Goal: Task Accomplishment & Management: Complete application form

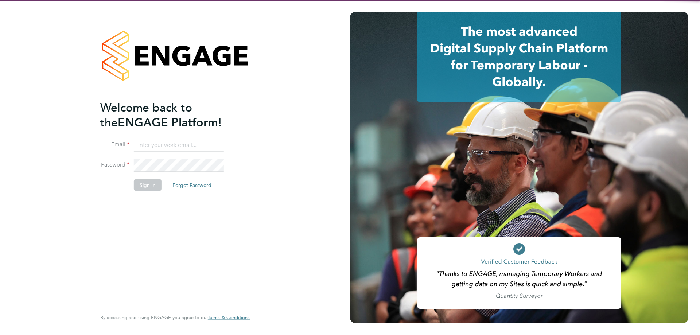
type input "l.moody@ionic.jobs"
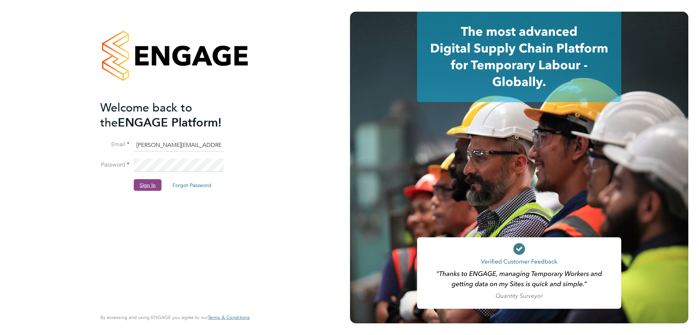
click at [150, 183] on button "Sign In" at bounding box center [148, 185] width 28 height 12
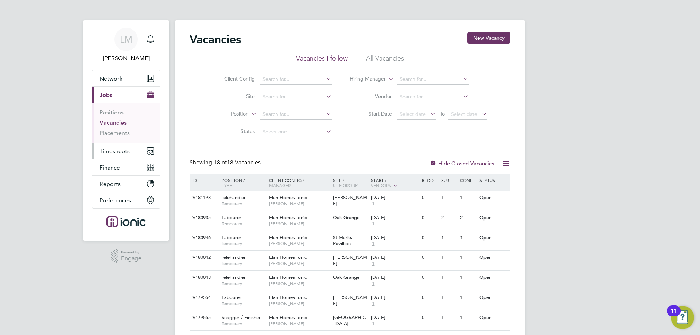
click at [121, 148] on span "Timesheets" at bounding box center [115, 151] width 30 height 7
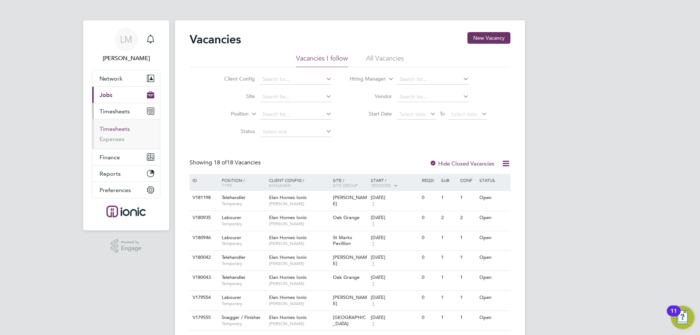
click at [118, 127] on link "Timesheets" at bounding box center [115, 128] width 30 height 7
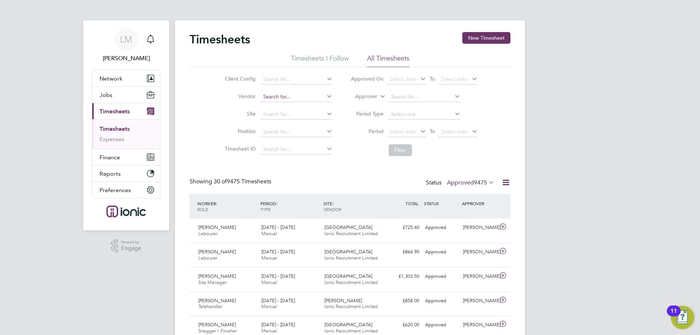
click at [280, 98] on input at bounding box center [297, 97] width 72 height 10
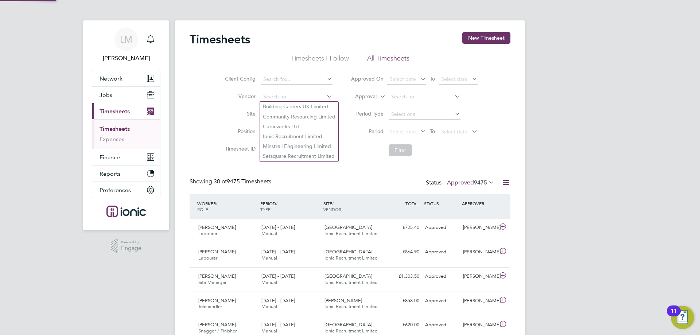
click at [282, 73] on li "Client Config" at bounding box center [278, 80] width 128 height 18
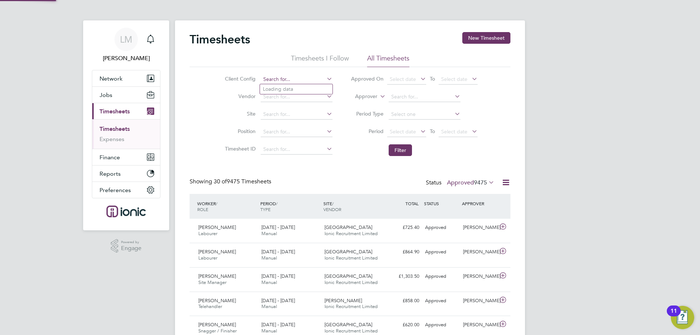
click at [283, 78] on input at bounding box center [297, 79] width 72 height 10
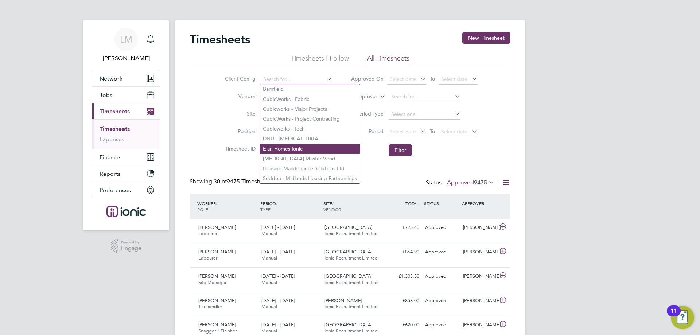
click at [287, 144] on li "Elan Homes Ionic" at bounding box center [310, 149] width 100 height 10
type input "Elan Homes Ionic"
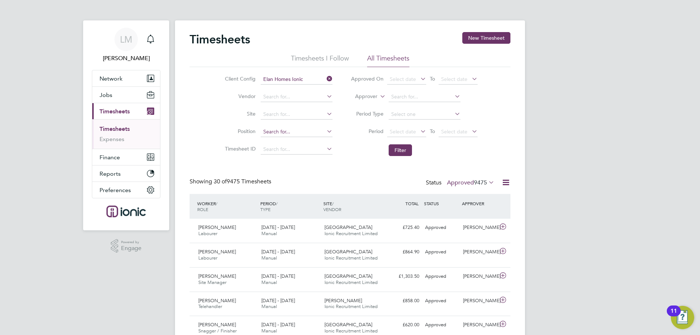
click at [281, 132] on input at bounding box center [297, 132] width 72 height 10
click at [286, 197] on li "Snagger / Finisher" at bounding box center [296, 202] width 73 height 10
type input "Snagger / Finisher"
click at [400, 150] on button "Filter" at bounding box center [400, 150] width 23 height 12
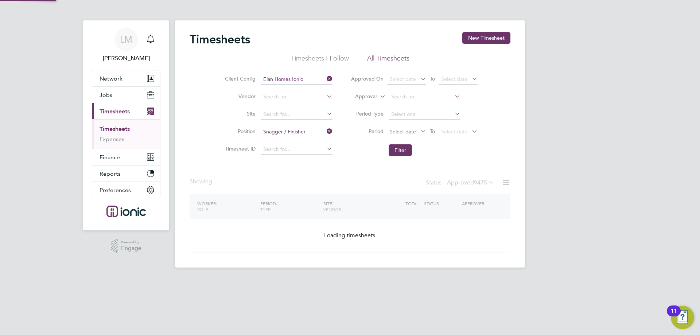
click at [410, 131] on span "Select date" at bounding box center [403, 131] width 26 height 7
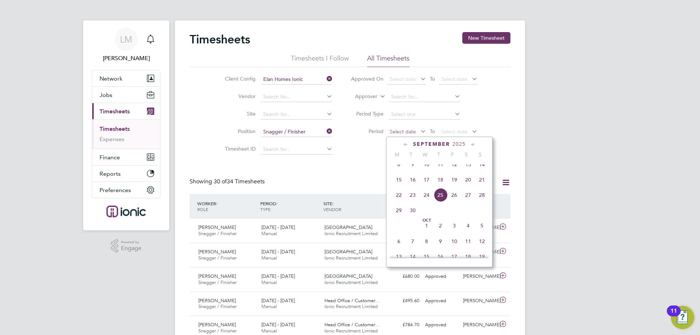
click at [411, 134] on span "Select date" at bounding box center [403, 131] width 26 height 7
click at [365, 160] on li "Filter" at bounding box center [414, 150] width 145 height 19
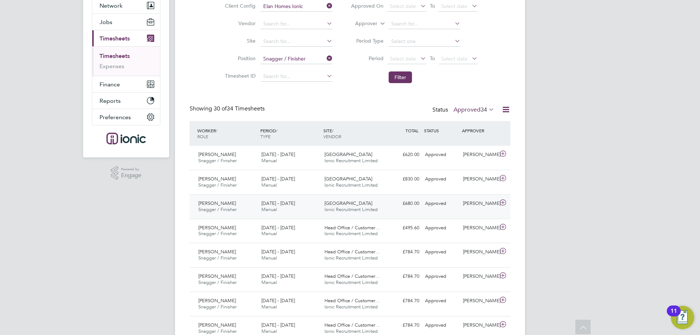
click at [334, 206] on span "Tower Gardens" at bounding box center [349, 203] width 48 height 6
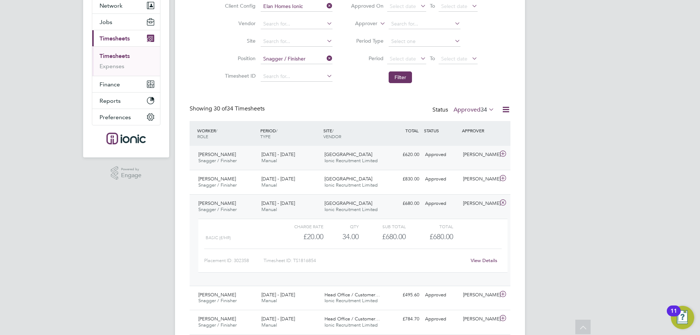
click at [334, 167] on div "Tower Gardens Ionic Recruitment Limited" at bounding box center [353, 158] width 63 height 18
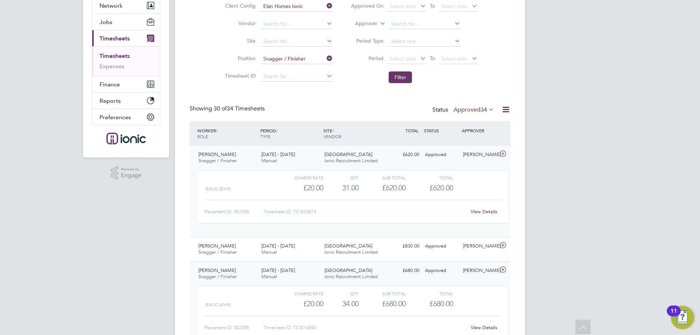
drag, startPoint x: 335, startPoint y: 236, endPoint x: 341, endPoint y: 243, distance: 9.1
click at [336, 236] on div "David Bishop Snagger / Finisher 15 - 21 Sep 2025 15 - 21 Sep 2025 Manual Tower …" at bounding box center [350, 191] width 321 height 91
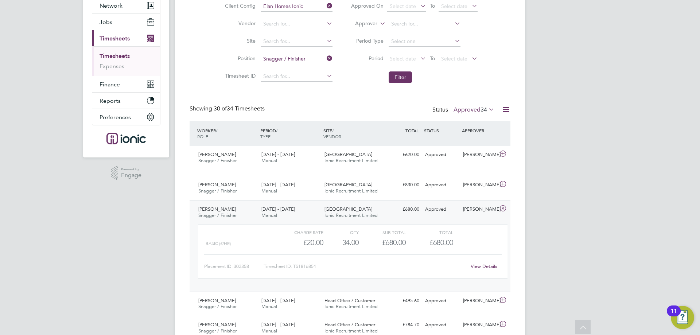
click at [341, 244] on div "Charge rate QTY Sub Total Total Basic (£/HR) £20.00 34 34.00 34 £680.00 £680.00…" at bounding box center [352, 252] width 309 height 54
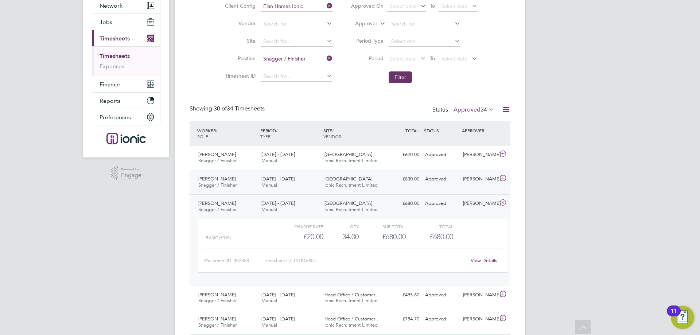
click at [343, 184] on span "Ionic Recruitment Limited" at bounding box center [351, 185] width 53 height 6
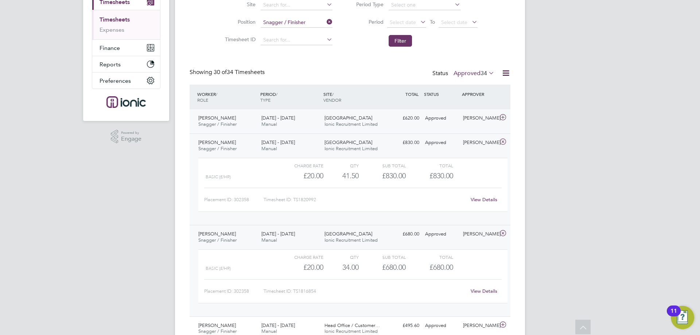
click at [345, 110] on div "David Bishop Snagger / Finisher 15 - 21 Sep 2025 15 - 21 Sep 2025 Manual Tower …" at bounding box center [350, 121] width 321 height 24
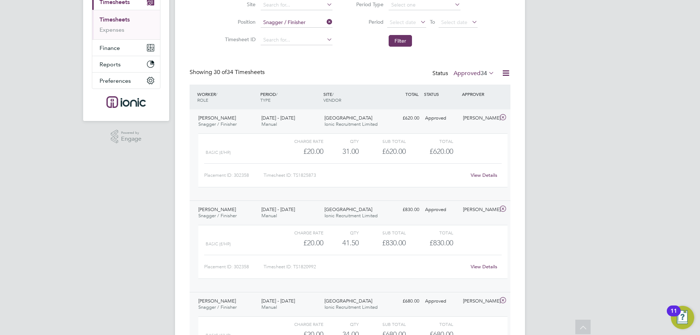
click at [353, 122] on span "Ionic Recruitment Limited" at bounding box center [351, 124] width 53 height 6
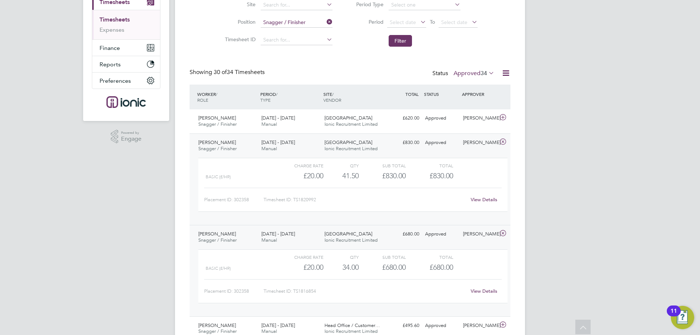
click at [492, 288] on div "View Details" at bounding box center [484, 292] width 36 height 12
click at [495, 294] on link "View Details" at bounding box center [484, 291] width 27 height 6
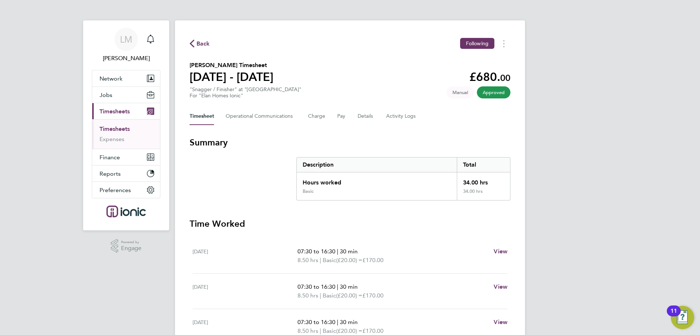
click at [201, 40] on span "Back" at bounding box center [203, 43] width 13 height 9
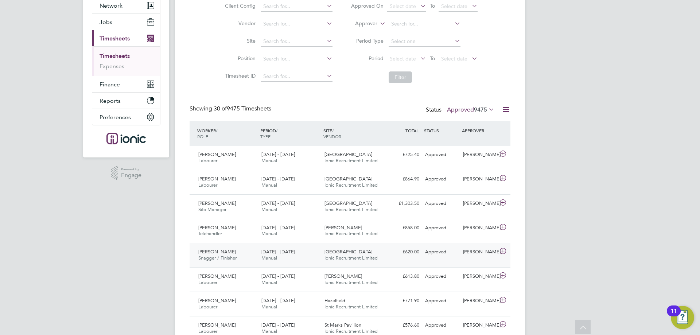
click at [314, 253] on div "[DATE] - [DATE] Manual" at bounding box center [290, 255] width 63 height 18
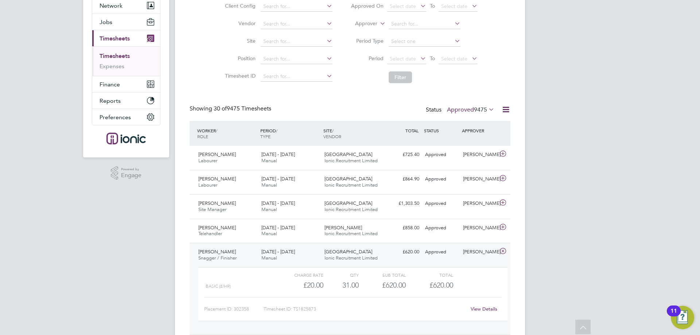
click at [495, 309] on link "View Details" at bounding box center [484, 309] width 27 height 6
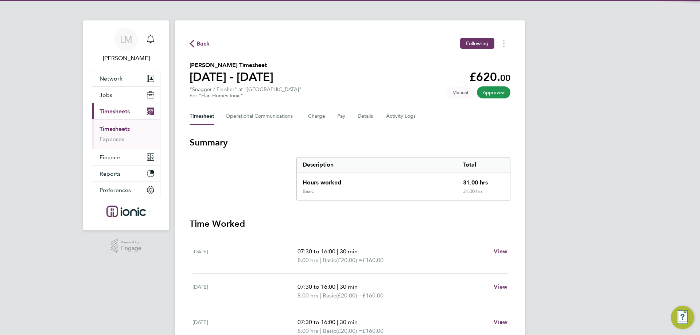
scroll to position [73, 0]
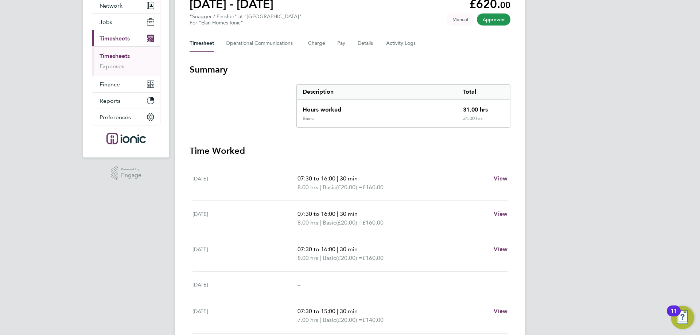
click at [306, 182] on p "07:30 to 16:00 | 30 min" at bounding box center [393, 178] width 190 height 9
click at [229, 115] on section "Summary Description Total Hours worked 31.00 hrs Basic 31.00 hrs" at bounding box center [350, 96] width 321 height 64
click at [209, 86] on section "Summary Description Total Hours worked 31.00 hrs Basic 31.00 hrs" at bounding box center [350, 96] width 321 height 64
click at [210, 72] on h3 "Summary" at bounding box center [350, 70] width 321 height 12
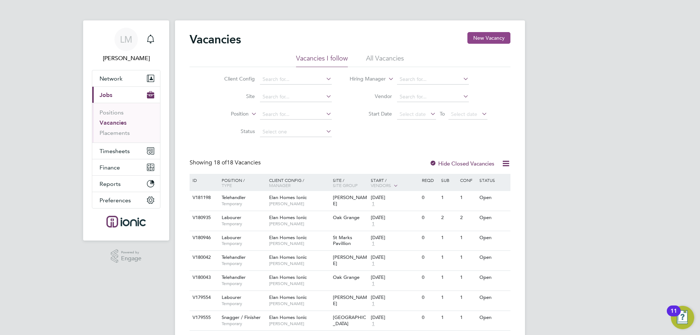
click at [488, 42] on button "New Vacancy" at bounding box center [489, 38] width 43 height 12
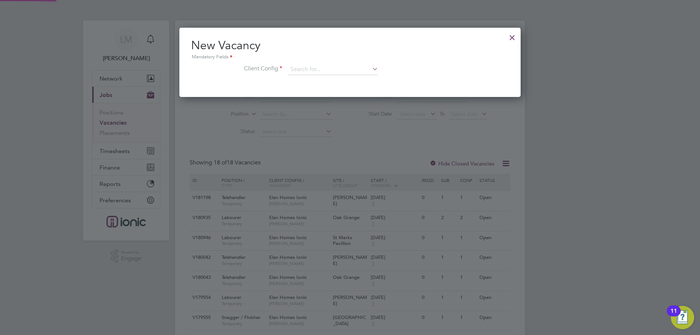
scroll to position [69, 342]
click at [343, 68] on input at bounding box center [333, 69] width 90 height 11
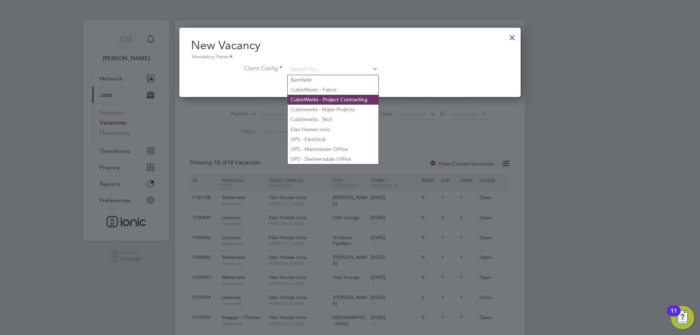
click at [340, 100] on li "CubicWorks - Project Contracting" at bounding box center [333, 100] width 91 height 10
type input "CubicWorks - Project Contracting"
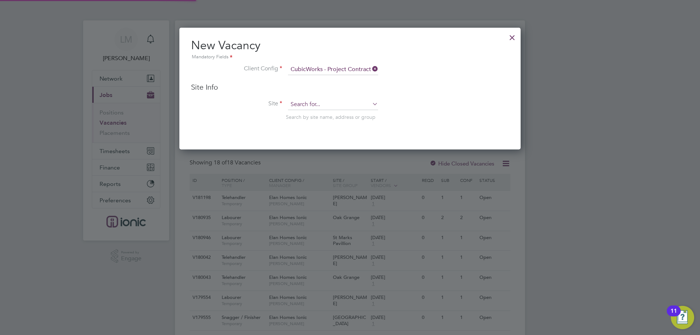
scroll to position [122, 342]
drag, startPoint x: 330, startPoint y: 105, endPoint x: 323, endPoint y: 102, distance: 7.4
click at [329, 105] on input at bounding box center [333, 104] width 90 height 11
type input "fm529"
click at [371, 69] on icon at bounding box center [371, 69] width 0 height 10
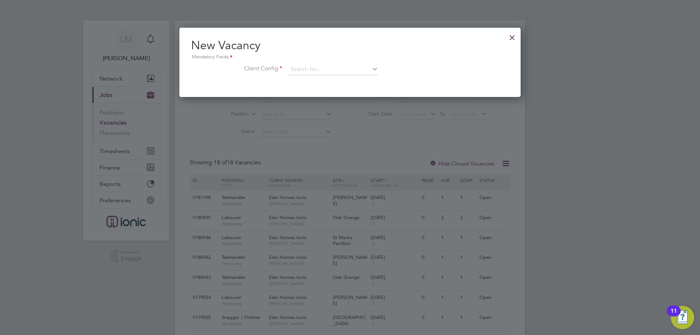
scroll to position [69, 342]
click at [514, 31] on div at bounding box center [512, 35] width 13 height 13
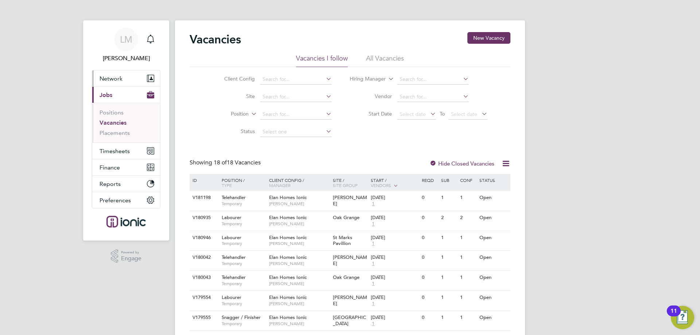
click at [114, 82] on button "Network" at bounding box center [126, 78] width 68 height 16
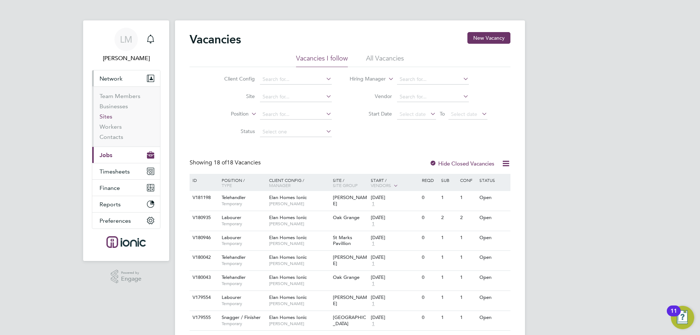
click at [110, 116] on link "Sites" at bounding box center [106, 116] width 13 height 7
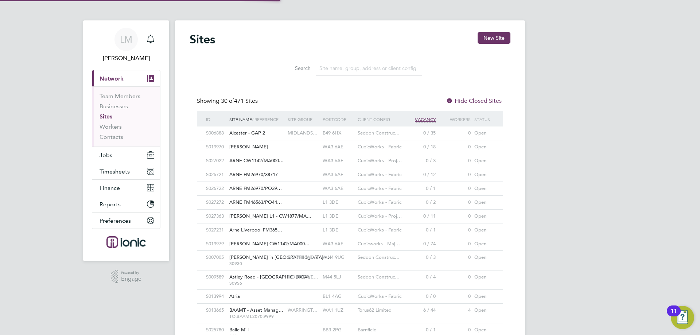
click at [372, 69] on input at bounding box center [369, 68] width 106 height 14
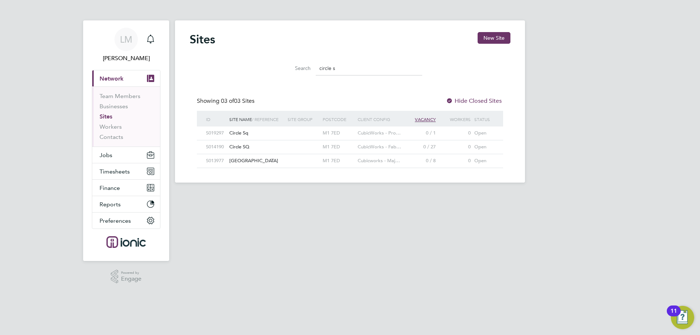
type input "circle s"
click at [295, 146] on div at bounding box center [303, 146] width 35 height 13
click at [496, 33] on button "New Site" at bounding box center [494, 38] width 33 height 12
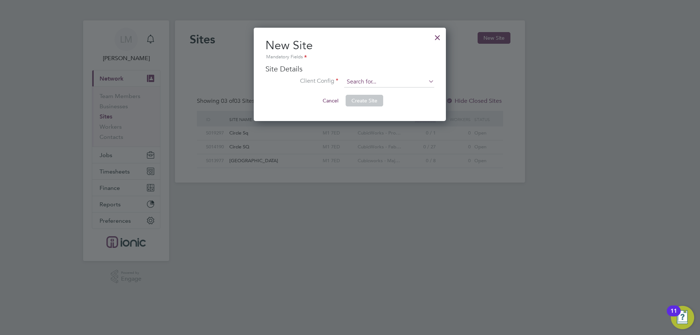
click at [397, 80] on input at bounding box center [389, 82] width 90 height 11
click at [393, 103] on li "CubicWorks - Fabric" at bounding box center [389, 102] width 91 height 10
type input "CubicWorks - Fabric"
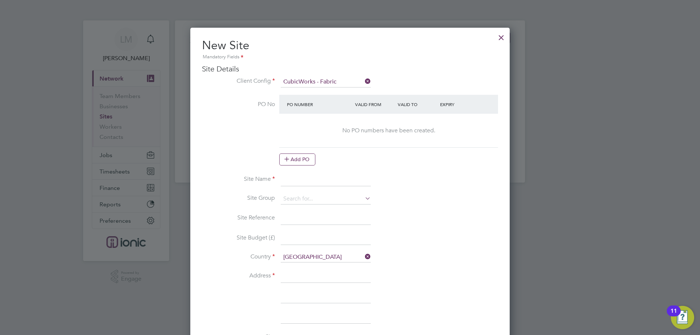
click at [325, 179] on input at bounding box center [326, 179] width 90 height 13
type input "c"
drag, startPoint x: 316, startPoint y: 180, endPoint x: 408, endPoint y: 179, distance: 91.9
click at [408, 179] on li "Site Name Circle Square FM52913/PO48501" at bounding box center [350, 183] width 296 height 20
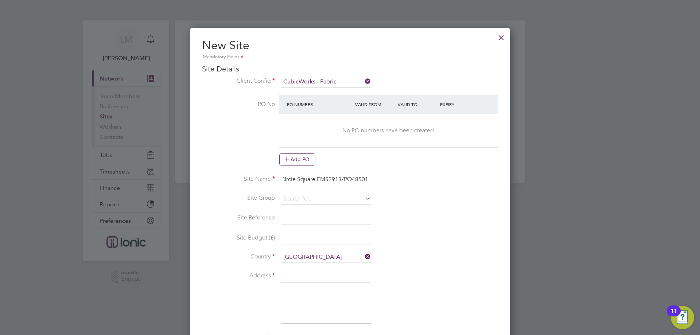
type input "Circle Square FM52913/PO48501"
click at [314, 274] on input at bounding box center [326, 276] width 90 height 13
type input "Oxford Street"
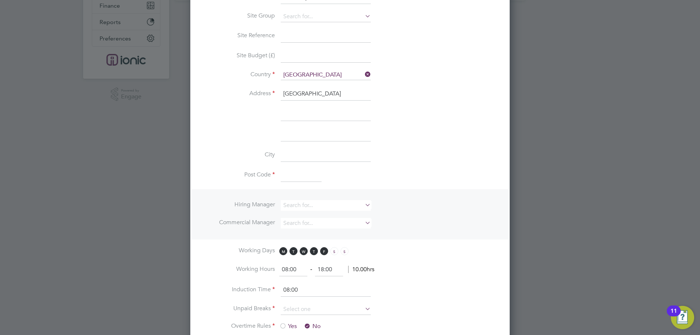
scroll to position [219, 0]
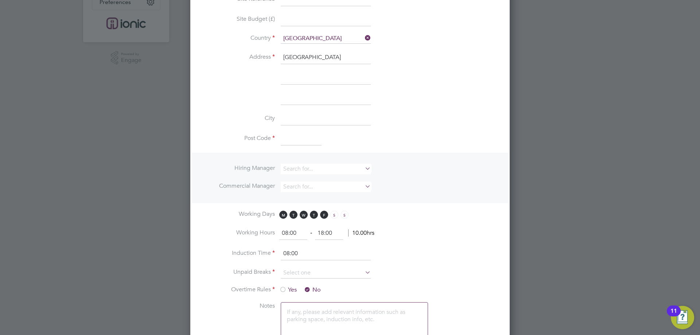
click at [304, 134] on input at bounding box center [301, 139] width 41 height 13
type input "M1 7ED"
click at [305, 170] on input at bounding box center [326, 169] width 90 height 11
click at [316, 179] on li "Alie sha Murphy" at bounding box center [325, 179] width 91 height 10
type input "[PERSON_NAME]"
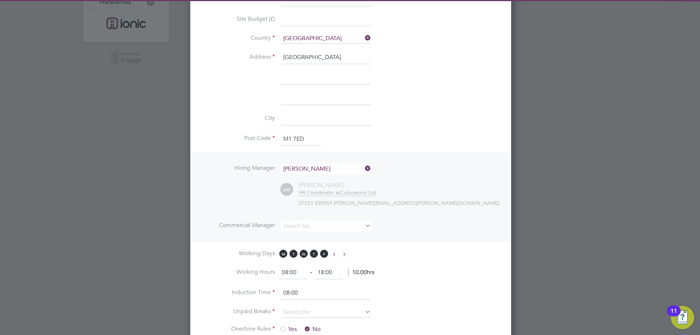
scroll to position [686, 320]
click at [311, 219] on ul "Hiring Manager Aliesha Murphy AM Aliesha Murphy HR Coordinator at Cubicworks Lt…" at bounding box center [351, 201] width 298 height 75
click at [314, 222] on input at bounding box center [326, 226] width 90 height 11
click at [314, 237] on li "Alie sha Murphy" at bounding box center [325, 236] width 91 height 10
type input "[PERSON_NAME]"
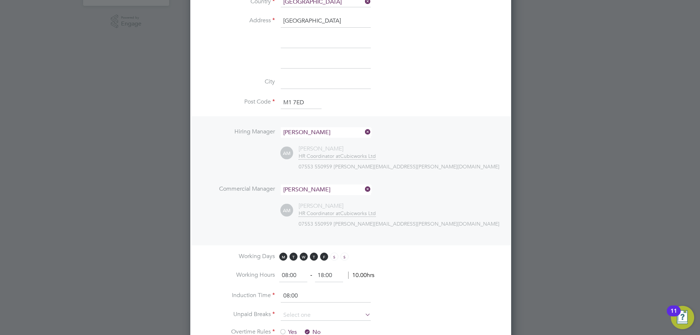
scroll to position [328, 0]
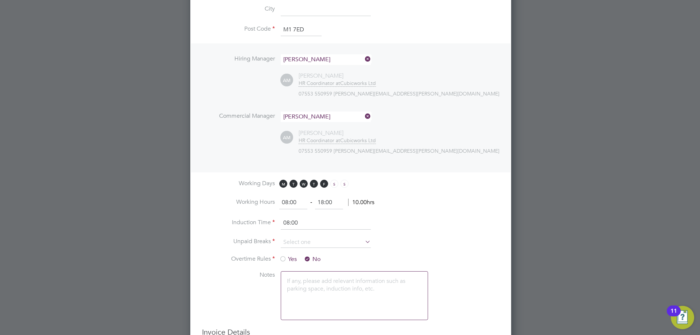
drag, startPoint x: 303, startPoint y: 201, endPoint x: 222, endPoint y: 188, distance: 82.0
click at [222, 188] on ng-template "PO No PO Number Valid From Valid To Expiry No PO numbers have been created. Add…" at bounding box center [351, 47] width 298 height 561
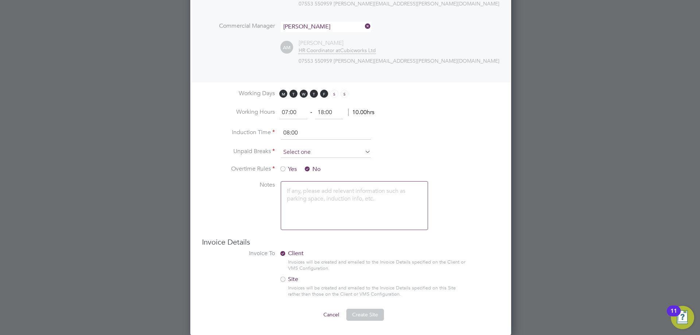
type input "07:00"
click at [300, 151] on input at bounding box center [326, 152] width 90 height 11
click at [297, 182] on li "30 mins" at bounding box center [325, 181] width 91 height 9
type input "30 mins"
click at [369, 318] on button "Create Site" at bounding box center [365, 315] width 38 height 12
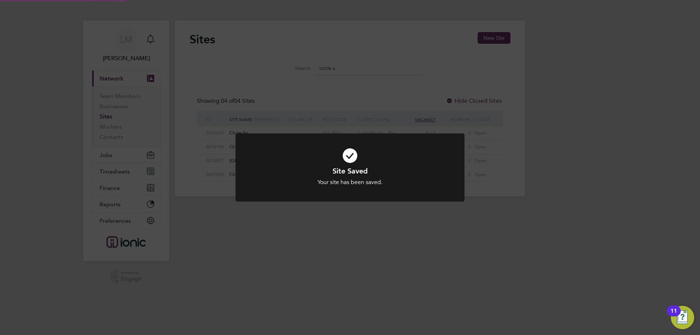
scroll to position [0, 0]
click at [273, 54] on div "Site Saved Your site has been saved. Cancel Okay" at bounding box center [350, 167] width 700 height 335
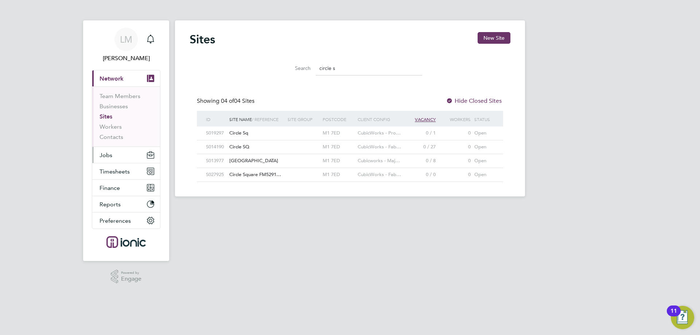
click at [118, 156] on button "Jobs" at bounding box center [126, 155] width 68 height 16
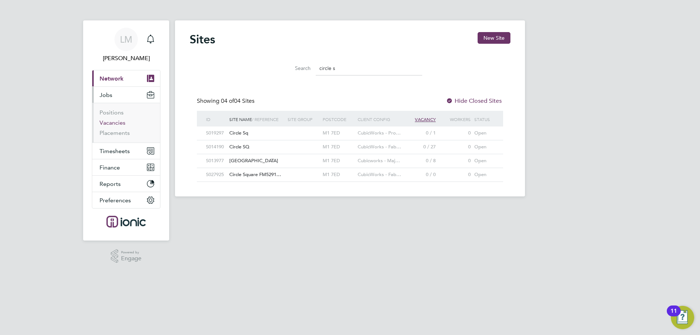
click at [113, 121] on link "Vacancies" at bounding box center [113, 122] width 26 height 7
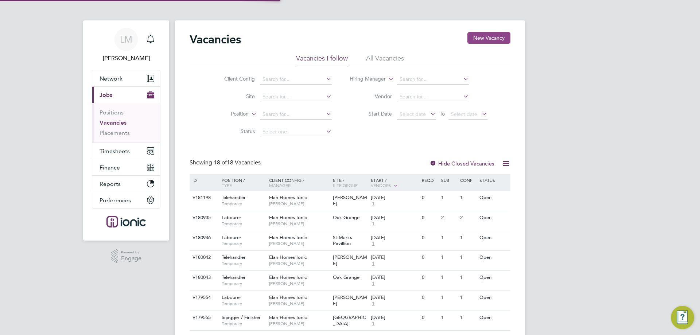
click at [487, 37] on button "New Vacancy" at bounding box center [489, 38] width 43 height 12
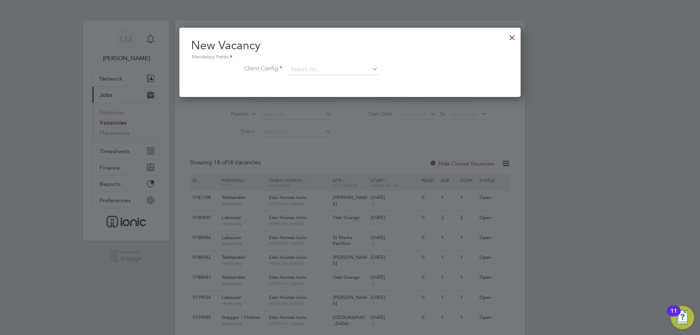
scroll to position [69, 342]
click at [312, 74] on input at bounding box center [333, 69] width 90 height 11
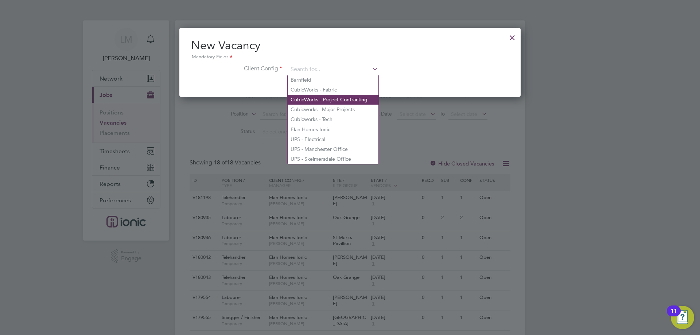
click at [332, 99] on li "CubicWorks - Project Contracting" at bounding box center [333, 100] width 91 height 10
type input "CubicWorks - Project Contracting"
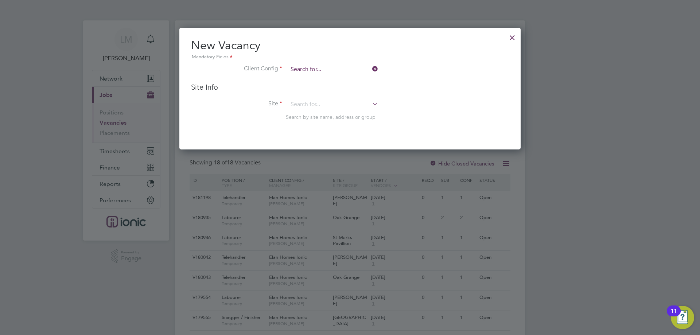
click at [334, 70] on input at bounding box center [333, 69] width 90 height 11
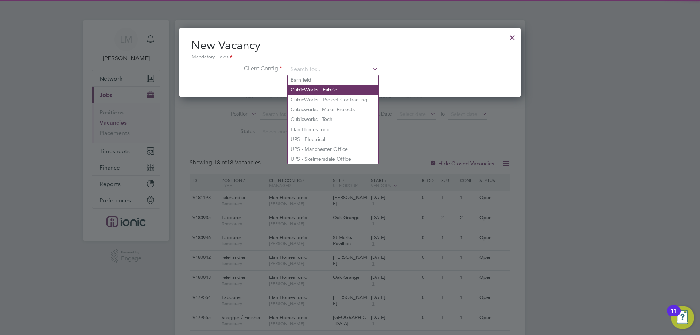
click at [325, 90] on li "CubicWorks - Fabric" at bounding box center [333, 90] width 91 height 10
type input "CubicWorks - Fabric"
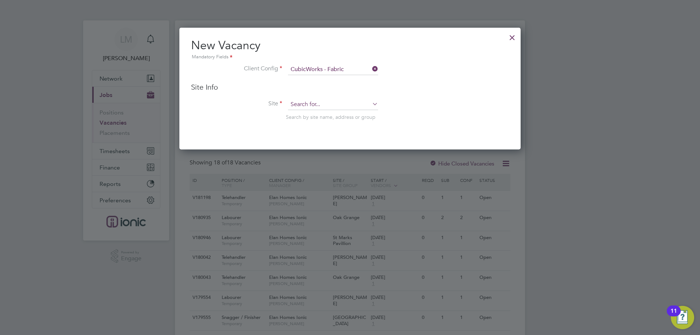
scroll to position [122, 342]
drag, startPoint x: 333, startPoint y: 109, endPoint x: 317, endPoint y: 92, distance: 23.5
click at [331, 106] on input at bounding box center [333, 104] width 90 height 11
click at [322, 115] on li "Circle Square FM52913 /PO48501" at bounding box center [340, 115] width 104 height 10
type input "Circle Square FM52913/PO48501"
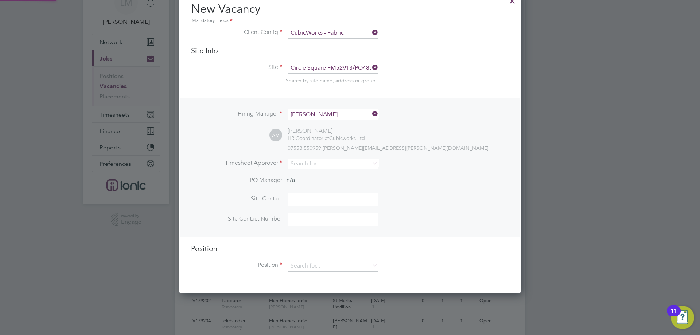
scroll to position [73, 0]
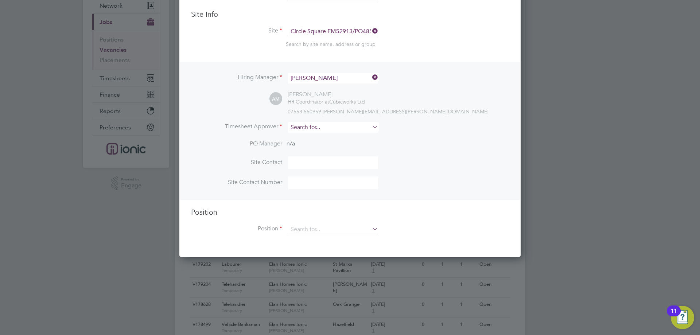
drag, startPoint x: 321, startPoint y: 131, endPoint x: 319, endPoint y: 127, distance: 4.9
click at [321, 129] on input at bounding box center [333, 127] width 90 height 11
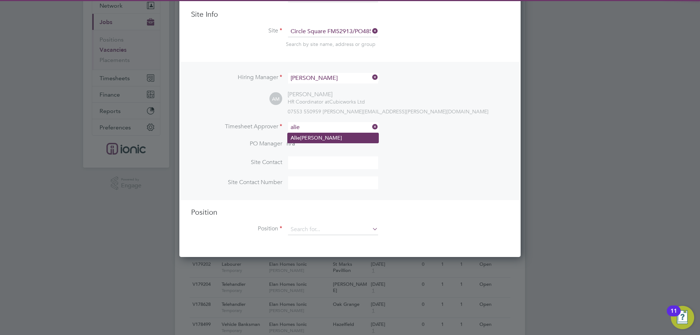
click at [319, 136] on li "Alie sha Murphy" at bounding box center [333, 138] width 91 height 10
type input "[PERSON_NAME]"
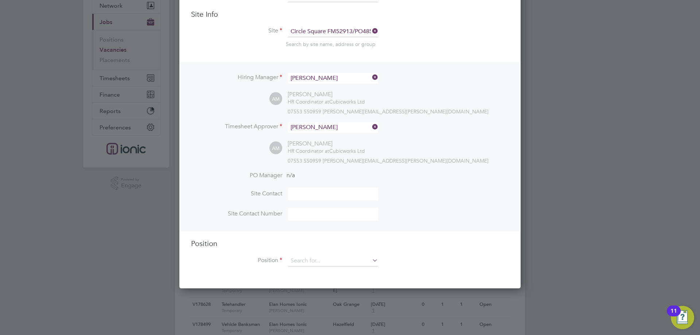
scroll to position [182, 0]
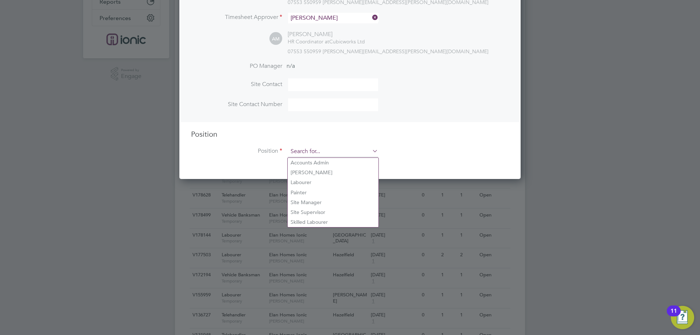
click at [324, 153] on input at bounding box center [333, 151] width 90 height 11
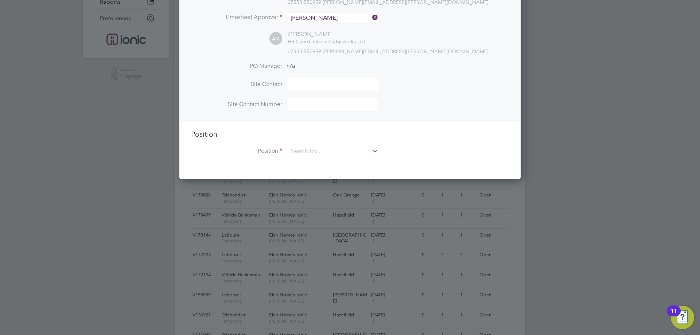
click at [321, 183] on li "Labourer" at bounding box center [333, 183] width 91 height 10
type input "Labourer"
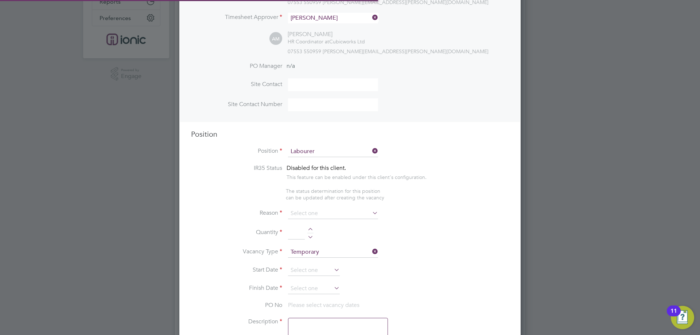
type textarea "General labourer working on office rip outs"
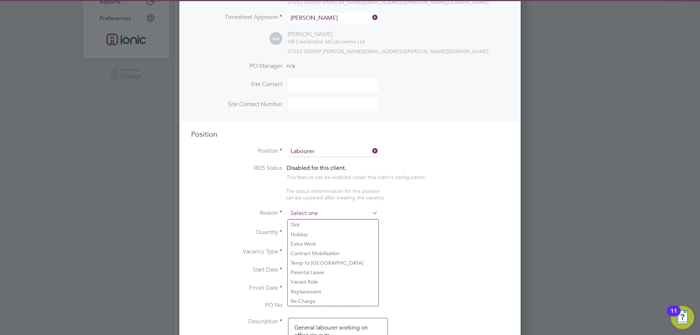
click at [319, 216] on input at bounding box center [333, 213] width 90 height 11
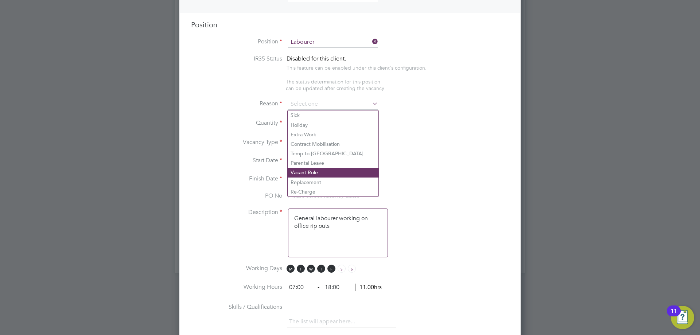
click at [297, 171] on li "Vacant Role" at bounding box center [333, 172] width 91 height 9
type input "Vacant Role"
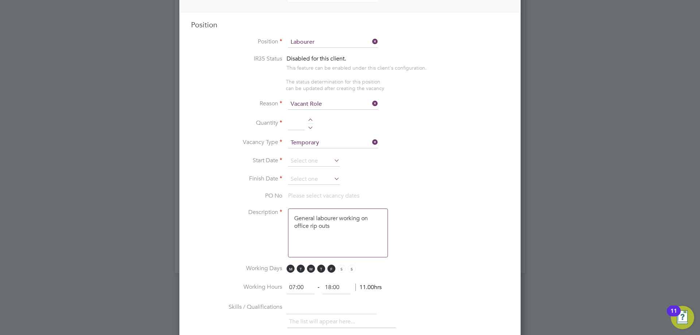
click at [309, 121] on div at bounding box center [310, 121] width 6 height 5
click at [310, 121] on div at bounding box center [310, 121] width 6 height 5
type input "4"
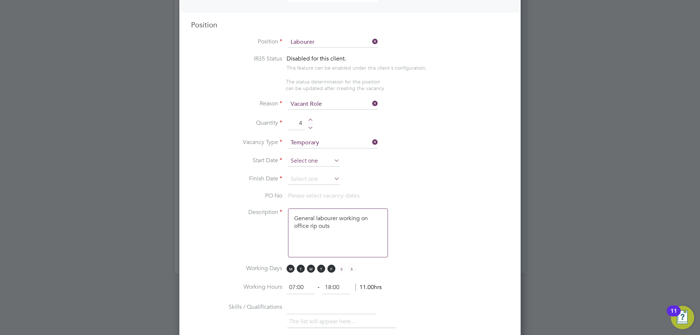
click at [315, 160] on input at bounding box center [314, 161] width 52 height 11
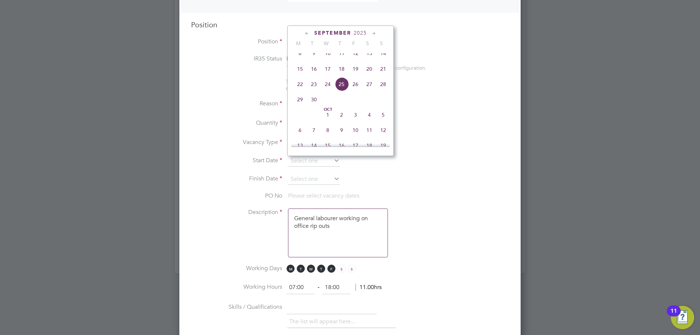
drag, startPoint x: 304, startPoint y: 72, endPoint x: 304, endPoint y: 123, distance: 50.3
click at [303, 72] on span "15" at bounding box center [300, 69] width 14 height 14
type input "15 Sep 2025"
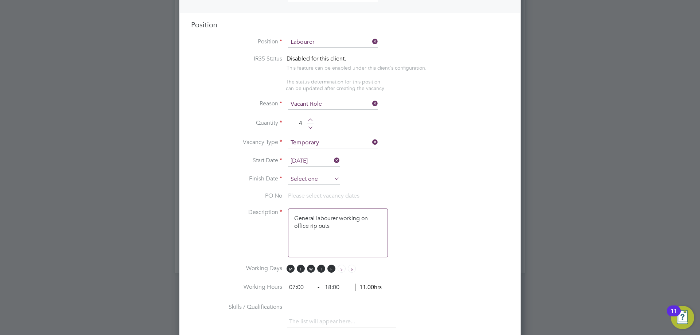
click at [310, 184] on input at bounding box center [314, 179] width 52 height 11
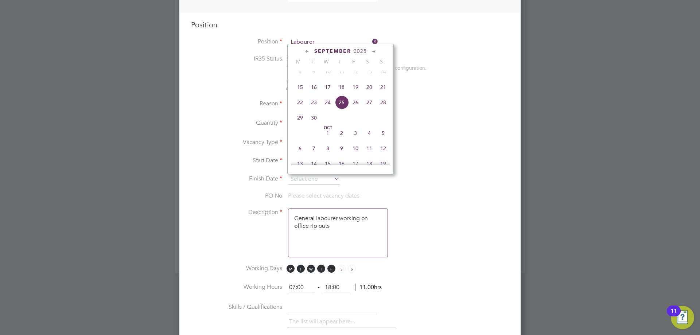
click at [384, 94] on span "21" at bounding box center [383, 87] width 14 height 14
type input "21 Sep 2025"
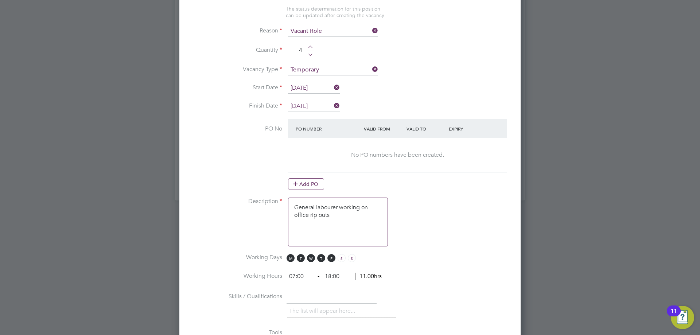
click at [301, 182] on button "Add PO" at bounding box center [306, 184] width 36 height 12
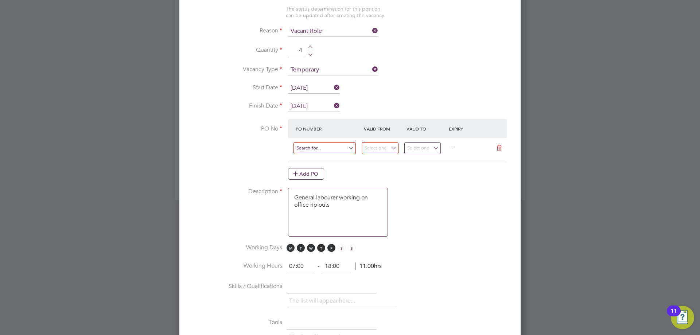
click at [314, 150] on input at bounding box center [325, 148] width 62 height 12
paste input "FM52913/PO48501"
type input "FM52913/PO48501"
click at [392, 186] on li "PO No PO Number Valid From Valid To Expiry FM52913/PO48501 — Add PO" at bounding box center [350, 153] width 318 height 68
click at [343, 174] on div "Add PO" at bounding box center [397, 174] width 219 height 12
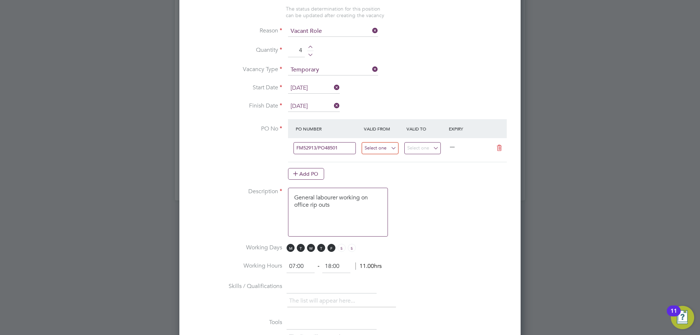
click at [377, 148] on input at bounding box center [380, 148] width 37 height 12
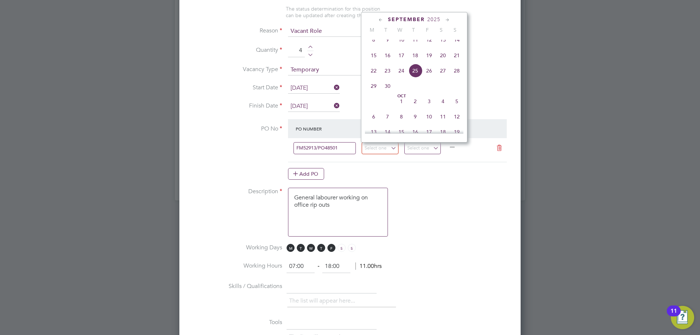
click at [373, 62] on span "15" at bounding box center [374, 56] width 14 height 14
type input "15 Sep 2025"
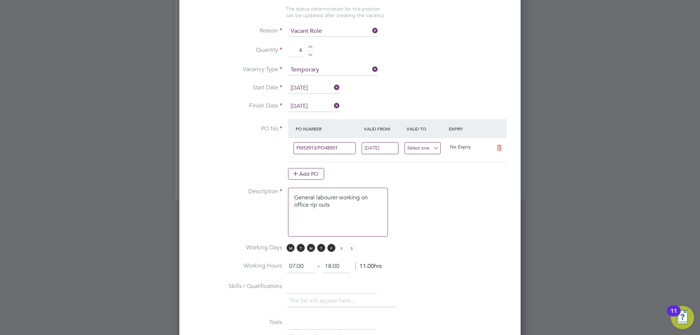
click at [415, 143] on input at bounding box center [422, 148] width 37 height 12
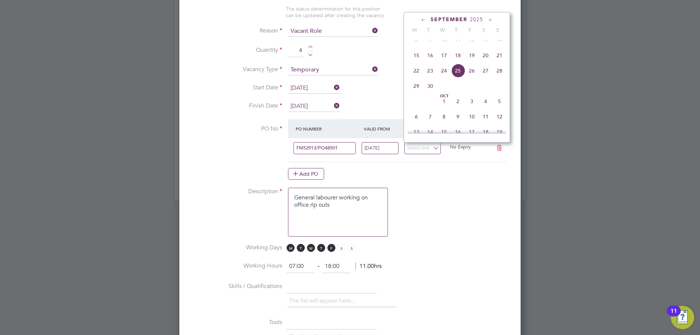
click at [501, 59] on span "21" at bounding box center [500, 56] width 14 height 14
type input "21 Sep 2025"
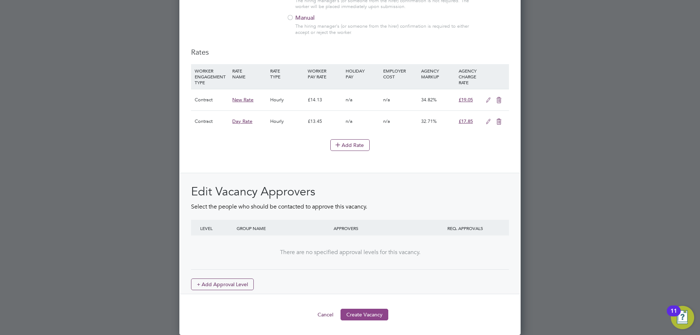
click at [363, 317] on button "Create Vacancy" at bounding box center [365, 315] width 48 height 12
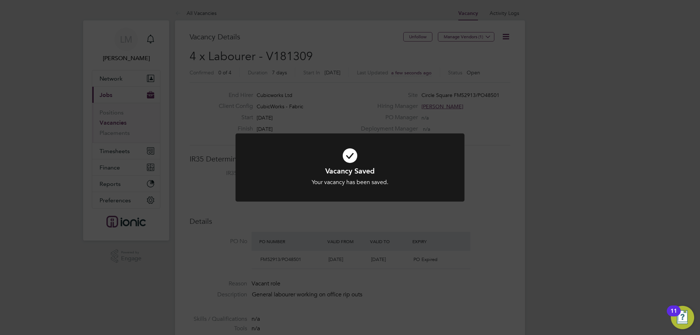
click at [369, 273] on div "Vacancy Saved Your vacancy has been saved. Cancel Okay" at bounding box center [350, 167] width 700 height 335
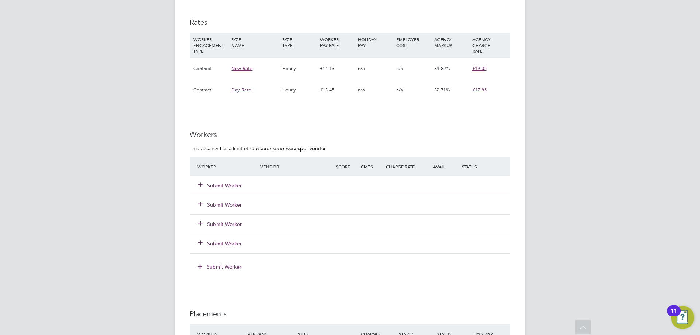
click at [230, 187] on button "Submit Worker" at bounding box center [220, 185] width 44 height 7
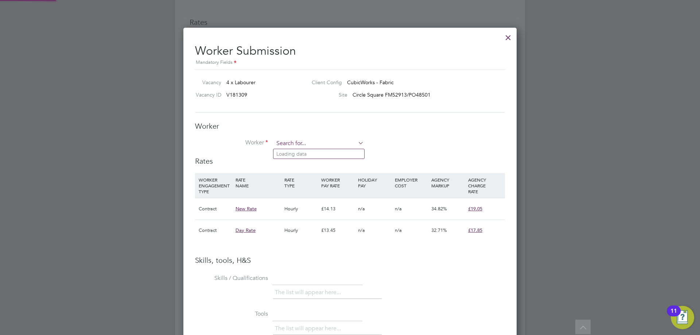
click at [340, 139] on input at bounding box center [319, 143] width 90 height 11
click at [318, 151] on li "Kyle La c ey (CAN-473906)" at bounding box center [340, 154] width 132 height 10
type input "Kyle Lacey (CAN-473906)"
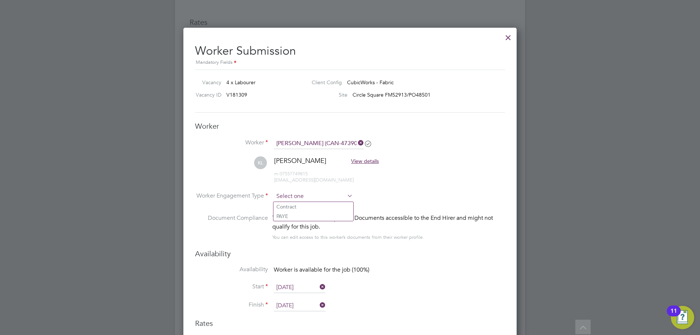
click at [295, 199] on input at bounding box center [313, 196] width 79 height 11
click at [304, 208] on li "Contract" at bounding box center [314, 206] width 80 height 9
type input "Contract"
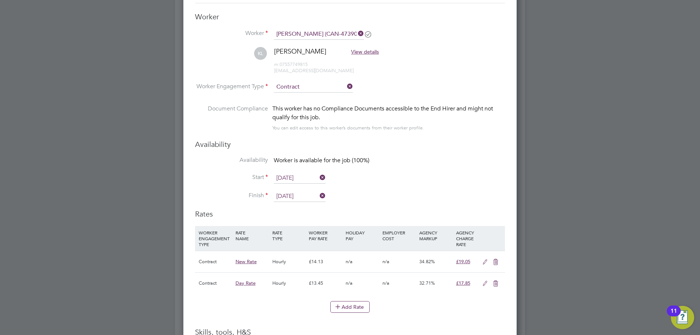
click at [289, 175] on input "15 Sep 2025" at bounding box center [300, 178] width 52 height 11
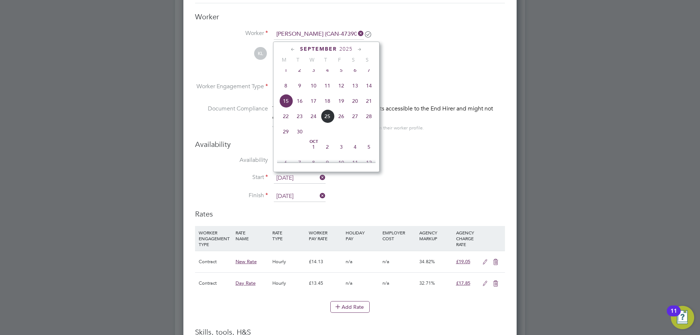
click at [312, 105] on span "17" at bounding box center [314, 101] width 14 height 14
type input "17 Sep 2025"
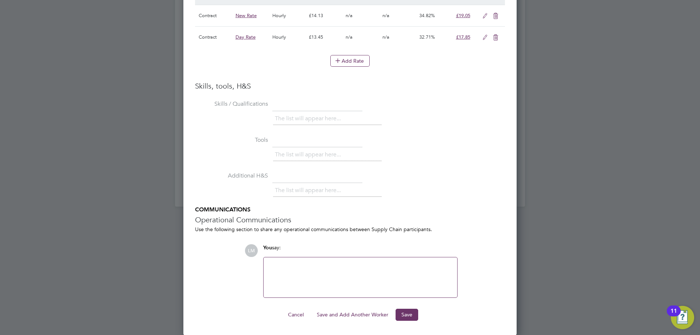
click at [342, 313] on button "Save and Add Another Worker" at bounding box center [352, 315] width 83 height 12
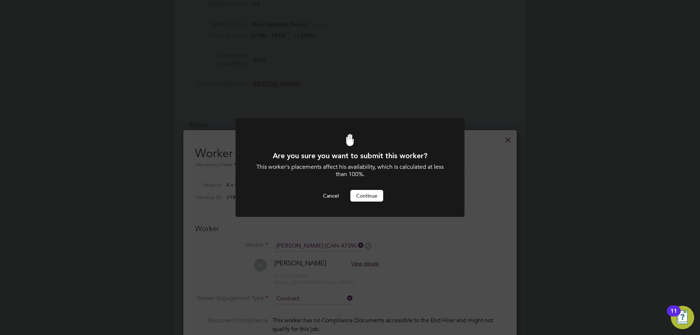
click at [369, 201] on button "Continue" at bounding box center [366, 196] width 33 height 12
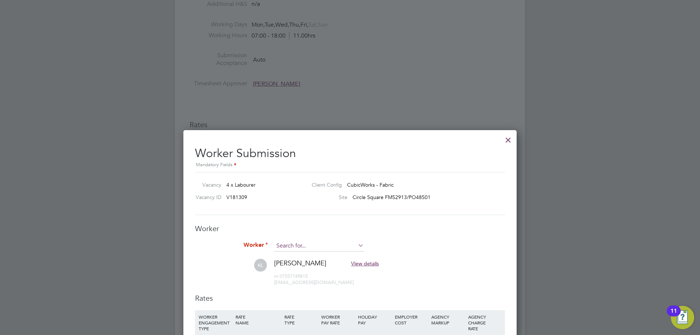
click at [333, 243] on input at bounding box center [319, 246] width 90 height 11
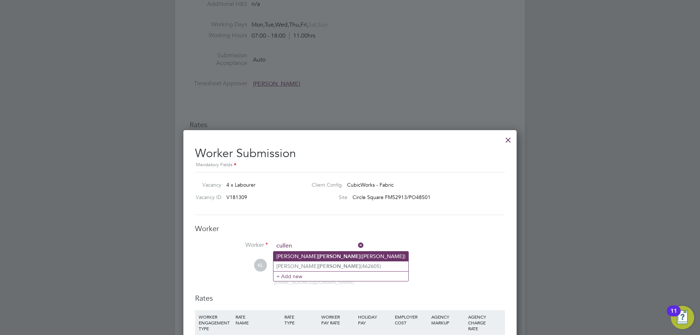
click at [325, 254] on li "Cameron Cullen (Cullen)" at bounding box center [341, 257] width 135 height 10
type input "Cameron Cullen (Cullen)"
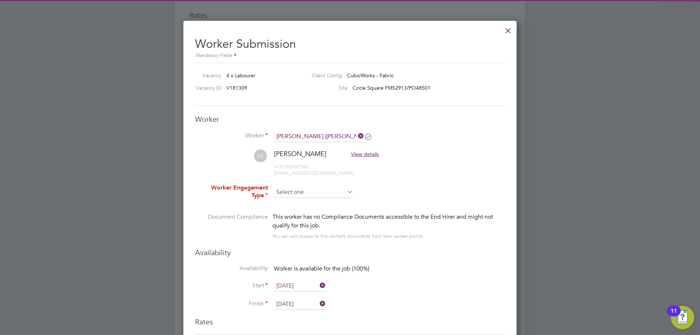
click at [295, 193] on input at bounding box center [313, 192] width 79 height 11
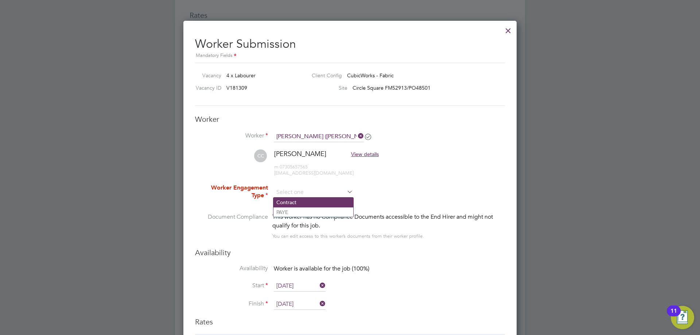
click at [295, 204] on li "Contract" at bounding box center [314, 202] width 80 height 9
type input "Contract"
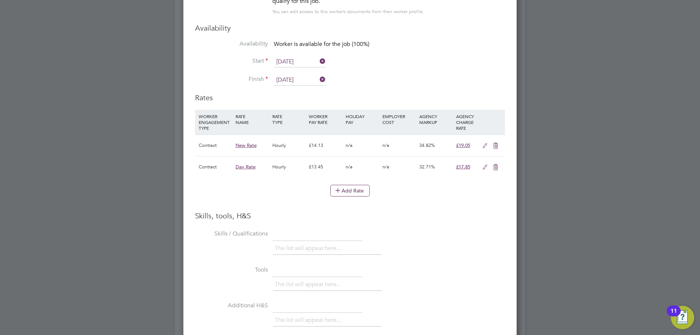
click at [292, 61] on input "15 Sep 2025" at bounding box center [300, 62] width 52 height 11
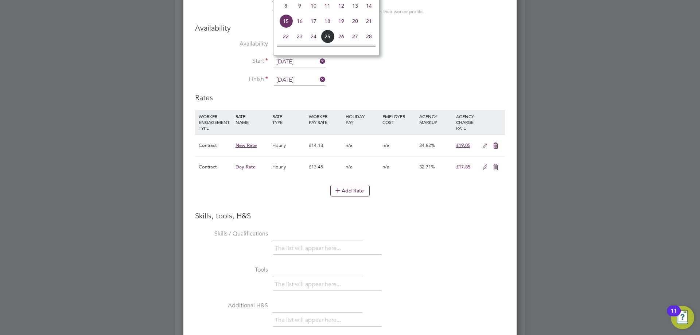
click at [312, 28] on span "17" at bounding box center [314, 21] width 14 height 14
type input "17 Sep 2025"
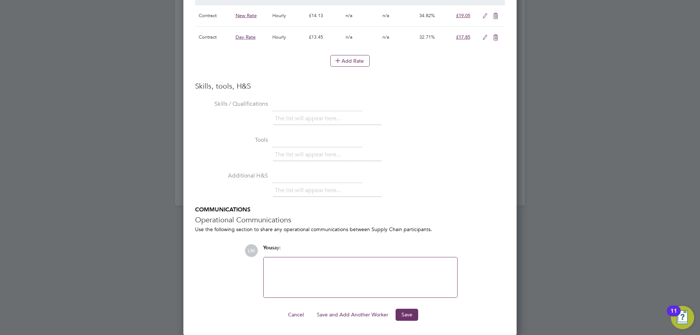
click at [343, 315] on button "Save and Add Another Worker" at bounding box center [352, 315] width 83 height 12
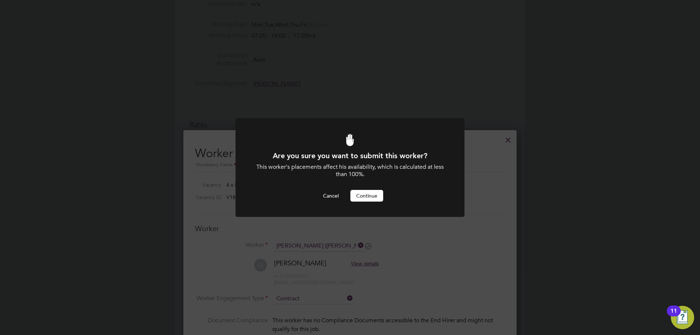
click at [368, 196] on button "Continue" at bounding box center [366, 196] width 33 height 12
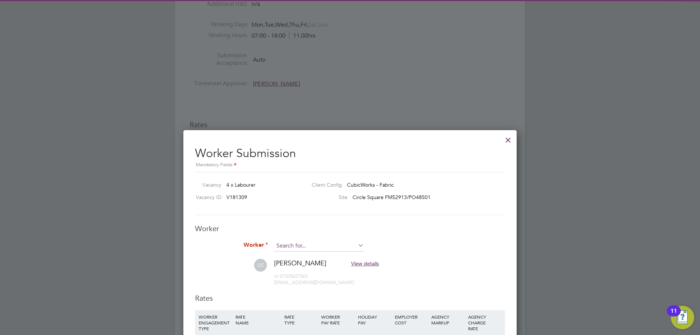
click at [301, 244] on input at bounding box center [319, 246] width 90 height 11
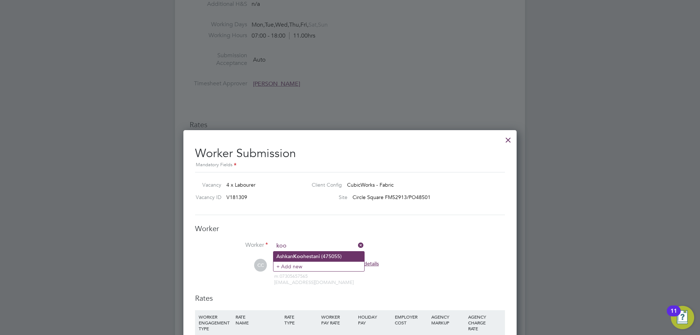
click at [300, 253] on b "Koo" at bounding box center [298, 256] width 10 height 6
type input "Ashkan Koohestani (475055)"
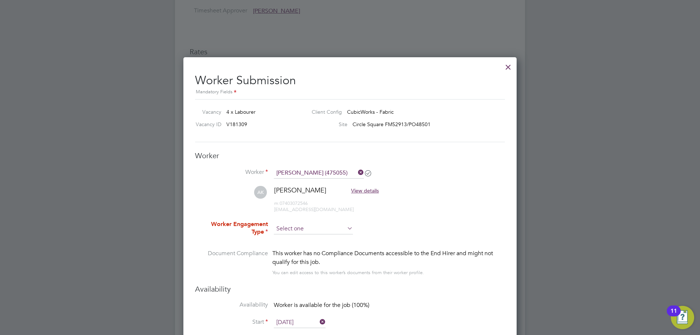
click at [299, 230] on input at bounding box center [313, 229] width 79 height 11
click at [298, 240] on li "Contract" at bounding box center [314, 238] width 80 height 9
type input "Contract"
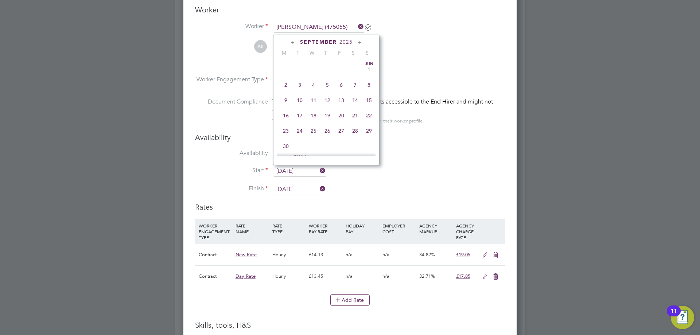
click at [302, 171] on input "15 Sep 2025" at bounding box center [300, 171] width 52 height 11
click at [315, 99] on span "17" at bounding box center [314, 94] width 14 height 14
type input "17 Sep 2025"
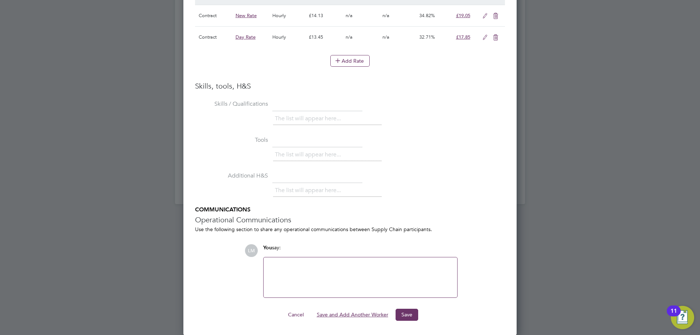
click at [372, 313] on button "Save and Add Another Worker" at bounding box center [352, 315] width 83 height 12
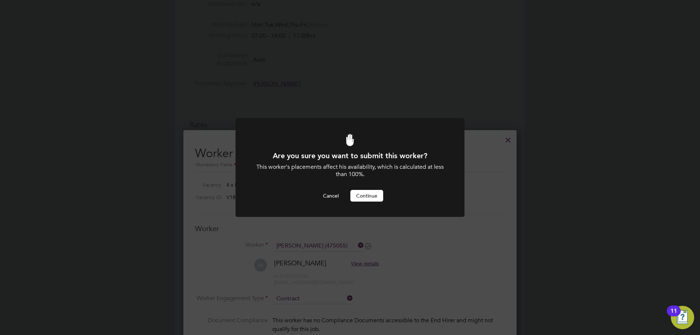
click at [362, 192] on button "Continue" at bounding box center [366, 196] width 33 height 12
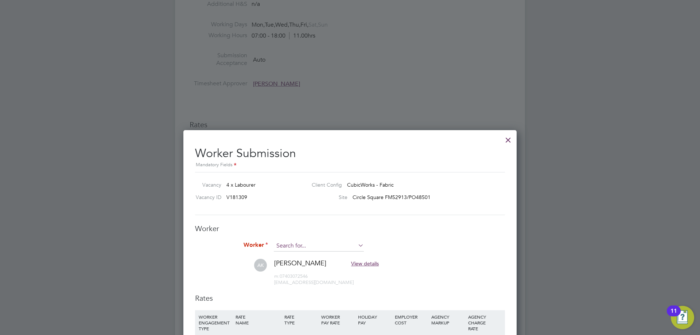
click at [317, 245] on input at bounding box center [319, 246] width 90 height 11
click at [314, 256] on li "William Braith waite (CAN-446848)" at bounding box center [343, 257] width 139 height 10
type input "William Braithwaite (CAN-446848)"
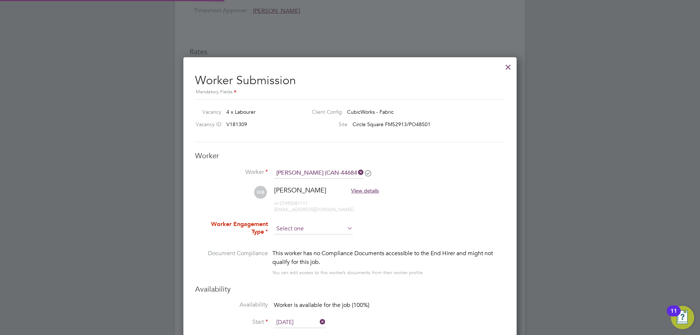
click at [316, 228] on input at bounding box center [313, 229] width 79 height 11
click at [306, 240] on li "Contract" at bounding box center [314, 238] width 80 height 9
type input "Contract"
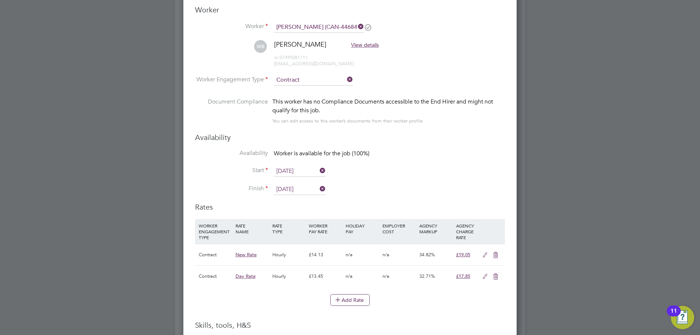
click at [299, 170] on input "15 Sep 2025" at bounding box center [300, 171] width 52 height 11
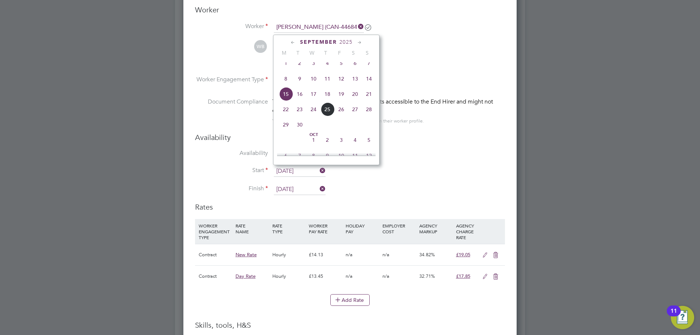
click at [301, 101] on span "16" at bounding box center [300, 94] width 14 height 14
type input "16 Sep 2025"
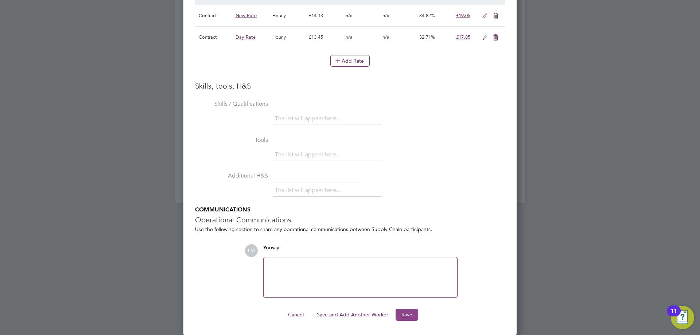
click at [405, 314] on button "Save" at bounding box center [407, 315] width 23 height 12
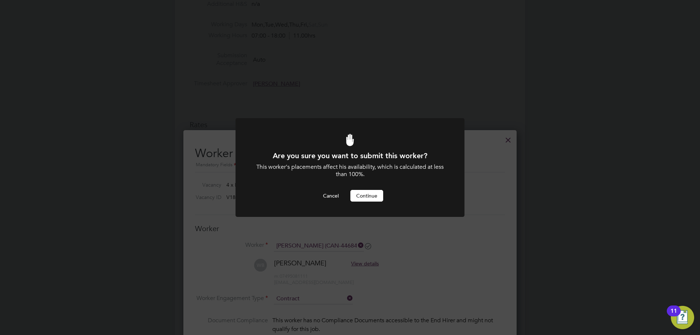
click at [368, 194] on button "Continue" at bounding box center [366, 196] width 33 height 12
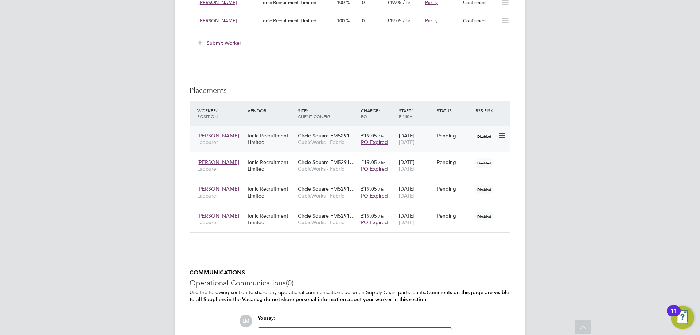
click at [498, 135] on icon at bounding box center [501, 135] width 7 height 9
click at [456, 180] on li "Start" at bounding box center [468, 181] width 75 height 10
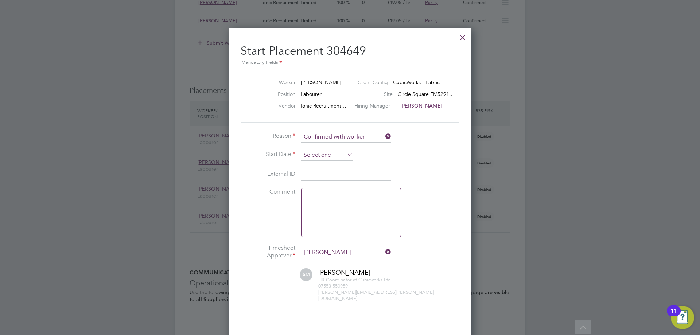
click at [323, 154] on input at bounding box center [327, 155] width 52 height 11
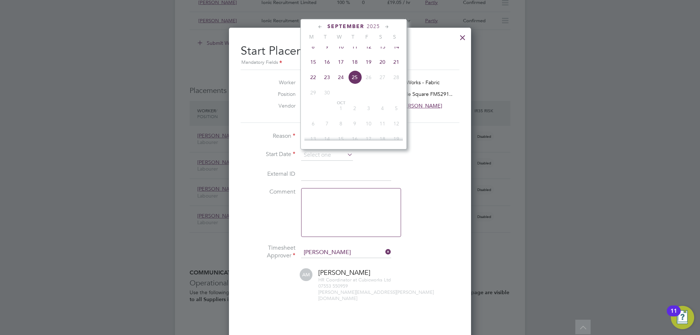
click at [342, 65] on span "17" at bounding box center [341, 62] width 14 height 14
type input "17 Sep 2025"
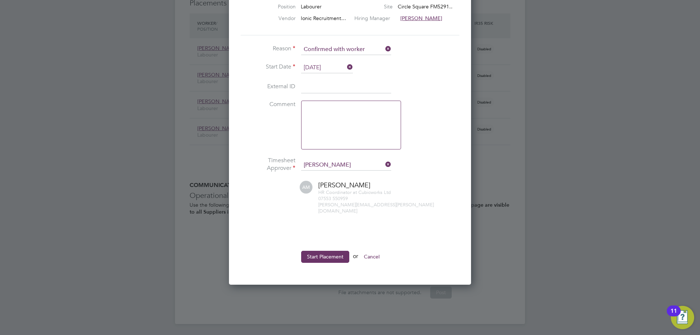
click at [325, 254] on button "Start Placement" at bounding box center [325, 257] width 48 height 12
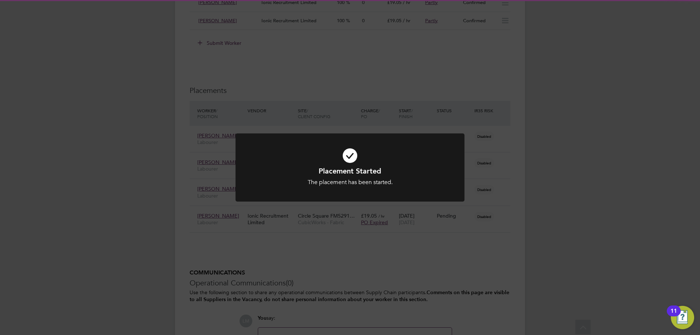
drag, startPoint x: 498, startPoint y: 268, endPoint x: 496, endPoint y: 251, distance: 16.6
click at [497, 268] on div "Placement Started The placement has been started. Cancel Okay" at bounding box center [350, 167] width 700 height 335
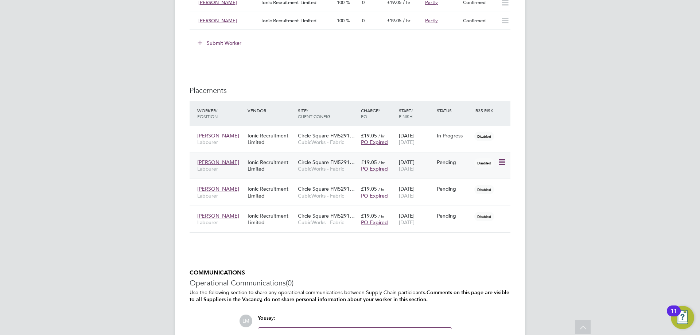
click at [500, 160] on icon at bounding box center [501, 162] width 7 height 9
click at [465, 208] on li "Start" at bounding box center [468, 207] width 75 height 10
type input "[PERSON_NAME]"
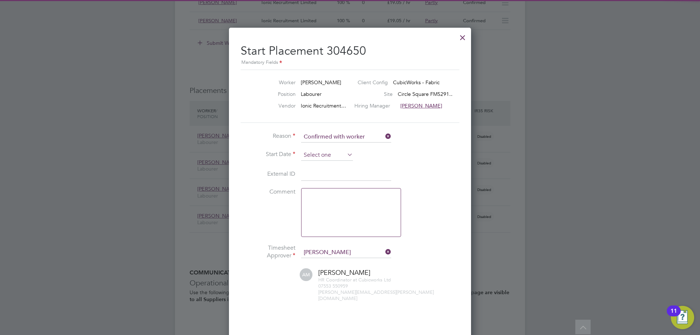
click at [330, 154] on input at bounding box center [327, 155] width 52 height 11
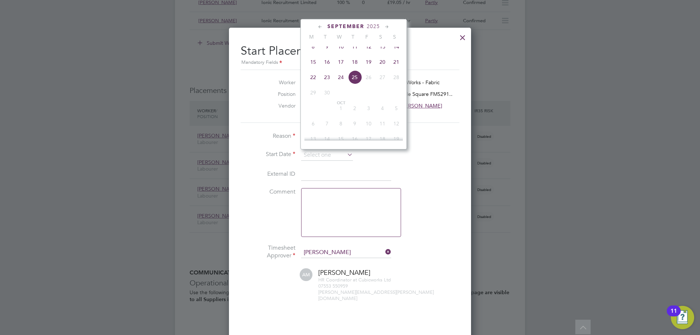
click at [343, 69] on span "17" at bounding box center [341, 62] width 14 height 14
type input "17 Sep 2025"
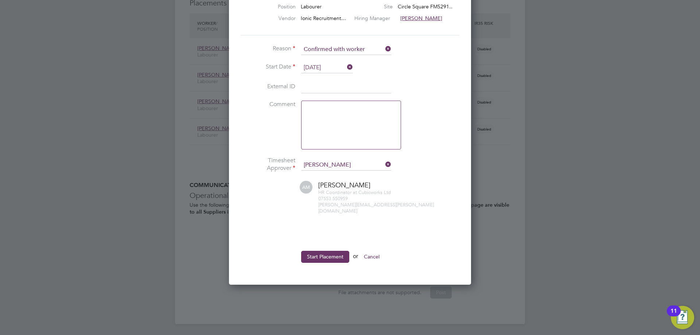
click at [327, 236] on li at bounding box center [350, 240] width 219 height 8
click at [325, 251] on button "Start Placement" at bounding box center [325, 257] width 48 height 12
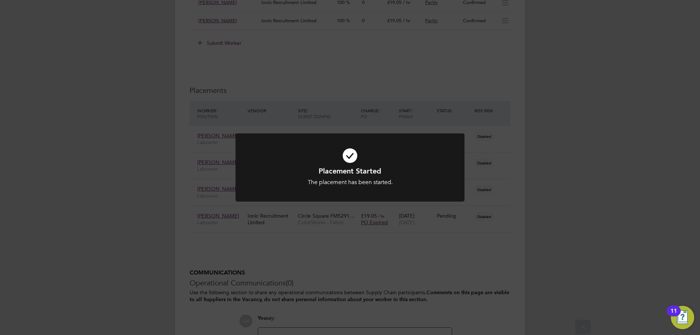
click at [504, 277] on div "Placement Started The placement has been started. Cancel Okay" at bounding box center [350, 167] width 700 height 335
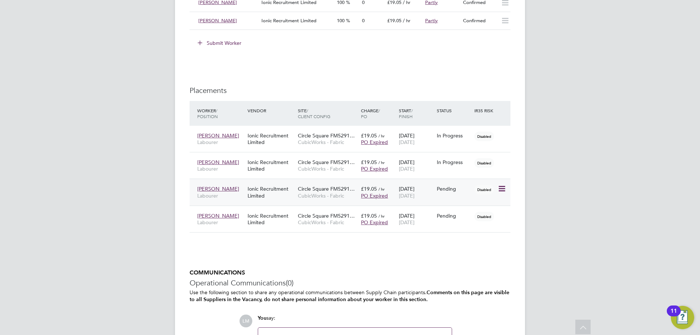
click at [501, 186] on icon at bounding box center [501, 189] width 7 height 9
click at [466, 234] on li "Start" at bounding box center [468, 234] width 75 height 10
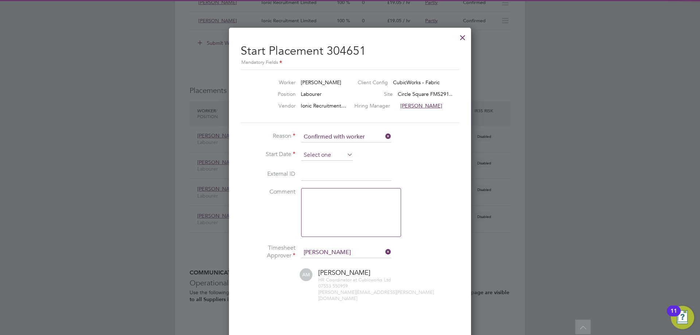
click at [319, 155] on input at bounding box center [327, 155] width 52 height 11
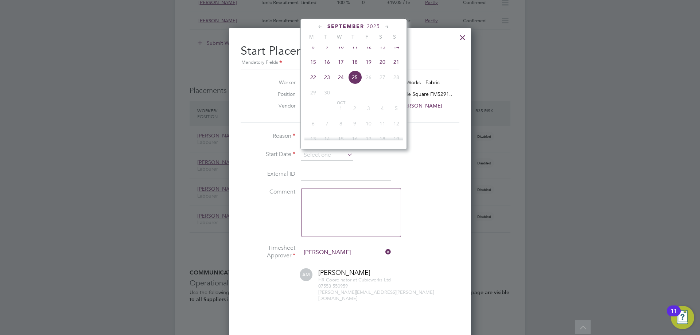
click at [342, 67] on span "17" at bounding box center [341, 62] width 14 height 14
type input "17 Sep 2025"
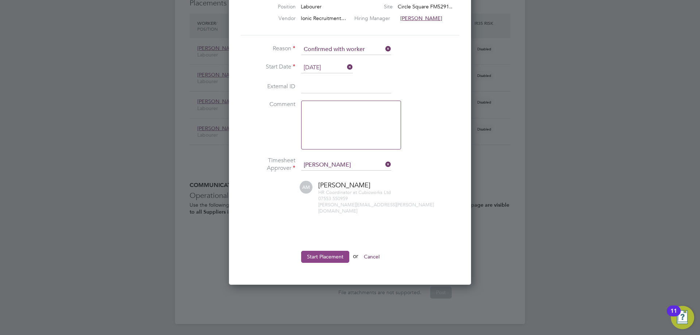
click at [328, 253] on button "Start Placement" at bounding box center [325, 257] width 48 height 12
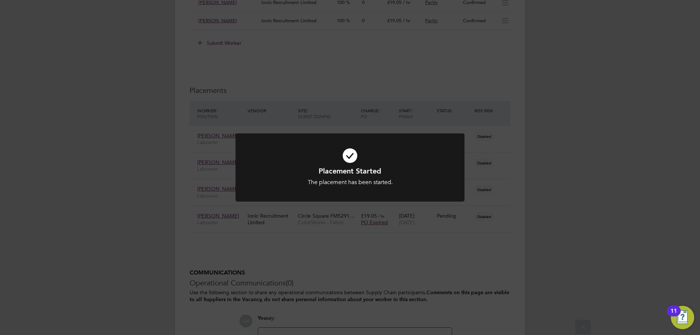
click at [328, 253] on div "Placement Started The placement has been started. Cancel Okay" at bounding box center [350, 167] width 700 height 335
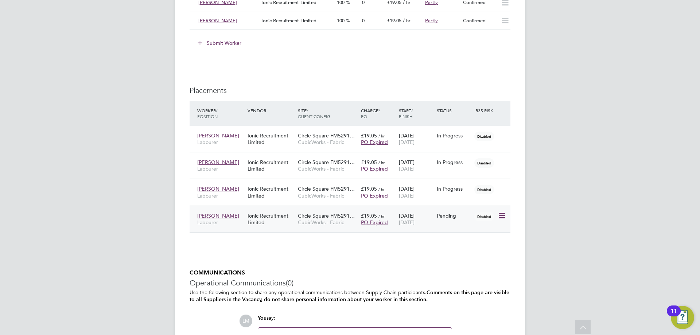
click at [499, 212] on icon at bounding box center [501, 216] width 7 height 9
click at [469, 260] on li "Start" at bounding box center [468, 261] width 75 height 10
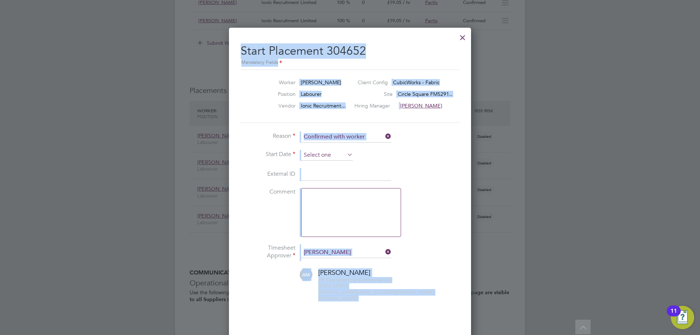
click at [327, 153] on input at bounding box center [327, 155] width 52 height 11
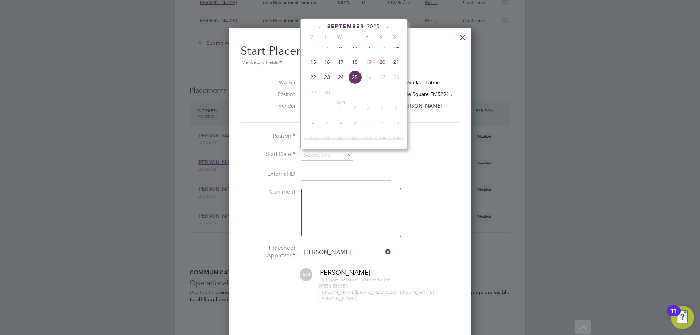
click at [331, 66] on span "16" at bounding box center [327, 62] width 14 height 14
type input "16 Sep 2025"
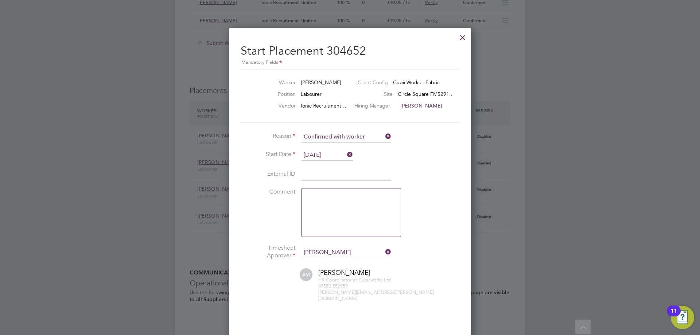
click at [250, 261] on li "Timesheet Approver Aliesha Murphy" at bounding box center [350, 256] width 219 height 24
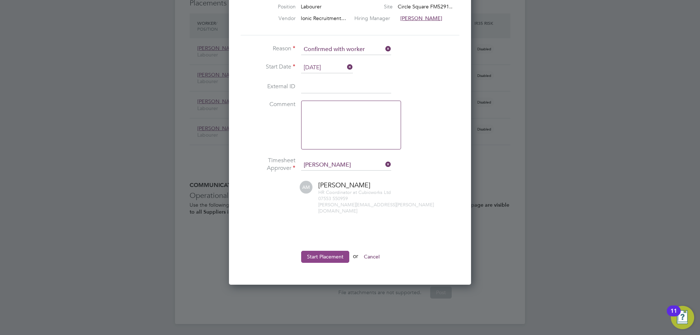
click at [322, 251] on button "Start Placement" at bounding box center [325, 257] width 48 height 12
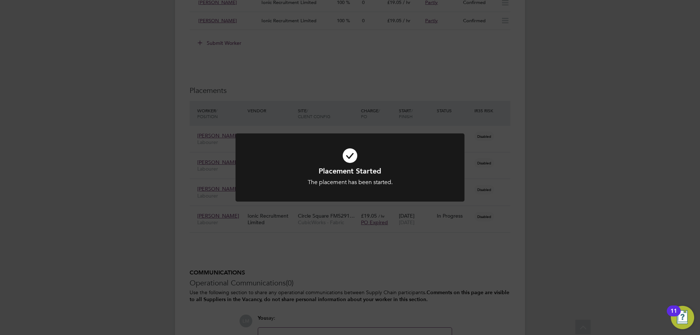
click at [259, 260] on div "Placement Started The placement has been started. Cancel Okay" at bounding box center [350, 167] width 700 height 335
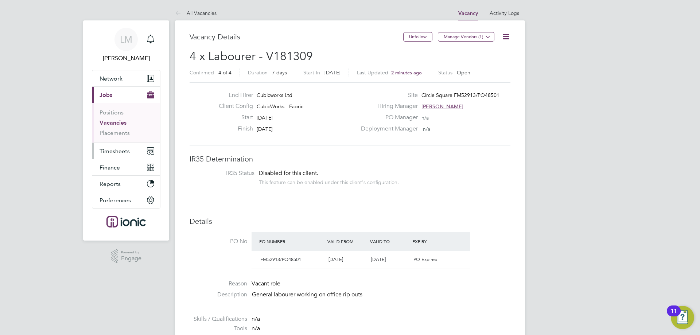
click at [118, 147] on button "Timesheets" at bounding box center [126, 151] width 68 height 16
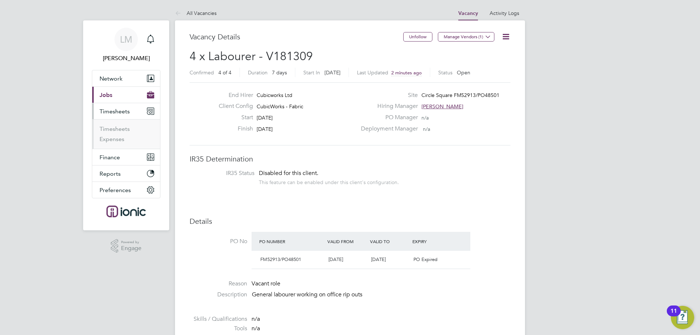
click at [120, 133] on li "Timesheets" at bounding box center [127, 130] width 55 height 10
click at [120, 129] on link "Timesheets" at bounding box center [115, 128] width 30 height 7
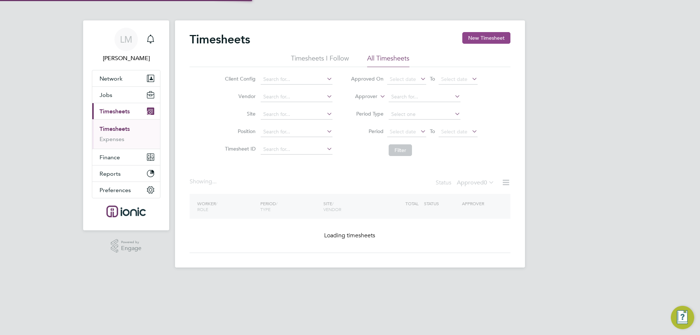
click at [499, 38] on button "New Timesheet" at bounding box center [486, 38] width 48 height 12
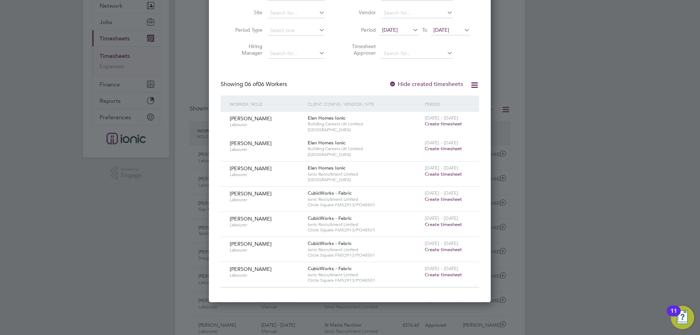
click at [448, 199] on span "Create timesheet" at bounding box center [443, 199] width 37 height 6
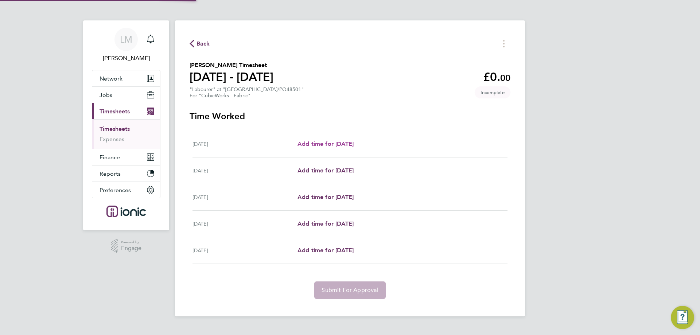
click at [319, 143] on span "Add time for Wed 17 Sep" at bounding box center [326, 143] width 56 height 7
select select "30"
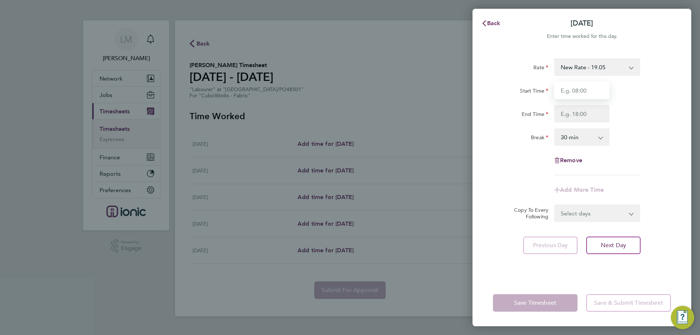
click at [573, 88] on input "Start Time" at bounding box center [581, 91] width 55 height 18
type input "07:30"
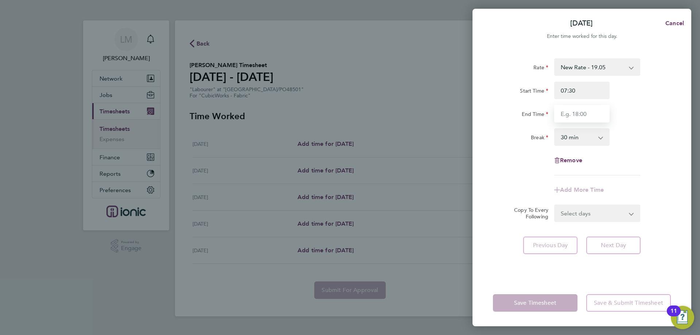
click at [569, 116] on input "End Time" at bounding box center [581, 114] width 55 height 18
type input "16:00"
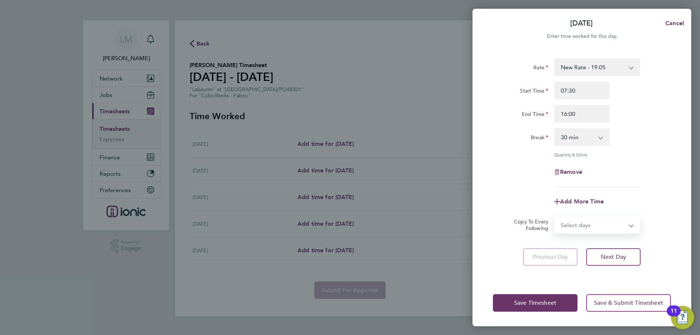
click at [585, 214] on form "Rate New Rate - 19.05 Day Rate - 17.85 Start Time 07:30 End Time 16:00 Break 0 …" at bounding box center [582, 145] width 178 height 175
select select "THU"
click at [555, 217] on select "Select days Day Weekday (Mon-Fri) Weekend (Sat-Sun) Thursday Friday Saturday Su…" at bounding box center [593, 225] width 77 height 16
select select "2025-09-21"
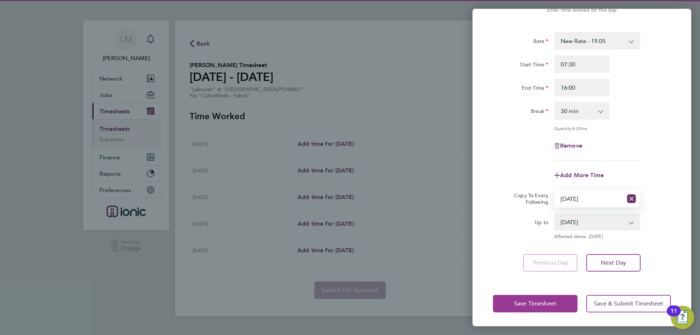
click at [528, 309] on button "Save Timesheet" at bounding box center [535, 304] width 85 height 18
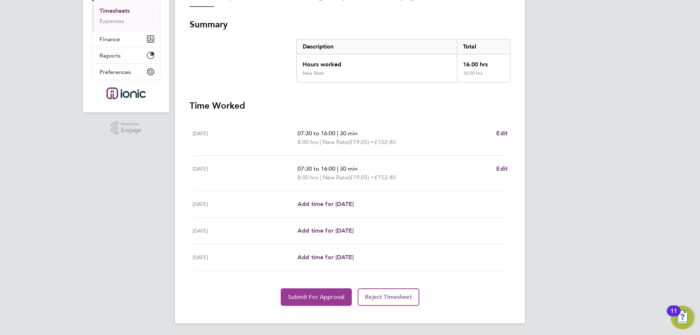
click at [313, 295] on span "Submit For Approval" at bounding box center [316, 297] width 57 height 7
click at [300, 294] on span "Approve Timesheet" at bounding box center [317, 297] width 54 height 7
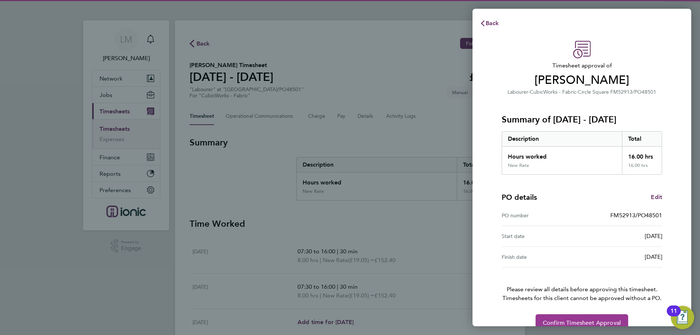
click at [570, 317] on button "Confirm Timesheet Approval" at bounding box center [582, 323] width 93 height 18
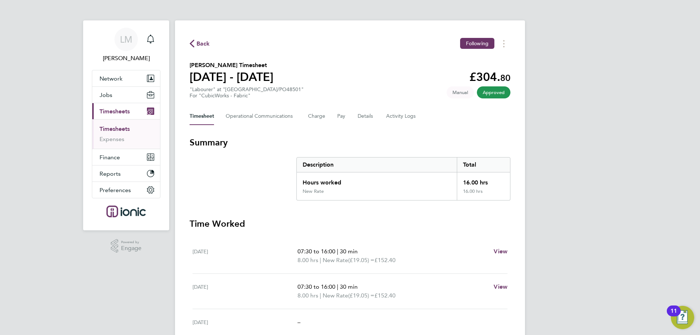
drag, startPoint x: 200, startPoint y: 32, endPoint x: 201, endPoint y: 39, distance: 6.2
click at [201, 33] on div "Back Following Kyle Lacey's Timesheet 15 - 21 Sept 2025 £304. 80 "Labourer" at …" at bounding box center [350, 230] width 350 height 421
click at [201, 39] on button "Back" at bounding box center [200, 43] width 20 height 9
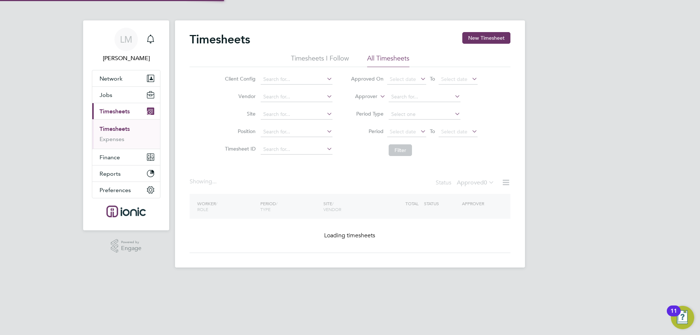
click at [499, 39] on button "New Timesheet" at bounding box center [486, 38] width 48 height 12
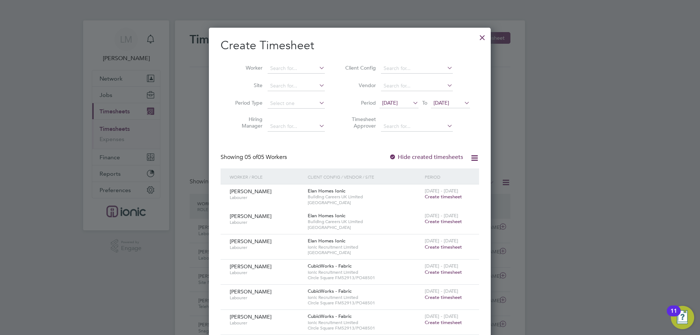
click at [443, 273] on span "Create timesheet" at bounding box center [443, 272] width 37 height 6
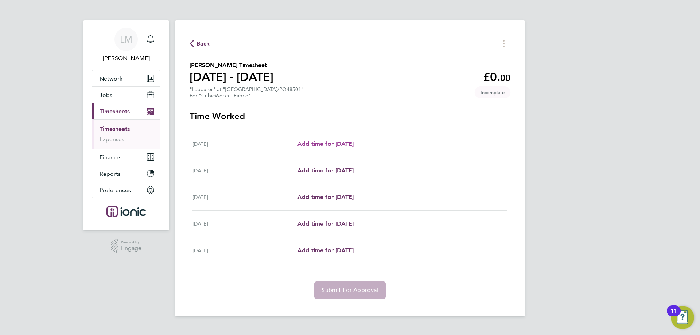
click at [354, 143] on span "Add time for Wed 17 Sep" at bounding box center [326, 143] width 56 height 7
select select "30"
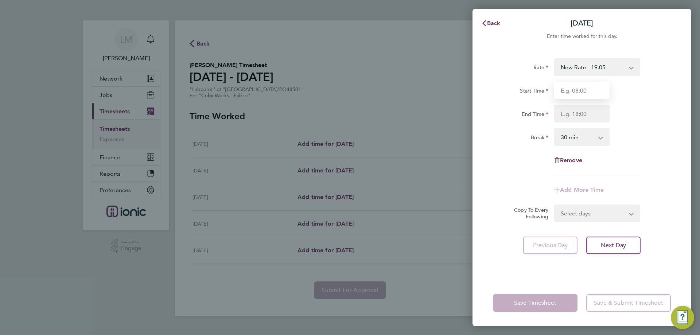
click at [571, 91] on input "Start Time" at bounding box center [581, 91] width 55 height 18
type input "07:30"
click at [587, 115] on input "End Time" at bounding box center [581, 114] width 55 height 18
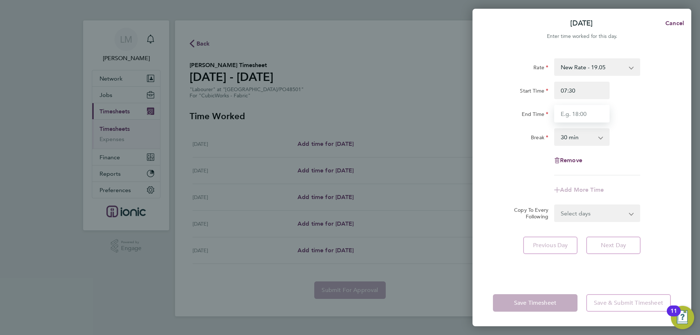
type input "16:00"
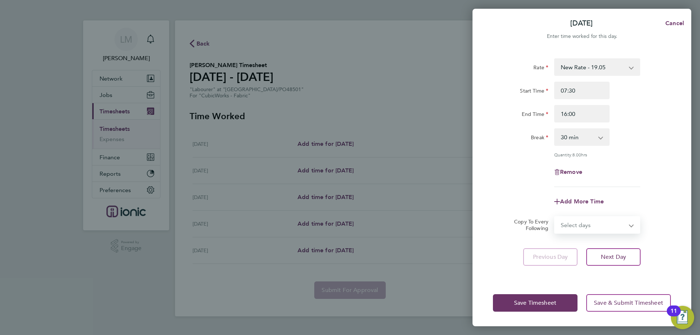
click at [578, 217] on select "Select days Day Weekday (Mon-Fri) Weekend (Sat-Sun) Thursday Friday Saturday Su…" at bounding box center [593, 225] width 77 height 16
select select "THU"
click at [555, 217] on select "Select days Day Weekday (Mon-Fri) Weekend (Sat-Sun) Thursday Friday Saturday Su…" at bounding box center [593, 225] width 77 height 16
select select "2025-09-21"
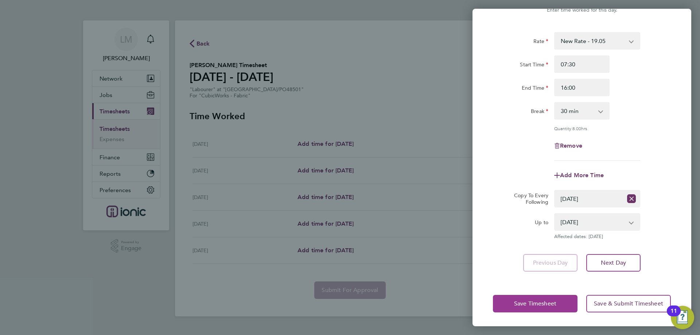
drag, startPoint x: 536, startPoint y: 305, endPoint x: 532, endPoint y: 304, distance: 4.1
click at [536, 306] on span "Save Timesheet" at bounding box center [535, 303] width 42 height 7
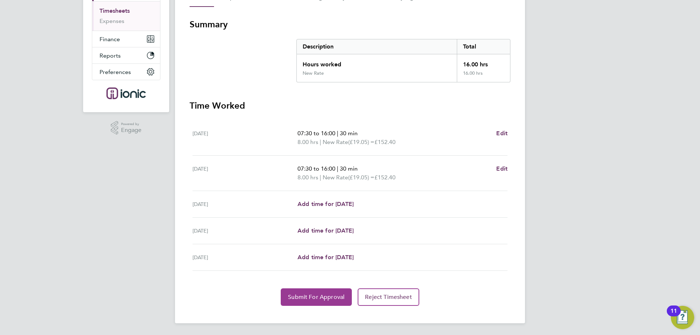
click at [299, 298] on span "Submit For Approval" at bounding box center [316, 297] width 57 height 7
click at [294, 299] on span "Approve Timesheet" at bounding box center [317, 297] width 54 height 7
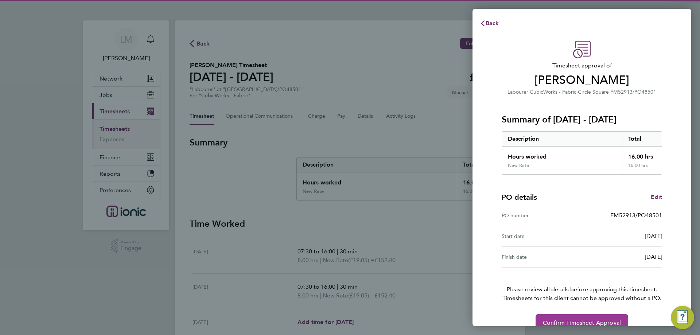
click at [603, 319] on span "Confirm Timesheet Approval" at bounding box center [582, 322] width 78 height 7
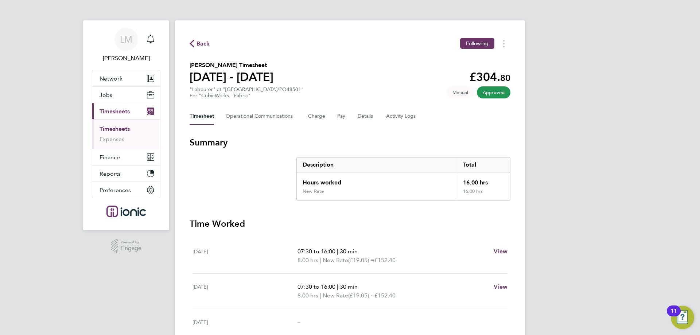
click at [210, 43] on div "Back Following" at bounding box center [350, 43] width 321 height 11
click at [204, 46] on span "Back" at bounding box center [203, 43] width 13 height 9
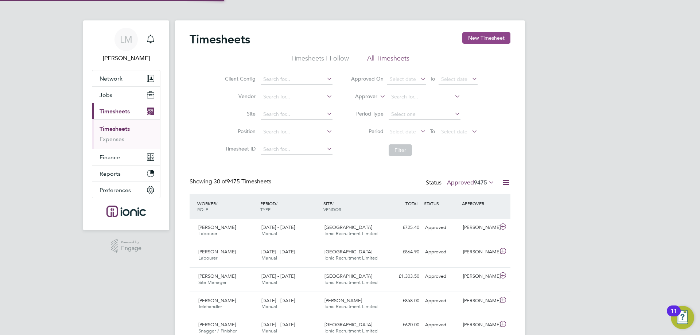
click at [483, 36] on button "New Timesheet" at bounding box center [486, 38] width 48 height 12
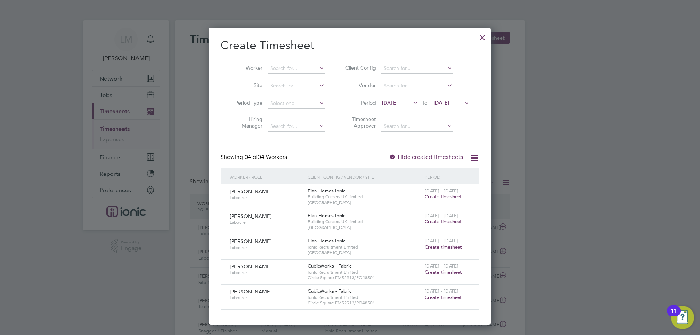
click at [440, 271] on span "Create timesheet" at bounding box center [443, 272] width 37 height 6
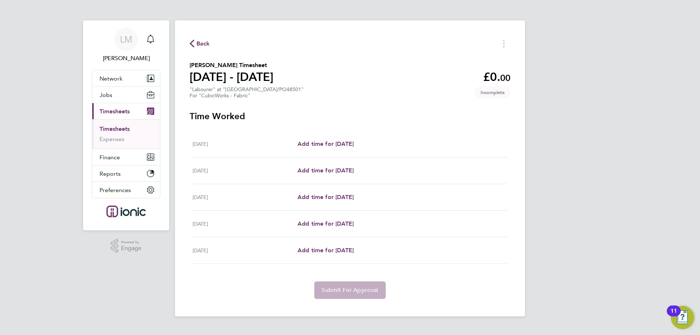
click at [342, 139] on div "Wed 17 Sep Add time for Wed 17 Sep Add time for Wed 17 Sep" at bounding box center [350, 144] width 315 height 27
click at [346, 145] on span "Add time for Wed 17 Sep" at bounding box center [326, 143] width 56 height 7
select select "30"
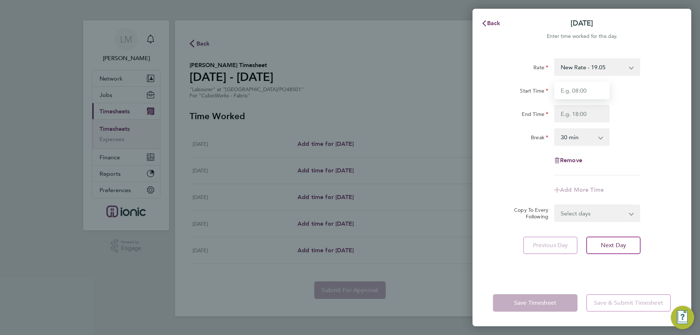
click at [581, 96] on input "Start Time" at bounding box center [581, 91] width 55 height 18
type input "07:30"
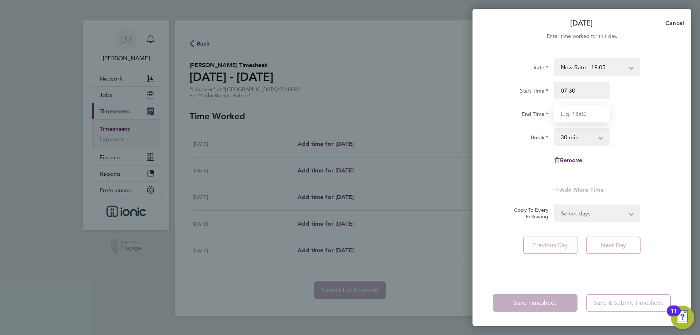
click at [582, 111] on input "End Time" at bounding box center [581, 114] width 55 height 18
type input "16:00"
click at [588, 210] on form "Rate New Rate - 19.05 Day Rate - 17.85 Start Time 07:30 End Time 16:00 Break 0 …" at bounding box center [582, 140] width 178 height 164
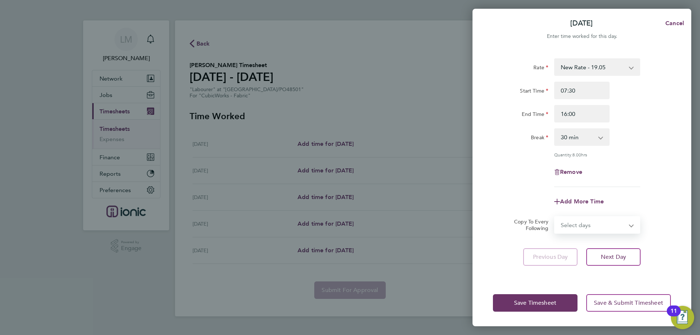
select select "THU"
click at [555, 217] on select "Select days Day Weekday (Mon-Fri) Weekend (Sat-Sun) Thursday Friday Saturday Su…" at bounding box center [593, 225] width 77 height 16
select select "2025-09-21"
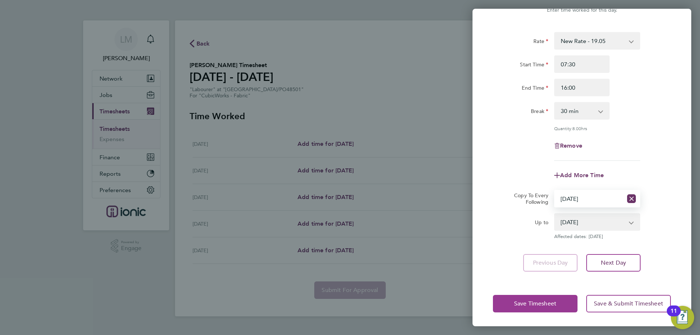
click at [526, 303] on span "Save Timesheet" at bounding box center [535, 303] width 42 height 7
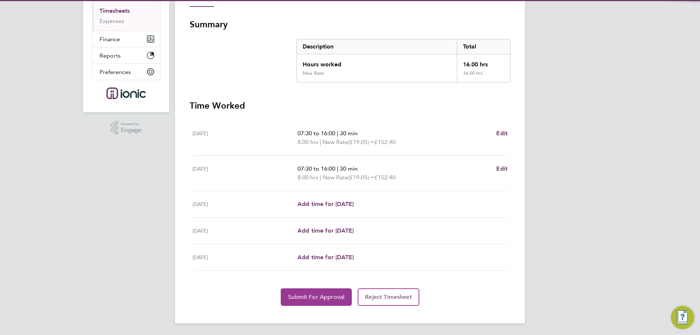
click at [311, 299] on span "Submit For Approval" at bounding box center [316, 297] width 57 height 7
click at [288, 298] on button "Approve Timesheet" at bounding box center [316, 297] width 68 height 18
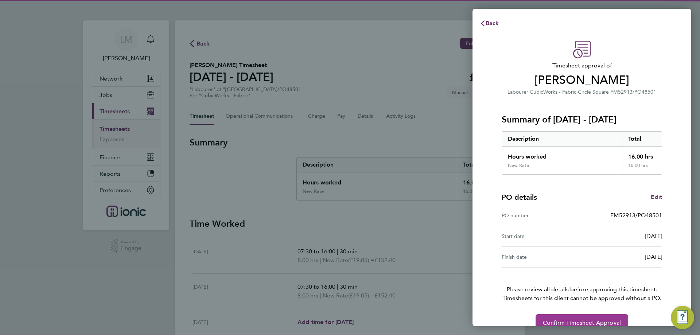
click at [576, 321] on span "Confirm Timesheet Approval" at bounding box center [582, 322] width 78 height 7
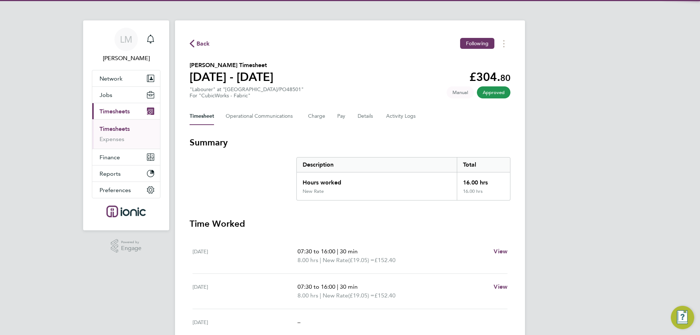
click at [202, 45] on span "Back" at bounding box center [203, 43] width 13 height 9
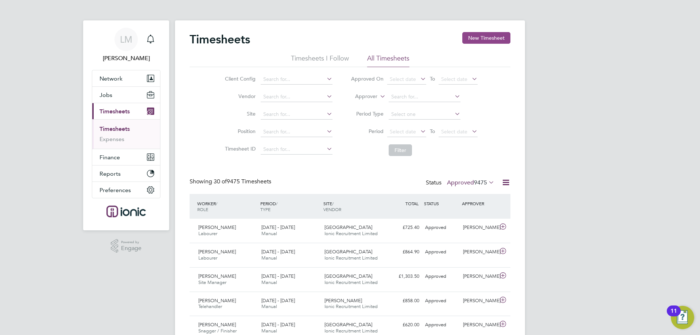
click at [480, 36] on button "New Timesheet" at bounding box center [486, 38] width 48 height 12
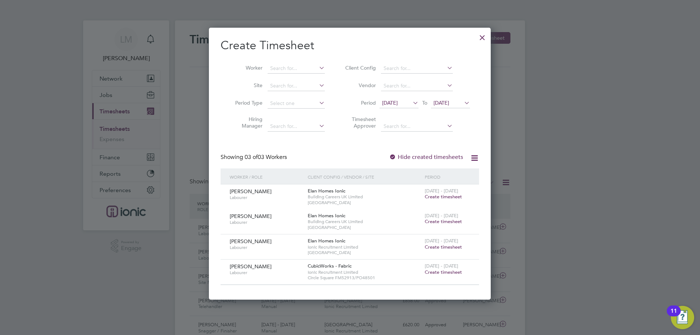
click at [440, 272] on span "Create timesheet" at bounding box center [443, 272] width 37 height 6
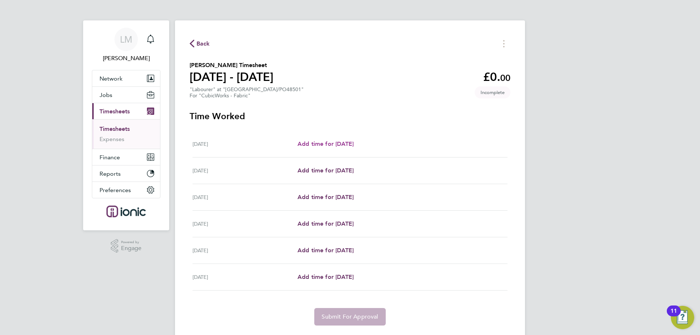
click at [345, 147] on span "Add time for Tue 16 Sep" at bounding box center [326, 143] width 56 height 7
select select "30"
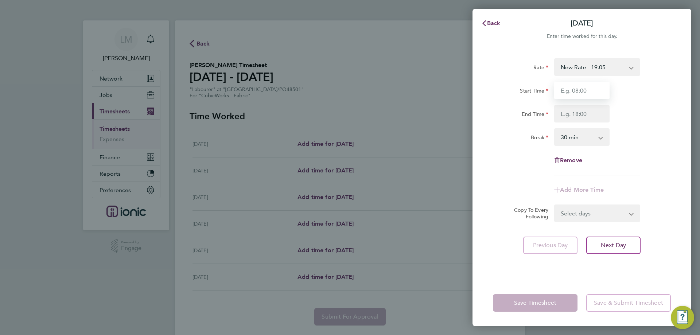
click at [576, 90] on input "Start Time" at bounding box center [581, 91] width 55 height 18
type input "07:30"
click at [585, 111] on input "End Time" at bounding box center [581, 114] width 55 height 18
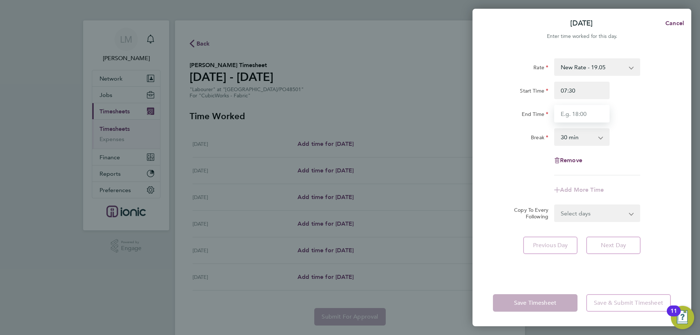
type input "16:00"
click at [588, 216] on div "Select days Day Weekday (Mon-Fri) Weekend (Sat-Sun) Wednesday Thursday Friday S…" at bounding box center [597, 214] width 86 height 18
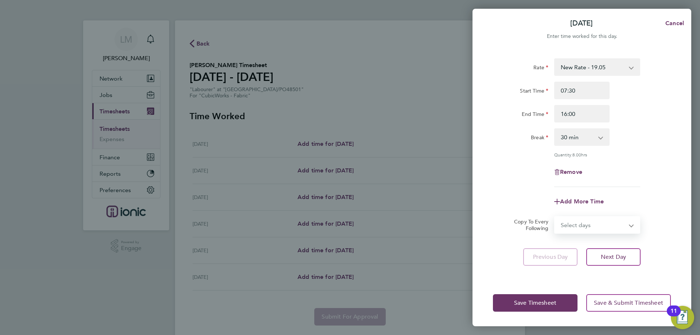
select select "WEEKDAY"
click at [555, 217] on select "Select days Day Weekday (Mon-Fri) Weekend (Sat-Sun) Wednesday Thursday Friday S…" at bounding box center [593, 225] width 77 height 16
select select "2025-09-21"
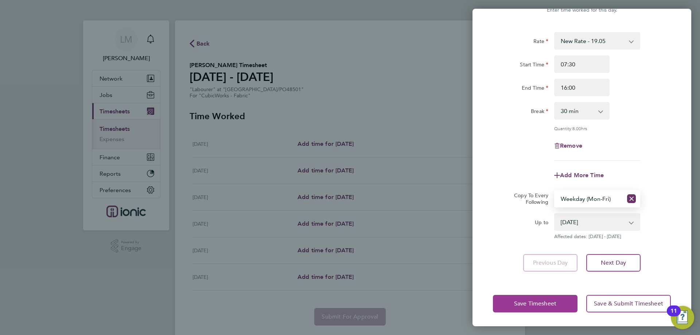
drag, startPoint x: 542, startPoint y: 302, endPoint x: 466, endPoint y: 295, distance: 76.2
click at [540, 302] on span "Save Timesheet" at bounding box center [535, 303] width 42 height 7
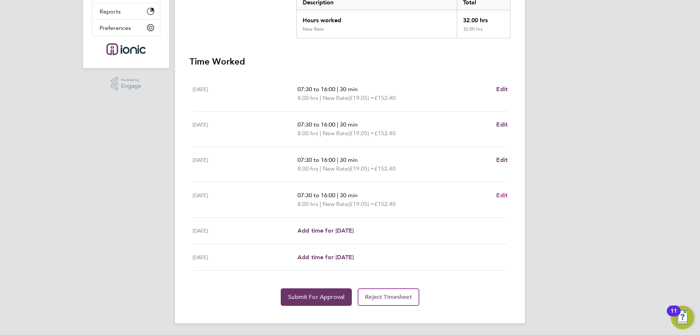
click at [501, 196] on span "Edit" at bounding box center [501, 195] width 11 height 7
select select "30"
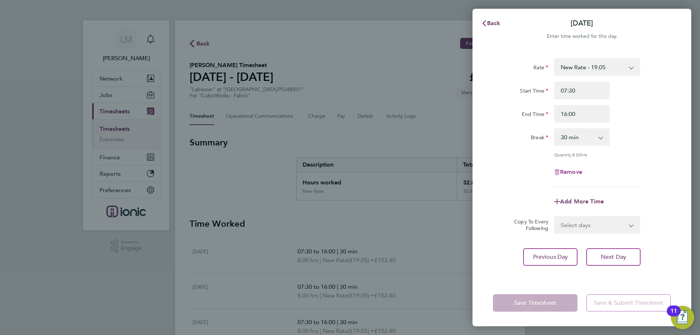
click at [569, 171] on span "Remove" at bounding box center [571, 171] width 22 height 7
select select "null"
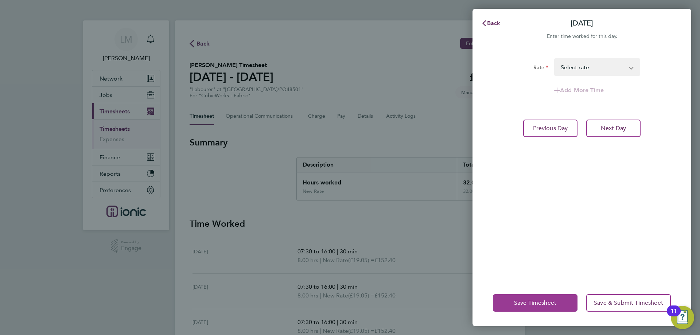
click at [512, 300] on button "Save Timesheet" at bounding box center [535, 303] width 85 height 18
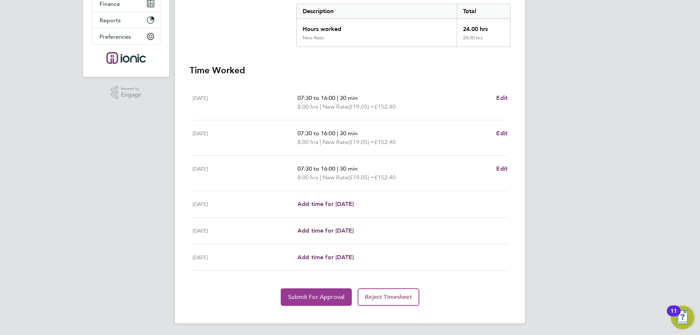
click at [291, 300] on button "Submit For Approval" at bounding box center [316, 297] width 71 height 18
click at [291, 297] on span "Approve Timesheet" at bounding box center [317, 297] width 54 height 7
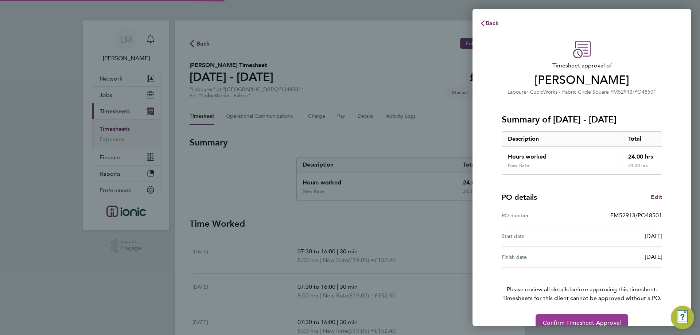
drag, startPoint x: 558, startPoint y: 318, endPoint x: 509, endPoint y: 238, distance: 93.6
click at [558, 317] on button "Confirm Timesheet Approval" at bounding box center [582, 323] width 93 height 18
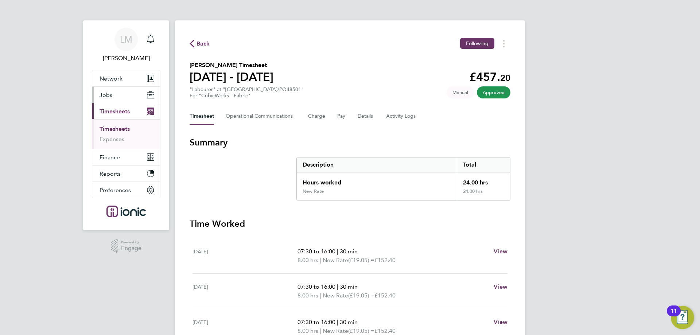
click at [105, 97] on span "Jobs" at bounding box center [106, 95] width 13 height 7
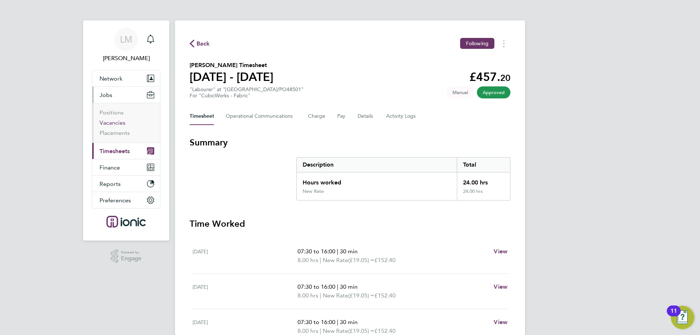
click at [120, 121] on link "Vacancies" at bounding box center [113, 122] width 26 height 7
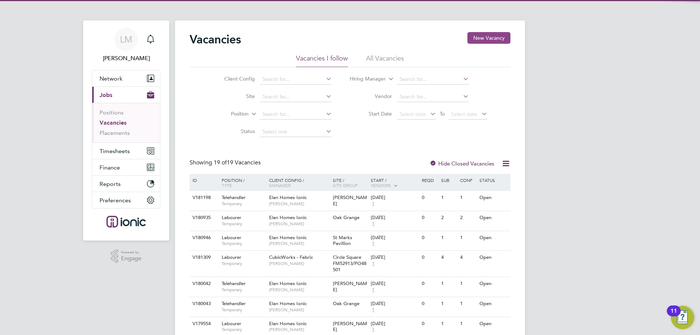
click at [491, 36] on button "New Vacancy" at bounding box center [489, 38] width 43 height 12
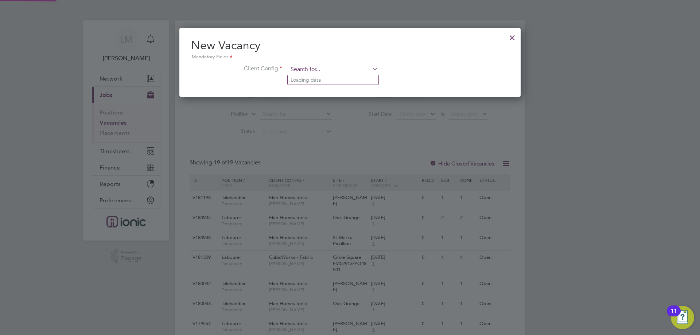
click at [333, 73] on input at bounding box center [333, 69] width 90 height 11
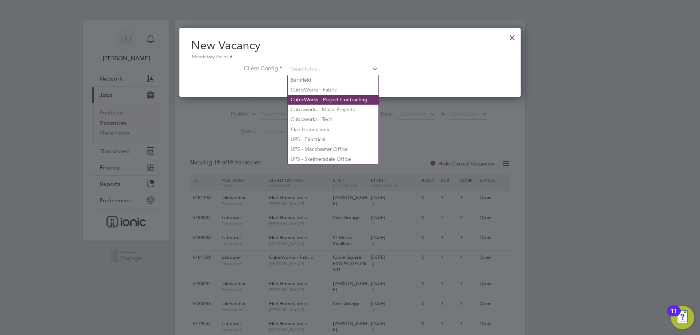
click at [339, 97] on li "CubicWorks - Project Contracting" at bounding box center [333, 100] width 91 height 10
type input "CubicWorks - Project Contracting"
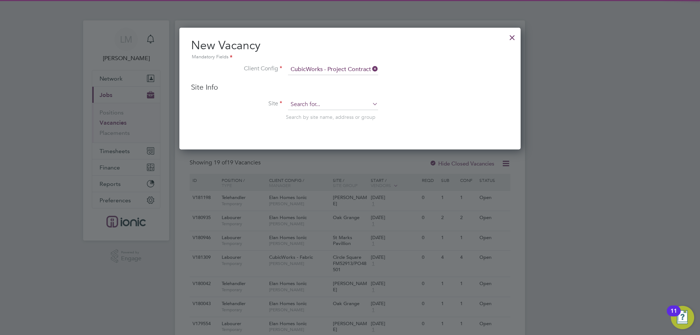
click at [334, 101] on input at bounding box center [333, 104] width 90 height 11
type input "c"
type input "arne"
click at [512, 38] on div at bounding box center [512, 35] width 13 height 13
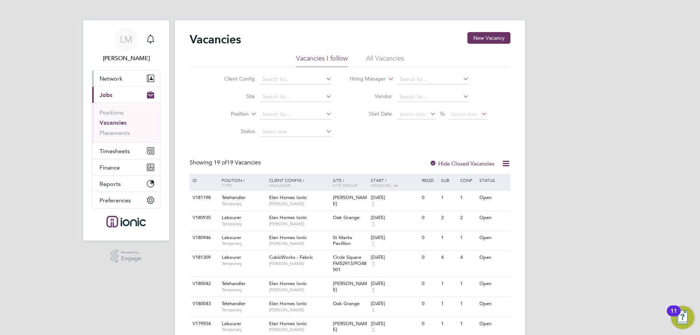
click at [109, 73] on button "Network" at bounding box center [126, 78] width 68 height 16
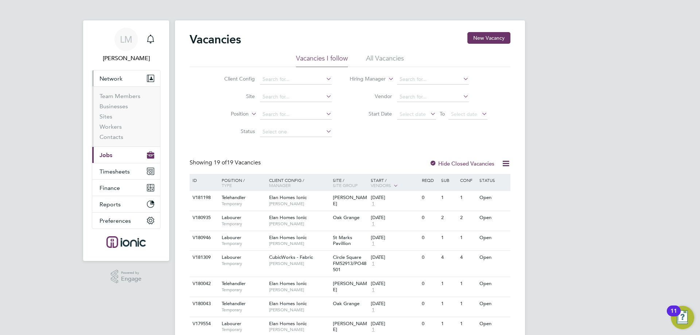
click at [110, 82] on button "Network" at bounding box center [126, 78] width 68 height 16
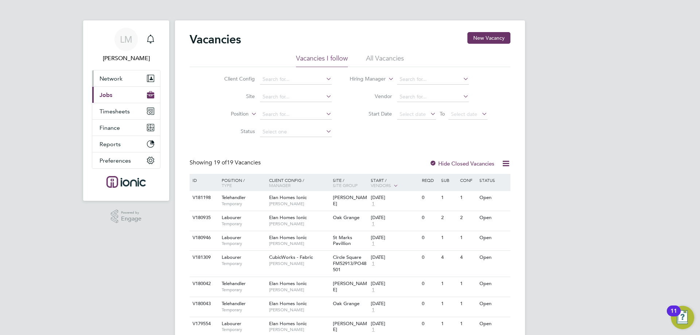
click at [109, 82] on button "Network" at bounding box center [126, 78] width 68 height 16
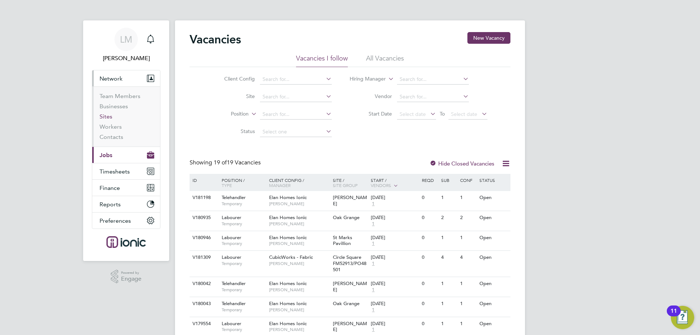
click at [106, 116] on link "Sites" at bounding box center [106, 116] width 13 height 7
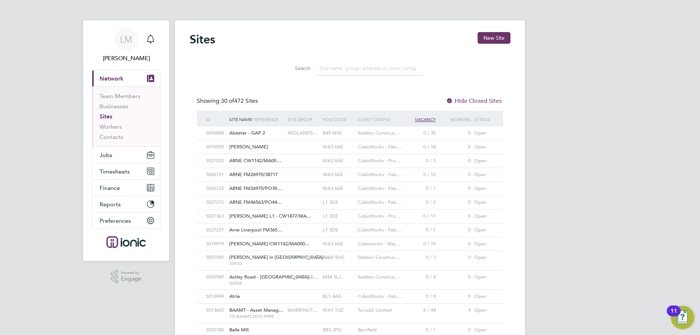
click at [283, 216] on div "Arne L1 - CW1877/MA…" at bounding box center [257, 216] width 58 height 13
drag, startPoint x: 487, startPoint y: 36, endPoint x: 437, endPoint y: 16, distance: 54.5
click at [488, 36] on button "New Site" at bounding box center [494, 38] width 33 height 12
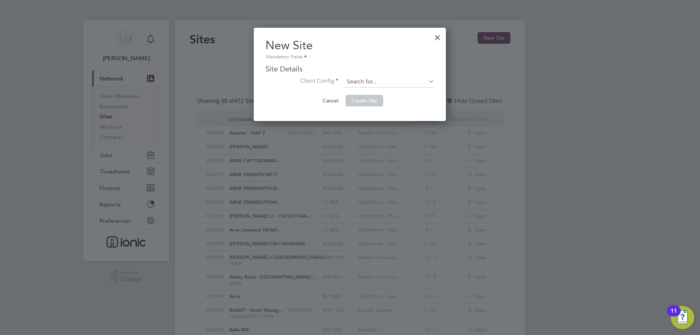
click at [367, 80] on input at bounding box center [389, 82] width 90 height 11
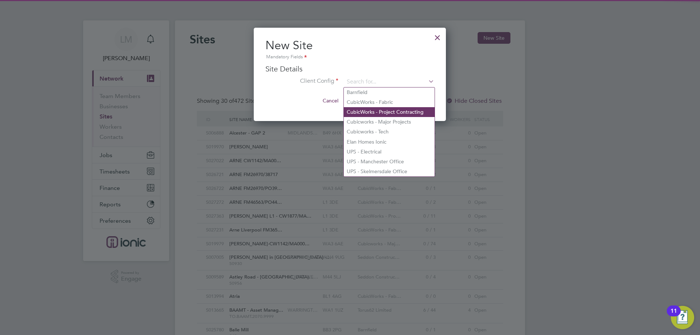
click at [396, 112] on li "CubicWorks - Project Contracting" at bounding box center [389, 112] width 91 height 10
type input "CubicWorks - Project Contracting"
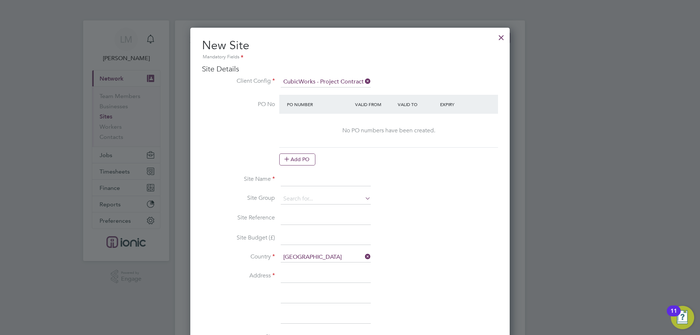
click at [297, 180] on input at bounding box center [326, 179] width 90 height 13
paste input "Arne L1 - CW1877/MA000"
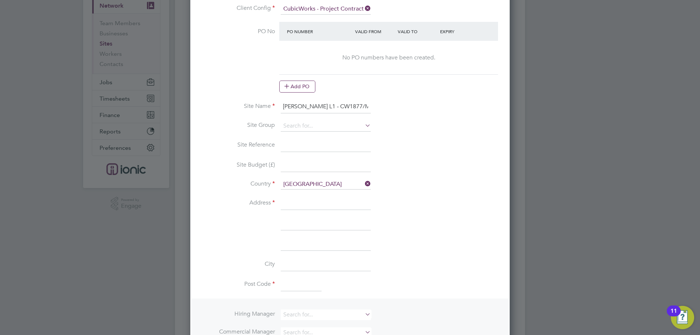
type input "Arne L1 - CW1877/MA00020503"
click at [296, 210] on input at bounding box center [326, 203] width 90 height 13
type input "Peter Lane"
click at [296, 283] on input at bounding box center [301, 285] width 41 height 13
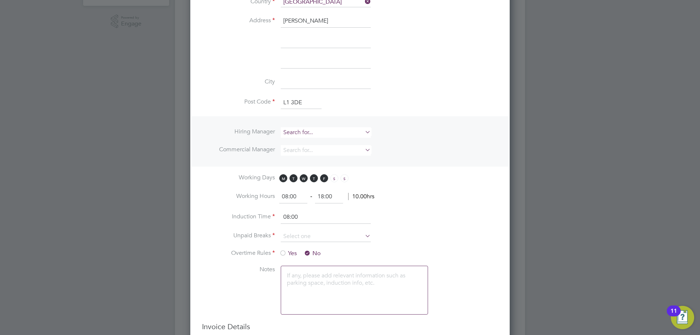
type input "L1 3DE"
click at [303, 131] on input at bounding box center [326, 132] width 90 height 11
drag, startPoint x: 307, startPoint y: 229, endPoint x: 309, endPoint y: 204, distance: 25.6
click at [307, 229] on li "[PERSON_NAME]" at bounding box center [325, 232] width 91 height 10
type input "[PERSON_NAME]"
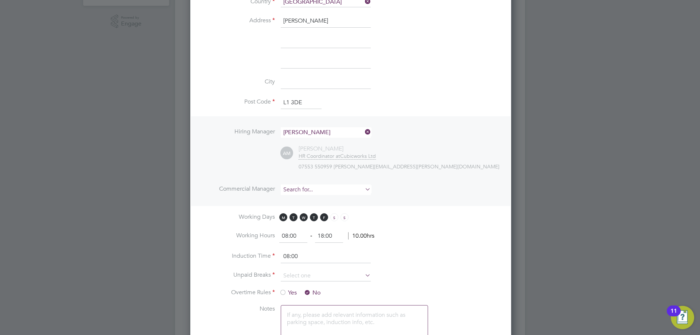
click at [309, 187] on input at bounding box center [326, 190] width 90 height 11
click at [309, 196] on li "Alie sha Murphy" at bounding box center [325, 200] width 91 height 10
type input "[PERSON_NAME]"
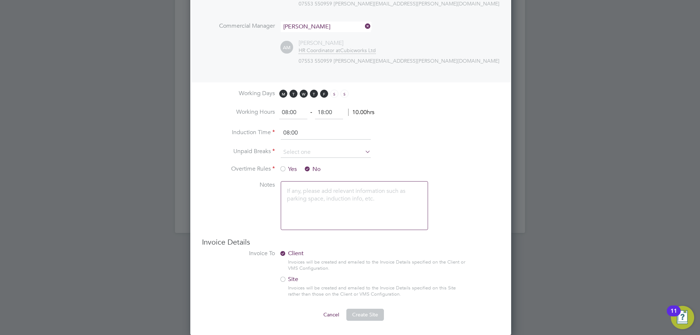
drag, startPoint x: 301, startPoint y: 113, endPoint x: 170, endPoint y: 114, distance: 130.9
type input "07:00"
click at [292, 149] on input at bounding box center [326, 152] width 90 height 11
click at [302, 178] on li "30 mins" at bounding box center [325, 181] width 91 height 9
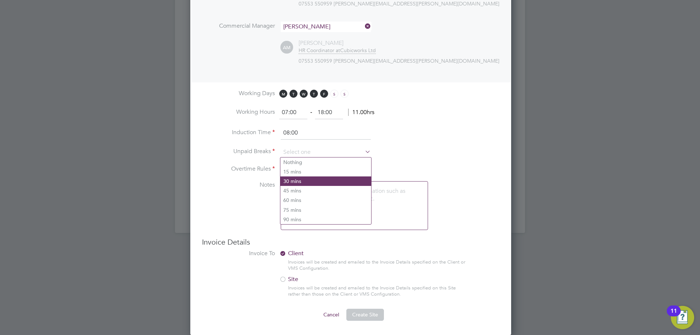
type input "30 mins"
click at [360, 310] on button "Create Site" at bounding box center [365, 315] width 38 height 12
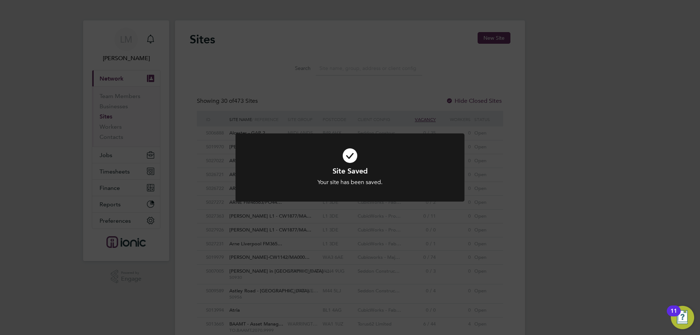
click at [348, 38] on div "Site Saved Your site has been saved. Cancel Okay" at bounding box center [350, 167] width 700 height 335
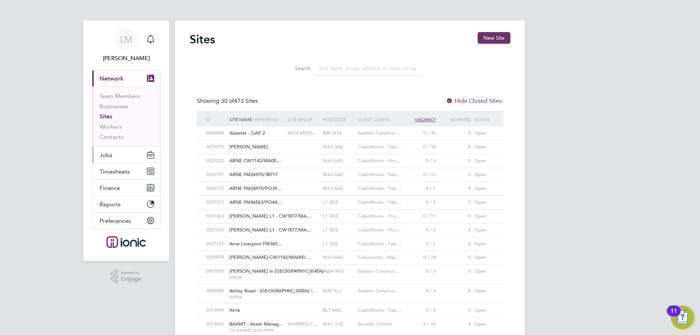
click at [127, 156] on button "Jobs" at bounding box center [126, 155] width 68 height 16
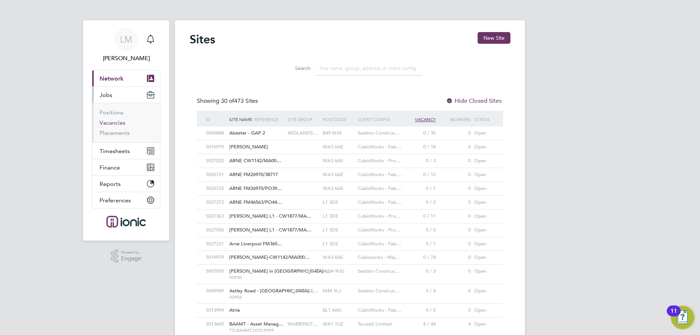
click at [118, 121] on link "Vacancies" at bounding box center [113, 122] width 26 height 7
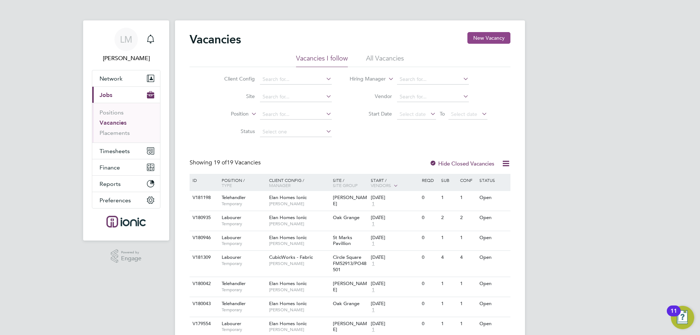
click at [480, 37] on button "New Vacancy" at bounding box center [489, 38] width 43 height 12
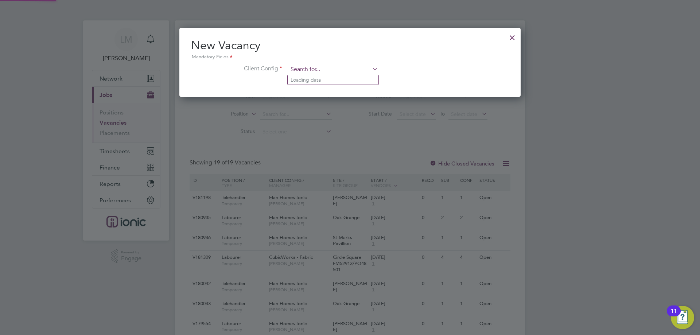
click at [343, 69] on input at bounding box center [333, 69] width 90 height 11
click at [340, 100] on li "CubicWorks - Project Contracting" at bounding box center [333, 100] width 91 height 10
type input "CubicWorks - Project Contracting"
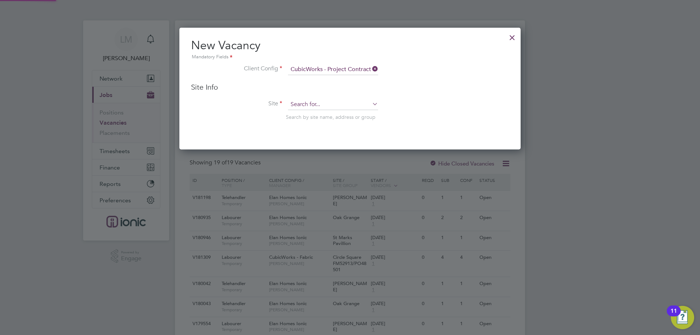
click at [333, 104] on input at bounding box center [333, 104] width 90 height 11
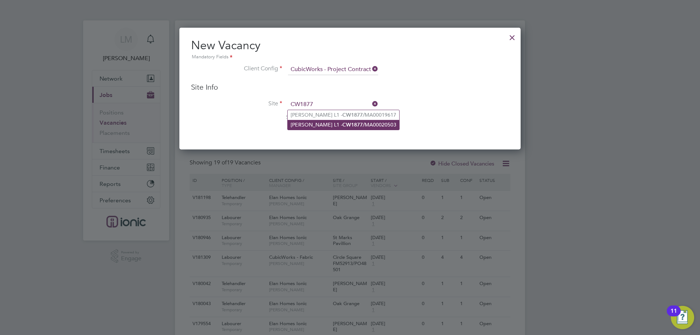
click at [342, 123] on b "CW1877" at bounding box center [352, 125] width 20 height 6
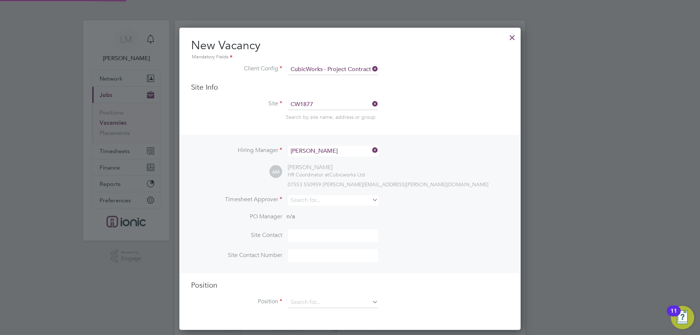
type input "Arne L1 - CW1877/MA00020503"
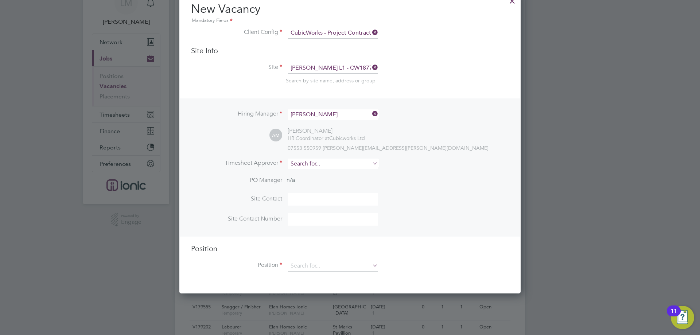
click at [312, 166] on input at bounding box center [333, 164] width 90 height 11
click at [324, 173] on li "Alie sha Murphy" at bounding box center [333, 175] width 91 height 10
type input "[PERSON_NAME]"
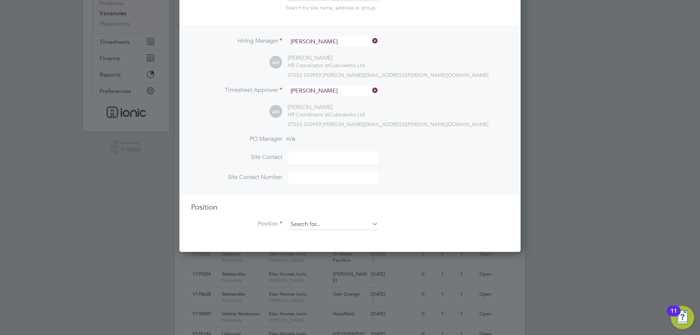
click at [311, 227] on input at bounding box center [333, 224] width 90 height 11
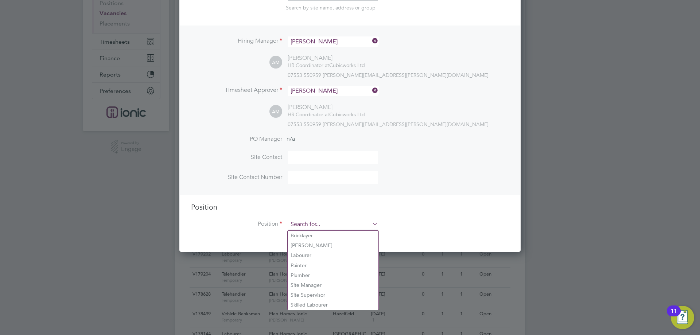
click at [311, 251] on li "Labourer" at bounding box center [333, 256] width 91 height 10
type input "Labourer"
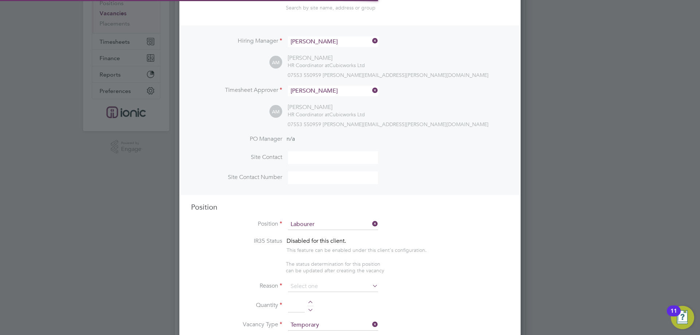
type textarea "General labourer, working on office rip outs / refurbs"
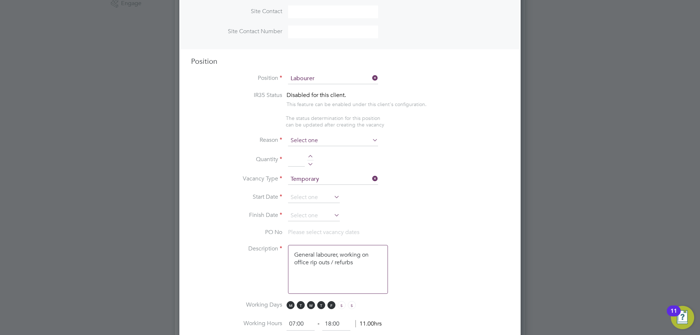
click at [304, 141] on input at bounding box center [333, 140] width 90 height 11
click at [304, 210] on li "Vacant Role" at bounding box center [333, 208] width 91 height 9
type input "Vacant Role"
click at [310, 157] on div at bounding box center [310, 157] width 6 height 5
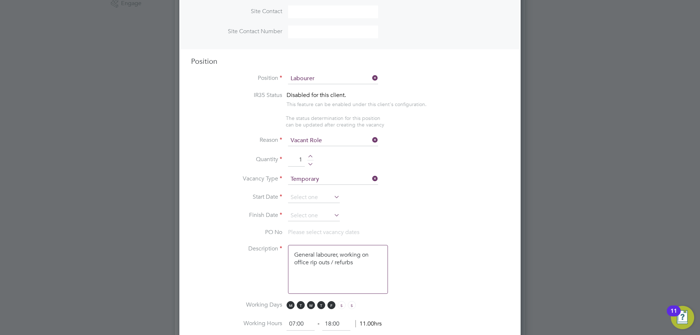
type input "2"
click at [311, 199] on input at bounding box center [314, 197] width 52 height 11
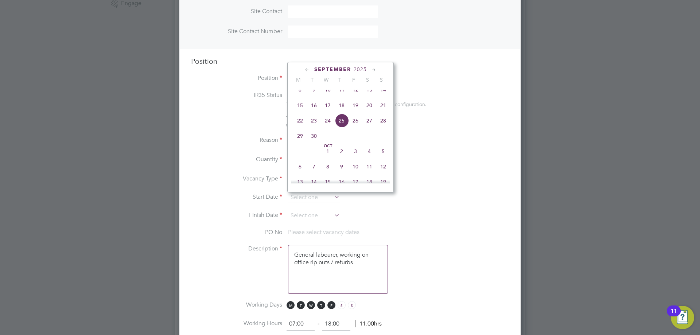
click at [302, 112] on span "15" at bounding box center [300, 105] width 14 height 14
type input "15 Sep 2025"
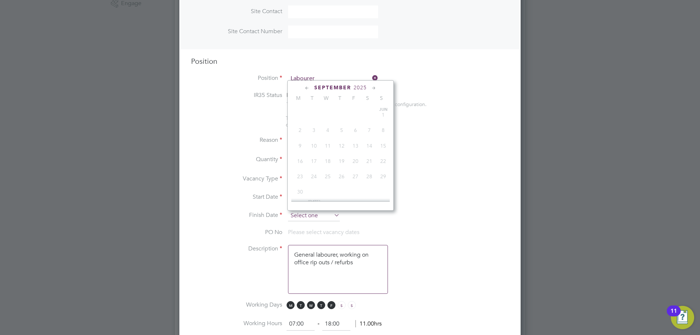
click at [304, 217] on input at bounding box center [314, 215] width 52 height 11
click at [381, 130] on span "21" at bounding box center [383, 124] width 14 height 14
type input "21 Sep 2025"
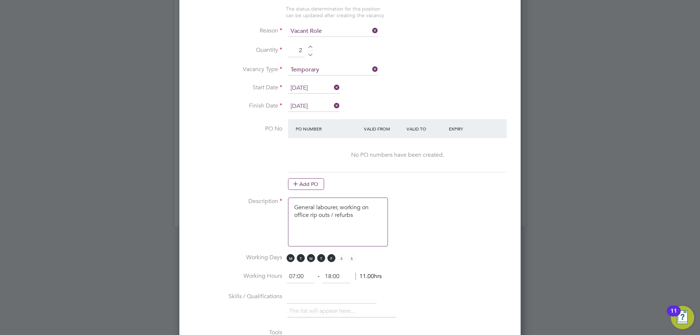
drag, startPoint x: 305, startPoint y: 187, endPoint x: 302, endPoint y: 181, distance: 6.5
click at [304, 187] on button "Add PO" at bounding box center [306, 184] width 36 height 12
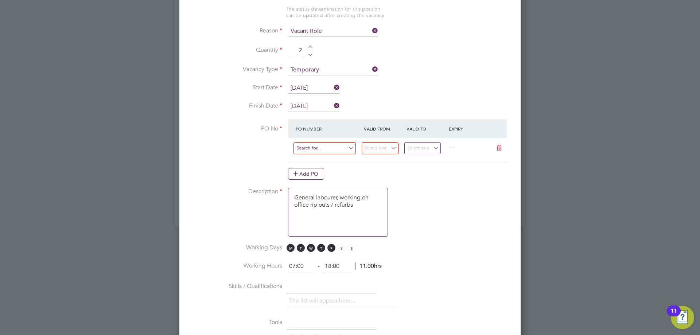
click at [311, 150] on input at bounding box center [325, 148] width 62 height 12
type input "c"
type input "CW1877/MA00020503"
click at [340, 157] on b "CW1877/MA00020503" at bounding box center [323, 160] width 54 height 6
type input "08 Sep 2025"
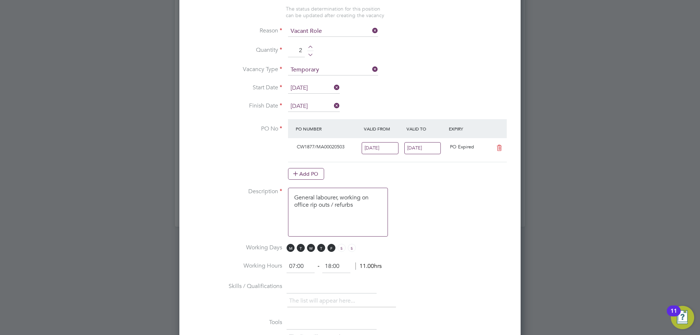
click at [431, 151] on input "14 Sep 2025" at bounding box center [422, 148] width 37 height 12
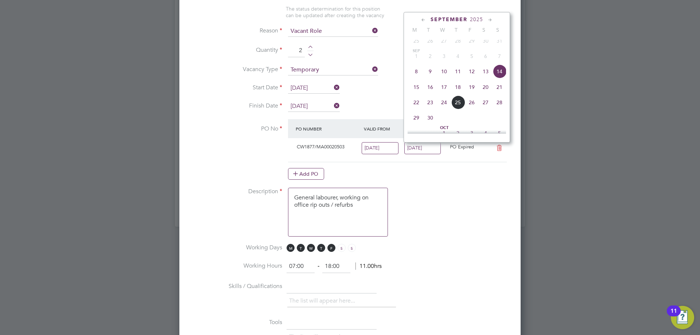
click at [496, 94] on span "21" at bounding box center [500, 87] width 14 height 14
type input "21 Sep 2025"
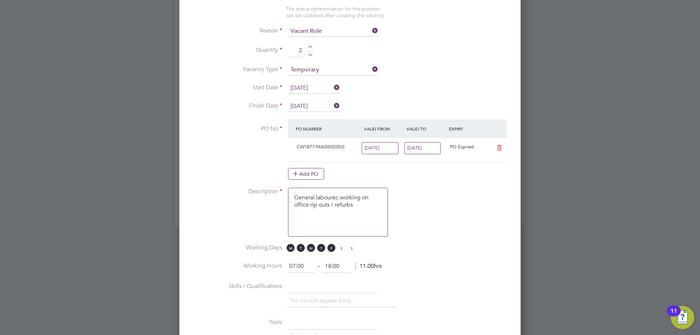
click at [392, 148] on input "08 Sep 2025" at bounding box center [380, 148] width 37 height 12
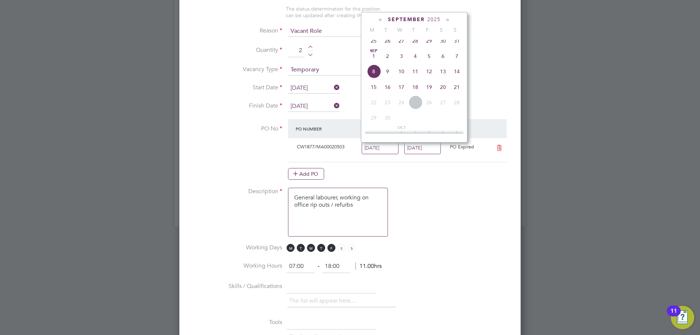
click at [373, 91] on span "15" at bounding box center [374, 87] width 14 height 14
type input "15 Sep 2025"
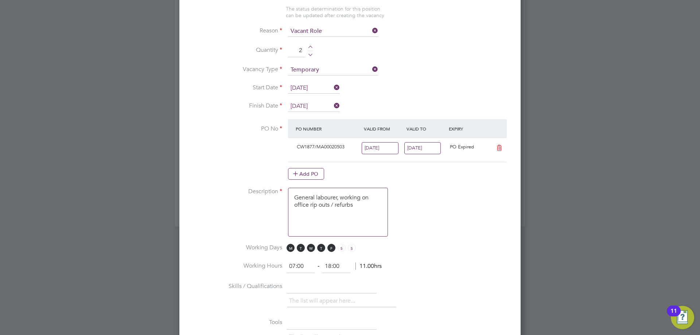
click at [424, 220] on li "Description General labourer, working on office rip outs / refurbs" at bounding box center [350, 216] width 318 height 56
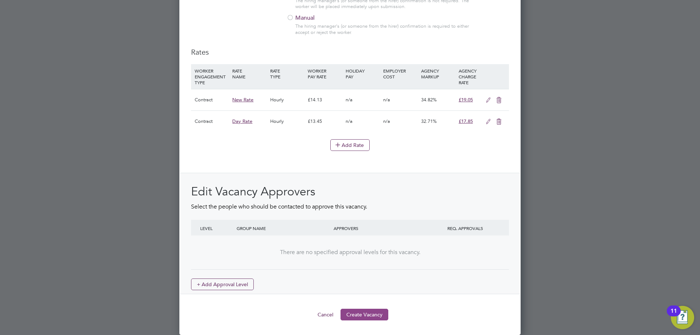
click at [373, 317] on button "Create Vacancy" at bounding box center [365, 315] width 48 height 12
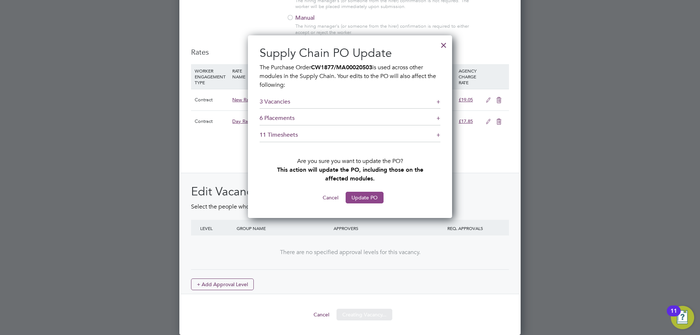
click at [367, 192] on button "Update PO" at bounding box center [365, 198] width 38 height 12
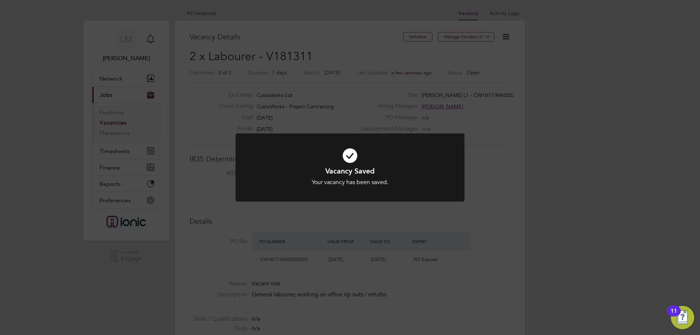
click at [387, 245] on div "Vacancy Saved Your vacancy has been saved. Cancel Okay" at bounding box center [350, 167] width 700 height 335
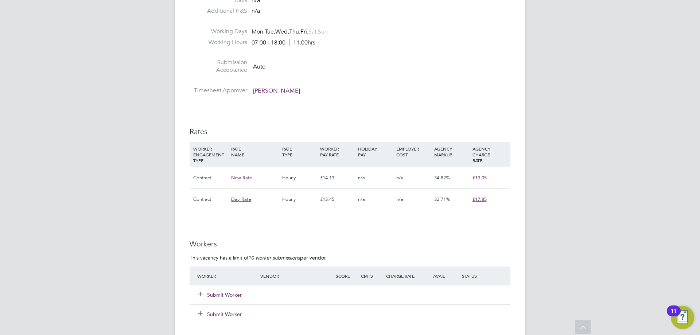
click at [215, 294] on button "Submit Worker" at bounding box center [220, 294] width 44 height 7
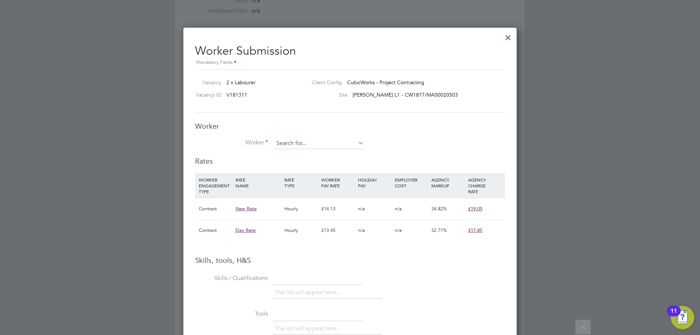
click at [333, 142] on input at bounding box center [319, 143] width 90 height 11
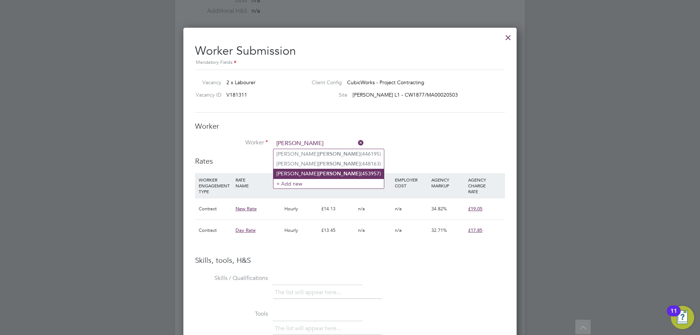
click at [311, 170] on li "Simon Lowe (453957)" at bounding box center [329, 174] width 111 height 10
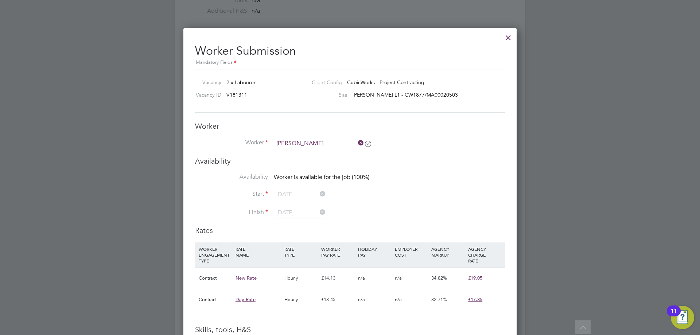
type input "Simon Lowe (453957)"
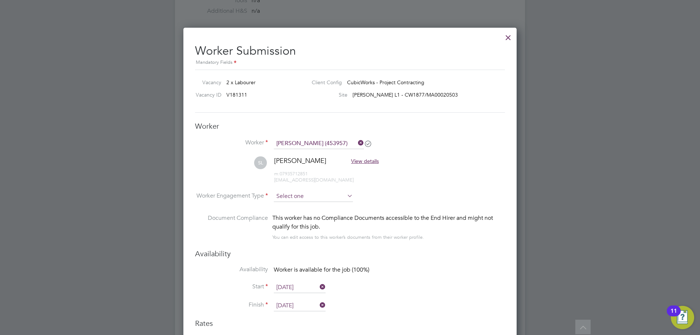
click at [305, 195] on input at bounding box center [313, 196] width 79 height 11
click at [301, 207] on li "Contract" at bounding box center [314, 206] width 80 height 9
type input "Contract"
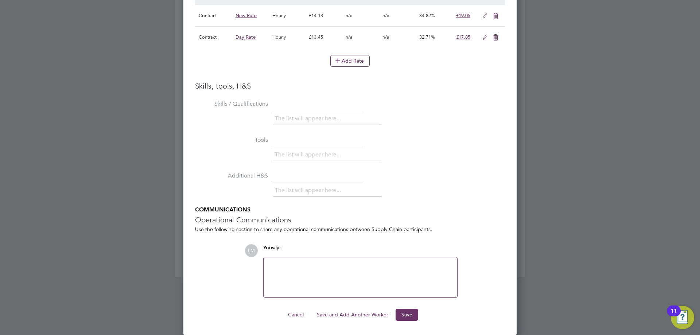
click at [340, 311] on button "Save and Add Another Worker" at bounding box center [352, 315] width 83 height 12
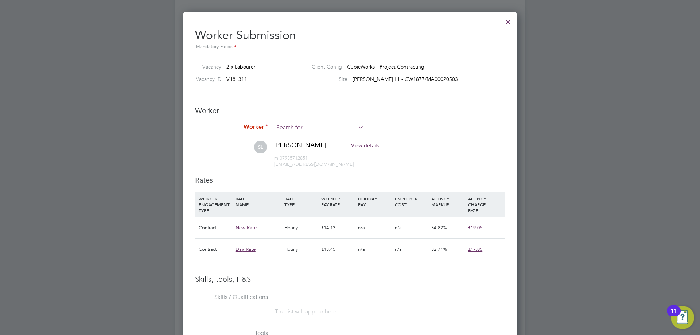
click at [319, 128] on input at bounding box center [319, 128] width 90 height 11
click at [322, 137] on li "Jack Mc dermott (460379)" at bounding box center [319, 138] width 91 height 10
type input "Jack Mcdermott (460379)"
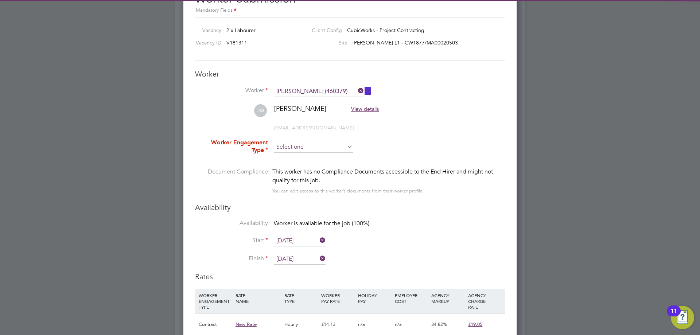
click at [305, 145] on input at bounding box center [313, 147] width 79 height 11
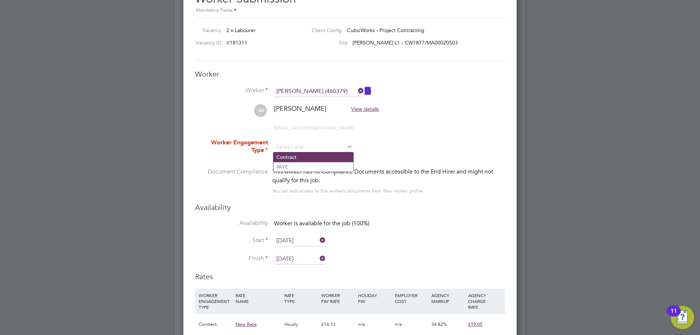
click at [303, 158] on li "Contract" at bounding box center [314, 156] width 80 height 9
type input "Contract"
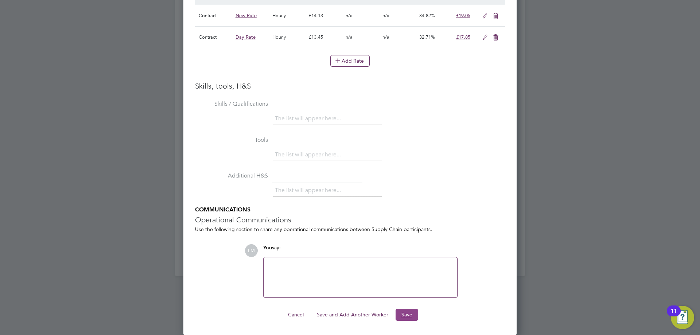
click at [401, 314] on button "Save" at bounding box center [407, 315] width 23 height 12
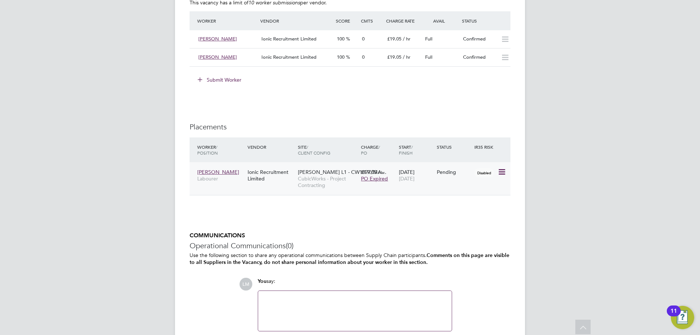
click at [503, 171] on icon at bounding box center [501, 172] width 7 height 9
click at [475, 218] on li "Start" at bounding box center [468, 217] width 75 height 10
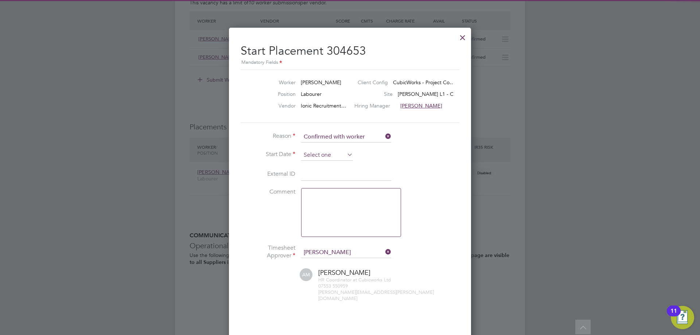
click at [320, 153] on input at bounding box center [327, 155] width 52 height 11
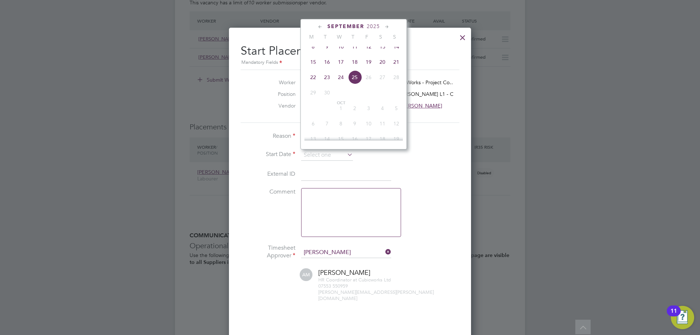
click at [311, 63] on span "15" at bounding box center [313, 62] width 14 height 14
type input "15 Sep 2025"
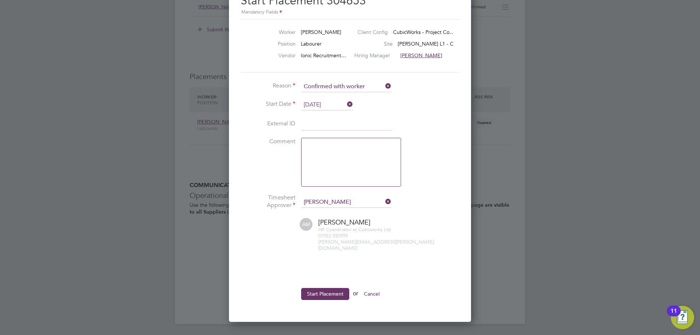
click at [323, 277] on ul "Reason Confirmed with worker Start Date 15 Sep 2025 External ID Comment Timeshe…" at bounding box center [350, 194] width 219 height 226
click at [322, 288] on button "Start Placement" at bounding box center [325, 294] width 48 height 12
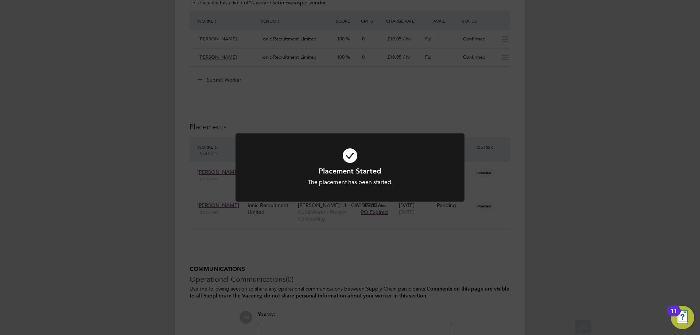
click at [280, 278] on div "Placement Started The placement has been started. Cancel Okay" at bounding box center [350, 167] width 700 height 335
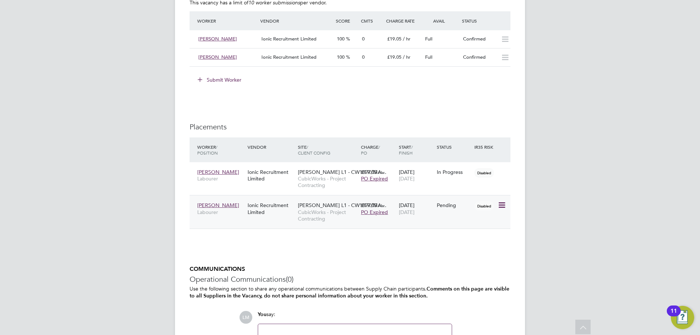
click at [500, 205] on icon at bounding box center [501, 205] width 7 height 9
click at [474, 248] on li "Start" at bounding box center [468, 251] width 75 height 10
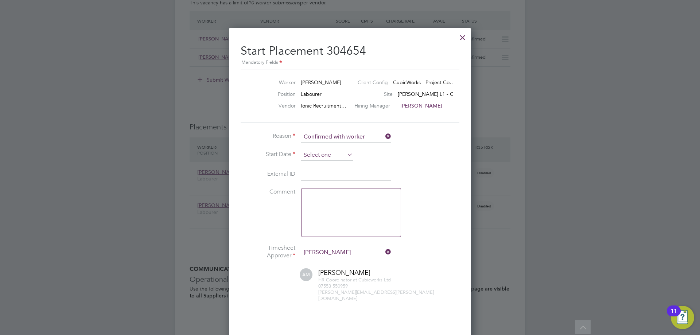
click at [329, 155] on input at bounding box center [327, 155] width 52 height 11
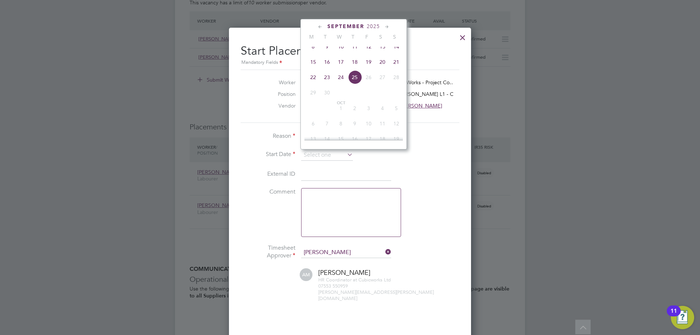
click at [312, 69] on span "15" at bounding box center [313, 62] width 14 height 14
type input "15 Sep 2025"
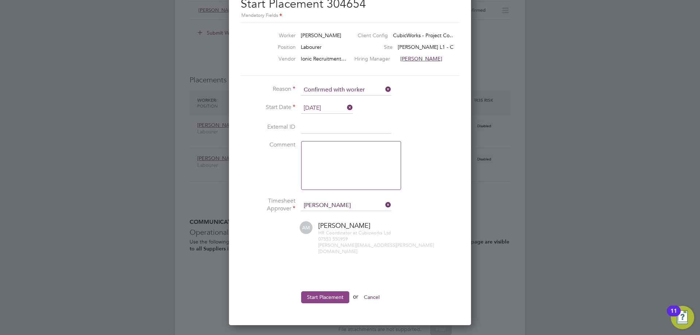
click at [326, 294] on button "Start Placement" at bounding box center [325, 297] width 48 height 12
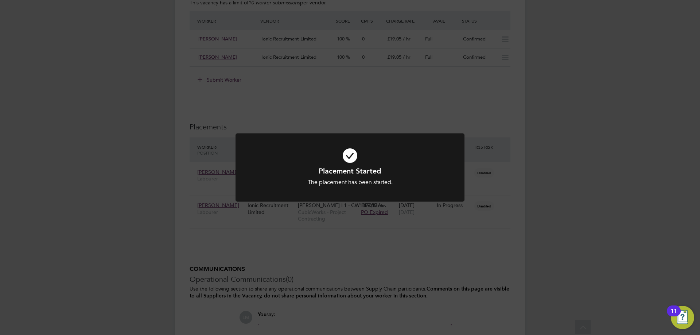
click at [288, 270] on div "Placement Started The placement has been started. Cancel Okay" at bounding box center [350, 167] width 700 height 335
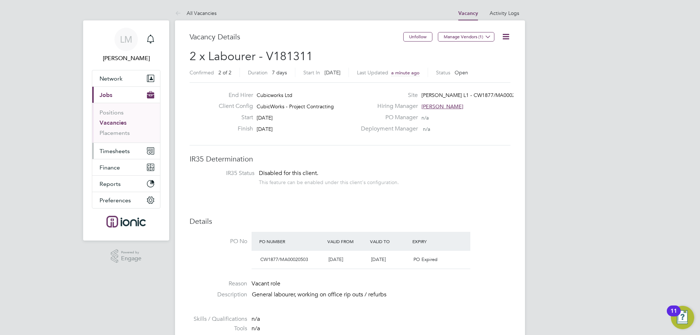
click at [117, 153] on span "Timesheets" at bounding box center [115, 151] width 30 height 7
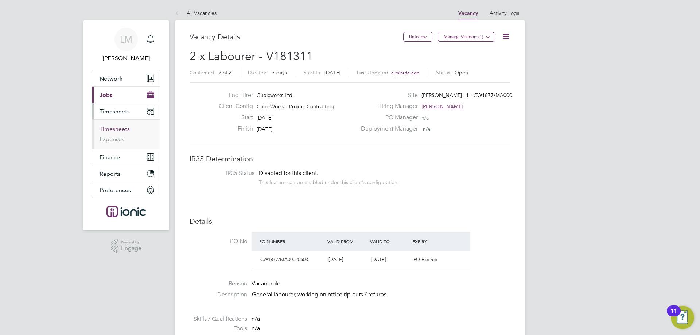
click at [116, 129] on link "Timesheets" at bounding box center [115, 128] width 30 height 7
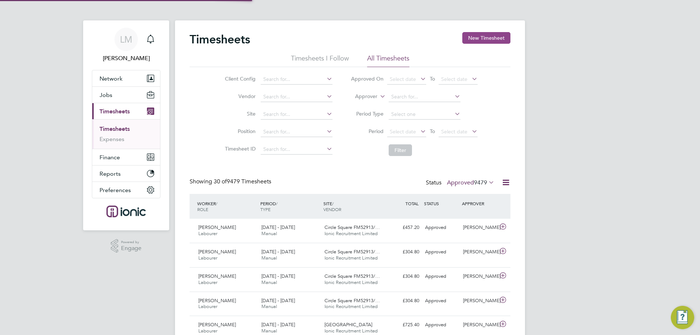
click at [491, 37] on button "New Timesheet" at bounding box center [486, 38] width 48 height 12
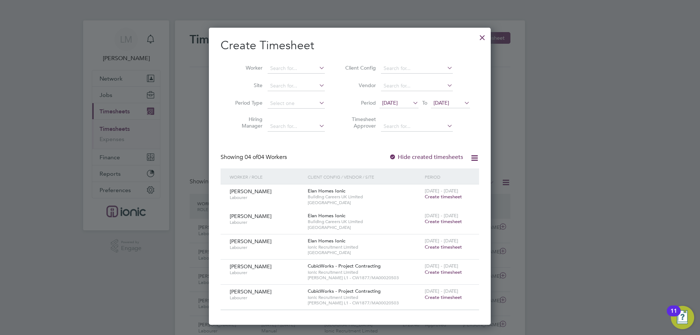
click at [439, 273] on span "Create timesheet" at bounding box center [443, 272] width 37 height 6
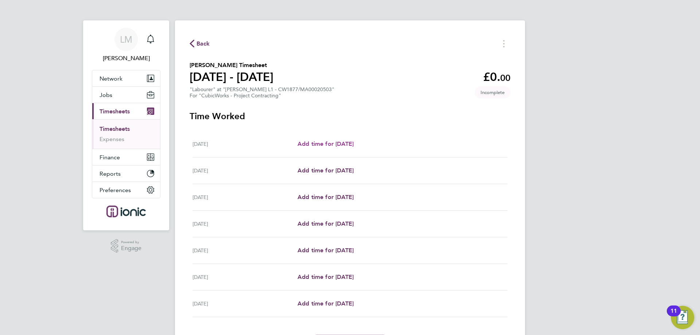
click at [338, 141] on span "Add time for Mon 15 Sep" at bounding box center [326, 143] width 56 height 7
select select "30"
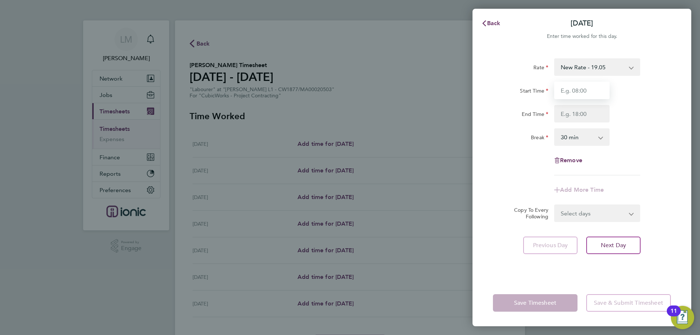
click at [570, 89] on input "Start Time" at bounding box center [581, 91] width 55 height 18
type input "07:30"
click at [588, 109] on input "End Time" at bounding box center [581, 114] width 55 height 18
type input "16:00"
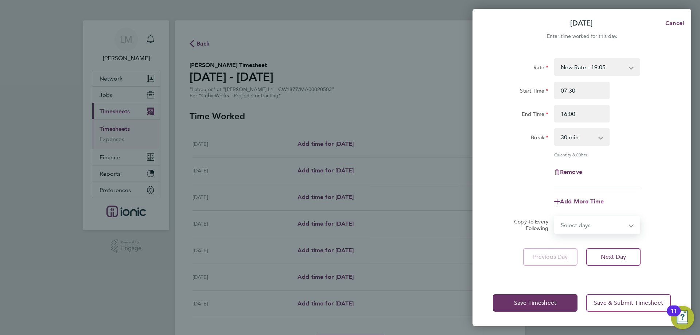
drag, startPoint x: 591, startPoint y: 214, endPoint x: 584, endPoint y: 224, distance: 12.3
click at [590, 214] on form "Rate New Rate - 19.05 Day Rate - 17.85 Start Time 07:30 End Time 16:00 Break 0 …" at bounding box center [582, 145] width 178 height 175
select select "WEEKDAY"
click at [555, 217] on select "Select days Day Weekday (Mon-Fri) Weekend (Sat-Sun) Tuesday Wednesday Thursday …" at bounding box center [593, 225] width 77 height 16
select select "2025-09-21"
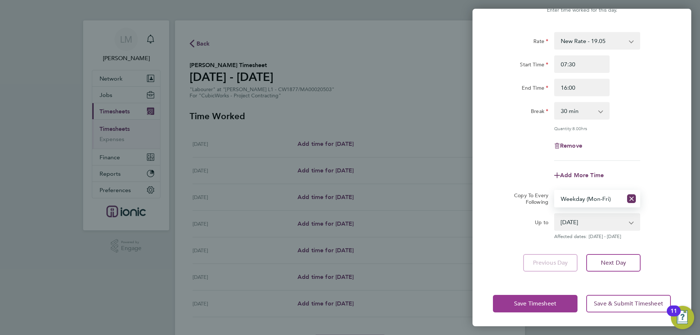
click at [536, 304] on span "Save Timesheet" at bounding box center [535, 303] width 42 height 7
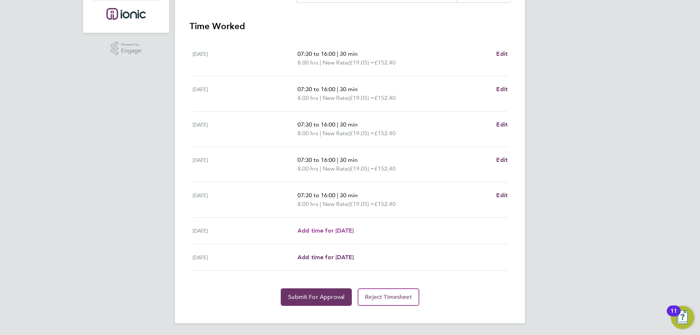
click at [337, 232] on span "Add time for Sat 20 Sep" at bounding box center [326, 230] width 56 height 7
select select "30"
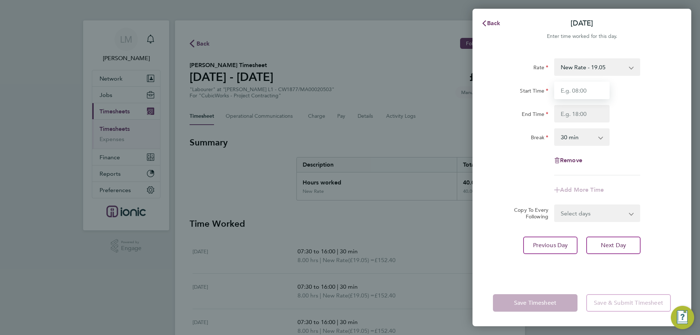
click at [588, 87] on input "Start Time" at bounding box center [581, 91] width 55 height 18
type input "07:30"
click at [580, 112] on input "End Time" at bounding box center [581, 114] width 55 height 18
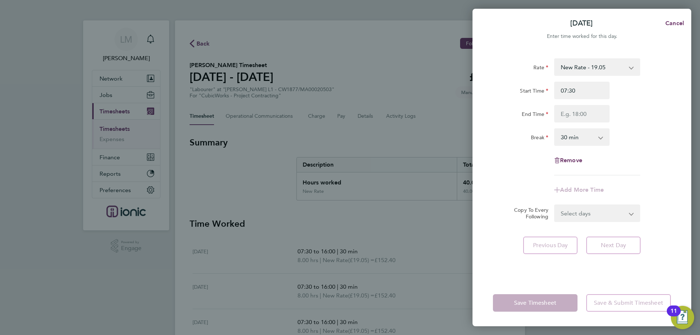
click at [656, 137] on div "Break 0 min 15 min 30 min 45 min 60 min 75 min 90 min" at bounding box center [582, 137] width 184 height 18
drag, startPoint x: 571, startPoint y: 117, endPoint x: 573, endPoint y: 125, distance: 8.4
click at [571, 117] on input "End Time" at bounding box center [581, 114] width 55 height 18
click at [633, 126] on div "Rate New Rate - 19.05 Day Rate - 17.85 Start Time 07:30 End Time Break 0 min 15…" at bounding box center [582, 116] width 178 height 117
click at [570, 117] on input "End Time" at bounding box center [581, 114] width 55 height 18
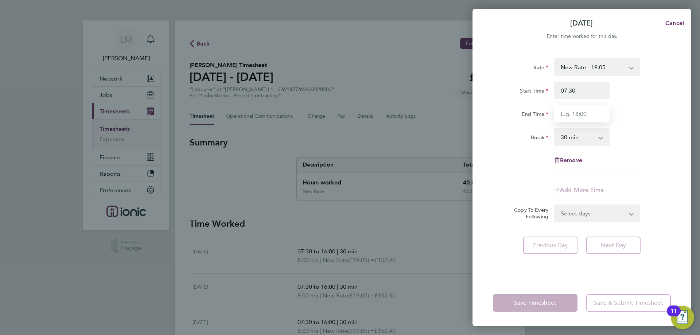
type input "16:00"
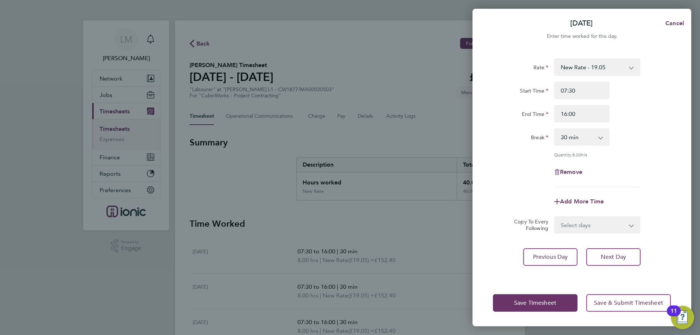
click at [643, 117] on div "End Time 16:00" at bounding box center [582, 114] width 184 height 18
click at [542, 305] on span "Save Timesheet" at bounding box center [535, 302] width 42 height 7
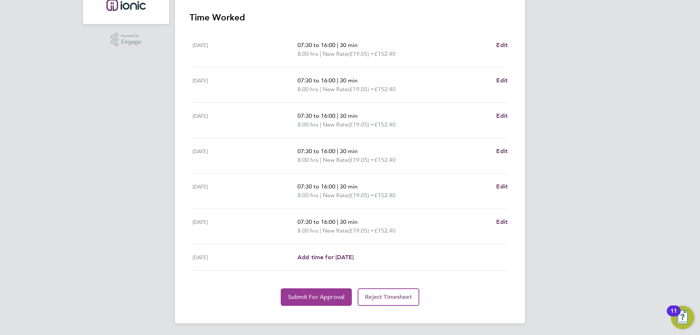
click at [308, 301] on span "Submit For Approval" at bounding box center [316, 297] width 57 height 7
click at [296, 294] on span "Approve Timesheet" at bounding box center [317, 297] width 54 height 7
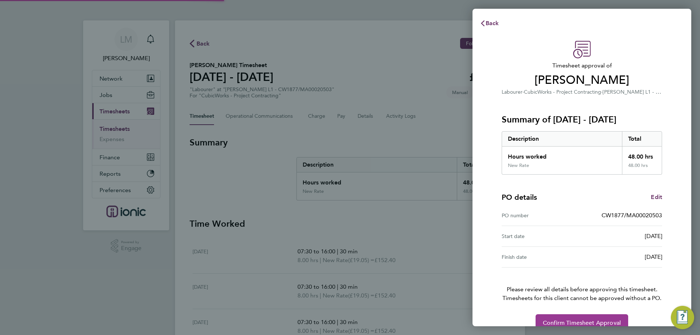
drag, startPoint x: 554, startPoint y: 322, endPoint x: 535, endPoint y: 307, distance: 23.8
click at [554, 322] on span "Confirm Timesheet Approval" at bounding box center [582, 322] width 78 height 7
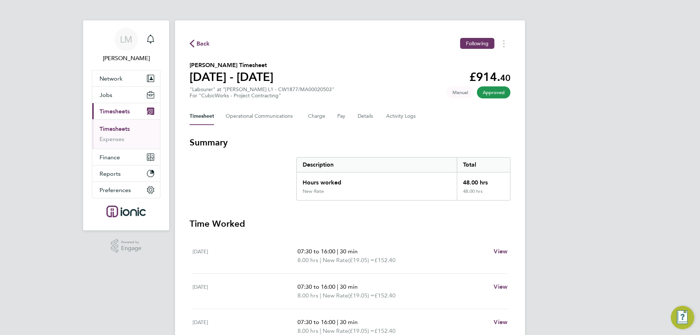
click at [197, 46] on span "Back" at bounding box center [203, 43] width 13 height 9
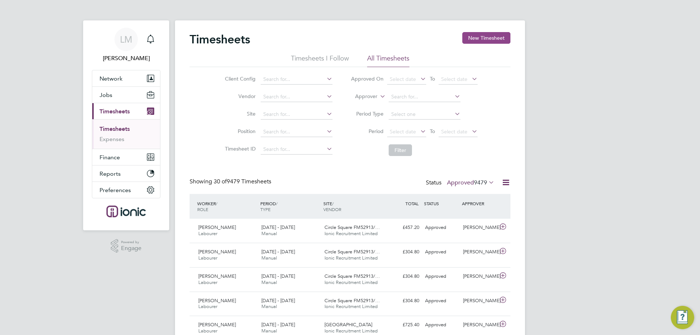
click at [487, 39] on button "New Timesheet" at bounding box center [486, 38] width 48 height 12
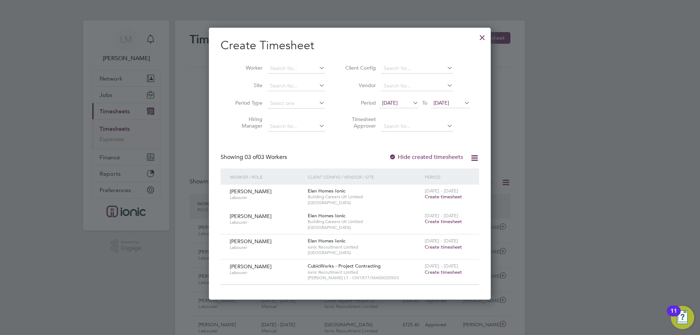
click at [448, 271] on span "Create timesheet" at bounding box center [443, 272] width 37 height 6
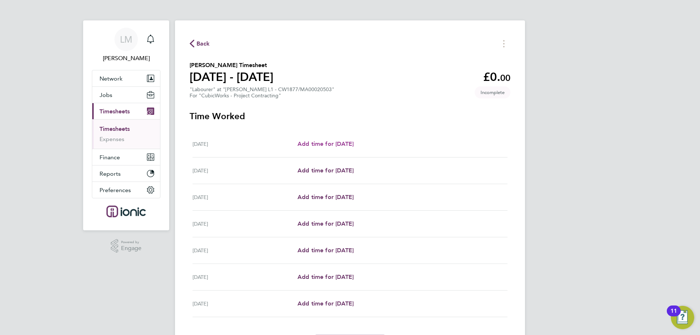
click at [331, 141] on span "Add time for Mon 15 Sep" at bounding box center [326, 143] width 56 height 7
select select "30"
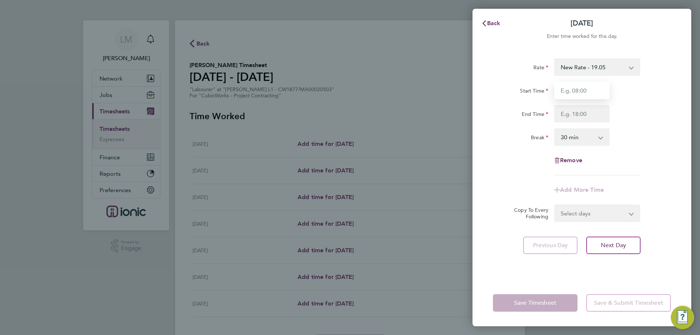
click at [585, 86] on input "Start Time" at bounding box center [581, 91] width 55 height 18
type input "07:30"
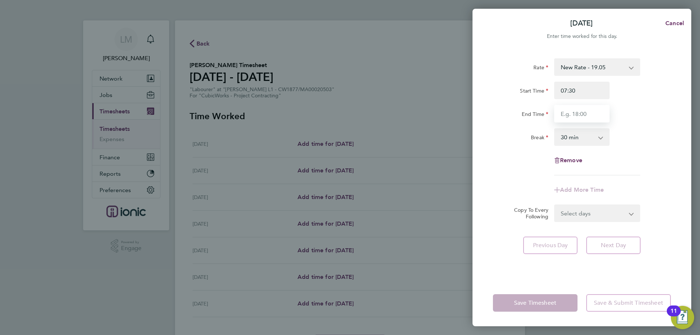
drag, startPoint x: 581, startPoint y: 114, endPoint x: 581, endPoint y: 121, distance: 7.0
click at [581, 114] on input "End Time" at bounding box center [581, 114] width 55 height 18
type input "16:00"
click at [573, 218] on select "Select days Day Weekday (Mon-Fri) Weekend (Sat-Sun) Tuesday Wednesday Thursday …" at bounding box center [593, 213] width 77 height 16
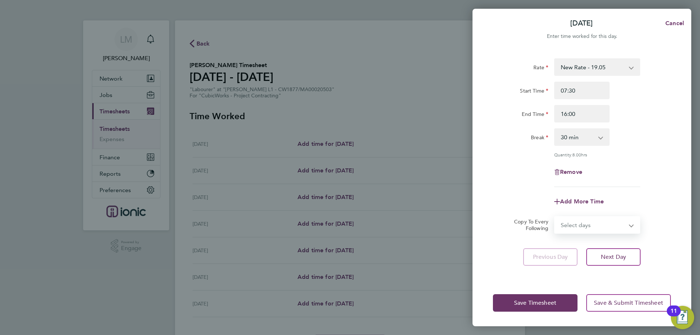
select select "TUE"
click at [555, 217] on select "Select days Day Weekday (Mon-Fri) Weekend (Sat-Sun) Tuesday Wednesday Thursday …" at bounding box center [593, 225] width 77 height 16
select select "2025-09-21"
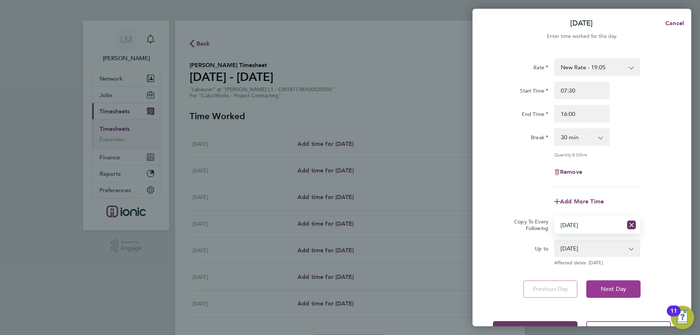
click at [608, 288] on span "Next Day" at bounding box center [613, 289] width 25 height 7
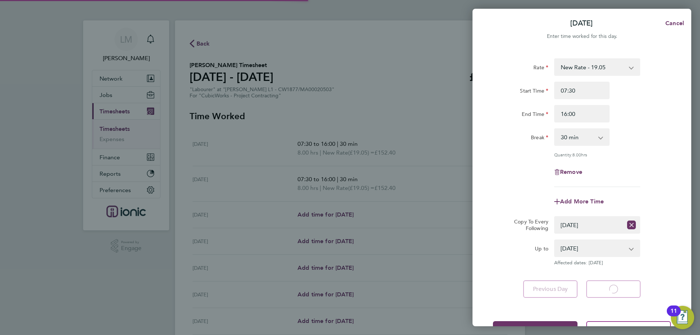
select select "30"
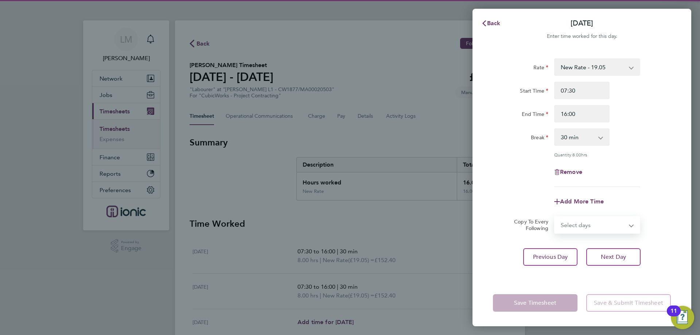
click at [581, 225] on select "Select days Day Weekday (Mon-Fri) Weekend (Sat-Sun) Wednesday Thursday Friday S…" at bounding box center [593, 225] width 77 height 16
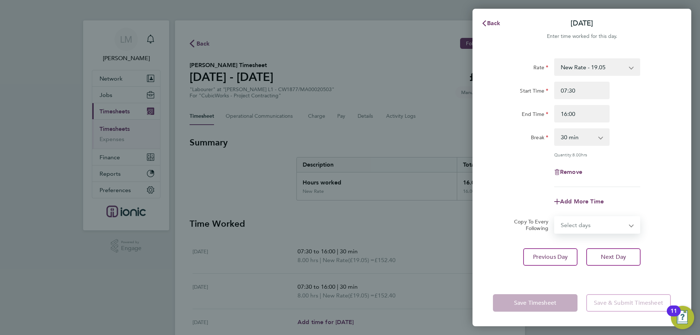
select select "WED"
click at [555, 217] on select "Select days Day Weekday (Mon-Fri) Weekend (Sat-Sun) Wednesday Thursday Friday S…" at bounding box center [593, 225] width 77 height 16
select select "2025-09-21"
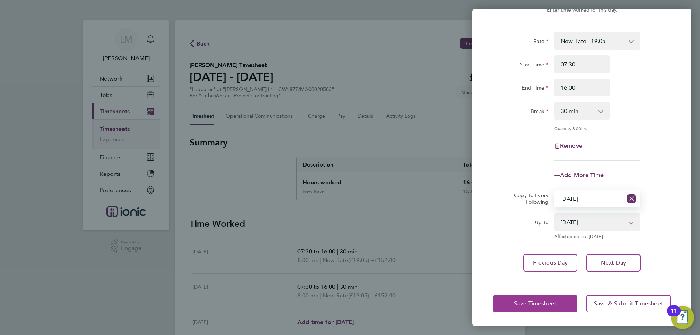
click at [547, 301] on span "Save Timesheet" at bounding box center [535, 303] width 42 height 7
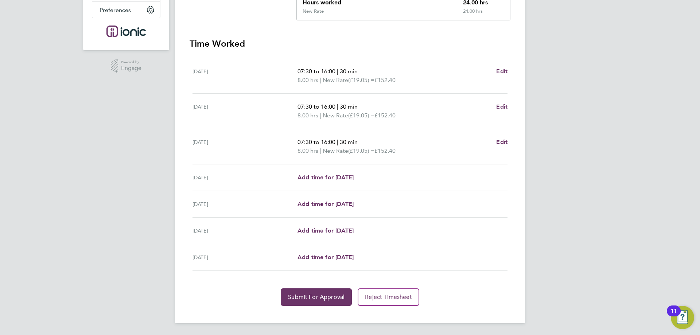
click at [302, 308] on div "Back Following Jack Mcdermott's Timesheet 15 - 21 Sept 2025 £457. 20 "Labourer"…" at bounding box center [350, 81] width 350 height 483
click at [303, 299] on span "Submit For Approval" at bounding box center [316, 297] width 57 height 7
click at [295, 294] on span "Approve Timesheet" at bounding box center [317, 297] width 54 height 7
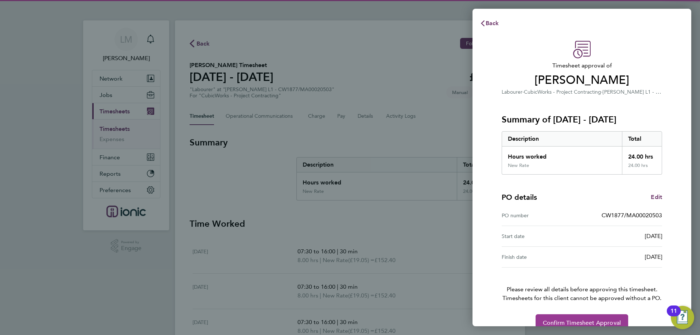
click at [560, 325] on span "Confirm Timesheet Approval" at bounding box center [582, 322] width 78 height 7
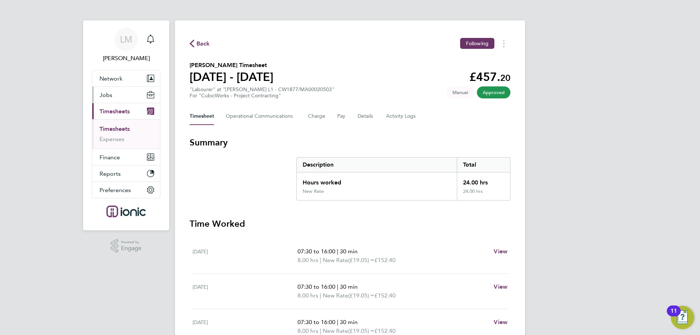
click at [129, 98] on button "Jobs" at bounding box center [126, 95] width 68 height 16
click at [117, 100] on button "Jobs" at bounding box center [126, 95] width 68 height 16
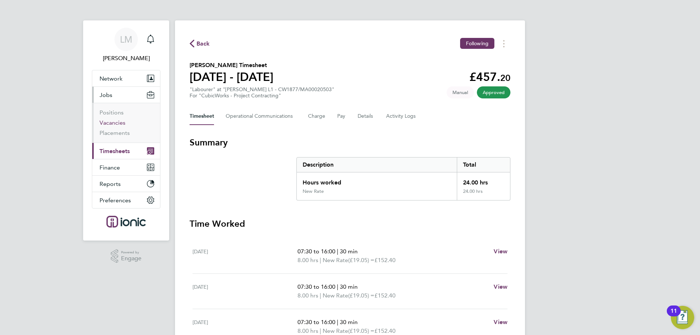
click at [114, 122] on link "Vacancies" at bounding box center [113, 122] width 26 height 7
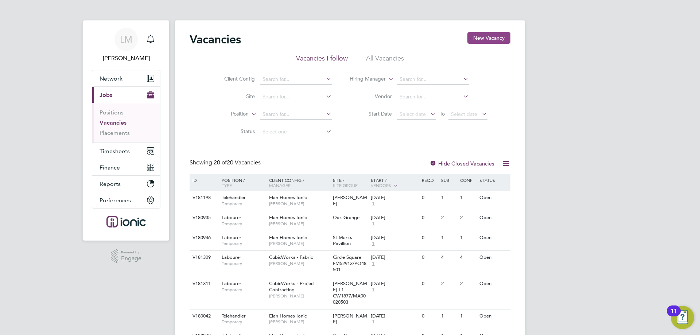
click at [496, 38] on button "New Vacancy" at bounding box center [489, 38] width 43 height 12
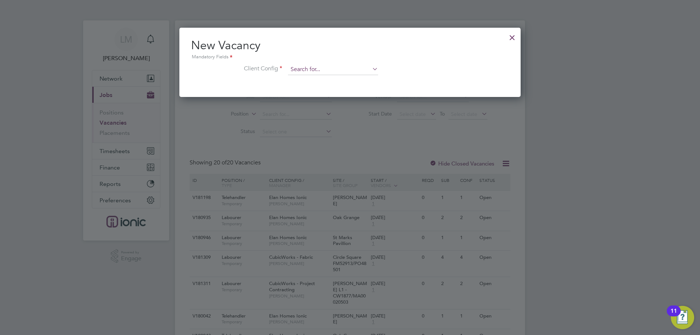
drag, startPoint x: 346, startPoint y: 71, endPoint x: 342, endPoint y: 73, distance: 4.4
click at [346, 71] on input at bounding box center [333, 69] width 90 height 11
click at [329, 92] on li "CubicWorks - Fabric" at bounding box center [333, 90] width 91 height 10
type input "CubicWorks - Fabric"
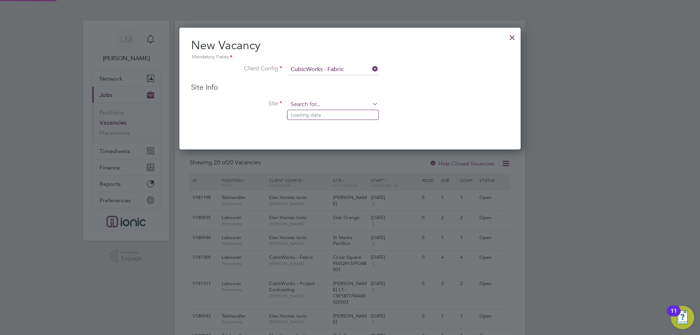
drag, startPoint x: 325, startPoint y: 105, endPoint x: 316, endPoint y: 100, distance: 10.6
click at [324, 105] on input at bounding box center [333, 104] width 90 height 11
click at [322, 110] on li "City View FM50078 /PO46862" at bounding box center [333, 115] width 91 height 10
type input "City View FM50078/PO46862"
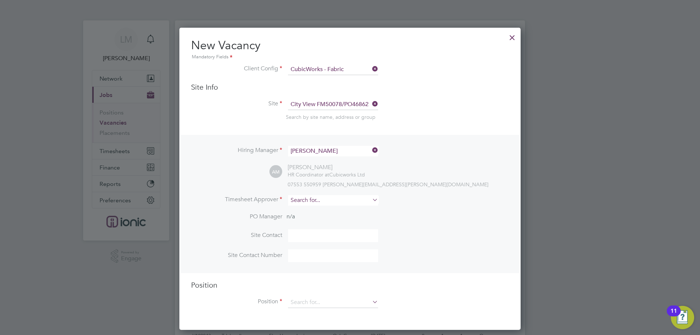
click at [310, 202] on input at bounding box center [333, 200] width 90 height 11
click at [310, 210] on li "Alie sha Murphy" at bounding box center [333, 211] width 91 height 10
type input "[PERSON_NAME]"
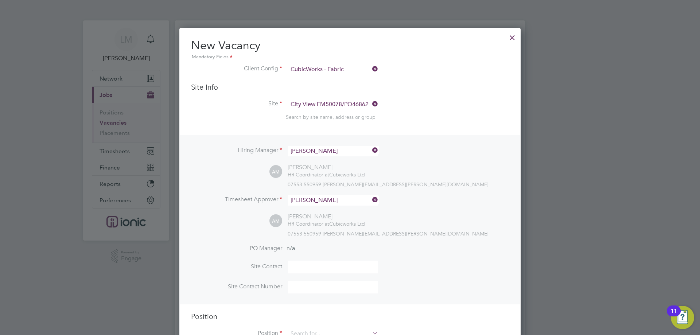
scroll to position [146, 0]
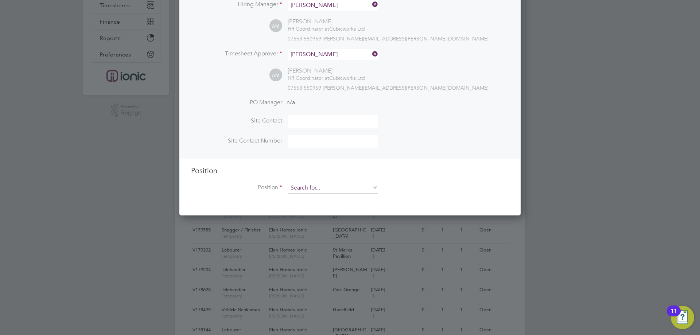
click at [318, 191] on input at bounding box center [333, 188] width 90 height 11
click at [319, 215] on li "Labourer" at bounding box center [333, 219] width 91 height 10
type input "Labourer"
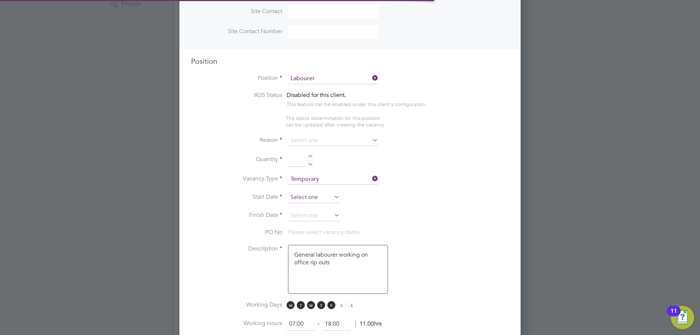
scroll to position [22, 38]
click at [307, 143] on input at bounding box center [333, 140] width 90 height 11
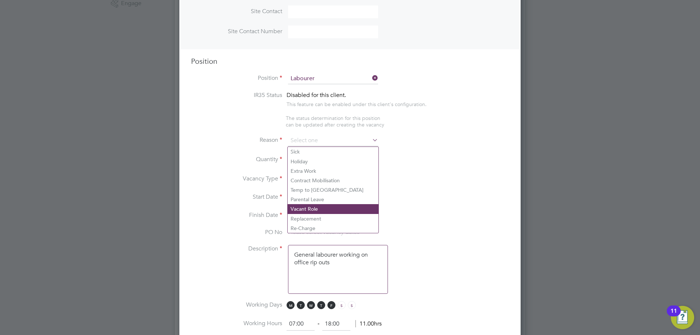
click at [312, 209] on li "Vacant Role" at bounding box center [333, 208] width 91 height 9
type input "Vacant Role"
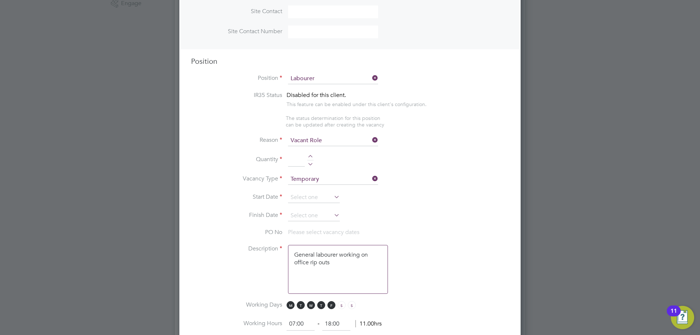
click at [311, 157] on div at bounding box center [310, 157] width 6 height 5
type input "2"
click at [310, 198] on input at bounding box center [314, 197] width 52 height 11
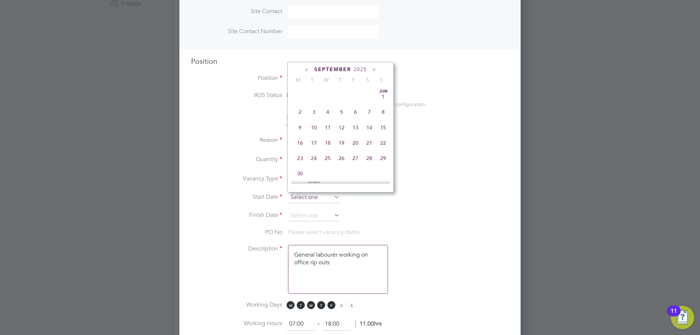
scroll to position [268, 0]
click at [299, 111] on span "15" at bounding box center [300, 105] width 14 height 14
type input "15 Sep 2025"
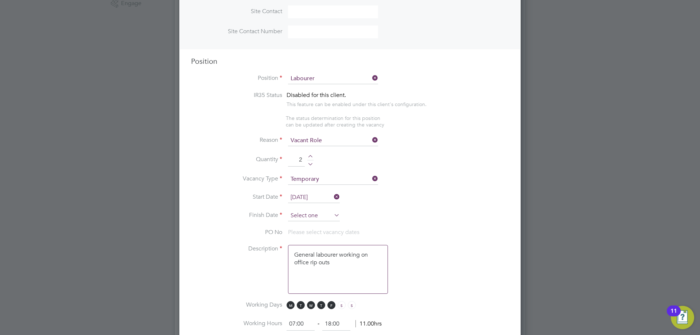
click at [306, 220] on input at bounding box center [314, 215] width 52 height 11
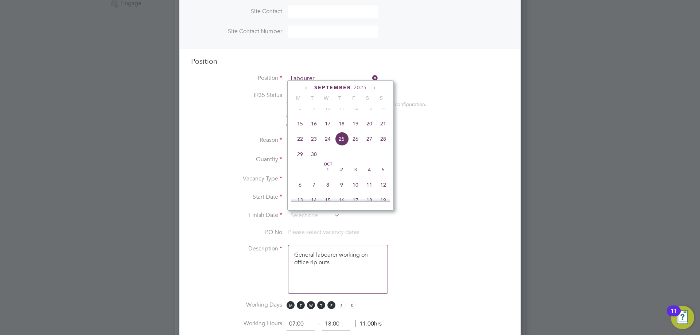
click at [381, 131] on span "21" at bounding box center [383, 124] width 14 height 14
type input "21 Sep 2025"
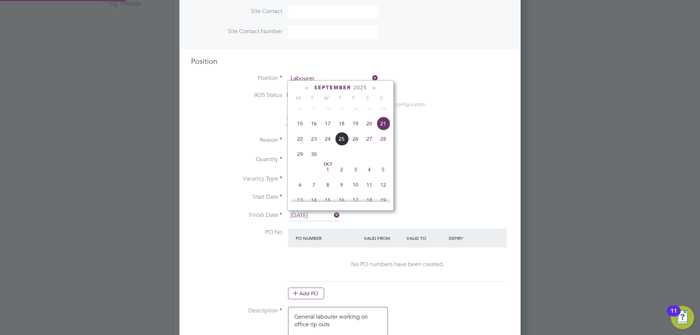
scroll to position [1119, 342]
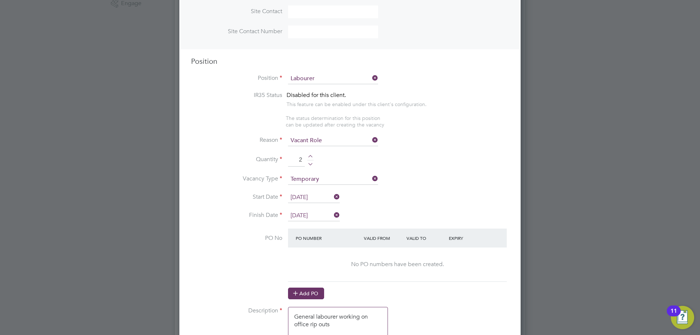
click at [302, 291] on button "Add PO" at bounding box center [306, 294] width 36 height 12
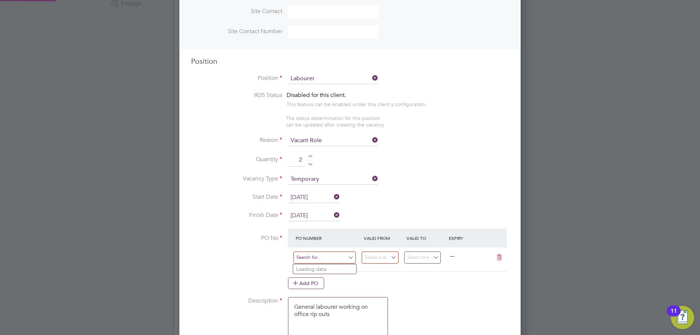
click at [314, 260] on input at bounding box center [325, 258] width 62 height 12
type input "fm50078"
click at [305, 267] on b "FM50078" at bounding box center [307, 269] width 22 height 6
type input "28 Jul 2025"
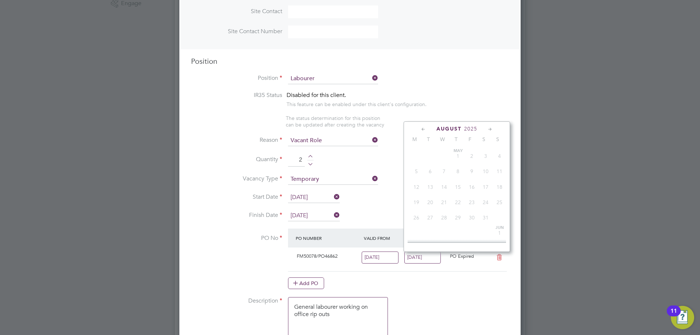
click at [411, 258] on input "03 Aug 2025" at bounding box center [422, 258] width 37 height 12
click at [497, 186] on span "21" at bounding box center [500, 180] width 14 height 14
type input "21 Sep 2025"
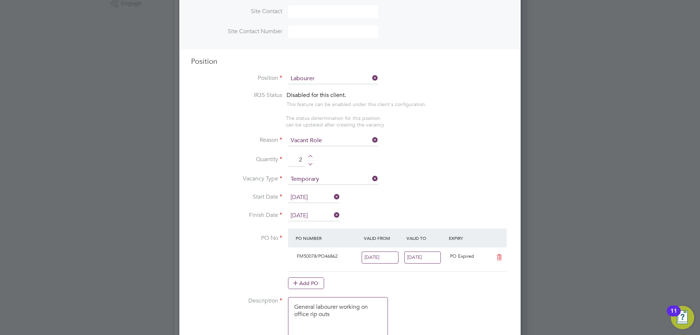
click at [389, 257] on input "28 Jul 2025" at bounding box center [380, 258] width 37 height 12
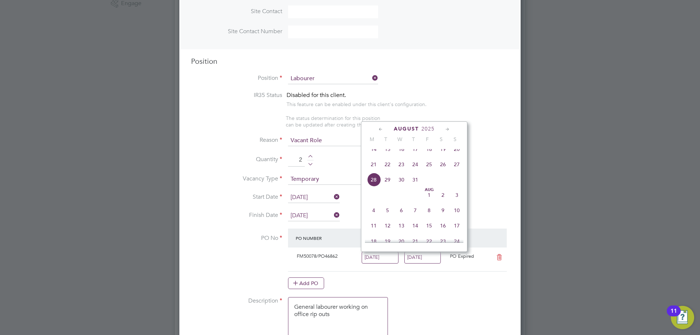
scroll to position [357, 0]
click at [373, 200] on span "15" at bounding box center [374, 193] width 14 height 14
type input "15 Sep 2025"
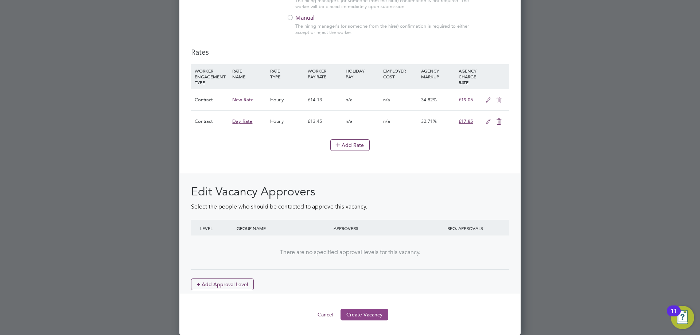
click at [376, 313] on button "Create Vacancy" at bounding box center [365, 315] width 48 height 12
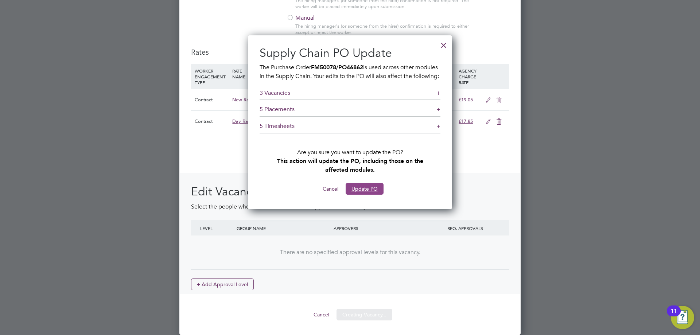
click at [359, 195] on button "Update PO" at bounding box center [365, 189] width 38 height 12
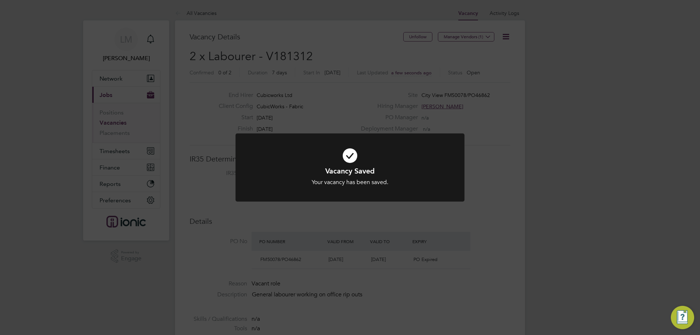
click at [272, 224] on div "Vacancy Saved Your vacancy has been saved. Cancel Okay" at bounding box center [350, 167] width 700 height 335
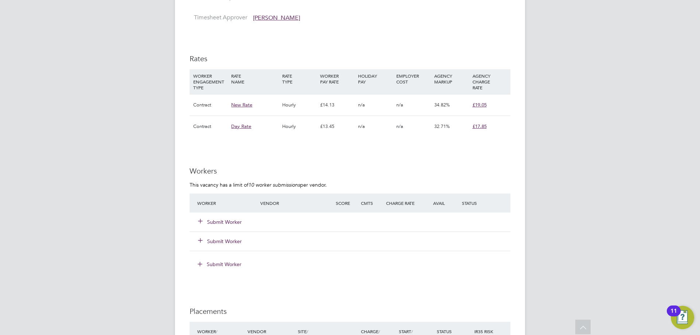
click at [225, 221] on button "Submit Worker" at bounding box center [220, 221] width 44 height 7
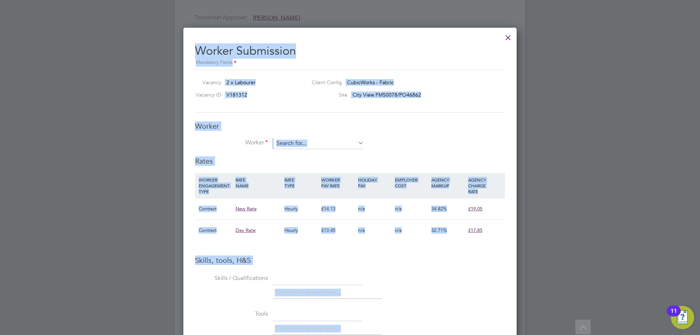
click at [301, 125] on h3 "Worker" at bounding box center [350, 125] width 310 height 9
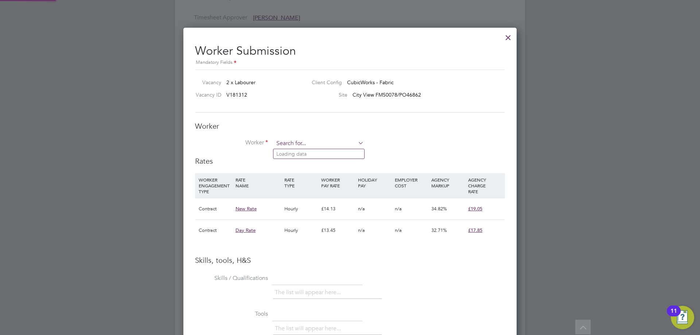
click at [306, 146] on input at bounding box center [319, 143] width 90 height 11
click at [305, 149] on li "William Braith waite (CAN-446848)" at bounding box center [343, 154] width 139 height 10
type input "William Braithwaite (CAN-446848)"
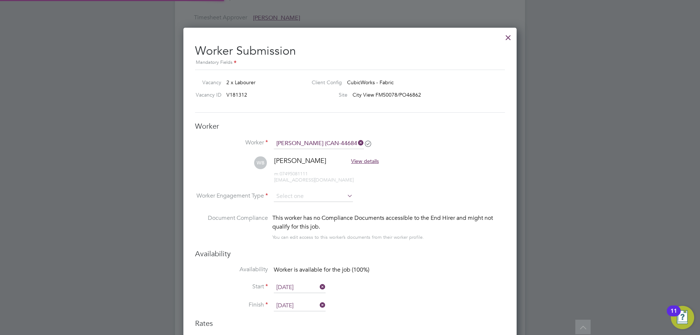
type input "15 Sep 2025"
click at [307, 198] on input at bounding box center [313, 196] width 79 height 11
click at [306, 205] on li "Contract" at bounding box center [314, 206] width 80 height 9
type input "Contract"
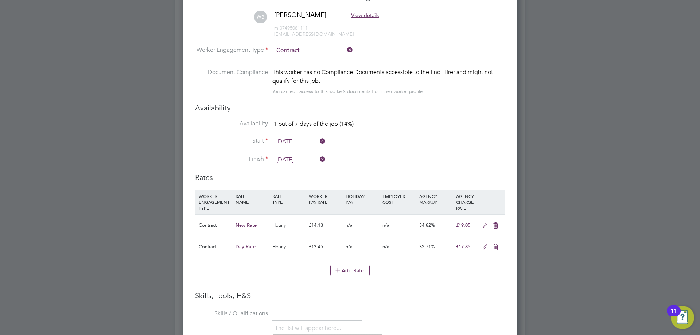
click at [295, 156] on input "15 Sep 2025" at bounding box center [300, 160] width 52 height 11
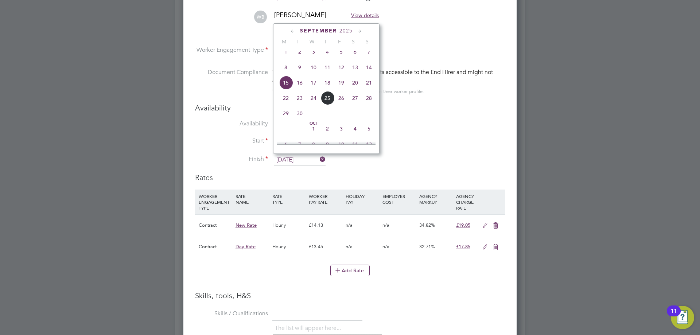
click at [369, 89] on span "21" at bounding box center [369, 83] width 14 height 14
type input "21 Sep 2025"
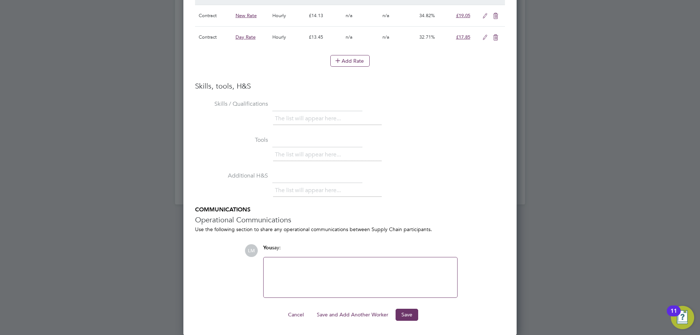
click at [360, 312] on button "Save and Add Another Worker" at bounding box center [352, 315] width 83 height 12
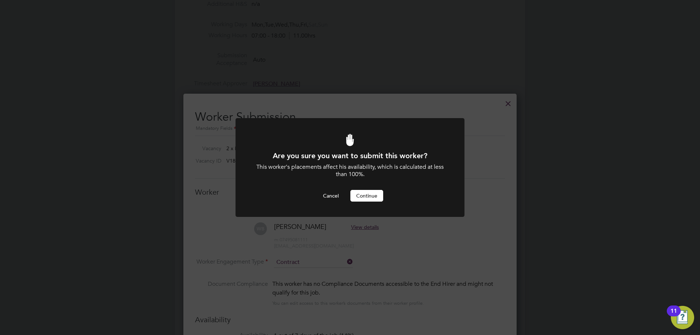
click at [366, 201] on button "Continue" at bounding box center [366, 196] width 33 height 12
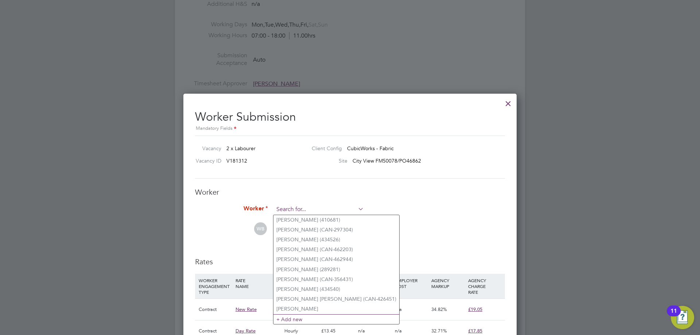
click at [295, 209] on input at bounding box center [319, 209] width 90 height 11
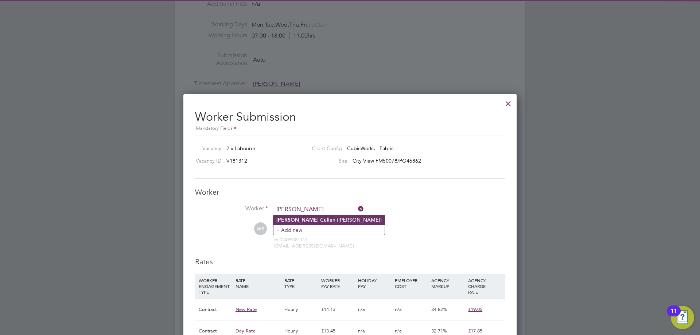
click at [299, 217] on li "Cameron Cull en (Cullen)" at bounding box center [329, 220] width 111 height 10
type input "Cameron Cullen (Cullen)"
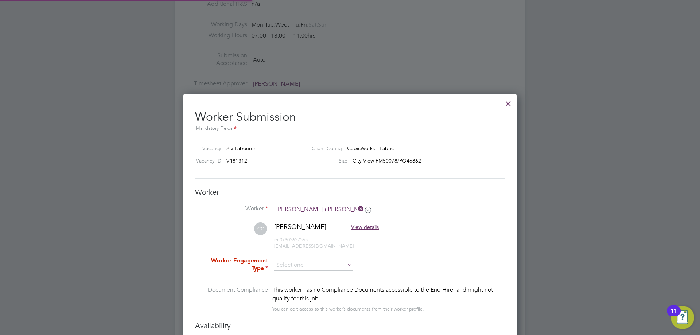
type input "16 Sep 2025"
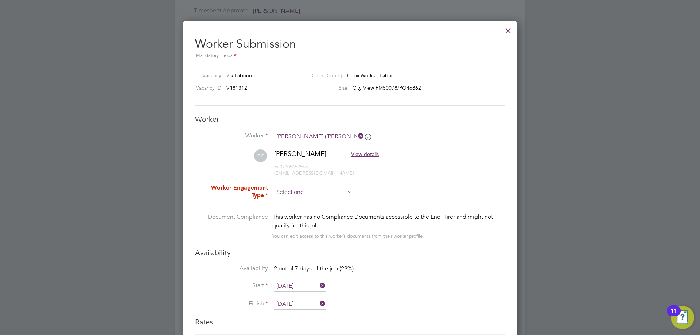
click at [303, 192] on input at bounding box center [313, 192] width 79 height 11
click at [302, 202] on li "Contract" at bounding box center [314, 202] width 80 height 9
type input "Contract"
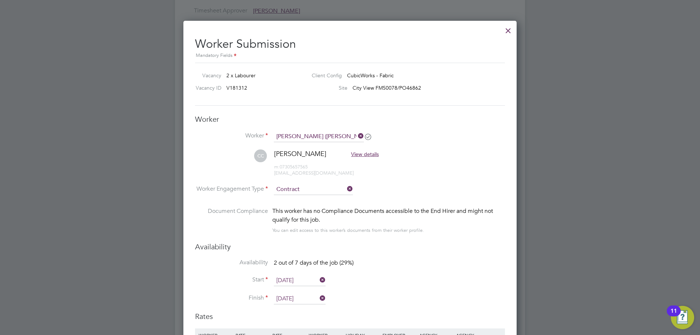
click at [294, 277] on input "15 Sep 2025" at bounding box center [300, 280] width 52 height 11
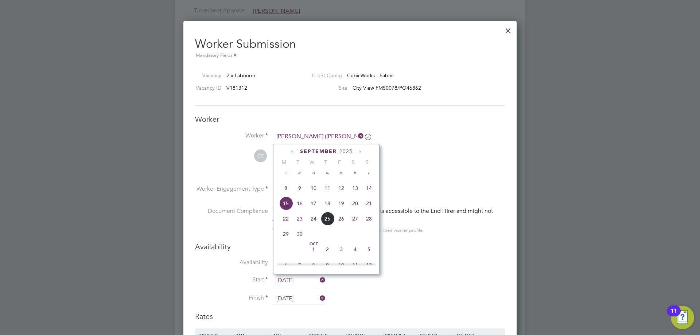
click at [353, 210] on span "20" at bounding box center [355, 204] width 14 height 14
type input "20 Sep 2025"
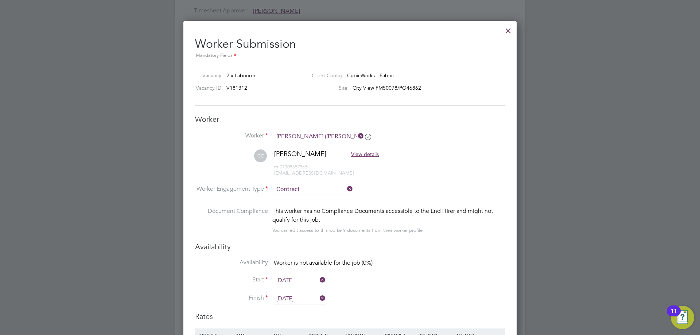
click at [289, 298] on input "16 Sep 2025" at bounding box center [300, 299] width 52 height 11
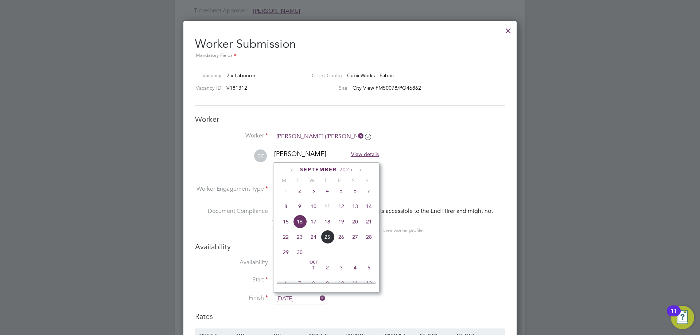
click at [356, 226] on span "20" at bounding box center [355, 222] width 14 height 14
type input "20 Sep 2025"
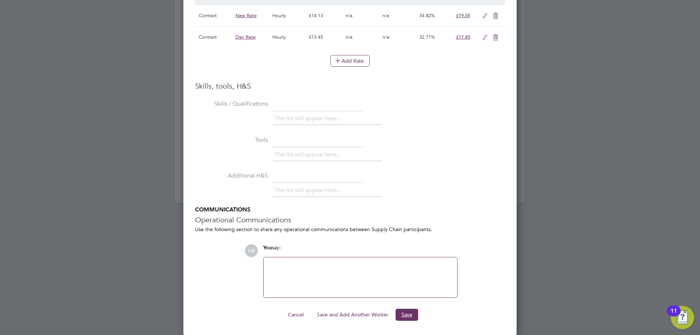
drag, startPoint x: 401, startPoint y: 314, endPoint x: 380, endPoint y: 294, distance: 29.7
click at [402, 314] on button "Save" at bounding box center [407, 315] width 23 height 12
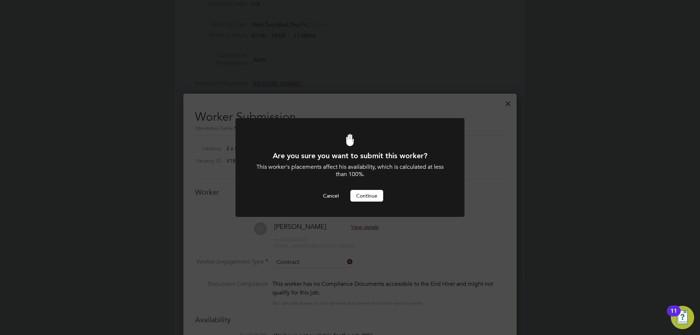
click at [370, 197] on button "Continue" at bounding box center [366, 196] width 33 height 12
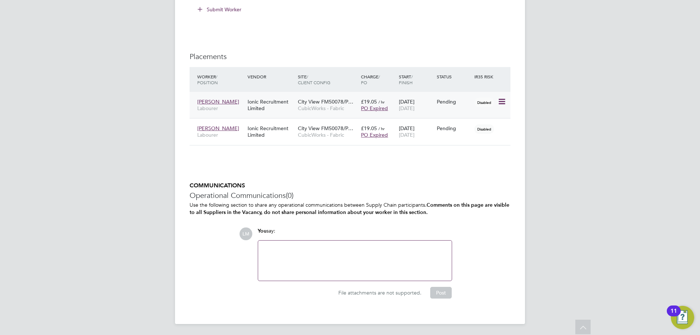
click at [499, 102] on icon at bounding box center [501, 101] width 7 height 9
click at [448, 143] on li "Start" at bounding box center [468, 147] width 75 height 10
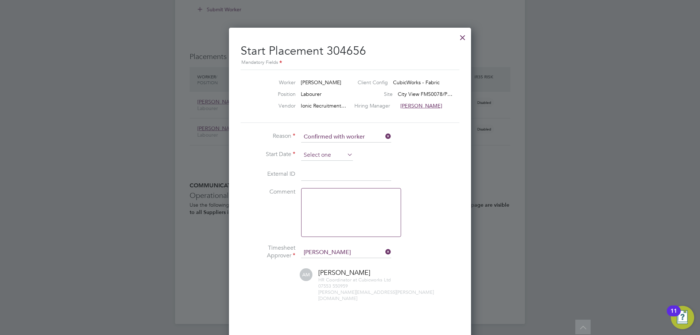
click at [321, 155] on input at bounding box center [327, 155] width 52 height 11
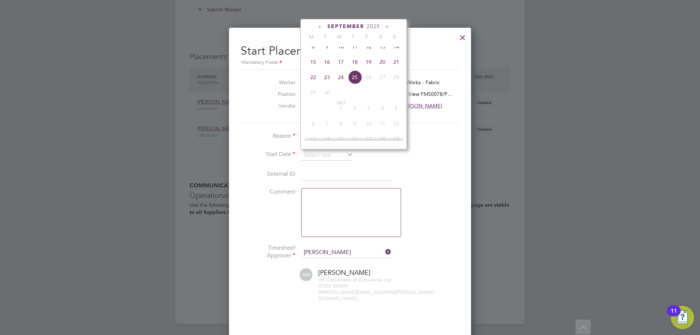
click at [308, 69] on span "15" at bounding box center [313, 62] width 14 height 14
type input "15 Sep 2025"
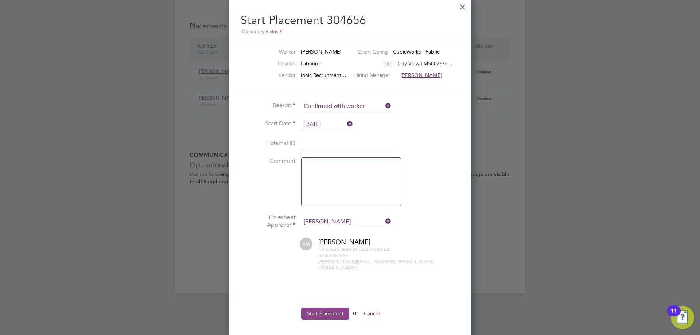
click at [323, 308] on button "Start Placement" at bounding box center [325, 314] width 48 height 12
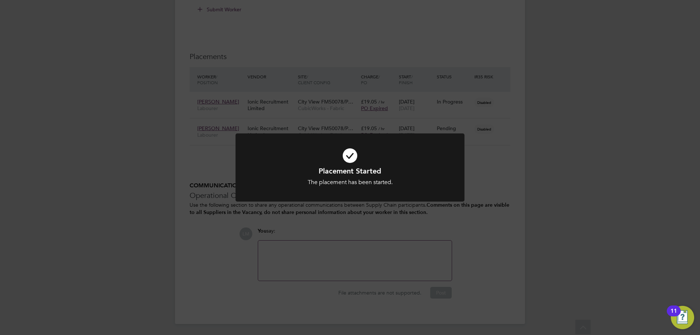
drag, startPoint x: 359, startPoint y: 221, endPoint x: 358, endPoint y: 216, distance: 5.3
click at [359, 218] on div "Placement Started The placement has been started. Cancel Okay" at bounding box center [350, 167] width 700 height 335
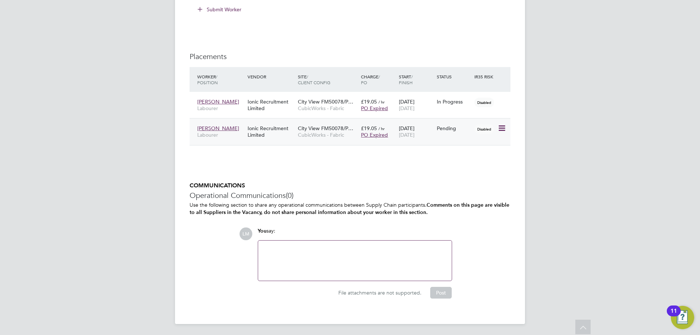
click at [499, 127] on icon at bounding box center [501, 128] width 7 height 9
click at [444, 172] on li "Start" at bounding box center [468, 173] width 75 height 10
type input "[PERSON_NAME]"
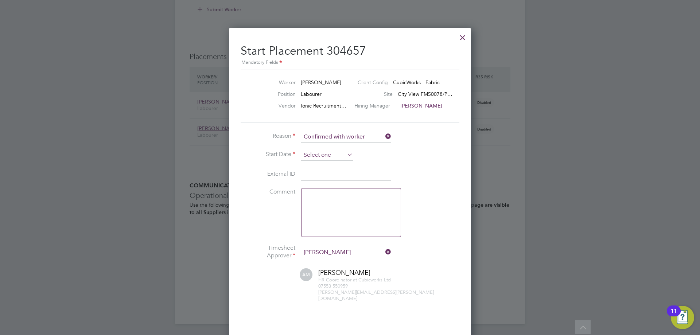
click at [330, 152] on input at bounding box center [327, 155] width 52 height 11
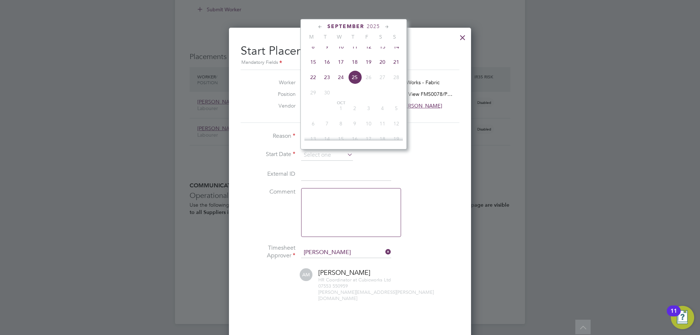
click at [380, 67] on span "20" at bounding box center [383, 62] width 14 height 14
type input "20 Sep 2025"
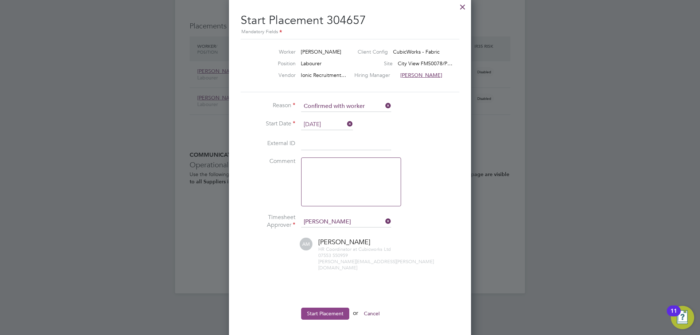
click at [314, 308] on button "Start Placement" at bounding box center [325, 314] width 48 height 12
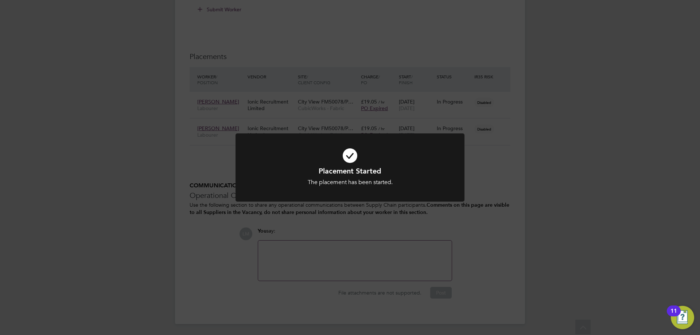
click at [230, 272] on div "Placement Started The placement has been started. Cancel Okay" at bounding box center [350, 167] width 700 height 335
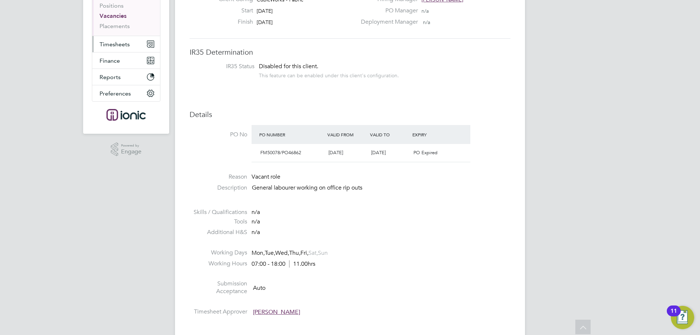
click at [115, 47] on span "Timesheets" at bounding box center [115, 44] width 30 height 7
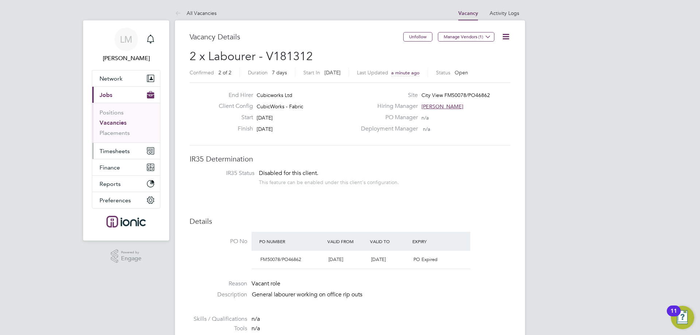
click at [120, 149] on span "Timesheets" at bounding box center [115, 151] width 30 height 7
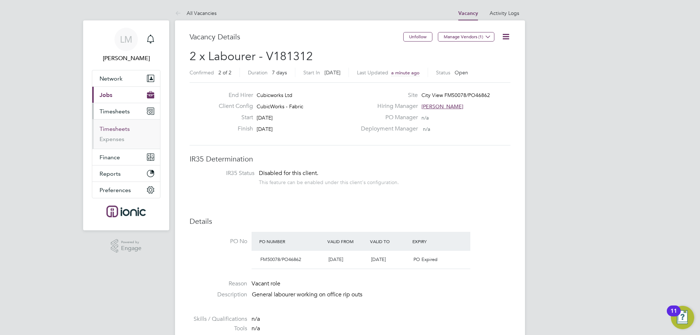
click at [116, 130] on link "Timesheets" at bounding box center [115, 128] width 30 height 7
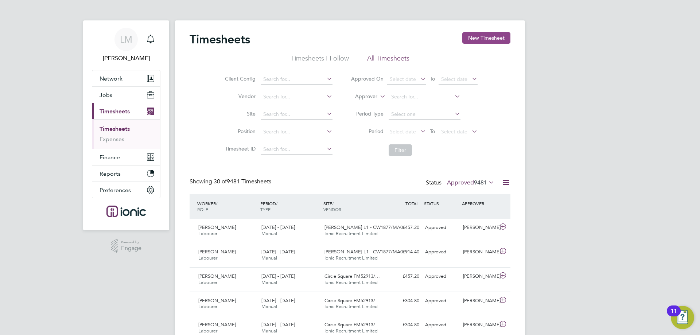
click at [483, 36] on button "New Timesheet" at bounding box center [486, 38] width 48 height 12
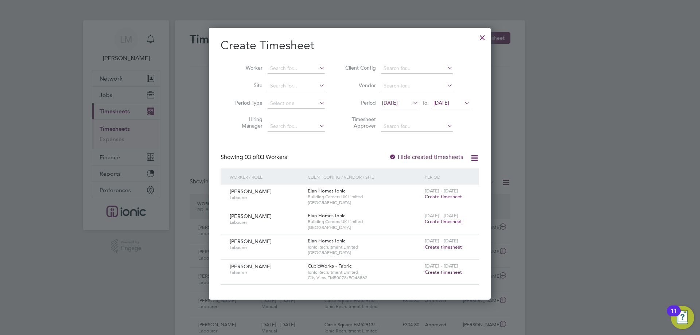
click at [437, 270] on span "Create timesheet" at bounding box center [443, 272] width 37 height 6
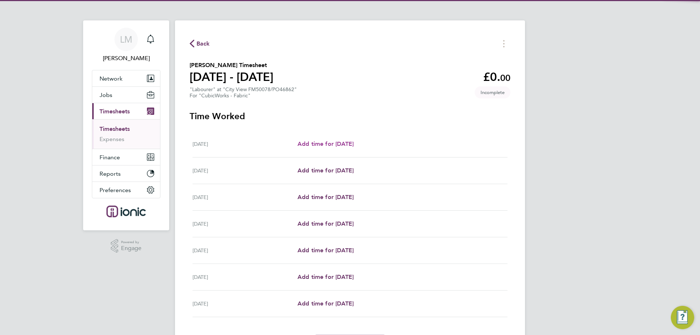
click at [346, 143] on span "Add time for Mon 15 Sep" at bounding box center [326, 143] width 56 height 7
select select "30"
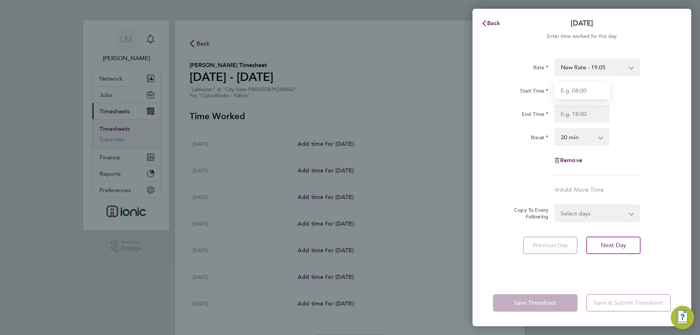
click at [579, 93] on input "Start Time" at bounding box center [581, 91] width 55 height 18
type input "07:30"
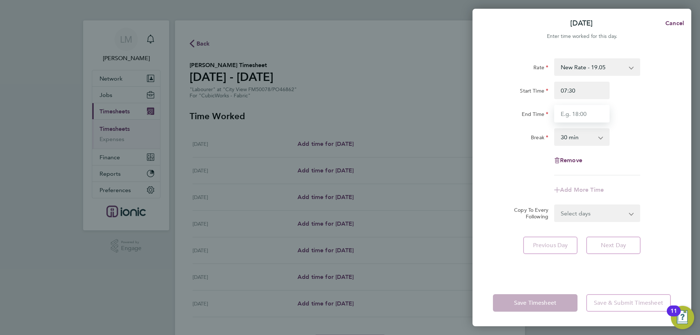
drag, startPoint x: 580, startPoint y: 110, endPoint x: 586, endPoint y: 123, distance: 15.0
click at [580, 110] on input "End Time" at bounding box center [581, 114] width 55 height 18
type input "16:00"
click at [636, 150] on div "Rate New Rate - 19.05 Day Rate - 17.85 Start Time 07:30 End Time 16:00 Break 0 …" at bounding box center [582, 116] width 178 height 117
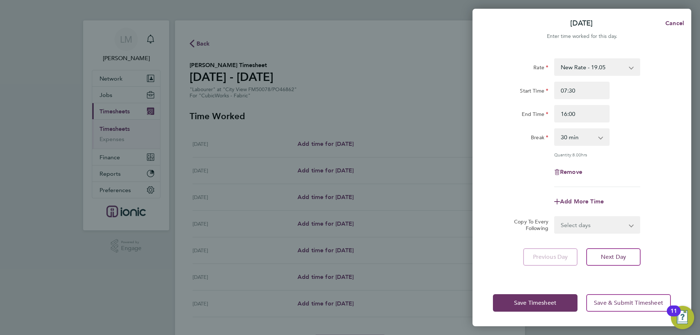
drag, startPoint x: 582, startPoint y: 226, endPoint x: 579, endPoint y: 231, distance: 6.4
click at [582, 226] on select "Select days Day Weekday (Mon-Fri) Weekend (Sat-Sun) Tuesday Wednesday Thursday …" at bounding box center [593, 225] width 77 height 16
select select "TUE"
click at [555, 217] on select "Select days Day Weekday (Mon-Fri) Weekend (Sat-Sun) Tuesday Wednesday Thursday …" at bounding box center [593, 225] width 77 height 16
select select "2025-09-21"
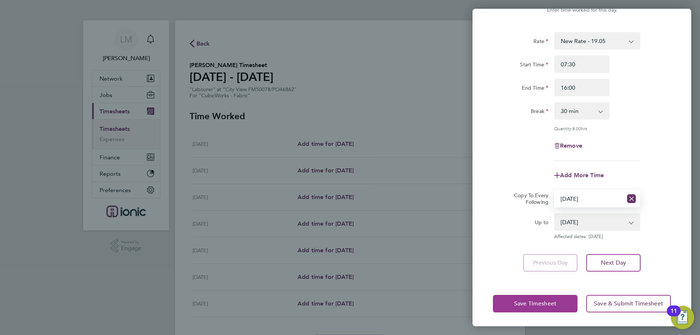
click at [529, 304] on span "Save Timesheet" at bounding box center [535, 303] width 42 height 7
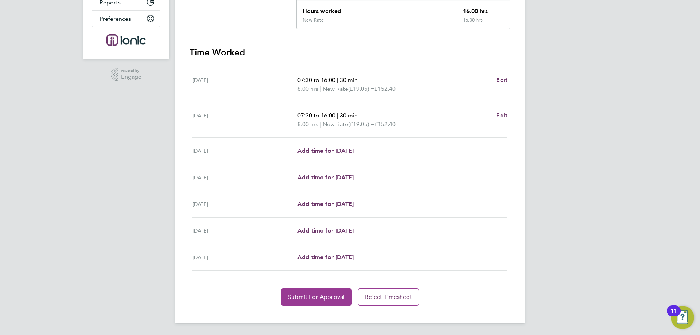
click at [295, 302] on button "Submit For Approval" at bounding box center [316, 297] width 71 height 18
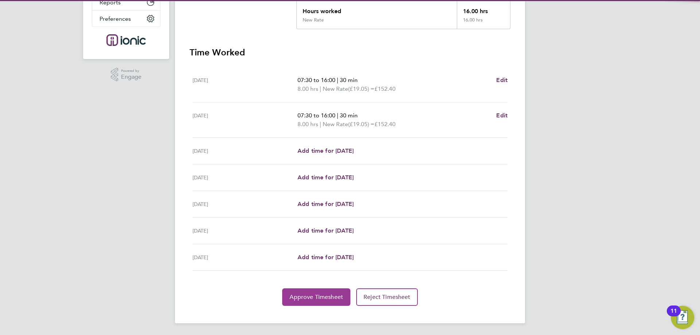
click at [295, 295] on span "Approve Timesheet" at bounding box center [317, 297] width 54 height 7
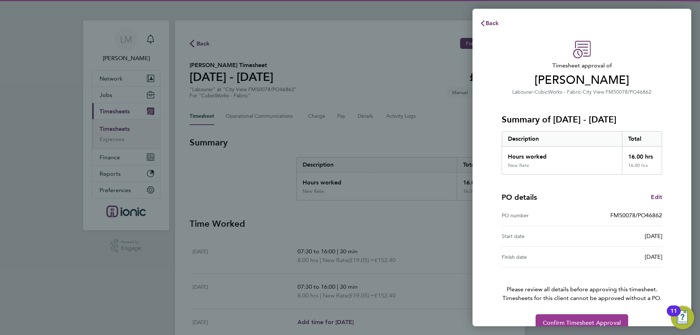
drag, startPoint x: 573, startPoint y: 321, endPoint x: 425, endPoint y: 193, distance: 195.7
click at [572, 321] on span "Confirm Timesheet Approval" at bounding box center [582, 322] width 78 height 7
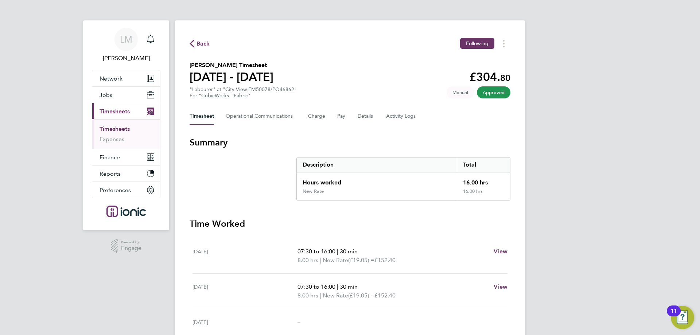
click at [198, 42] on span "Back" at bounding box center [203, 43] width 13 height 9
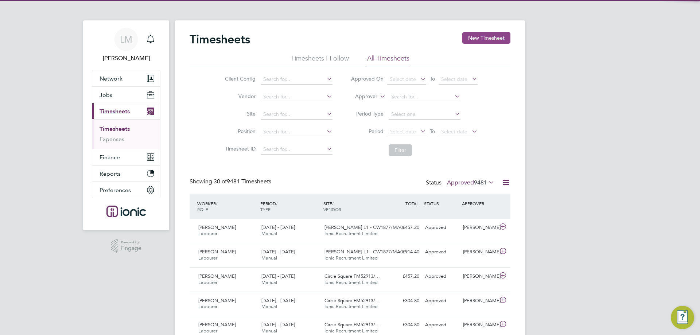
click at [493, 39] on button "New Timesheet" at bounding box center [486, 38] width 48 height 12
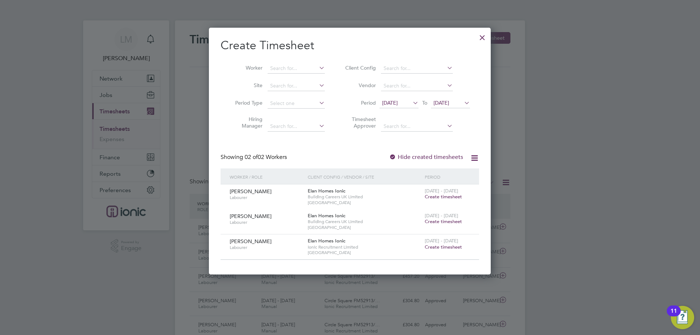
click at [449, 103] on span "18 Sep 2025" at bounding box center [442, 103] width 16 height 7
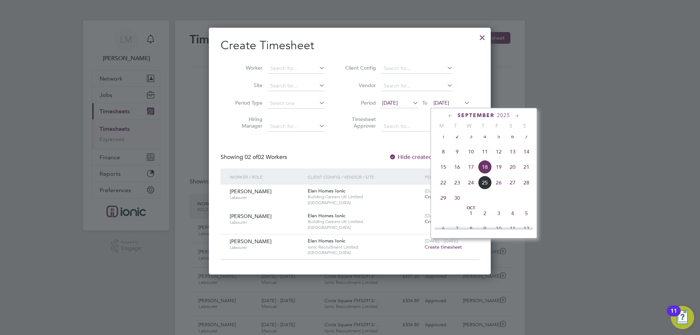
click at [514, 174] on span "20" at bounding box center [513, 167] width 14 height 14
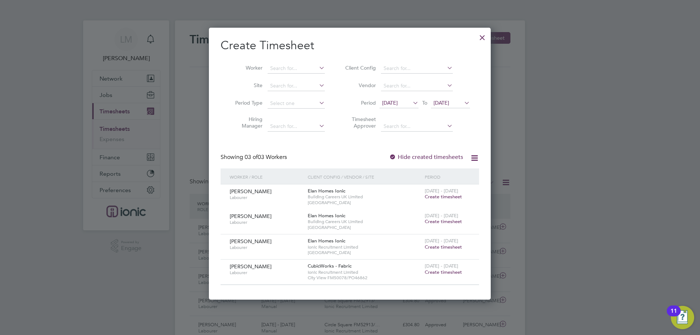
click at [439, 272] on span "Create timesheet" at bounding box center [443, 272] width 37 height 6
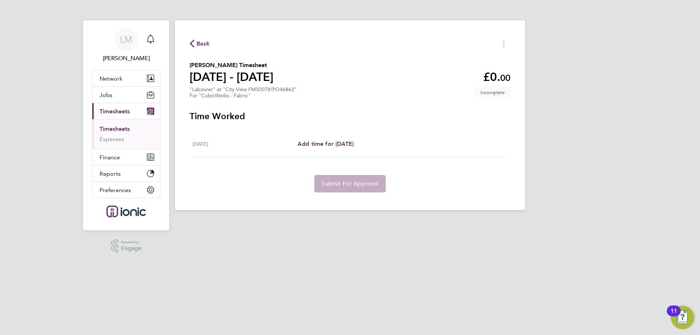
click at [332, 139] on div "Sat 20 Sep Add time for Sat 20 Sep Add time for Sat 20 Sep" at bounding box center [350, 144] width 315 height 27
click at [333, 142] on span "Add time for Sat 20 Sep" at bounding box center [326, 143] width 56 height 7
select select "30"
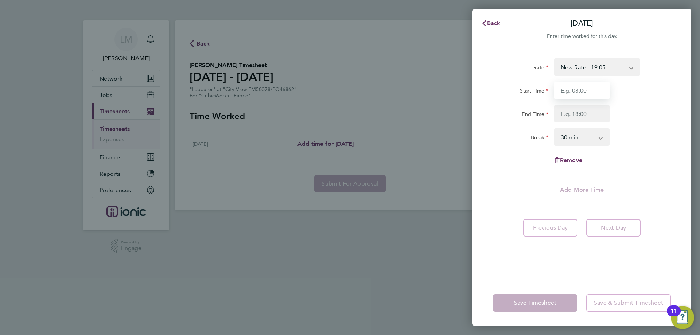
click at [602, 92] on input "Start Time" at bounding box center [581, 91] width 55 height 18
type input "07:30"
drag, startPoint x: 567, startPoint y: 120, endPoint x: 570, endPoint y: 129, distance: 9.7
click at [567, 120] on input "End Time" at bounding box center [581, 114] width 55 height 18
type input "16:00"
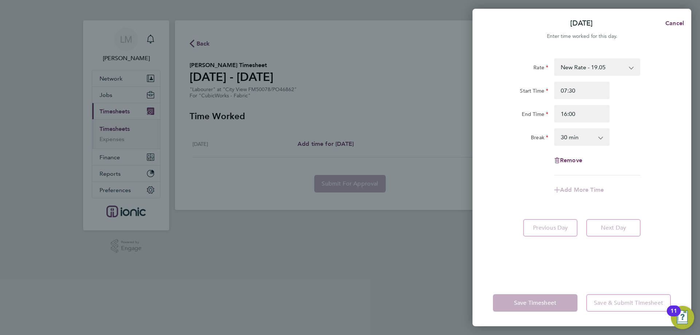
click at [638, 127] on div "Rate New Rate - 19.05 Day Rate - 17.85 Start Time 07:30 End Time 16:00 Break 0 …" at bounding box center [582, 116] width 178 height 117
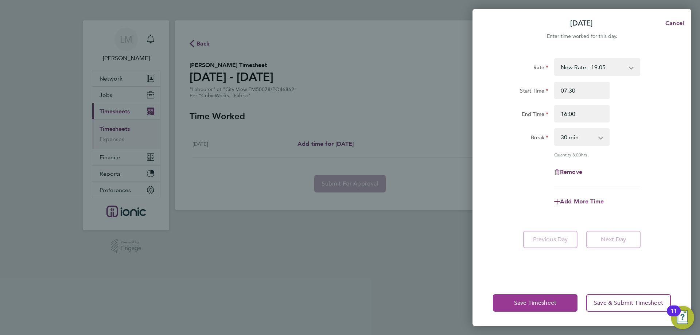
click at [540, 307] on button "Save Timesheet" at bounding box center [535, 303] width 85 height 18
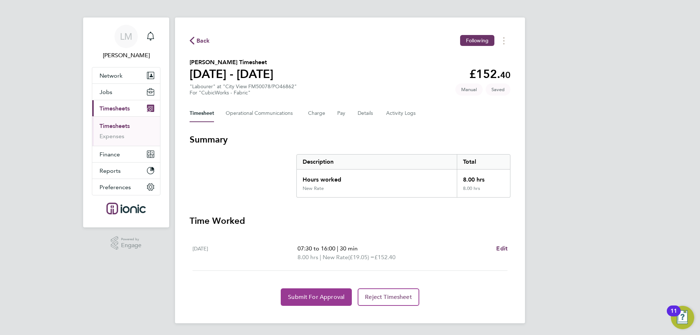
click at [305, 288] on button "Submit For Approval" at bounding box center [316, 297] width 71 height 18
click at [305, 288] on app-form-button "Submit For Approval" at bounding box center [318, 297] width 74 height 18
click at [298, 300] on span "Approve Timesheet" at bounding box center [317, 297] width 54 height 7
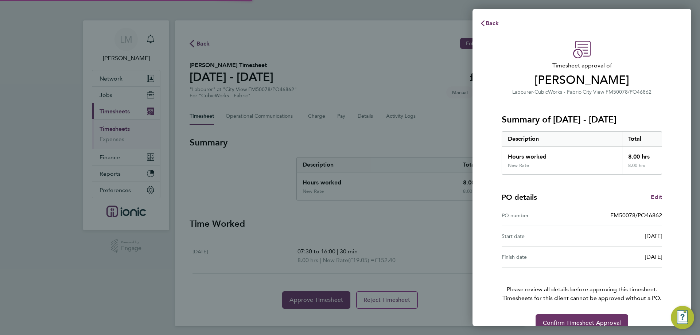
click at [297, 299] on div "Back Timesheet approval of Cameron Cullen Labourer · CubicWorks - Fabric · City…" at bounding box center [350, 167] width 700 height 335
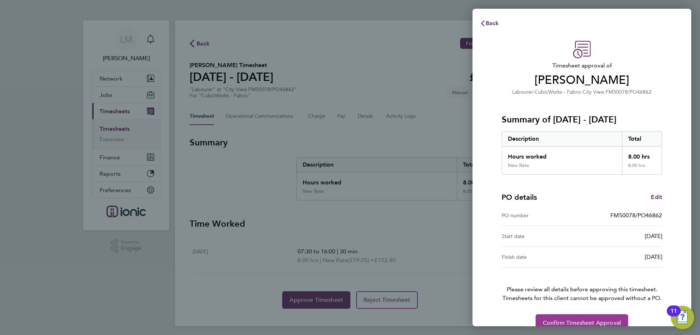
click at [581, 318] on button "Confirm Timesheet Approval" at bounding box center [582, 323] width 93 height 18
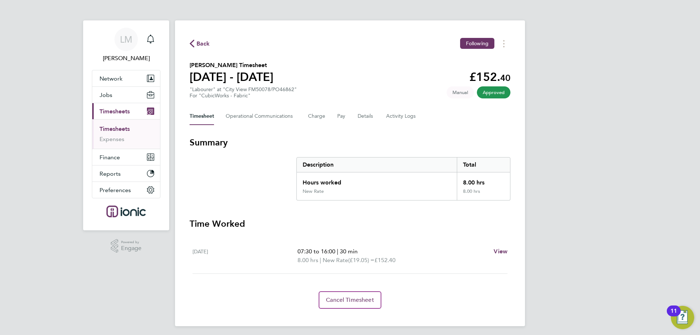
click at [203, 46] on span "Back" at bounding box center [203, 43] width 13 height 9
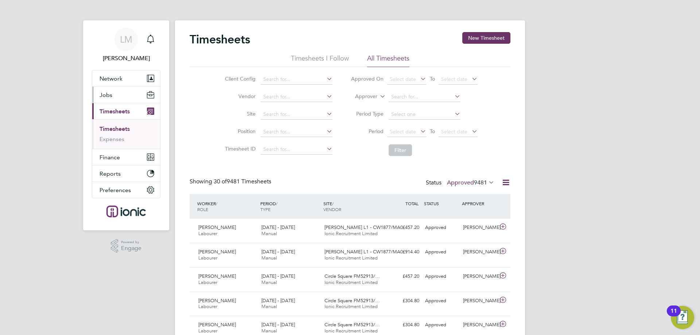
click at [133, 97] on button "Jobs" at bounding box center [126, 95] width 68 height 16
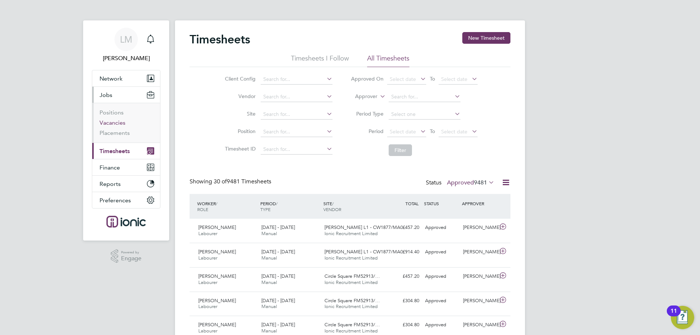
click at [115, 125] on link "Vacancies" at bounding box center [113, 122] width 26 height 7
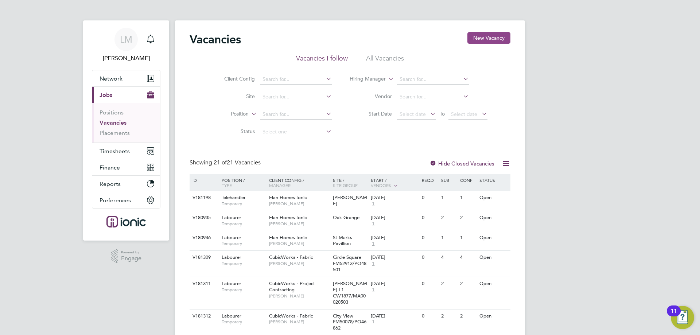
click at [495, 35] on button "New Vacancy" at bounding box center [489, 38] width 43 height 12
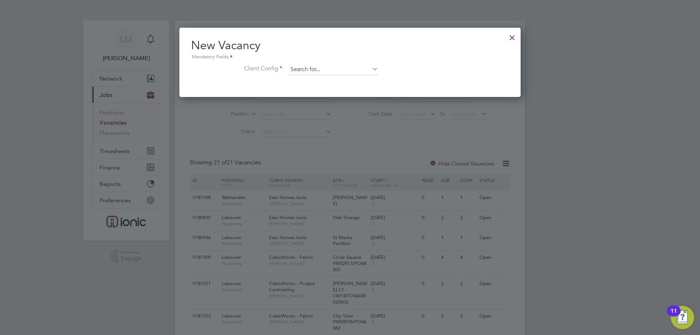
click at [366, 71] on input at bounding box center [333, 69] width 90 height 11
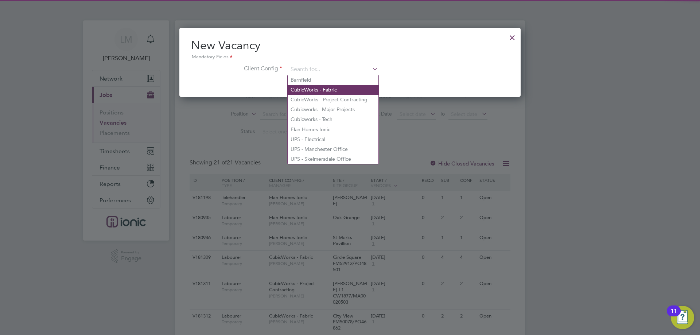
click at [329, 90] on li "CubicWorks - Fabric" at bounding box center [333, 90] width 91 height 10
type input "CubicWorks - Fabric"
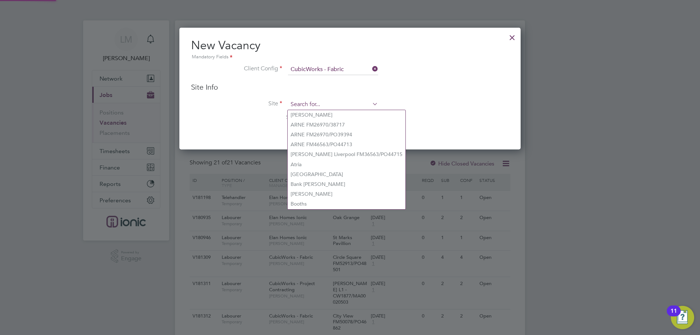
click at [323, 105] on input at bounding box center [333, 104] width 90 height 11
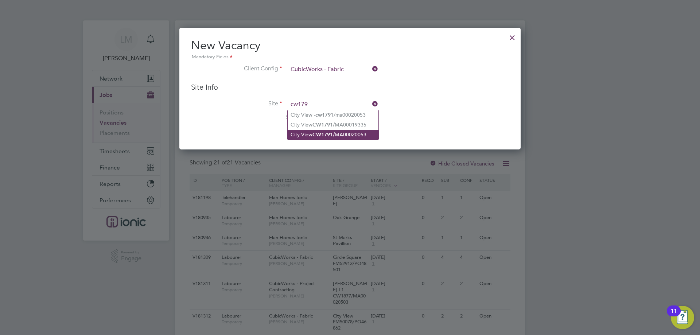
click at [324, 132] on b "CW179" at bounding box center [322, 135] width 18 height 6
type input "City View CW1791/MA00020053"
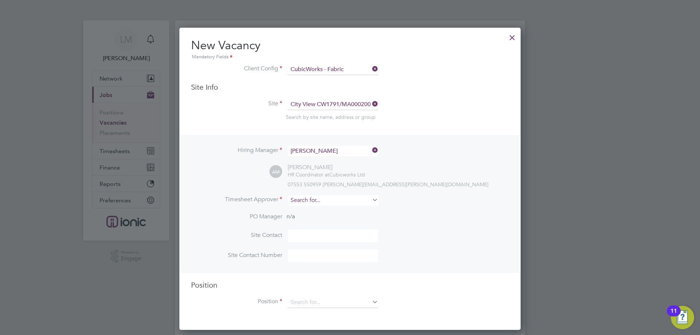
click at [310, 201] on input at bounding box center [333, 200] width 90 height 11
click at [314, 212] on li "Alie sha Murphy" at bounding box center [333, 211] width 91 height 10
type input "[PERSON_NAME]"
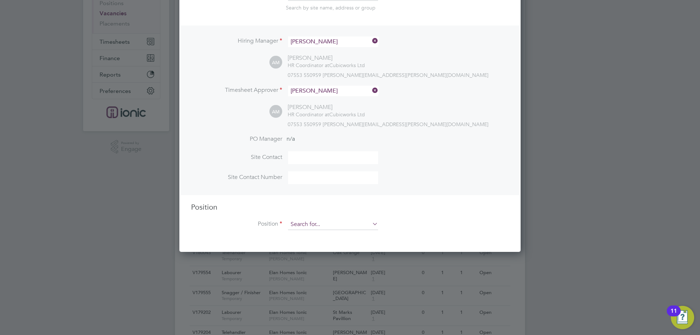
click at [317, 229] on input at bounding box center [333, 224] width 90 height 11
click at [316, 255] on li "Labourer" at bounding box center [333, 256] width 91 height 10
type input "Labourer"
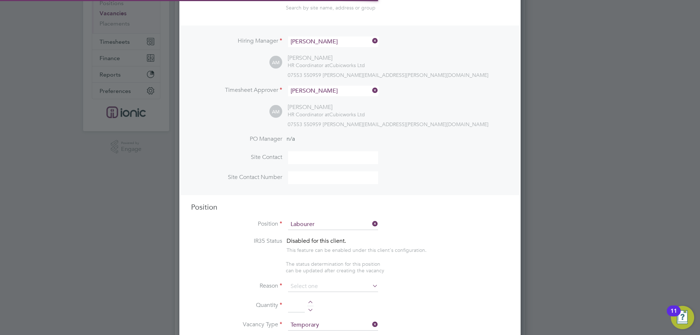
type textarea "General labourer working on office rip outs"
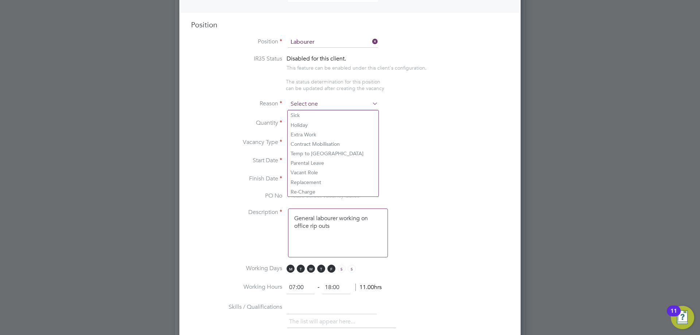
click at [315, 104] on input at bounding box center [333, 104] width 90 height 11
drag, startPoint x: 309, startPoint y: 173, endPoint x: 308, endPoint y: 163, distance: 10.6
click at [309, 173] on li "Vacant Role" at bounding box center [333, 172] width 91 height 9
type input "Vacant Role"
click at [310, 119] on li "Quantity" at bounding box center [350, 127] width 318 height 20
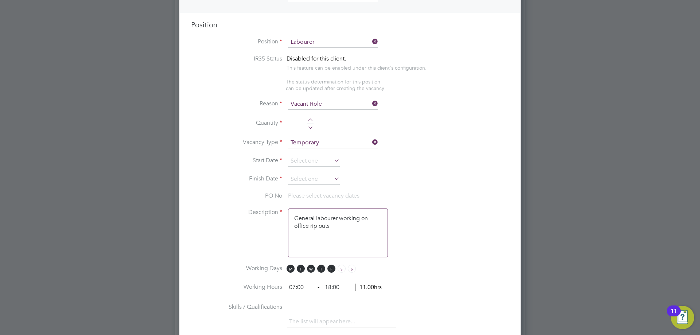
click at [309, 119] on li "Quantity" at bounding box center [350, 127] width 318 height 20
click at [312, 123] on div at bounding box center [310, 121] width 6 height 5
click at [311, 123] on div at bounding box center [310, 121] width 6 height 5
type input "2"
click at [307, 163] on input at bounding box center [314, 161] width 52 height 11
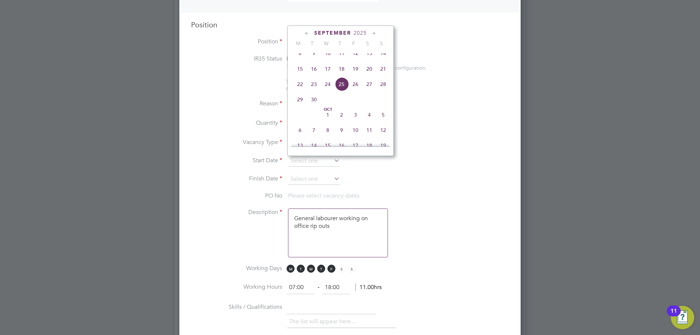
click at [302, 76] on span "15" at bounding box center [300, 69] width 14 height 14
type input "15 Sep 2025"
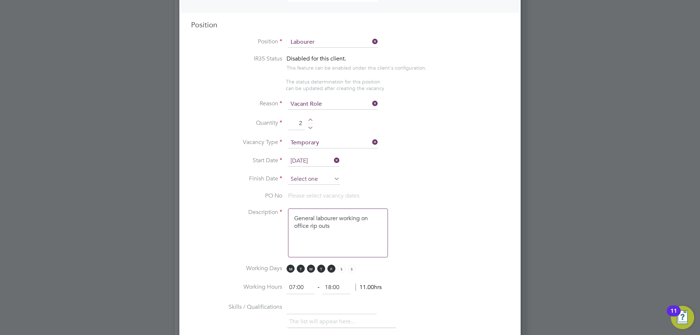
click at [306, 181] on input at bounding box center [314, 179] width 52 height 11
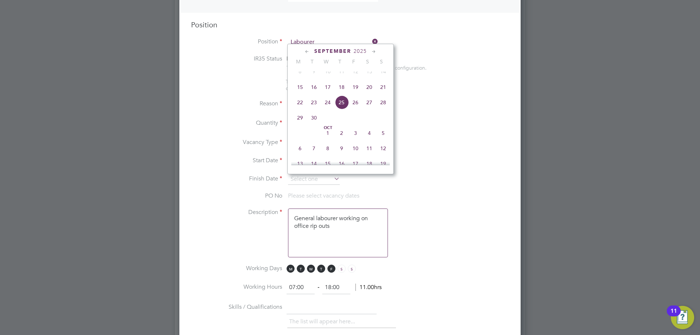
drag, startPoint x: 380, startPoint y: 93, endPoint x: 376, endPoint y: 97, distance: 4.9
click at [380, 93] on span "21" at bounding box center [383, 87] width 14 height 14
type input "21 Sep 2025"
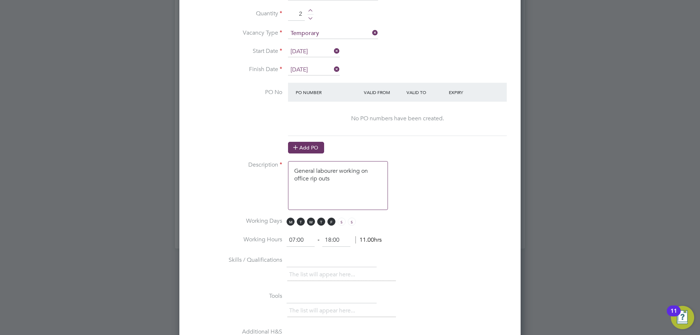
click at [310, 143] on button "Add PO" at bounding box center [306, 148] width 36 height 12
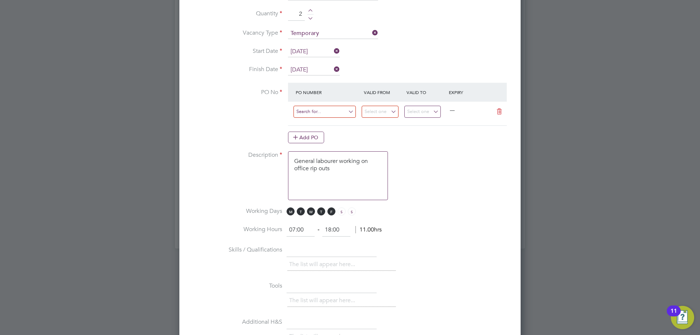
click at [311, 117] on input at bounding box center [325, 112] width 62 height 12
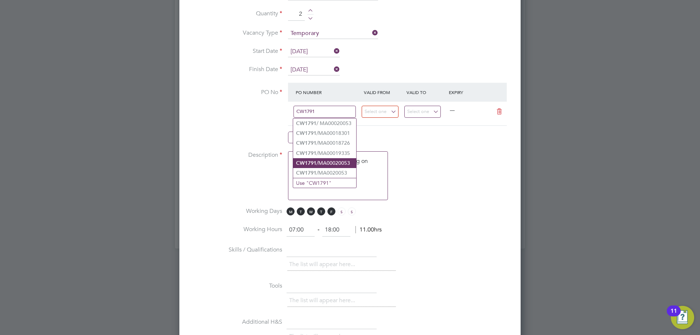
type input "CW1791"
click at [333, 160] on li "CW1791 /MA00020053" at bounding box center [324, 163] width 63 height 10
type input "25 Aug 2025"
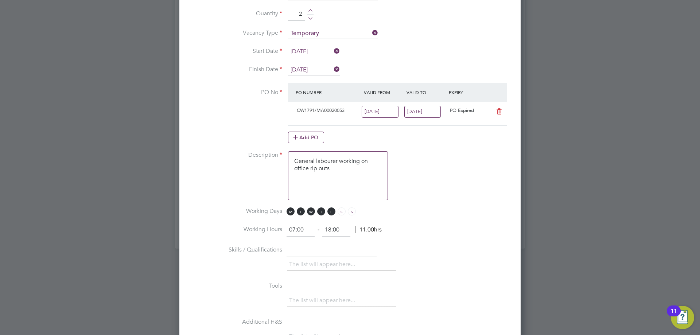
click at [426, 115] on input "31 Aug 2025" at bounding box center [422, 112] width 37 height 12
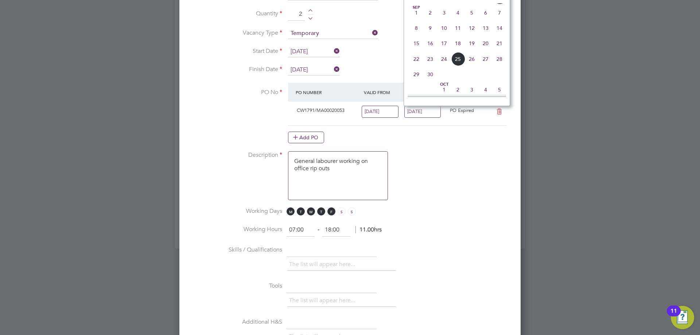
click at [501, 50] on span "21" at bounding box center [500, 43] width 14 height 14
type input "21 Sep 2025"
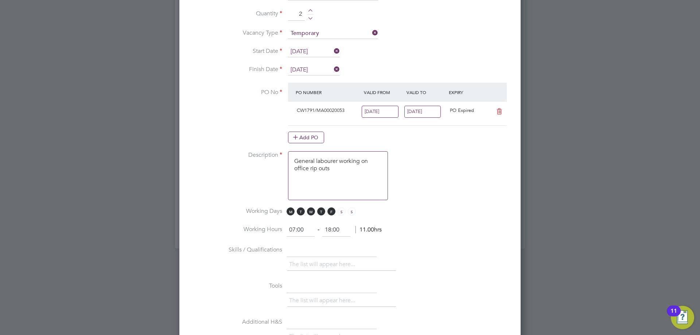
click at [387, 112] on input "25 Aug 2025" at bounding box center [380, 112] width 37 height 12
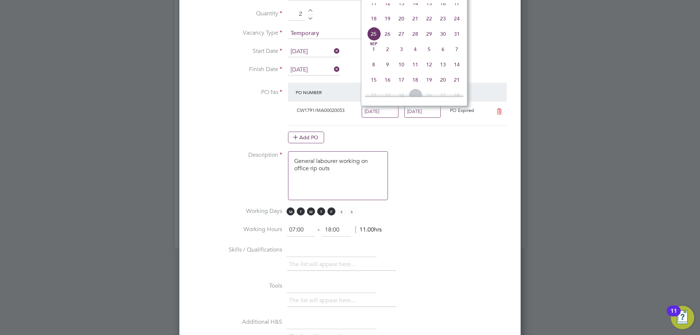
click at [376, 87] on span "15" at bounding box center [374, 80] width 14 height 14
type input "15 Sep 2025"
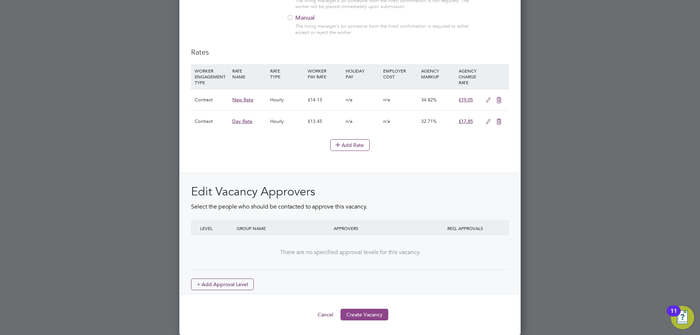
click at [363, 310] on button "Create Vacancy" at bounding box center [365, 315] width 48 height 12
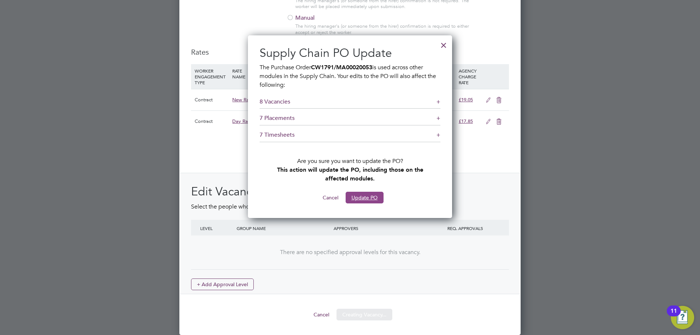
click at [366, 194] on button "Update PO" at bounding box center [365, 198] width 38 height 12
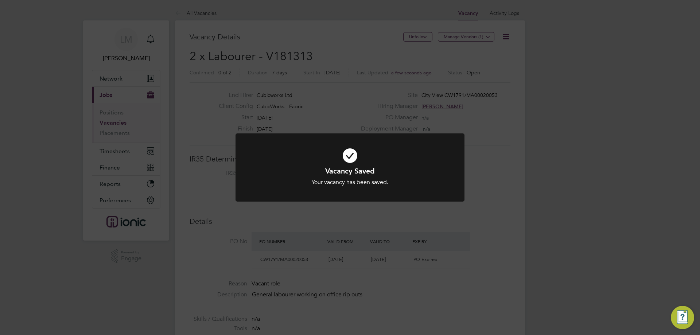
click at [294, 243] on div "Vacancy Saved Your vacancy has been saved. Cancel Okay" at bounding box center [350, 167] width 700 height 335
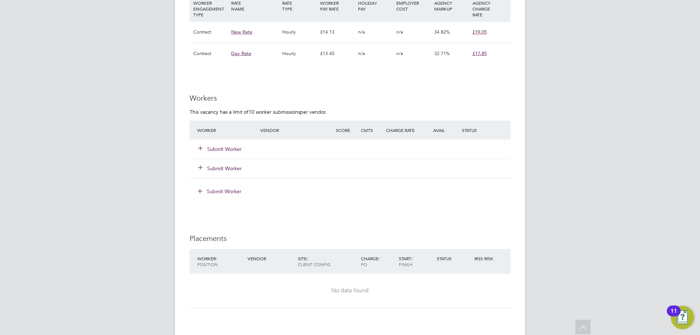
click at [221, 151] on button "Submit Worker" at bounding box center [220, 149] width 44 height 7
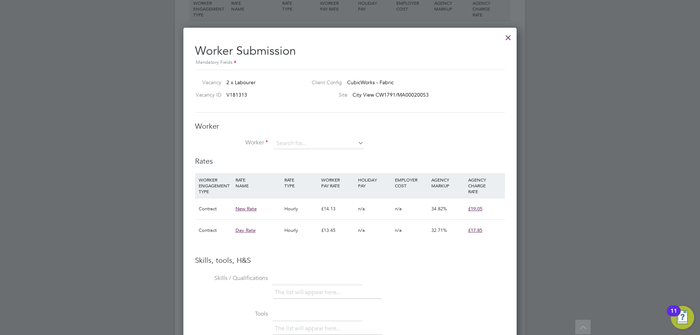
click at [305, 152] on li "Worker" at bounding box center [350, 147] width 310 height 18
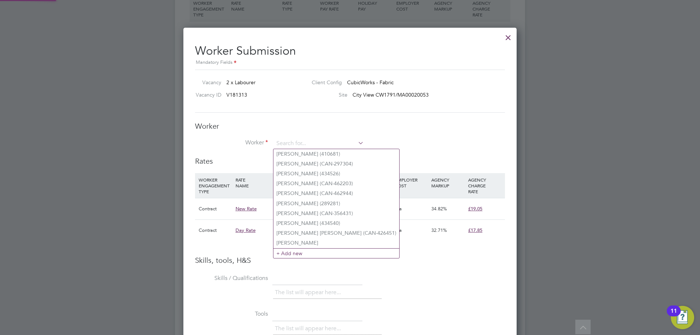
drag, startPoint x: 305, startPoint y: 147, endPoint x: 298, endPoint y: 135, distance: 13.6
click at [303, 145] on input at bounding box center [319, 143] width 90 height 11
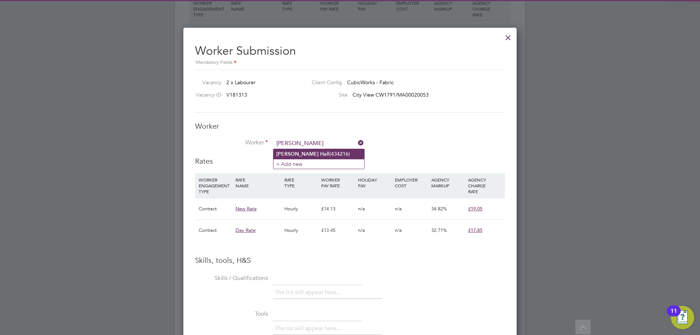
click at [313, 154] on li "Dale Hall (434216)" at bounding box center [319, 154] width 91 height 10
type input "Dale Hall (434216)"
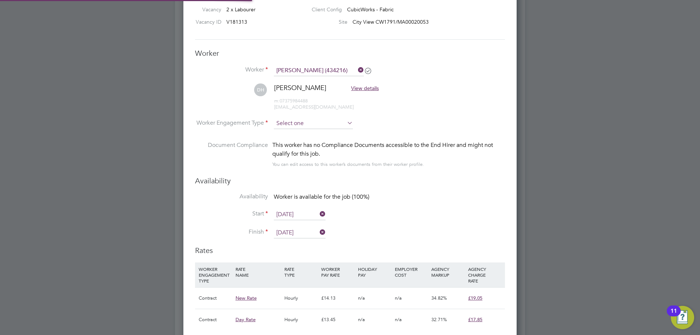
click at [306, 133] on li "Contract" at bounding box center [314, 133] width 80 height 9
type input "Contract"
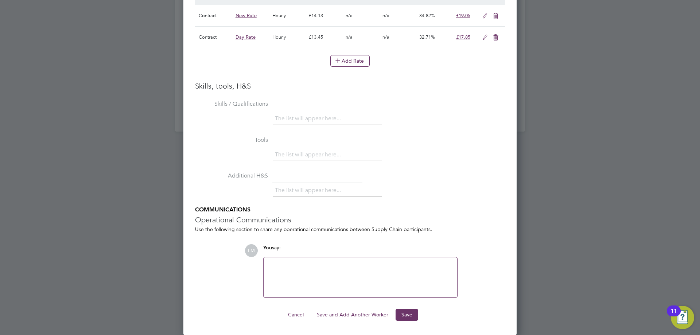
click at [345, 312] on button "Save and Add Another Worker" at bounding box center [352, 315] width 83 height 12
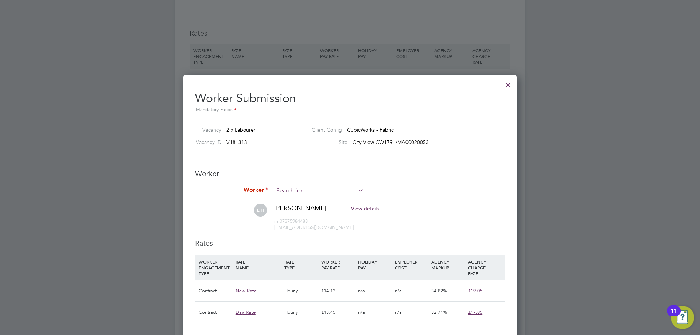
click at [299, 189] on input at bounding box center [319, 191] width 90 height 11
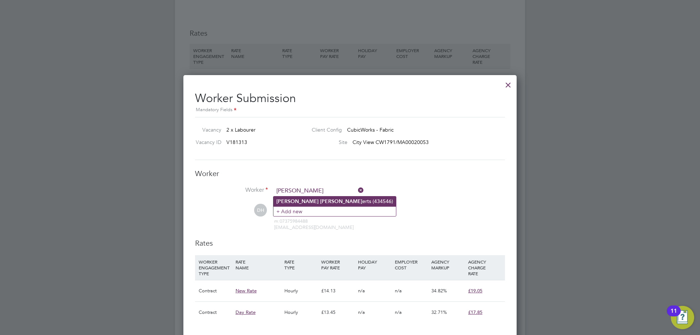
click at [320, 202] on b "Rob" at bounding box center [341, 201] width 42 height 6
type input "Peter Roberts (434546)"
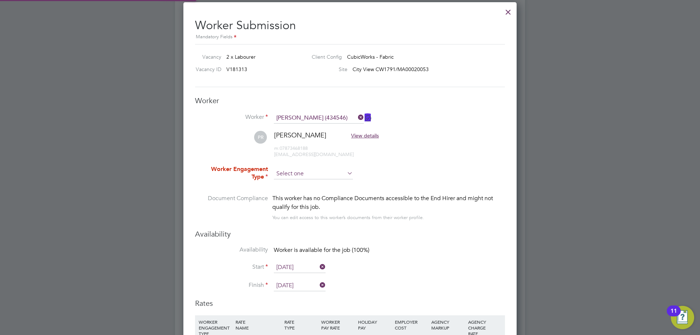
click at [297, 175] on input at bounding box center [313, 173] width 79 height 11
click at [298, 185] on li "Contract" at bounding box center [314, 183] width 80 height 9
type input "Contract"
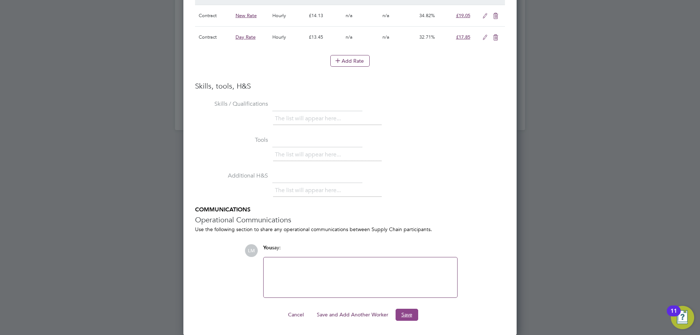
click at [414, 315] on button "Save" at bounding box center [407, 315] width 23 height 12
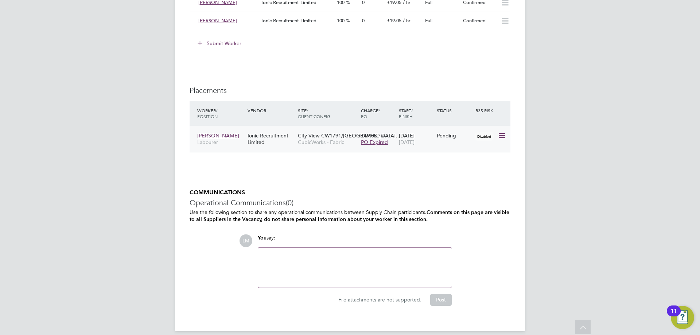
click at [502, 134] on icon at bounding box center [501, 135] width 7 height 9
drag, startPoint x: 448, startPoint y: 181, endPoint x: 452, endPoint y: 182, distance: 4.3
click at [448, 181] on li "Start" at bounding box center [468, 181] width 75 height 10
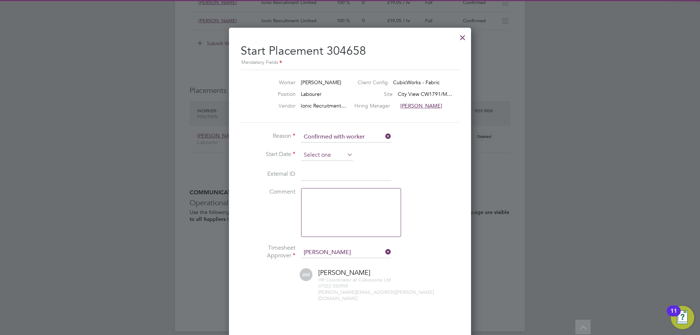
click at [308, 154] on input at bounding box center [327, 155] width 52 height 11
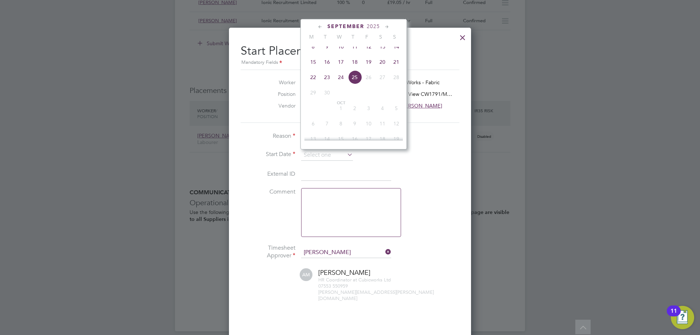
click at [311, 69] on span "15" at bounding box center [313, 62] width 14 height 14
type input "15 Sep 2025"
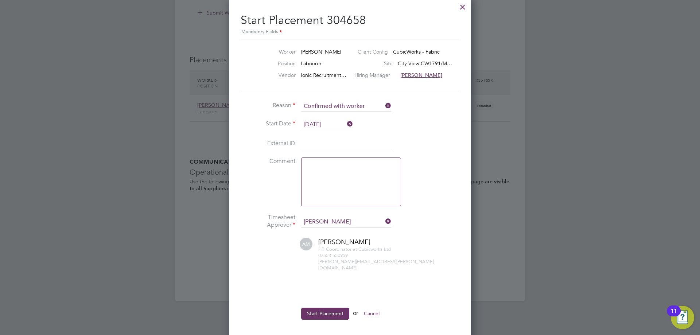
click at [323, 301] on ul "Reason Confirmed with worker Start Date 15 Sep 2025 External ID Comment Timeshe…" at bounding box center [350, 214] width 219 height 226
click at [325, 308] on button "Start Placement" at bounding box center [325, 314] width 48 height 12
click at [326, 308] on button "Start Placement" at bounding box center [325, 314] width 48 height 12
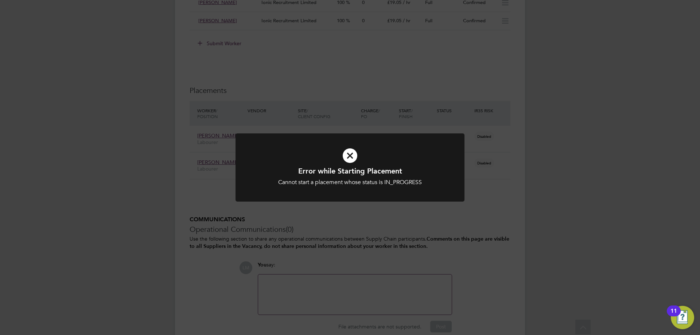
click at [352, 263] on div "Error while Starting Placement Cannot start a placement whose status is IN_PROG…" at bounding box center [350, 167] width 700 height 335
click at [492, 218] on div "Placement Started The placement has been started. Cancel Okay" at bounding box center [350, 167] width 700 height 335
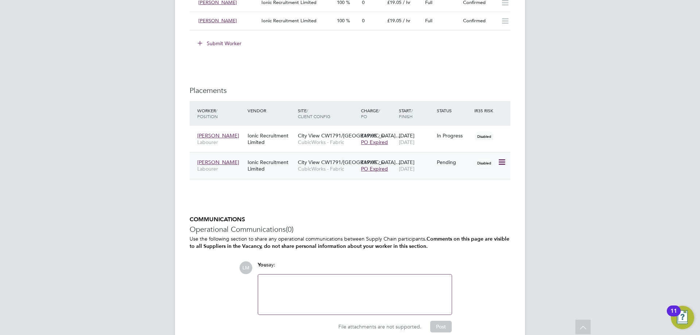
click at [499, 160] on icon at bounding box center [501, 162] width 7 height 9
click at [452, 205] on li "Start" at bounding box center [468, 207] width 75 height 10
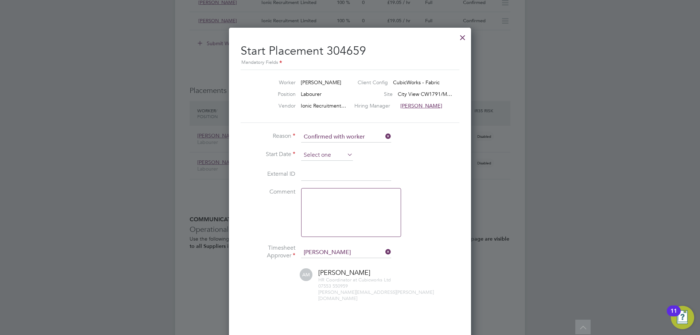
click at [330, 151] on input at bounding box center [327, 155] width 52 height 11
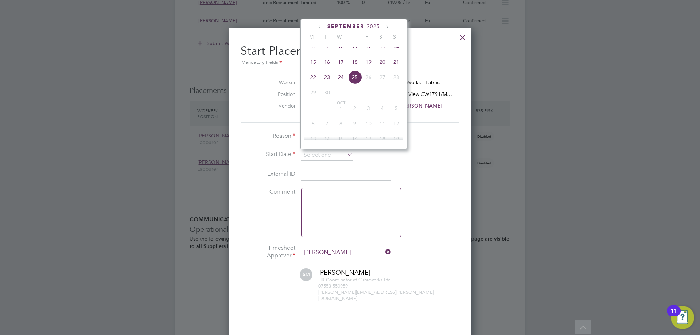
click at [313, 67] on span "15" at bounding box center [313, 62] width 14 height 14
type input "15 Sep 2025"
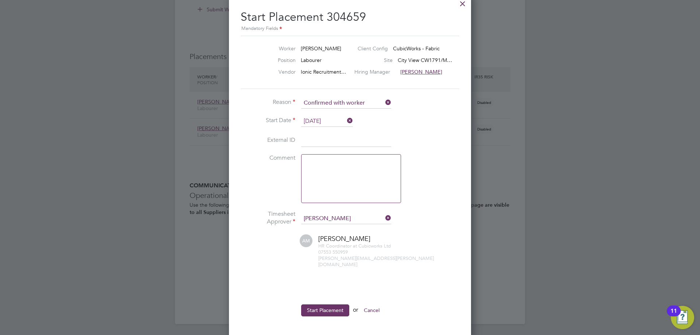
click at [310, 305] on button "Start Placement" at bounding box center [325, 311] width 48 height 12
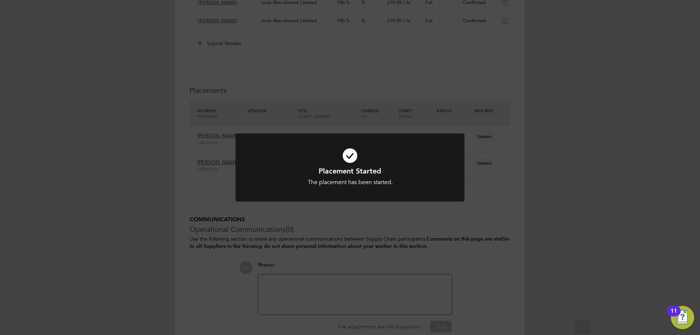
click at [300, 260] on div "Placement Started The placement has been started. Cancel Okay" at bounding box center [350, 167] width 700 height 335
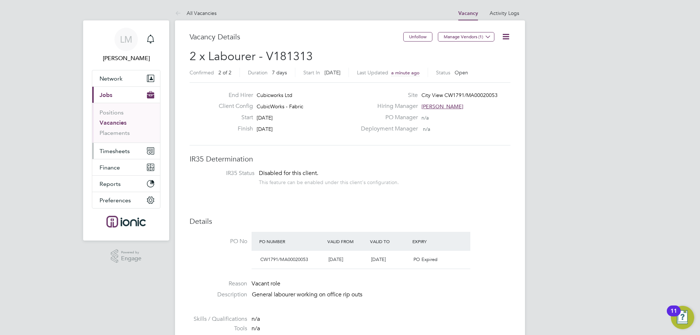
click at [120, 149] on span "Timesheets" at bounding box center [115, 151] width 30 height 7
click at [124, 148] on span "Timesheets" at bounding box center [115, 151] width 30 height 7
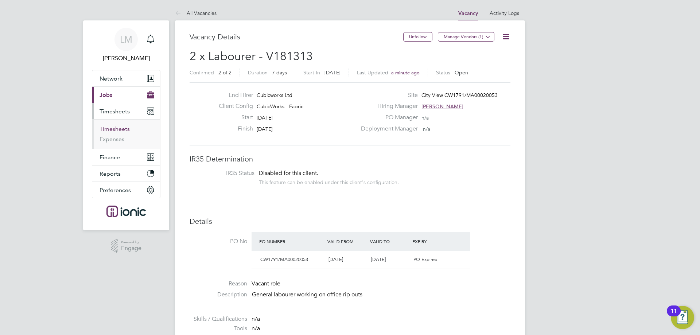
click at [120, 132] on link "Timesheets" at bounding box center [115, 128] width 30 height 7
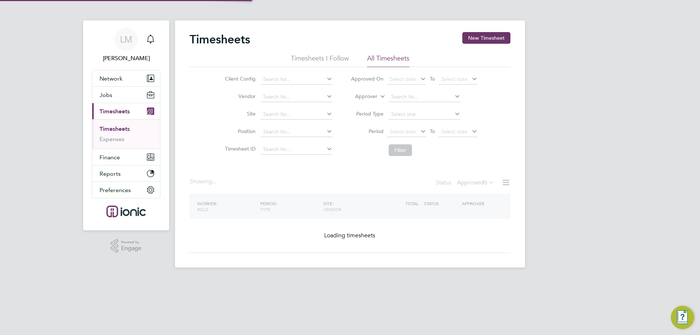
click at [491, 38] on button "New Timesheet" at bounding box center [486, 38] width 48 height 12
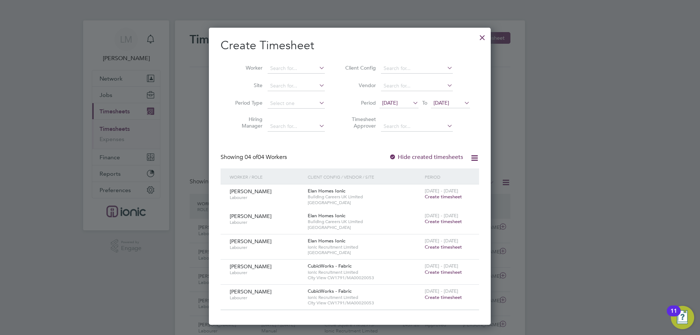
click at [440, 274] on span "Create timesheet" at bounding box center [443, 272] width 37 height 6
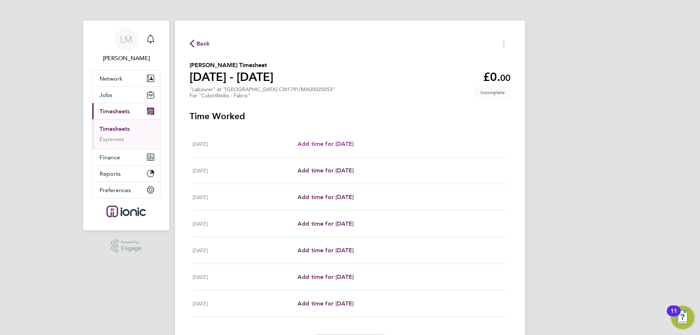
click at [345, 146] on span "Add time for Mon 15 Sep" at bounding box center [326, 143] width 56 height 7
select select "30"
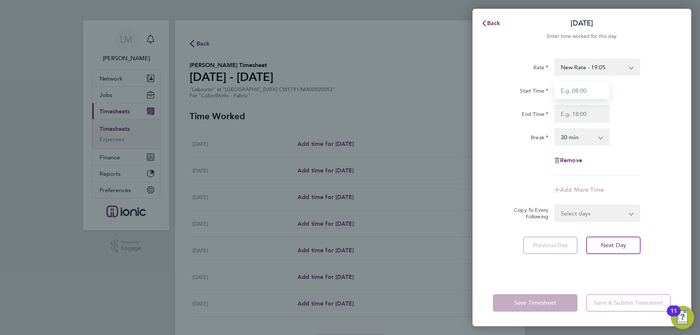
click at [566, 90] on input "Start Time" at bounding box center [581, 91] width 55 height 18
type input "07:00"
click at [577, 119] on input "End Time" at bounding box center [581, 114] width 55 height 18
type input "16:30"
click at [580, 214] on form "Rate New Rate - 19.05 Day Rate - 17.85 Start Time 07:00 End Time 16:30 Break 0 …" at bounding box center [582, 140] width 178 height 164
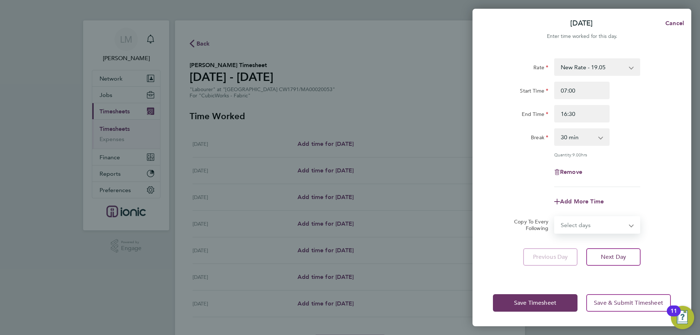
select select "WEEKDAY"
click at [555, 217] on select "Select days Day Weekday (Mon-Fri) Weekend (Sat-Sun) Tuesday Wednesday Thursday …" at bounding box center [593, 225] width 77 height 16
select select "2025-09-21"
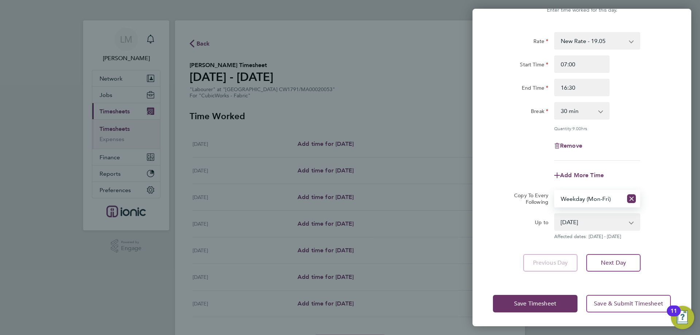
click at [513, 294] on div "Save Timesheet Save & Submit Timesheet" at bounding box center [582, 303] width 219 height 47
click at [514, 298] on button "Save Timesheet" at bounding box center [535, 304] width 85 height 18
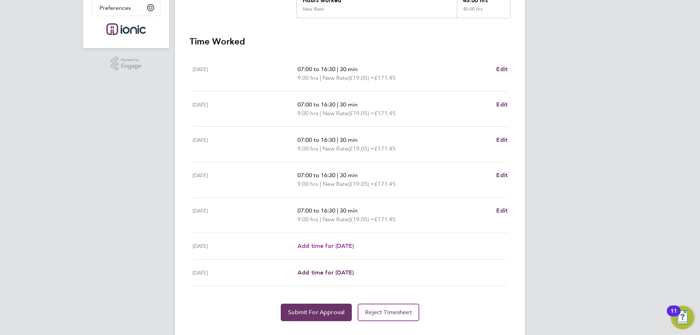
click at [330, 244] on span "Add time for Sat 20 Sep" at bounding box center [326, 246] width 56 height 7
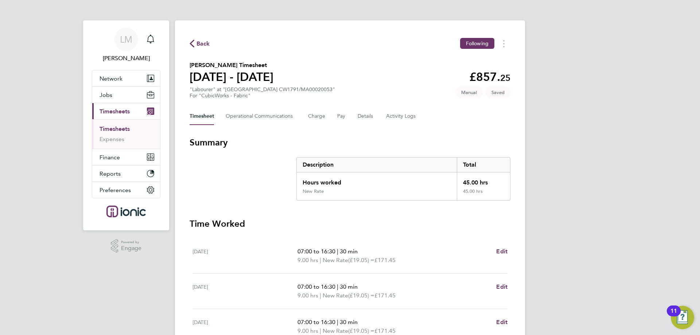
select select "30"
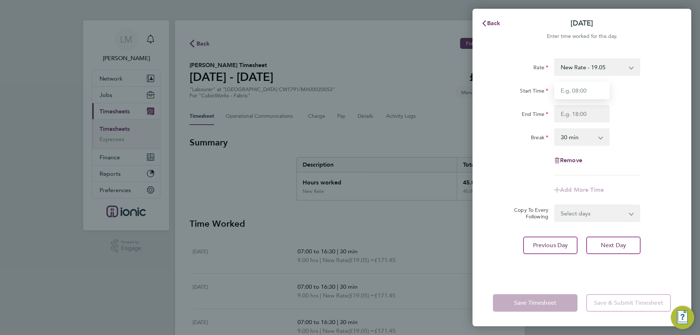
click at [588, 88] on input "Start Time" at bounding box center [581, 91] width 55 height 18
type input "09:00"
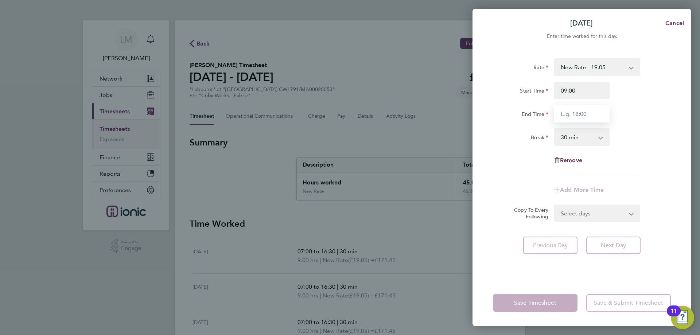
click at [577, 116] on input "End Time" at bounding box center [581, 114] width 55 height 18
type input "16:30"
click at [493, 153] on div "Rate New Rate - 19.05 Day Rate - 17.85 Start Time 09:00 End Time 16:30 Break 0 …" at bounding box center [582, 116] width 178 height 117
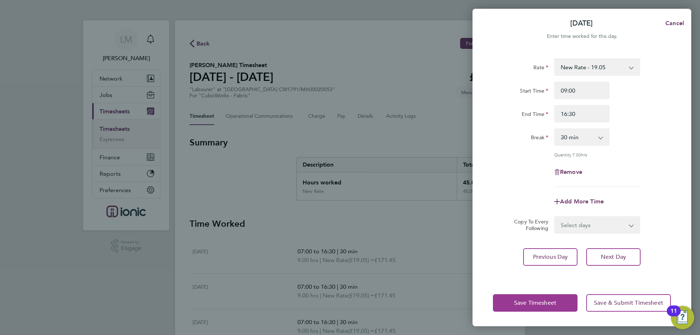
drag, startPoint x: 523, startPoint y: 307, endPoint x: 469, endPoint y: 268, distance: 66.4
click at [522, 307] on button "Save Timesheet" at bounding box center [535, 303] width 85 height 18
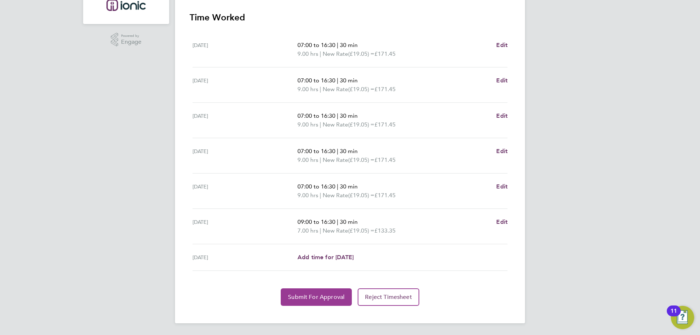
click at [312, 299] on span "Submit For Approval" at bounding box center [316, 297] width 57 height 7
click at [292, 299] on span "Approve Timesheet" at bounding box center [317, 297] width 54 height 7
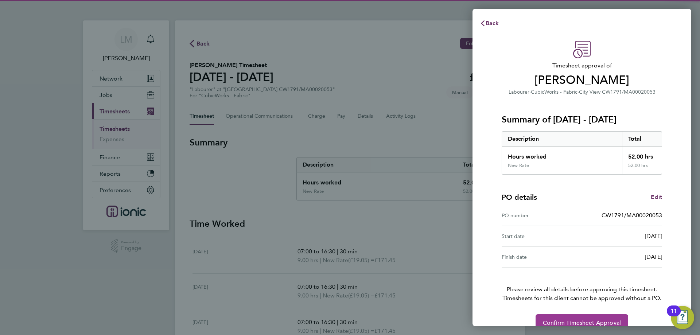
drag, startPoint x: 557, startPoint y: 319, endPoint x: 280, endPoint y: 120, distance: 341.0
click at [557, 319] on span "Confirm Timesheet Approval" at bounding box center [582, 322] width 78 height 7
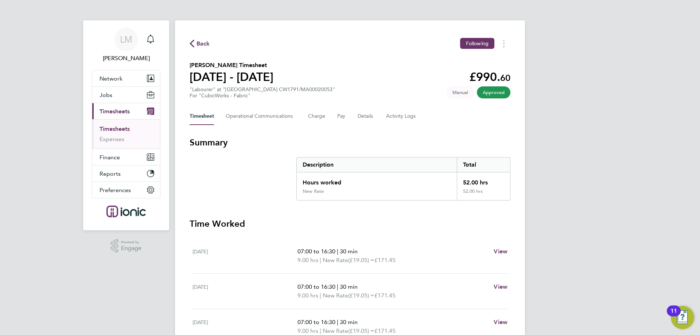
click at [200, 46] on span "Back" at bounding box center [203, 43] width 13 height 9
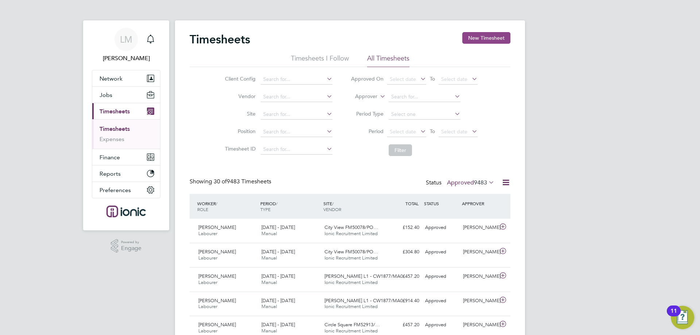
click at [472, 36] on button "New Timesheet" at bounding box center [486, 38] width 48 height 12
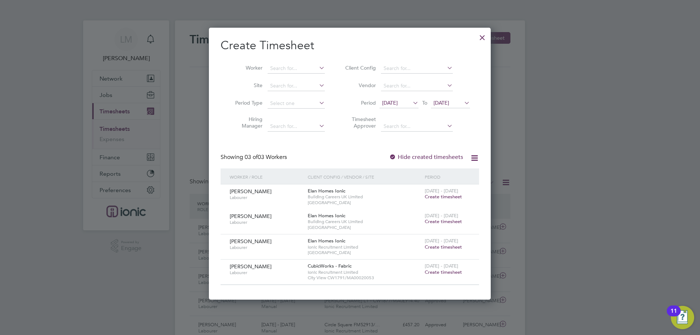
click at [435, 267] on span "15 - 21 Sep 2025" at bounding box center [442, 266] width 34 height 6
drag, startPoint x: 435, startPoint y: 270, endPoint x: 427, endPoint y: 213, distance: 57.8
click at [435, 271] on span "Create timesheet" at bounding box center [443, 272] width 37 height 6
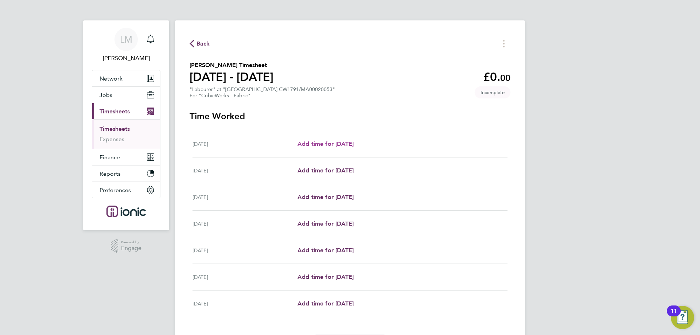
click at [342, 145] on span "Add time for Mon 15 Sep" at bounding box center [326, 143] width 56 height 7
select select "30"
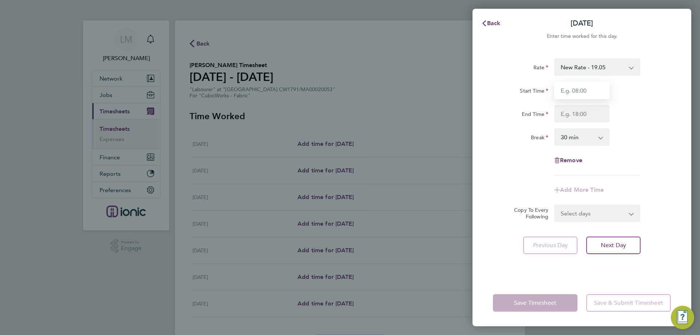
click at [599, 91] on input "Start Time" at bounding box center [581, 91] width 55 height 18
type input "07:30"
click at [585, 113] on input "End Time" at bounding box center [581, 114] width 55 height 18
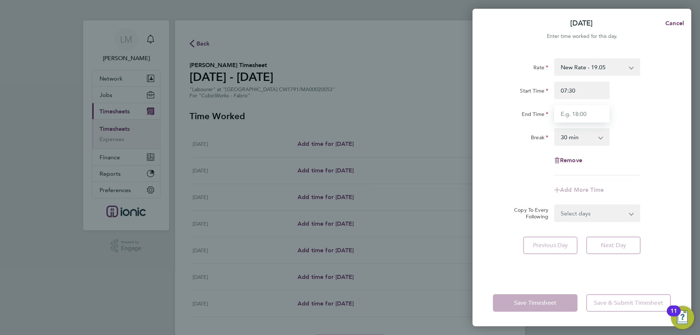
type input "16:00"
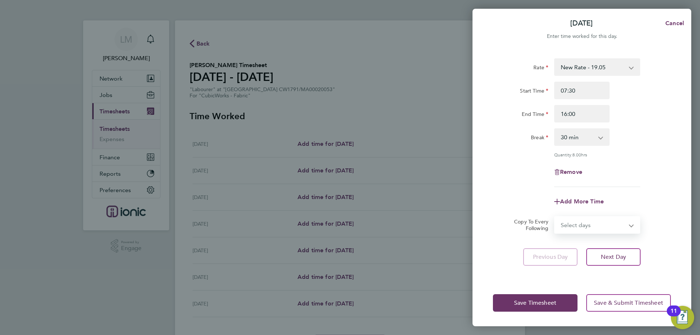
drag, startPoint x: 588, startPoint y: 215, endPoint x: 586, endPoint y: 221, distance: 6.7
click at [588, 215] on form "Rate New Rate - 19.05 Day Rate - 17.85 Start Time 07:30 End Time 16:00 Break 0 …" at bounding box center [582, 145] width 178 height 175
select select "WEEKDAY"
click at [555, 217] on select "Select days Day Weekday (Mon-Fri) Weekend (Sat-Sun) Tuesday Wednesday Thursday …" at bounding box center [593, 225] width 77 height 16
select select "2025-09-21"
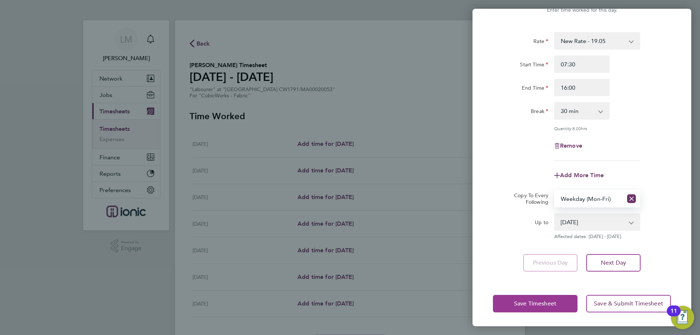
click at [527, 303] on span "Save Timesheet" at bounding box center [535, 303] width 42 height 7
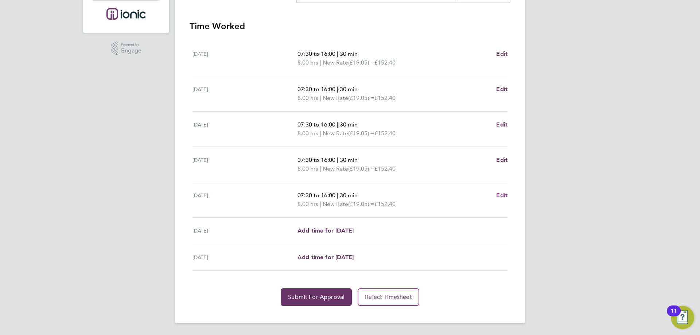
click at [501, 195] on span "Edit" at bounding box center [501, 195] width 11 height 7
select select "30"
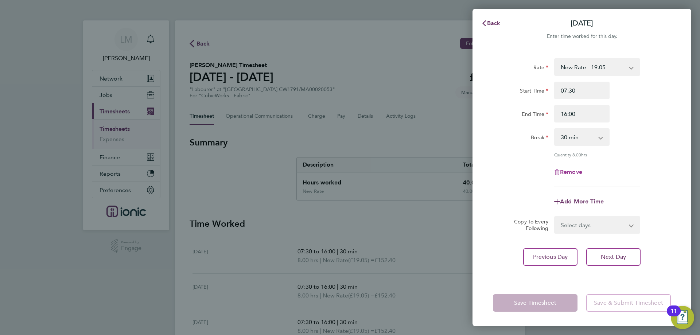
click at [570, 173] on span "Remove" at bounding box center [571, 171] width 22 height 7
select select "null"
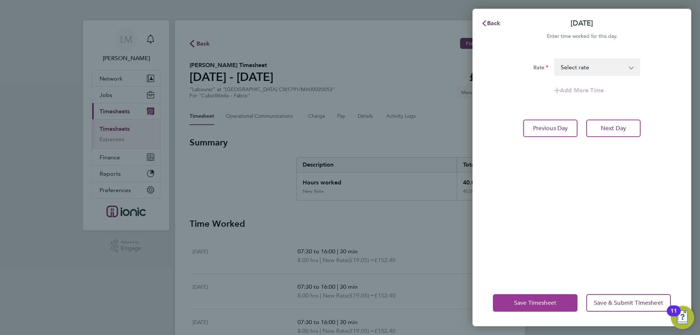
click at [536, 303] on span "Save Timesheet" at bounding box center [535, 302] width 42 height 7
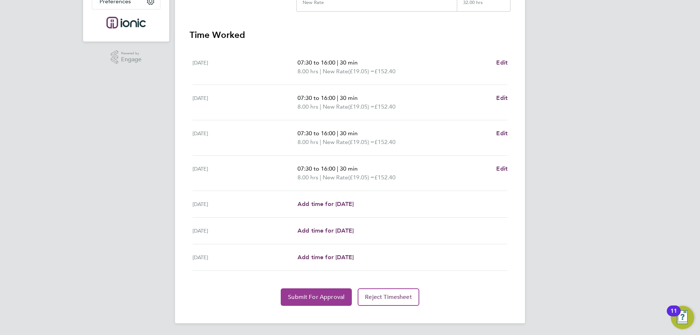
click at [281, 292] on div "Submit For Approval Reject Timesheet" at bounding box center [350, 297] width 321 height 18
click at [294, 298] on span "Submit For Approval" at bounding box center [316, 297] width 57 height 7
click at [291, 298] on app-form-button "Submit For Approval Loading" at bounding box center [318, 297] width 74 height 18
click at [291, 298] on span "Approve Timesheet" at bounding box center [317, 297] width 54 height 7
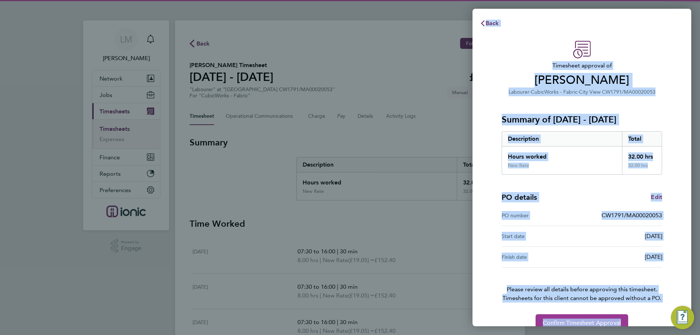
click at [562, 317] on button "Confirm Timesheet Approval" at bounding box center [582, 323] width 93 height 18
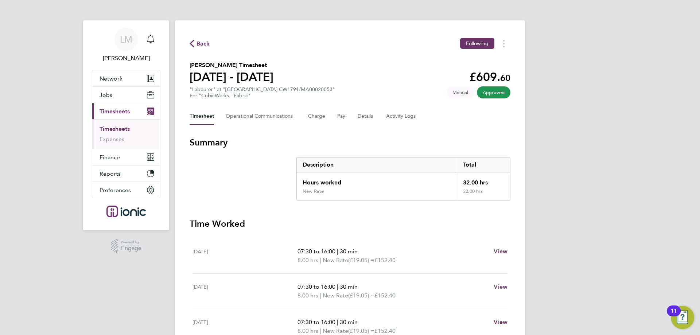
click at [201, 44] on span "Back" at bounding box center [203, 43] width 13 height 9
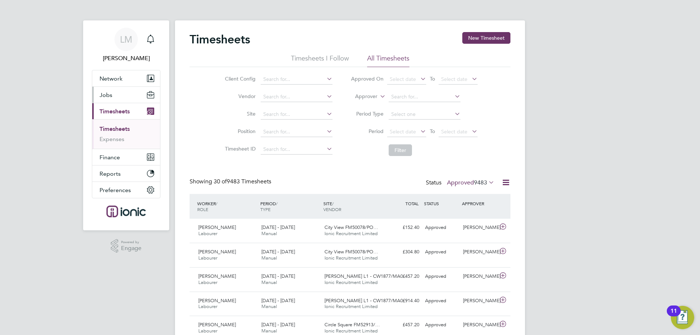
click at [111, 98] on span "Jobs" at bounding box center [106, 95] width 13 height 7
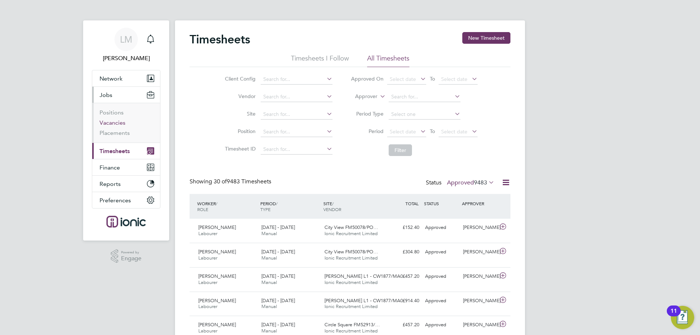
click at [115, 123] on link "Vacancies" at bounding box center [113, 122] width 26 height 7
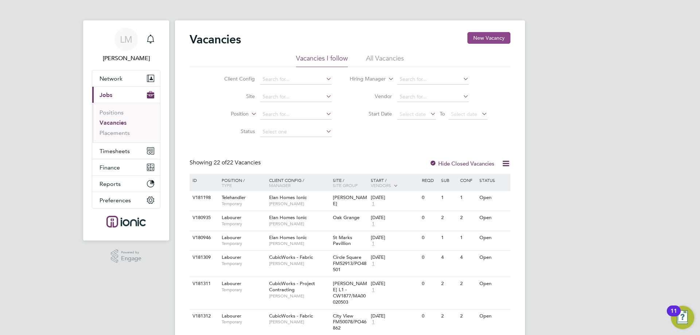
click at [487, 37] on button "New Vacancy" at bounding box center [489, 38] width 43 height 12
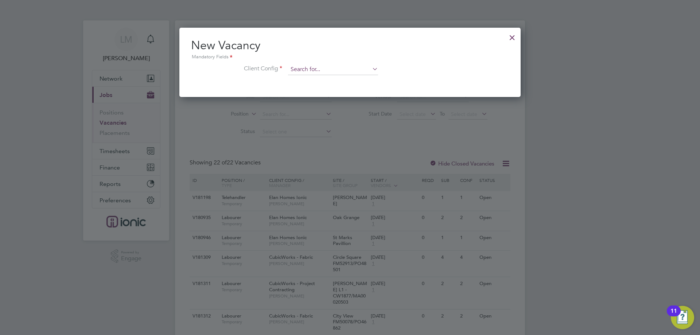
click at [321, 69] on input at bounding box center [333, 69] width 90 height 11
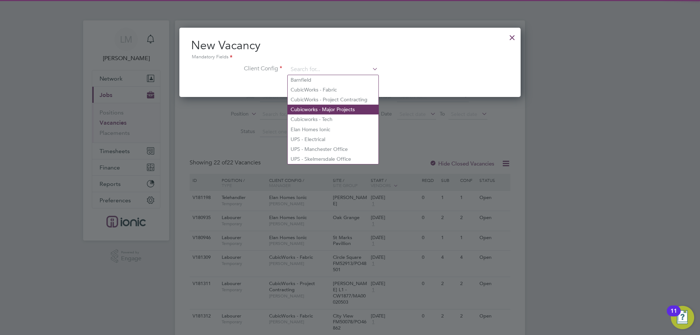
click at [327, 109] on li "Cubicworks - Major Projects" at bounding box center [333, 110] width 91 height 10
type input "Cubicworks - Major Projects"
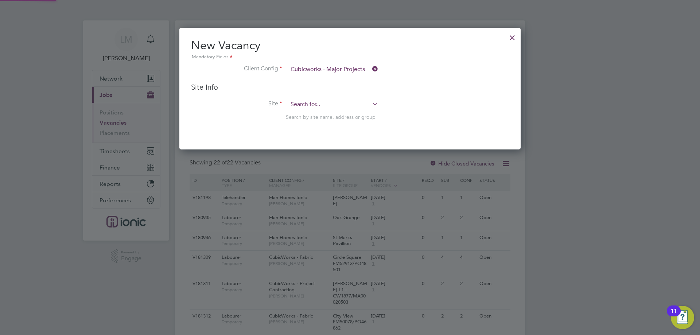
click at [320, 102] on input at bounding box center [333, 104] width 90 height 11
click at [312, 115] on li "Duckworth's Distillery CW1317 /MA00017540" at bounding box center [349, 115] width 123 height 10
type input "Duckworth's Distillery CW1317/MA00017540"
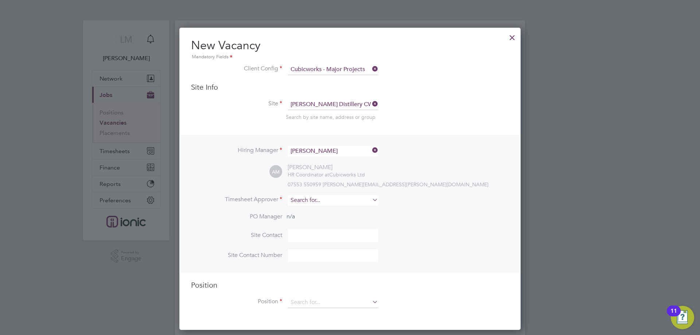
click at [308, 198] on input at bounding box center [333, 200] width 90 height 11
click at [307, 211] on li "Alie sha Murphy" at bounding box center [333, 211] width 91 height 10
type input "[PERSON_NAME]"
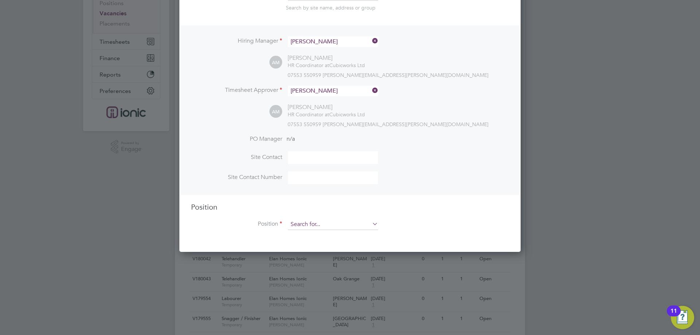
click at [303, 223] on input at bounding box center [333, 224] width 90 height 11
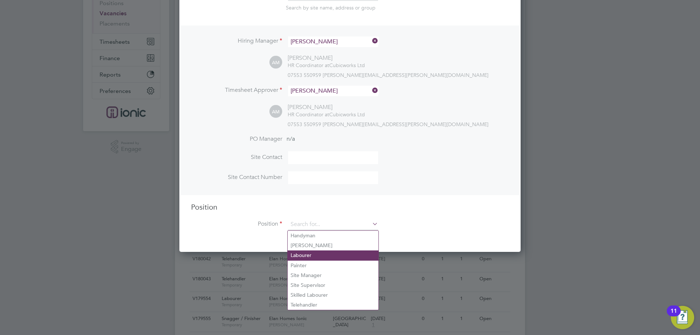
click at [320, 255] on li "Labourer" at bounding box center [333, 256] width 91 height 10
type input "Labourer"
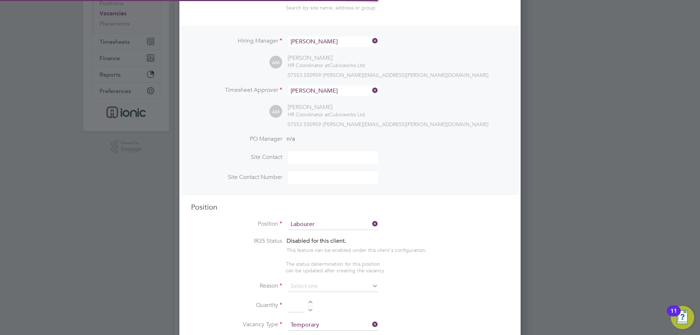
type textarea "General laboring duties"
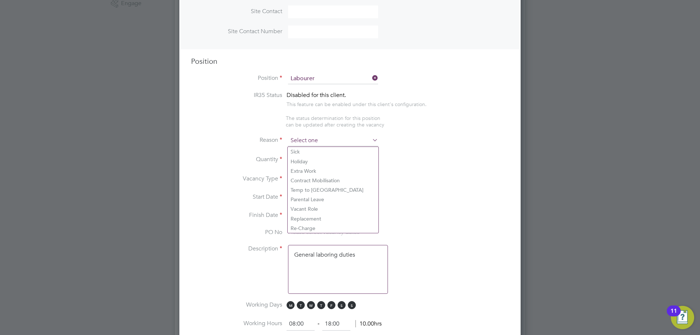
click at [314, 140] on input at bounding box center [333, 140] width 90 height 11
click at [309, 209] on li "Vacant Role" at bounding box center [333, 208] width 91 height 9
type input "Vacant Role"
click at [311, 159] on div at bounding box center [310, 157] width 6 height 5
type input "1"
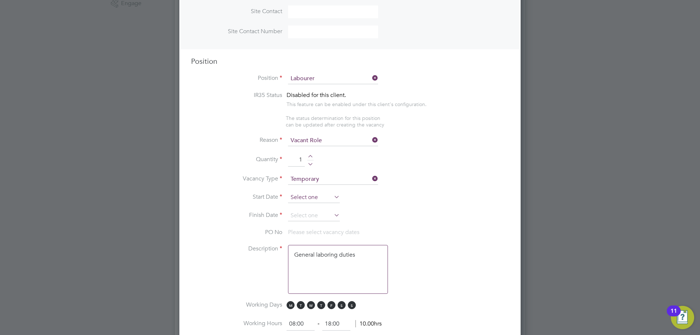
click at [315, 194] on input at bounding box center [314, 197] width 52 height 11
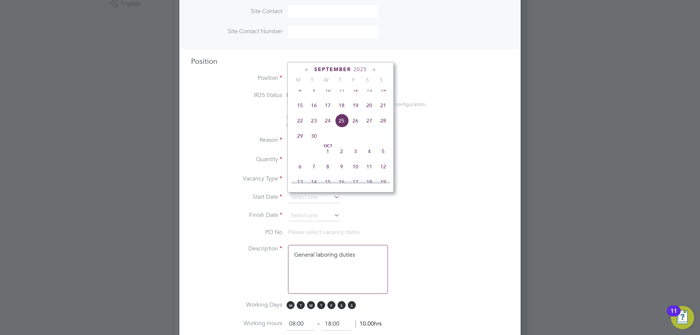
click at [298, 110] on span "15" at bounding box center [300, 105] width 14 height 14
type input "15 Sep 2025"
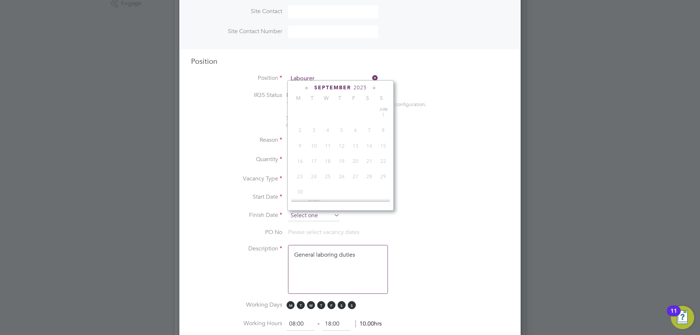
click at [311, 214] on input at bounding box center [314, 215] width 52 height 11
click at [383, 128] on span "21" at bounding box center [383, 124] width 14 height 14
type input "21 Sep 2025"
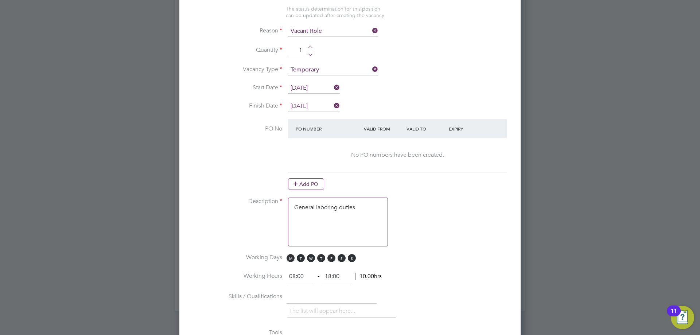
click at [310, 190] on button "Add PO" at bounding box center [306, 184] width 36 height 12
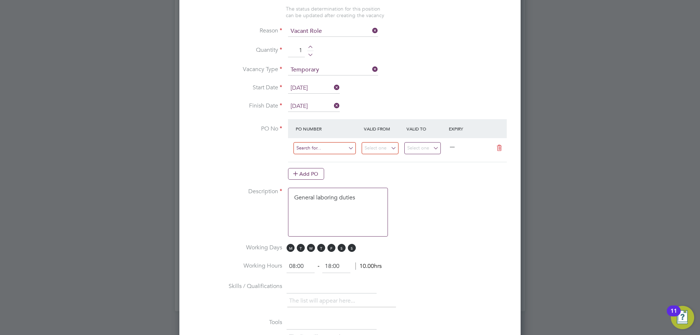
click at [315, 148] on input at bounding box center [325, 148] width 62 height 12
type input "cw1317"
click at [320, 160] on li "CW1317 /MA00017540" at bounding box center [324, 160] width 63 height 10
type input "08 Sep 2025"
click at [419, 151] on input "14 Sep 2025" at bounding box center [422, 148] width 37 height 12
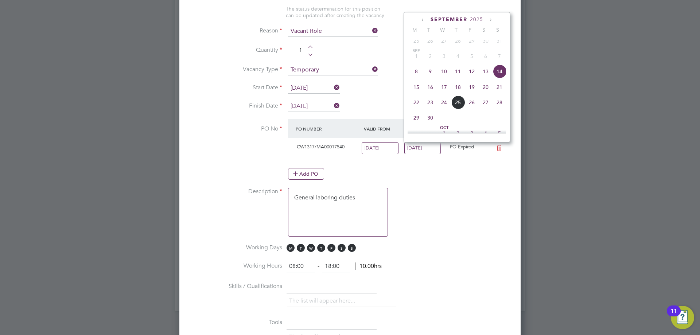
click at [500, 94] on span "21" at bounding box center [500, 87] width 14 height 14
type input "21 Sep 2025"
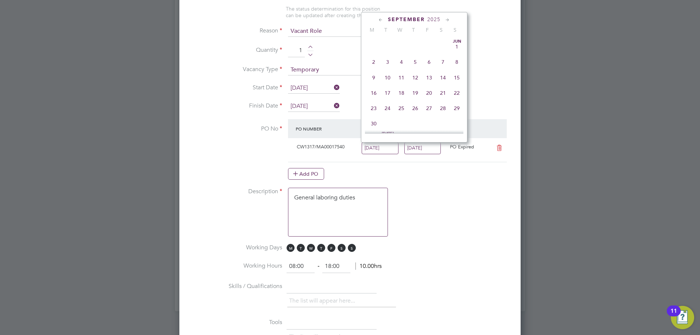
click at [371, 150] on input "08 Sep 2025" at bounding box center [380, 148] width 37 height 12
click at [376, 94] on span "15" at bounding box center [374, 87] width 14 height 14
type input "15 Sep 2025"
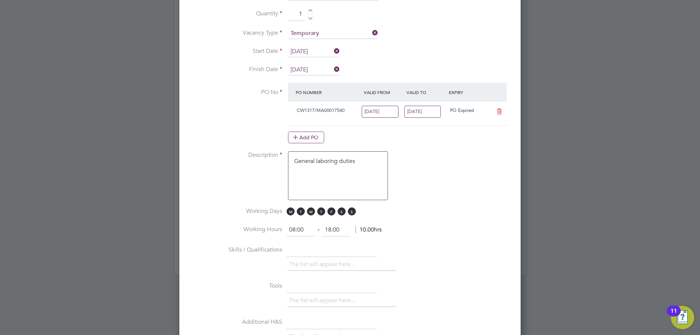
drag, startPoint x: 310, startPoint y: 232, endPoint x: 214, endPoint y: 212, distance: 97.5
click at [226, 221] on ng-container "IR35 Status Disabled for this client. This feature can be enabled under this cl…" at bounding box center [350, 196] width 318 height 501
type input "07:00"
click at [195, 222] on li "Working Days M T W T F S S" at bounding box center [350, 216] width 318 height 16
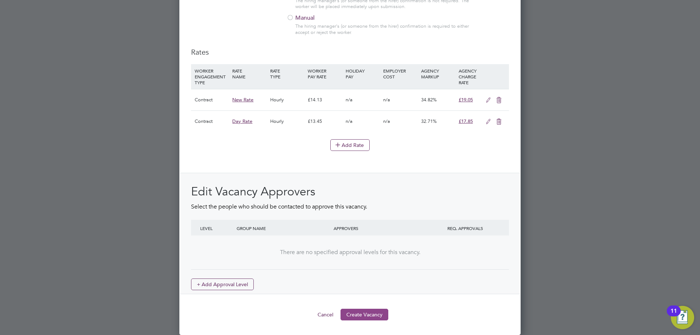
click at [357, 309] on button "Create Vacancy" at bounding box center [365, 315] width 48 height 12
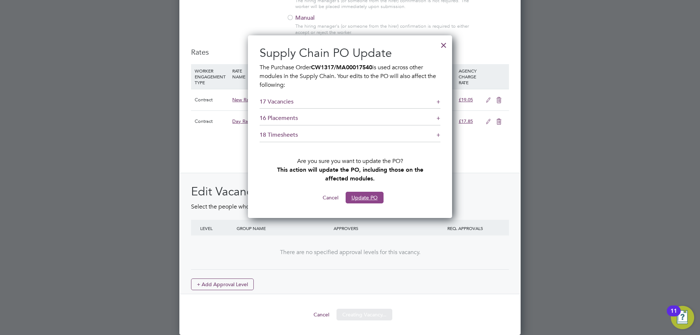
click at [365, 195] on button "Update PO" at bounding box center [365, 198] width 38 height 12
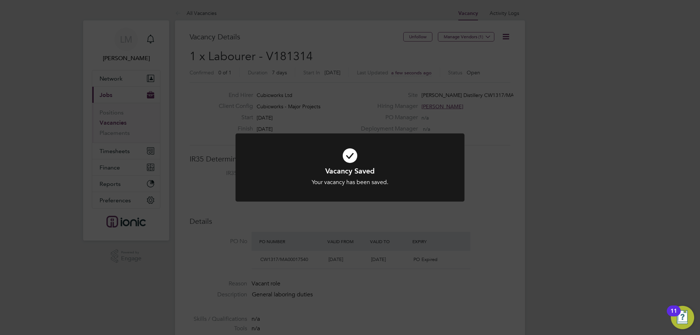
click at [282, 223] on div "Vacancy Saved Your vacancy has been saved. Cancel Okay" at bounding box center [350, 167] width 700 height 335
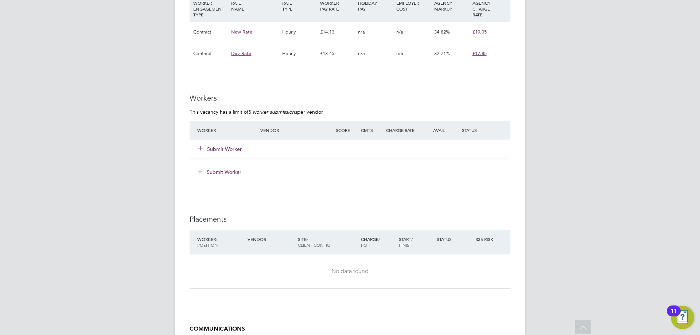
click at [222, 146] on button "Submit Worker" at bounding box center [220, 149] width 44 height 7
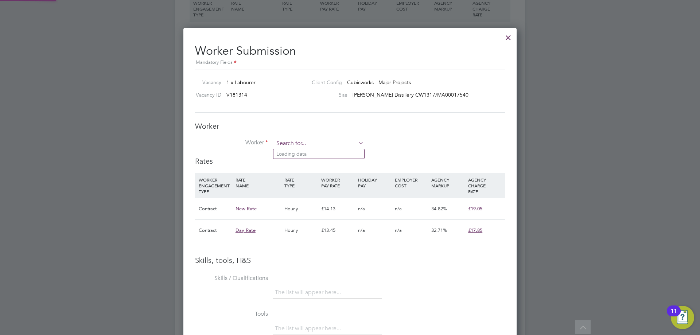
click at [293, 147] on input at bounding box center [319, 143] width 90 height 11
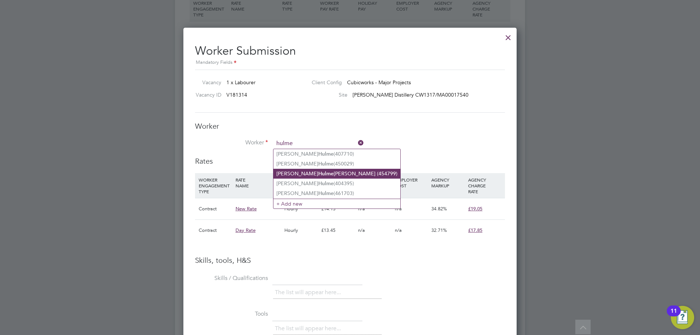
click at [318, 173] on b "Hulme" at bounding box center [325, 174] width 15 height 6
type input "Mccauley Hulme Higginson (454799)"
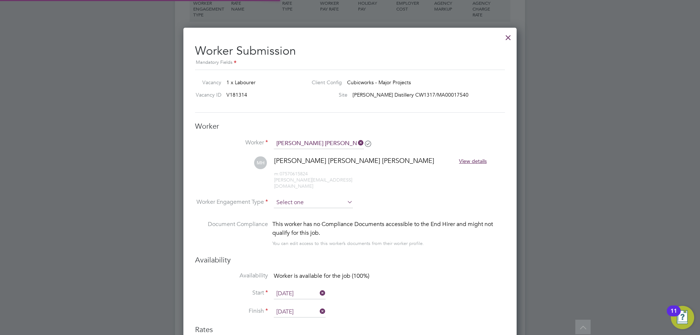
click at [297, 197] on input at bounding box center [313, 202] width 79 height 11
click at [296, 204] on li "Contract" at bounding box center [314, 206] width 80 height 9
type input "Contract"
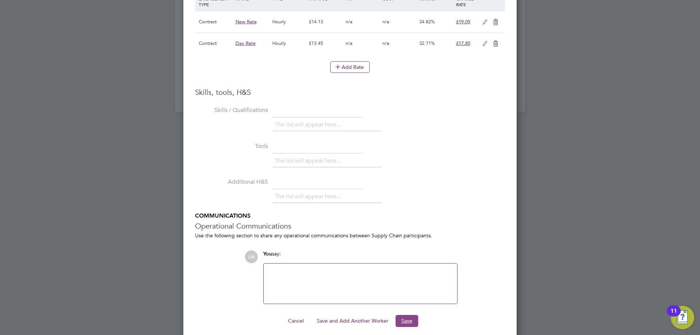
click at [412, 318] on button "Save" at bounding box center [407, 321] width 23 height 12
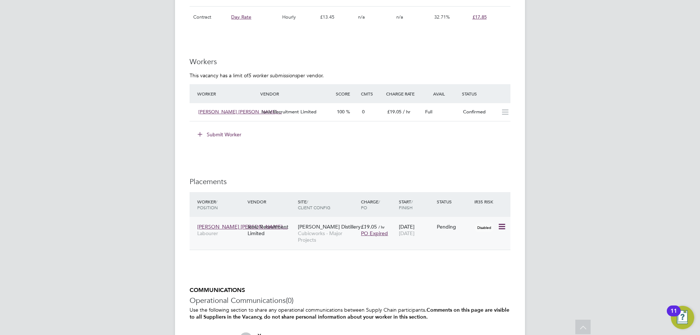
click at [505, 225] on icon at bounding box center [501, 226] width 7 height 9
click at [442, 268] on li "Start" at bounding box center [468, 272] width 75 height 10
type input "[PERSON_NAME]"
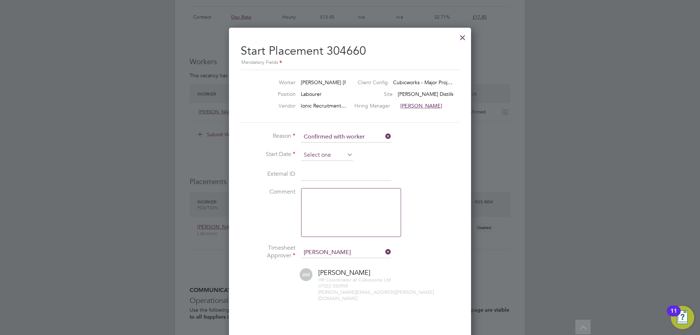
click at [319, 150] on input at bounding box center [327, 155] width 52 height 11
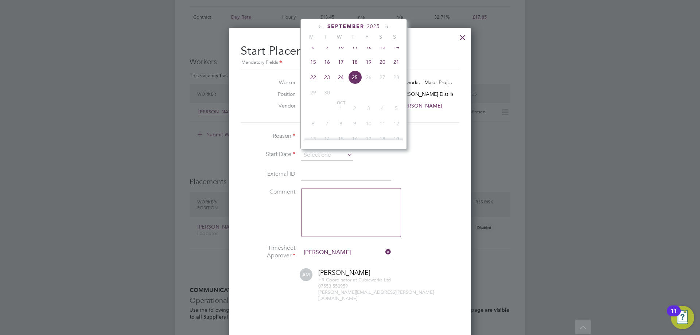
click at [314, 68] on span "15" at bounding box center [313, 62] width 14 height 14
type input "15 Sep 2025"
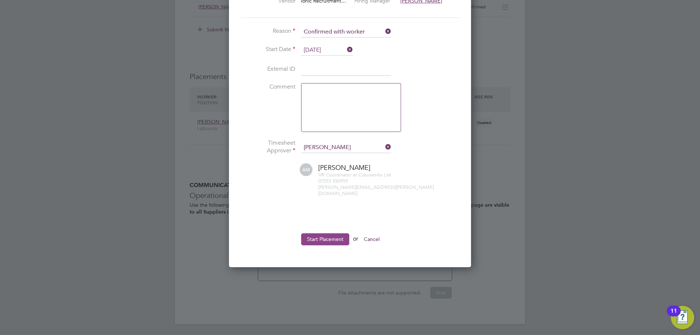
click at [317, 233] on button "Start Placement" at bounding box center [325, 239] width 48 height 12
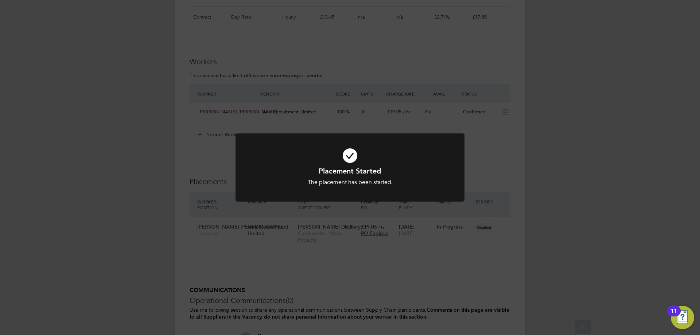
click at [306, 268] on div "Placement Started The placement has been started. Cancel Okay" at bounding box center [350, 167] width 700 height 335
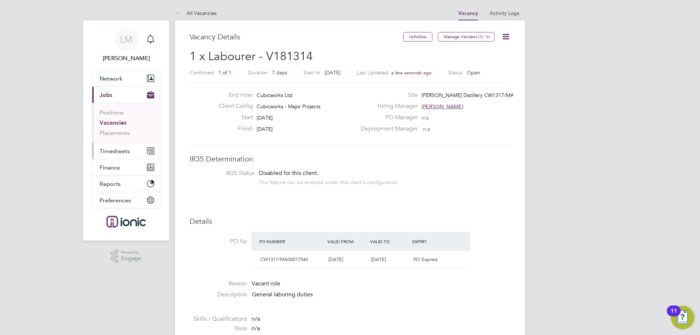
click at [133, 150] on button "Timesheets" at bounding box center [126, 151] width 68 height 16
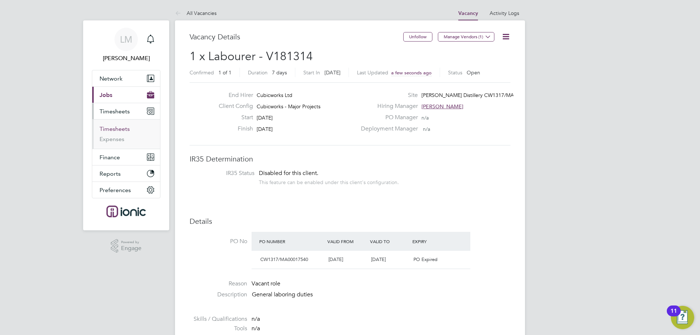
click at [117, 129] on link "Timesheets" at bounding box center [115, 128] width 30 height 7
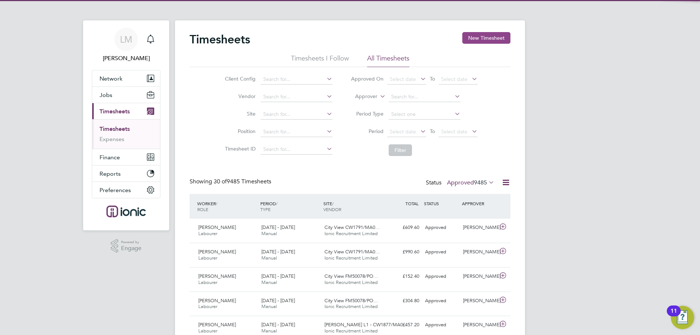
click at [488, 38] on button "New Timesheet" at bounding box center [486, 38] width 48 height 12
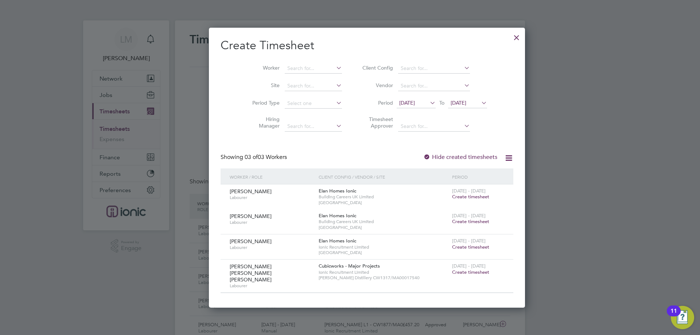
click at [452, 271] on span "Create timesheet" at bounding box center [470, 272] width 37 height 6
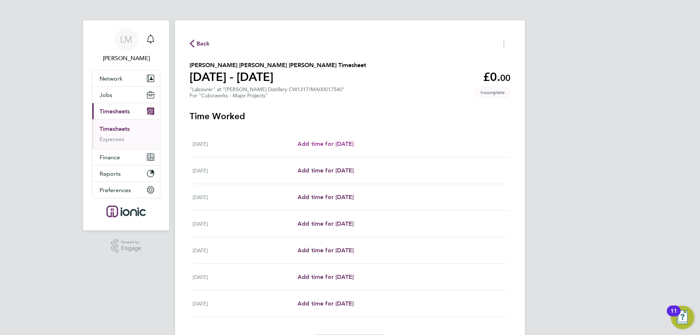
click at [330, 145] on span "Add time for Mon 15 Sep" at bounding box center [326, 143] width 56 height 7
select select "30"
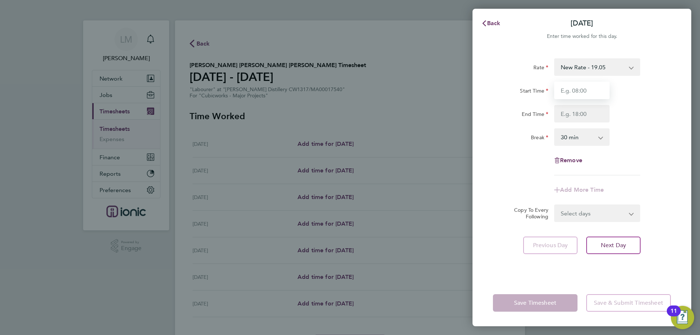
click at [595, 96] on input "Start Time" at bounding box center [581, 91] width 55 height 18
click at [577, 115] on input "End Time" at bounding box center [581, 114] width 55 height 18
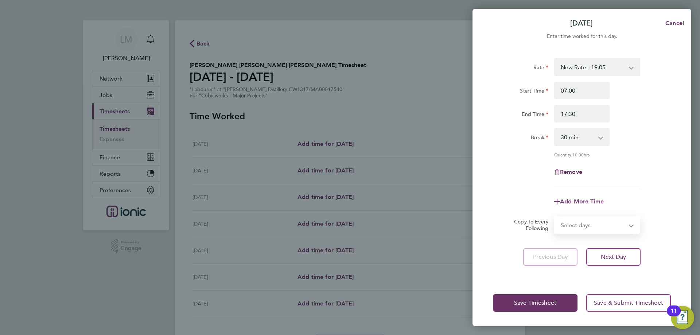
click at [602, 217] on select "Select days Day Weekday (Mon-Fri) Weekend (Sat-Sun) Tuesday Wednesday Thursday …" at bounding box center [593, 225] width 77 height 16
click at [555, 217] on select "Select days Day Weekday (Mon-Fri) Weekend (Sat-Sun) Tuesday Wednesday Thursday …" at bounding box center [593, 225] width 77 height 16
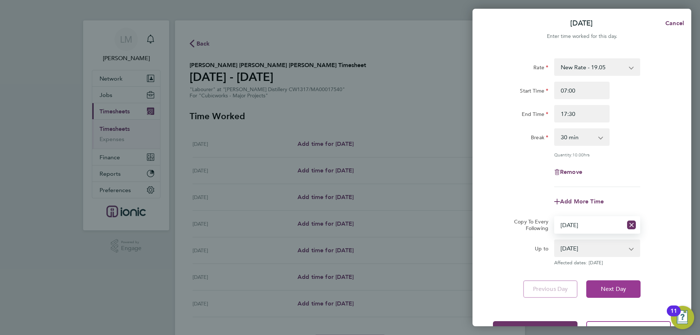
click at [611, 290] on span "Next Day" at bounding box center [613, 289] width 25 height 7
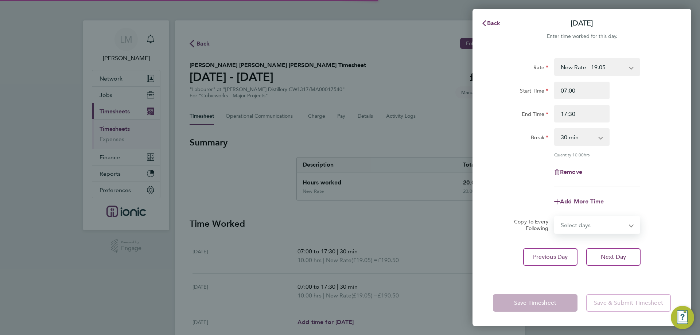
click at [573, 226] on select "Select days Day Weekday (Mon-Fri) Weekend (Sat-Sun) Wednesday Thursday Friday S…" at bounding box center [593, 225] width 77 height 16
click at [555, 217] on select "Select days Day Weekday (Mon-Fri) Weekend (Sat-Sun) Wednesday Thursday Friday S…" at bounding box center [593, 225] width 77 height 16
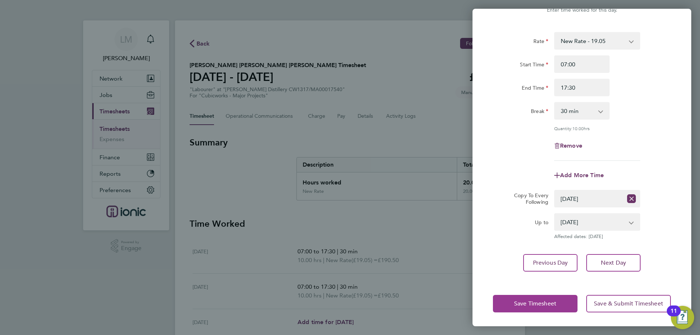
click at [530, 302] on span "Save Timesheet" at bounding box center [535, 303] width 42 height 7
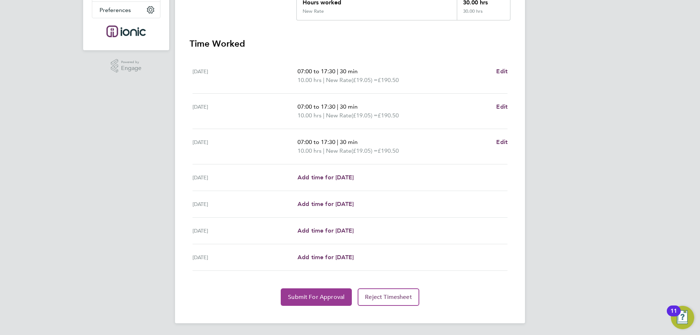
click at [310, 300] on span "Submit For Approval" at bounding box center [316, 297] width 57 height 7
click at [292, 298] on span "Approve Timesheet" at bounding box center [317, 297] width 54 height 7
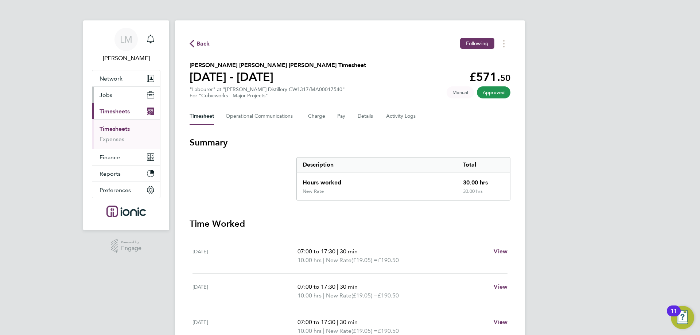
click at [114, 98] on button "Jobs" at bounding box center [126, 95] width 68 height 16
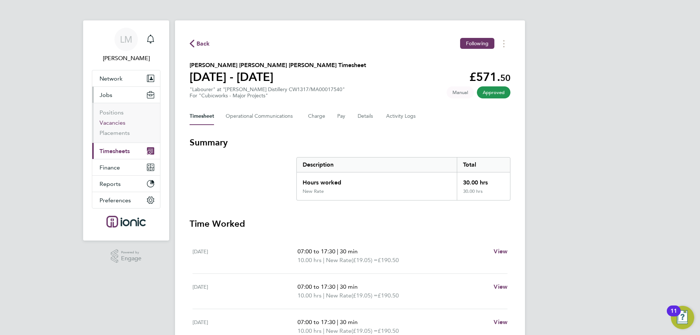
click at [120, 125] on link "Vacancies" at bounding box center [113, 122] width 26 height 7
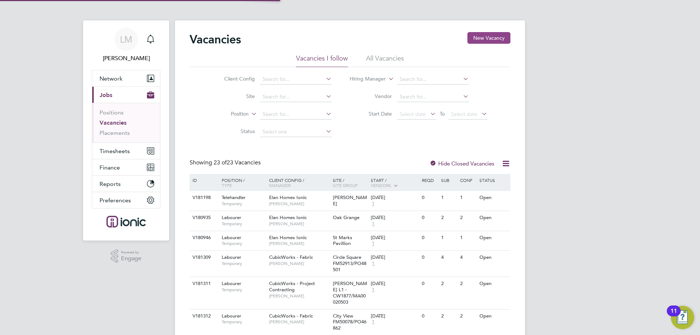
click at [496, 40] on button "New Vacancy" at bounding box center [489, 38] width 43 height 12
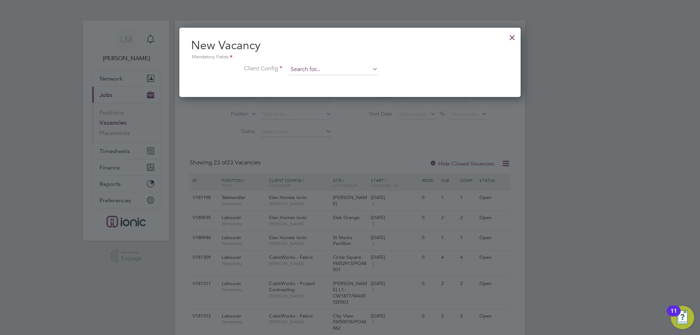
click at [325, 70] on input at bounding box center [333, 69] width 90 height 11
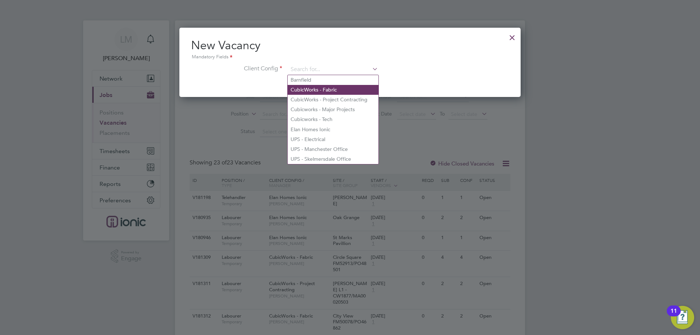
click at [325, 93] on li "CubicWorks - Fabric" at bounding box center [333, 90] width 91 height 10
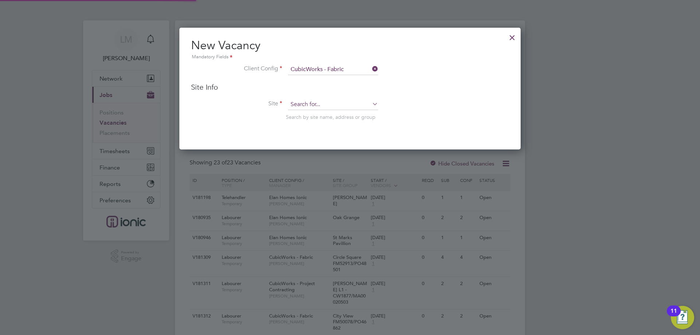
click at [321, 103] on input at bounding box center [333, 104] width 90 height 11
click at [340, 125] on li "Pall Mall FM30650 /PO47478" at bounding box center [333, 125] width 91 height 10
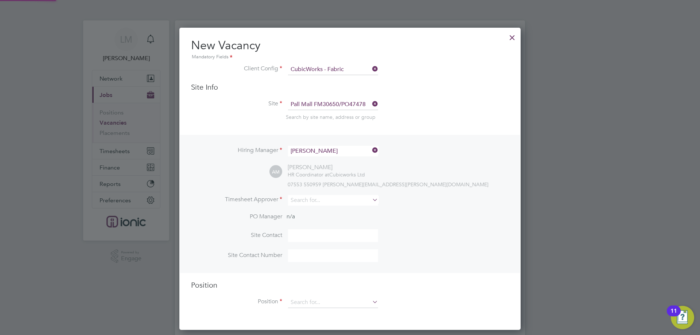
scroll to position [36, 0]
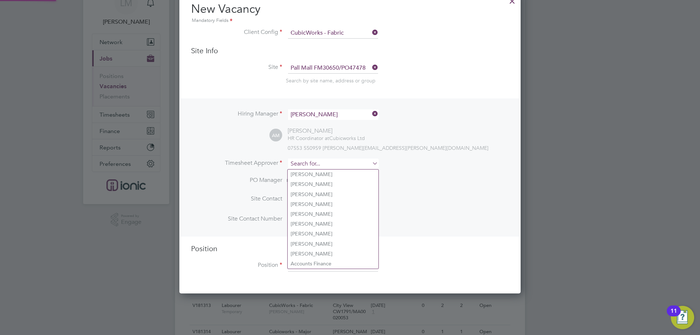
click at [309, 164] on input at bounding box center [333, 164] width 90 height 11
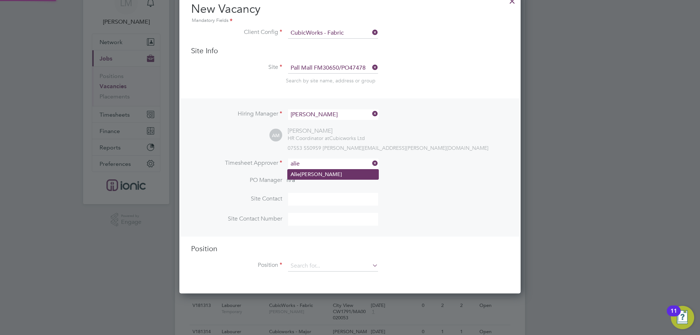
click at [305, 174] on li "Alie sha Murphy" at bounding box center [333, 175] width 91 height 10
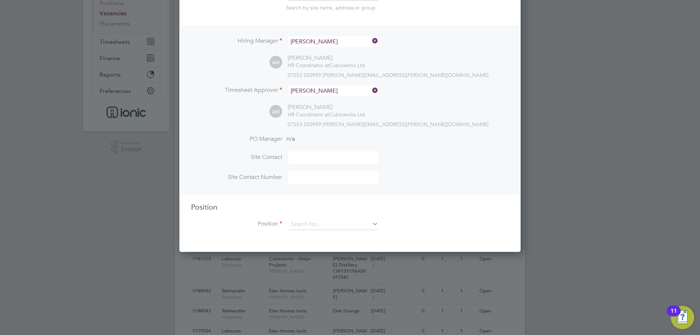
scroll to position [146, 0]
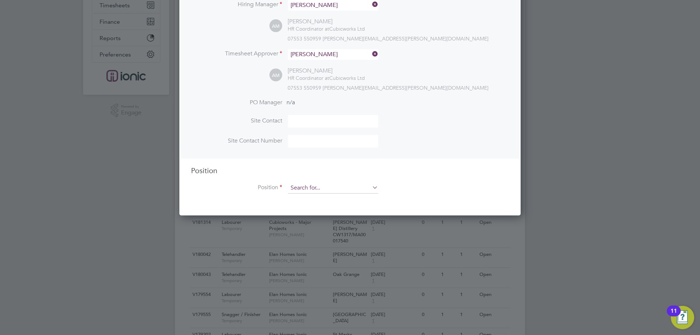
click at [310, 186] on input at bounding box center [333, 188] width 90 height 11
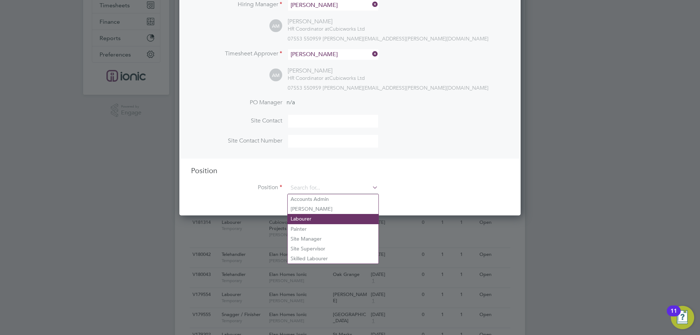
click at [309, 219] on li "Labourer" at bounding box center [333, 219] width 91 height 10
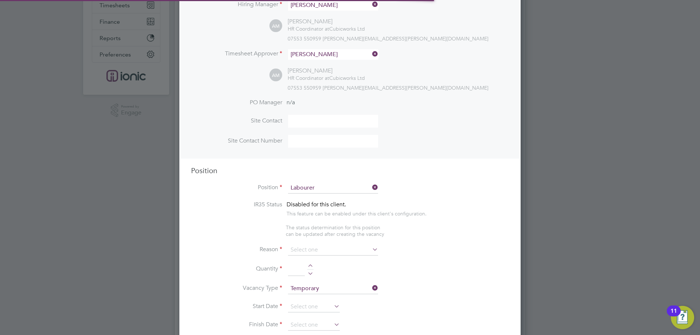
scroll to position [22, 38]
click at [310, 246] on input at bounding box center [333, 250] width 90 height 11
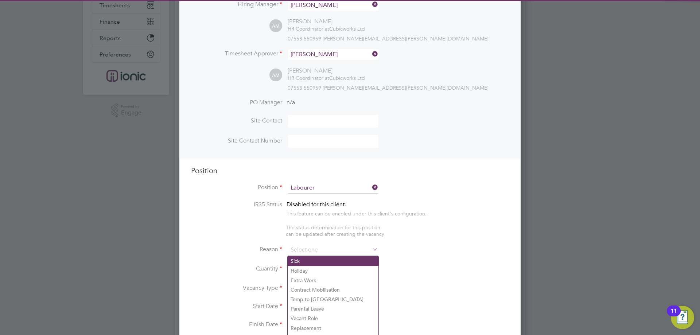
click at [309, 257] on li "Sick" at bounding box center [333, 260] width 91 height 9
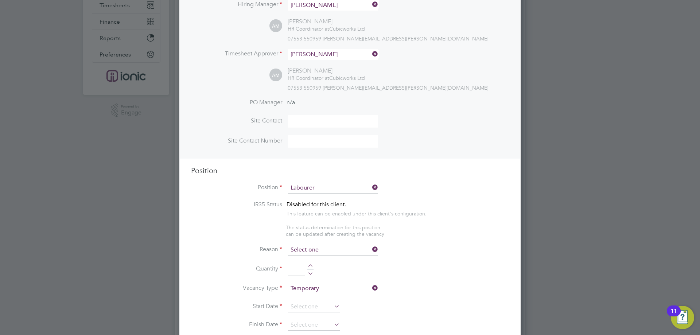
click at [309, 252] on input at bounding box center [333, 250] width 90 height 11
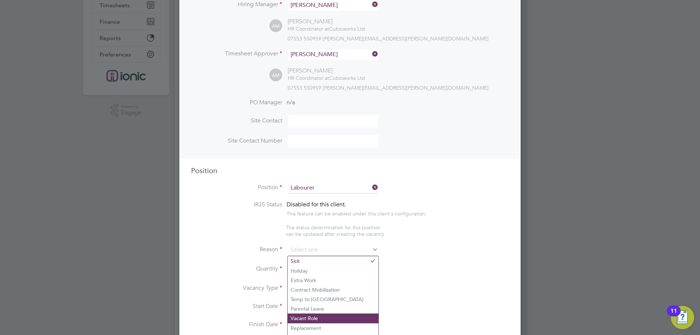
click at [299, 318] on li "Vacant Role" at bounding box center [333, 318] width 91 height 9
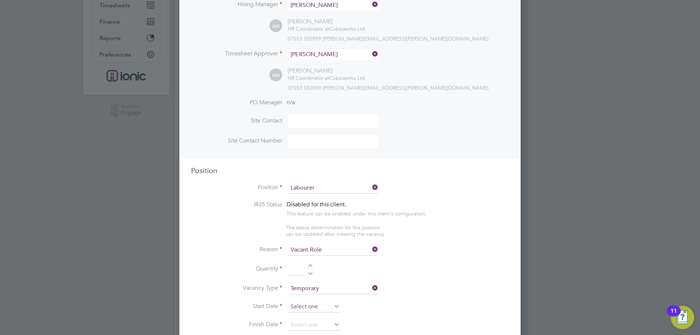
scroll to position [255, 0]
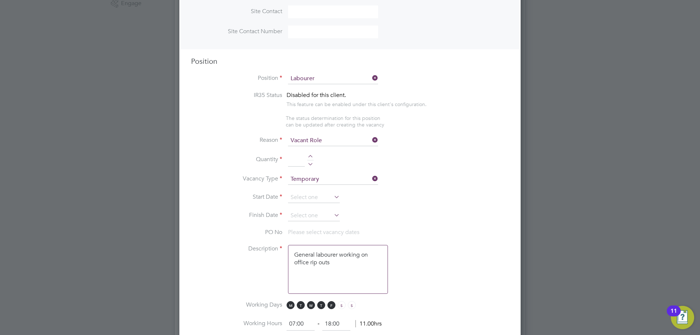
click at [310, 154] on li "Quantity" at bounding box center [350, 164] width 318 height 20
click at [309, 157] on div at bounding box center [310, 157] width 6 height 5
click at [311, 196] on input at bounding box center [314, 197] width 52 height 11
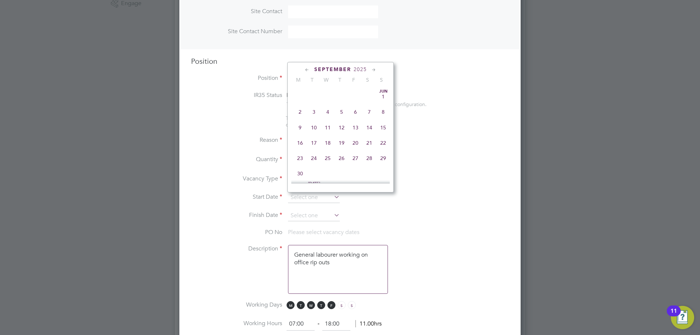
scroll to position [268, 0]
click at [302, 109] on span "15" at bounding box center [300, 105] width 14 height 14
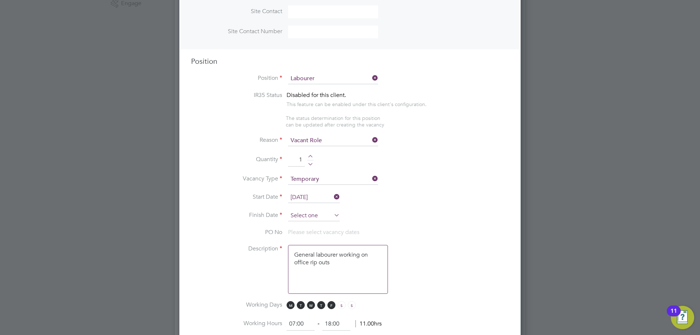
click at [309, 221] on input at bounding box center [314, 215] width 52 height 11
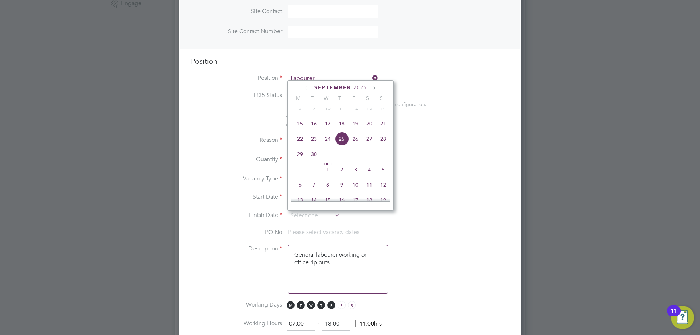
click at [380, 131] on span "21" at bounding box center [383, 124] width 14 height 14
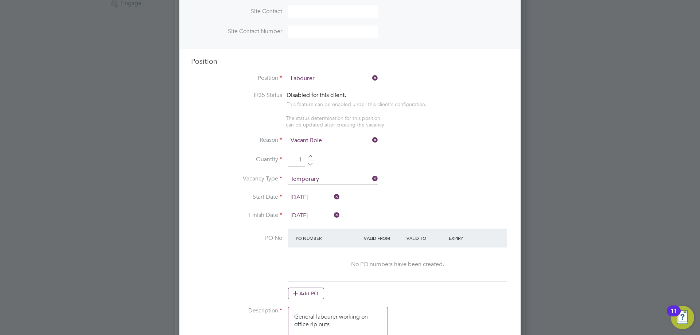
scroll to position [328, 0]
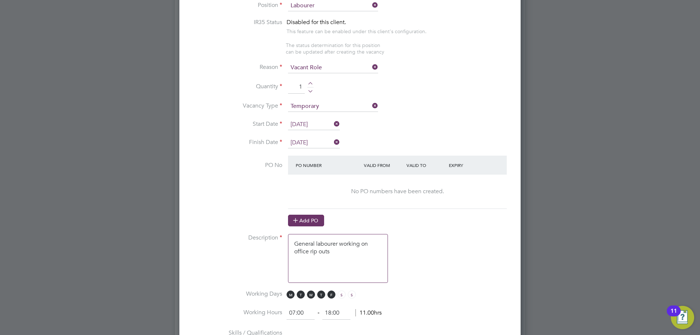
click at [298, 221] on icon at bounding box center [295, 219] width 5 height 5
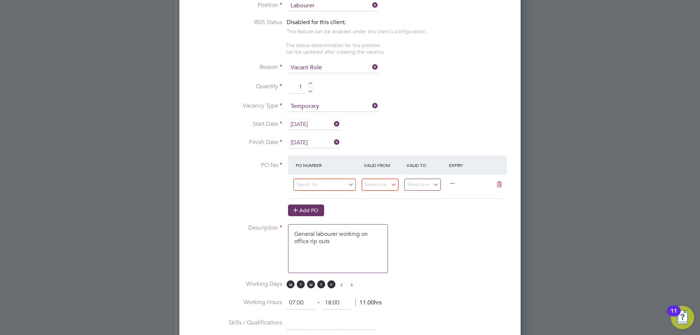
scroll to position [1109, 342]
click at [306, 187] on input at bounding box center [325, 185] width 62 height 12
click at [307, 216] on b "FM30650" at bounding box center [307, 216] width 22 height 6
click at [426, 185] on input "31 Aug 2025" at bounding box center [422, 185] width 37 height 12
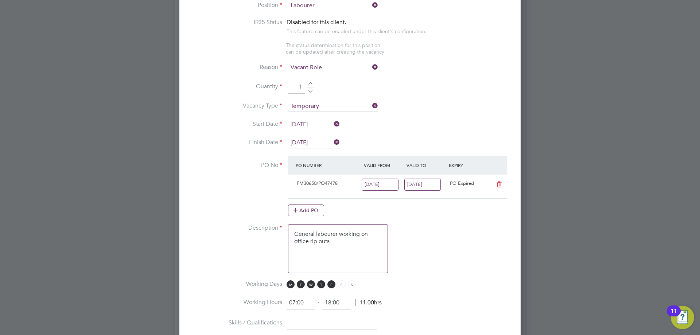
scroll to position [284, 0]
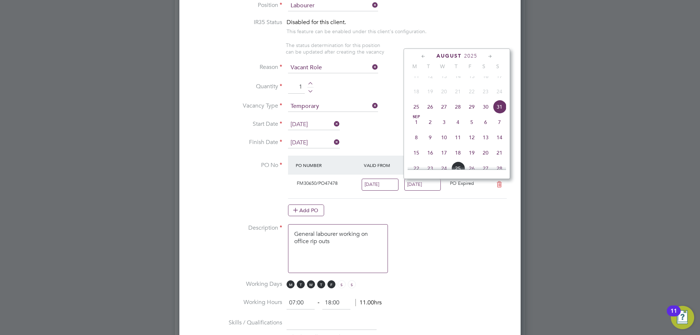
click at [501, 160] on span "21" at bounding box center [500, 153] width 14 height 14
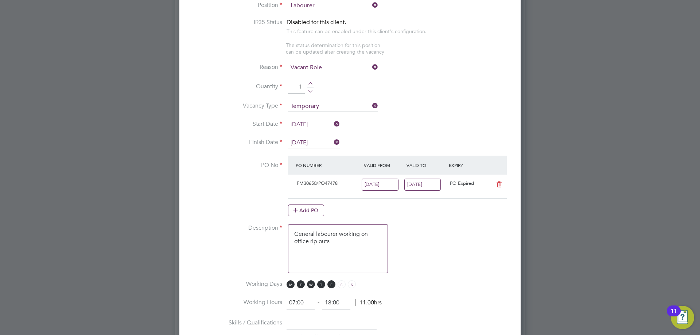
click at [369, 185] on input "25 Aug 2025" at bounding box center [380, 185] width 37 height 12
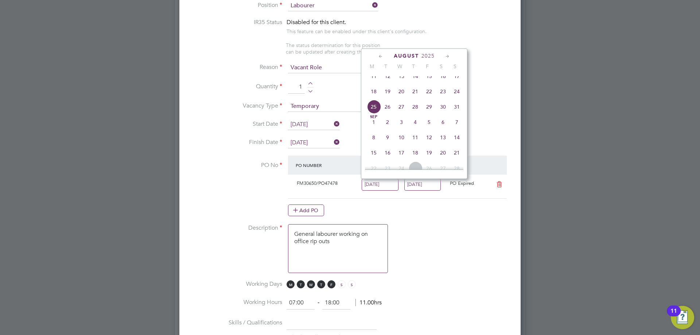
click at [375, 160] on span "15" at bounding box center [374, 153] width 14 height 14
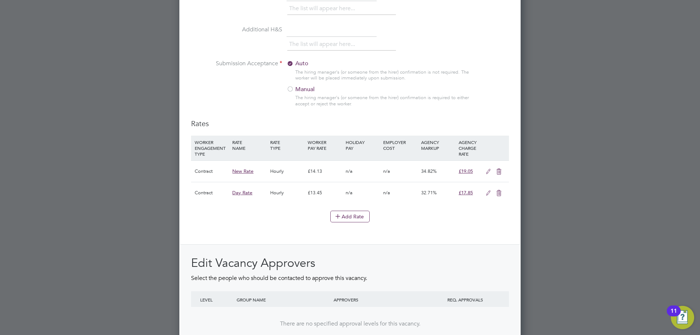
scroll to position [801, 0]
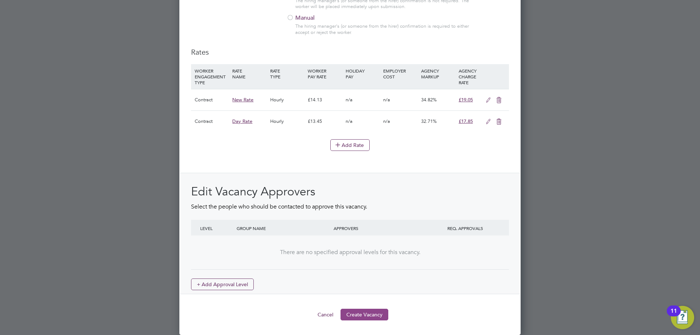
click at [368, 314] on button "Create Vacancy" at bounding box center [365, 315] width 48 height 12
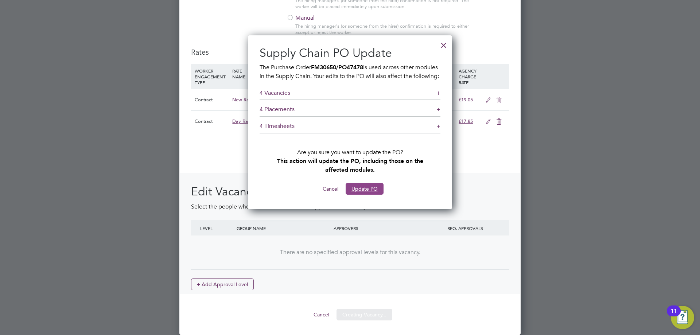
click at [365, 195] on button "Update PO" at bounding box center [365, 189] width 38 height 12
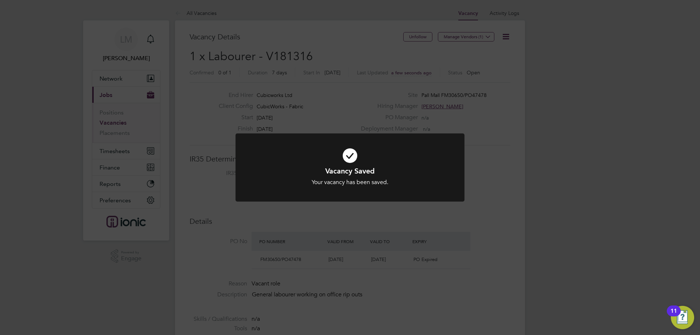
click at [403, 221] on div "Vacancy Saved Your vacancy has been saved. Cancel Okay" at bounding box center [350, 167] width 700 height 335
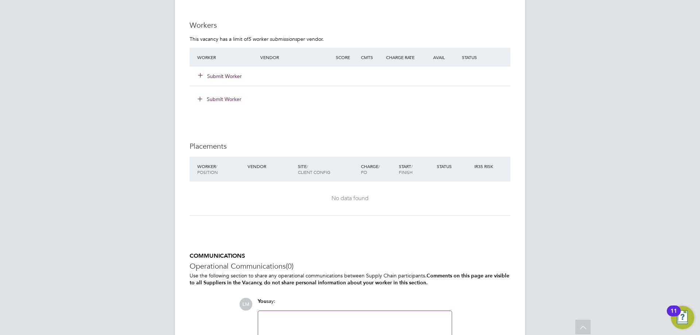
click at [231, 73] on button "Submit Worker" at bounding box center [220, 76] width 44 height 7
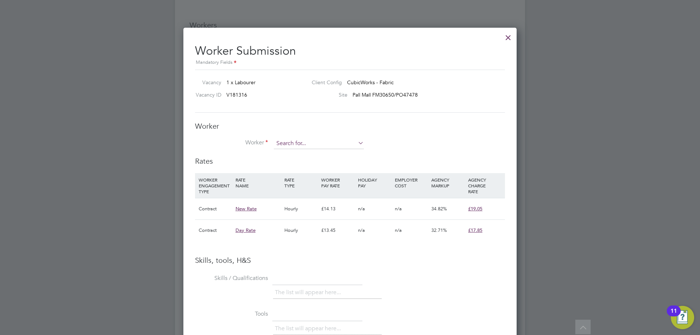
click at [287, 143] on input at bounding box center [319, 143] width 90 height 11
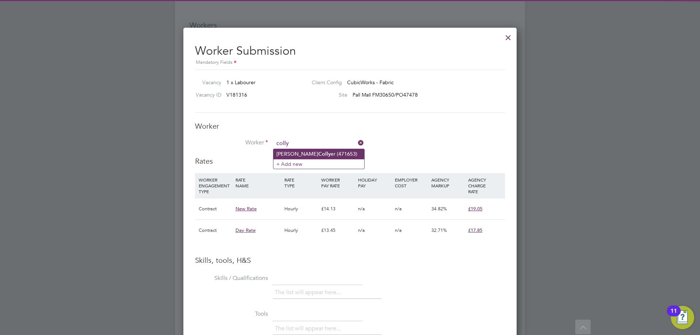
click at [318, 151] on b "Colly" at bounding box center [324, 154] width 12 height 6
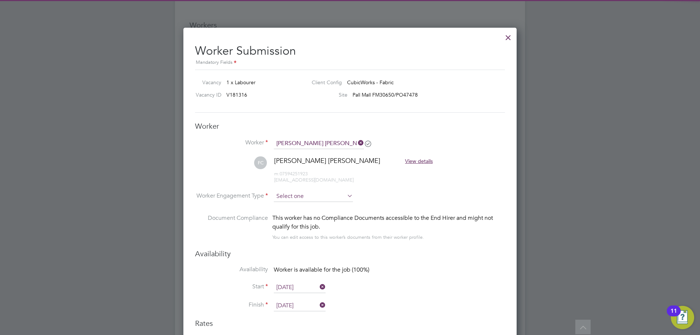
click at [310, 196] on input at bounding box center [313, 196] width 79 height 11
click at [310, 209] on li "Contract" at bounding box center [314, 206] width 80 height 9
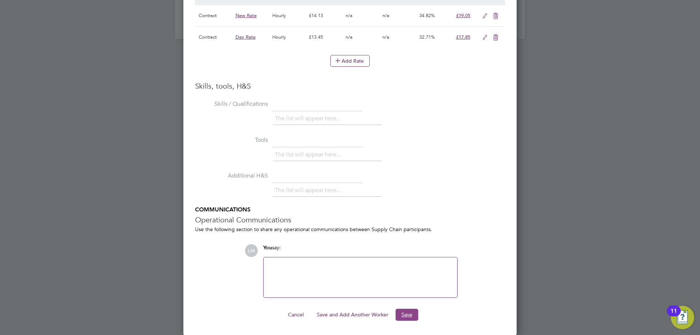
click at [411, 314] on button "Save" at bounding box center [407, 315] width 23 height 12
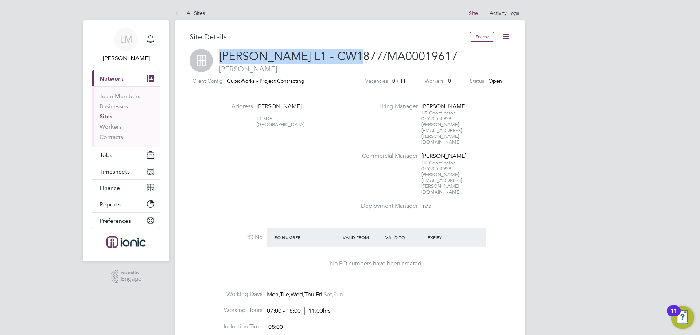
drag, startPoint x: 360, startPoint y: 55, endPoint x: 214, endPoint y: 55, distance: 145.2
click at [214, 55] on h2 "[PERSON_NAME] L1 - CW1877/MA00019617 [PERSON_NAME]" at bounding box center [350, 61] width 321 height 25
copy span "[PERSON_NAME] L1 - CW1877/MA000"
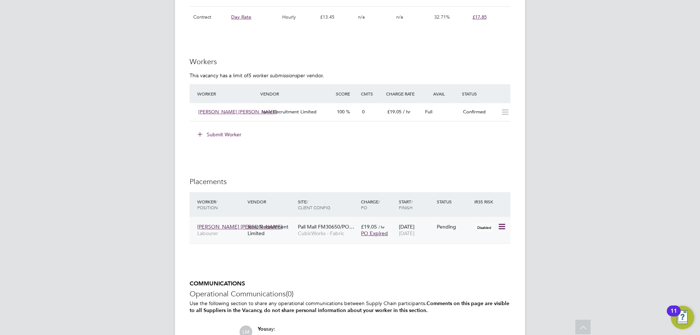
click at [500, 226] on icon at bounding box center [501, 226] width 7 height 9
click at [448, 268] on li "Start" at bounding box center [468, 272] width 75 height 10
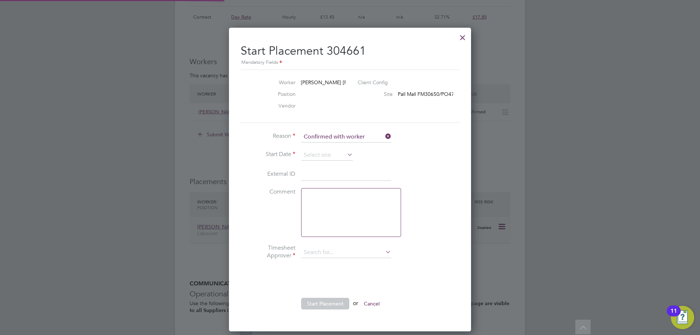
type input "[PERSON_NAME]"
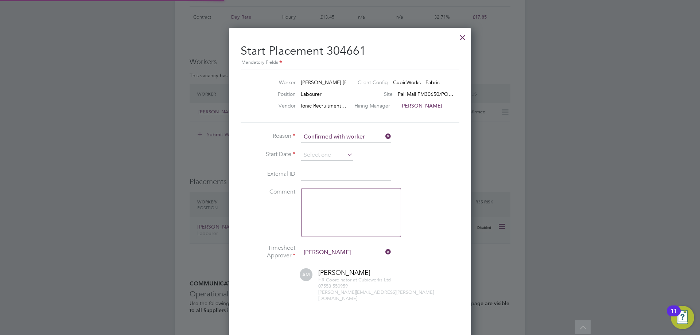
scroll to position [7, 96]
click at [329, 158] on input at bounding box center [327, 155] width 52 height 11
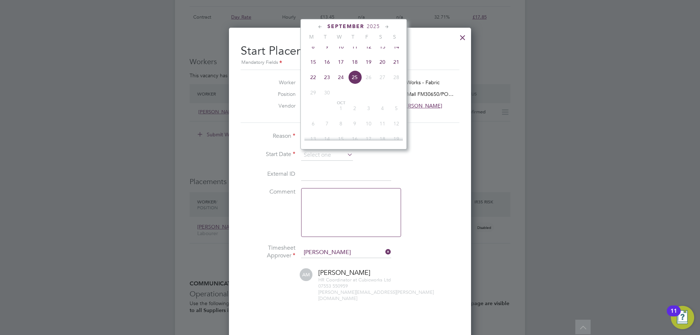
click at [314, 69] on span "15" at bounding box center [313, 62] width 14 height 14
type input "15 Sep 2025"
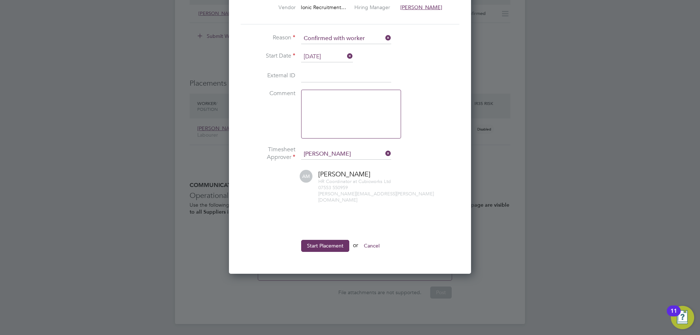
click at [318, 240] on button "Start Placement" at bounding box center [325, 246] width 48 height 12
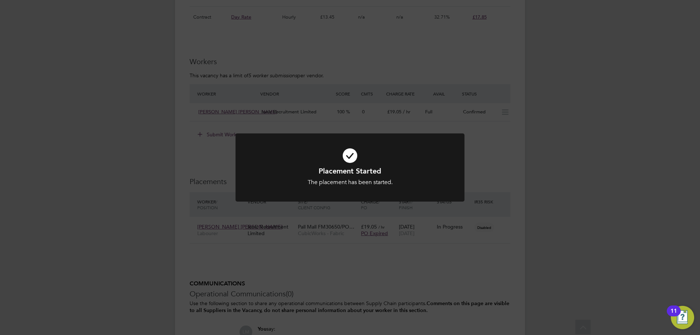
click at [244, 261] on div "Placement Started The placement has been started. Cancel Okay" at bounding box center [350, 167] width 700 height 335
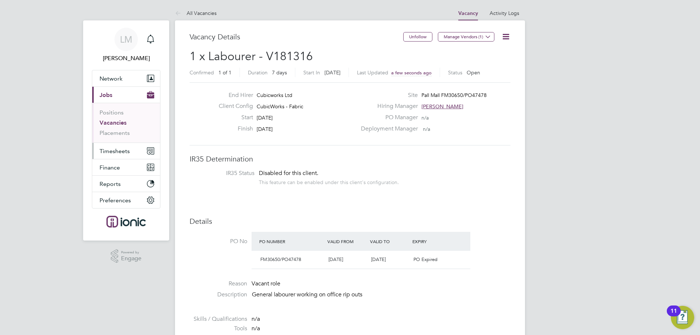
click at [133, 150] on button "Timesheets" at bounding box center [126, 151] width 68 height 16
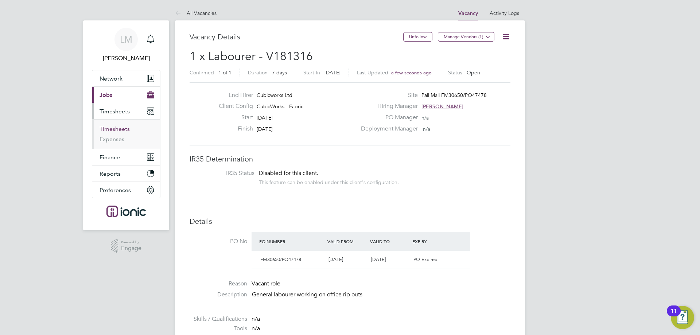
click at [111, 128] on link "Timesheets" at bounding box center [115, 128] width 30 height 7
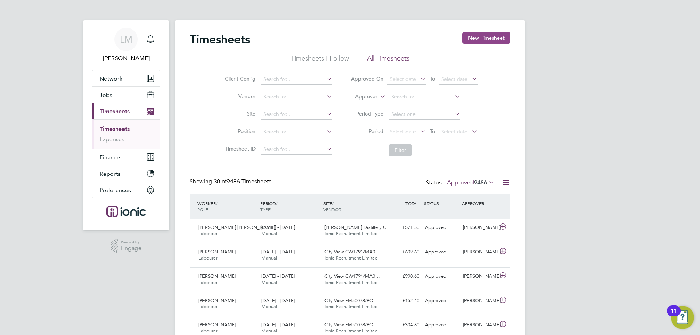
click at [480, 42] on button "New Timesheet" at bounding box center [486, 38] width 48 height 12
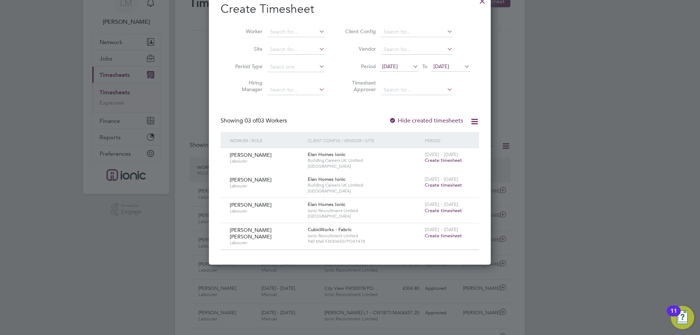
click at [436, 234] on span "Create timesheet" at bounding box center [443, 236] width 37 height 6
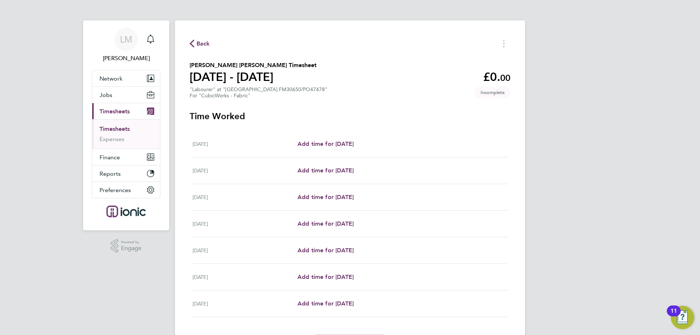
click at [349, 137] on div "Mon 15 Sep Add time for Mon 15 Sep Add time for Mon 15 Sep" at bounding box center [350, 144] width 315 height 27
click at [349, 140] on span "Add time for Mon 15 Sep" at bounding box center [326, 143] width 56 height 7
select select "30"
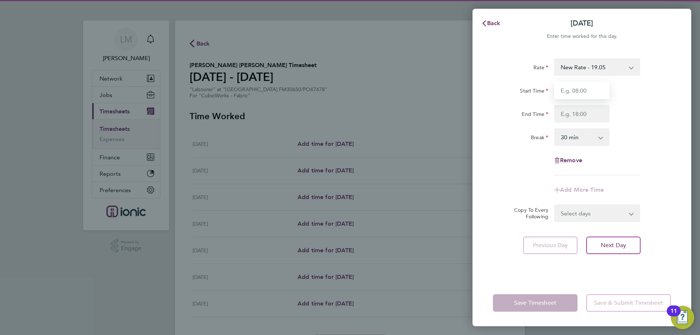
click at [587, 95] on input "Start Time" at bounding box center [581, 91] width 55 height 18
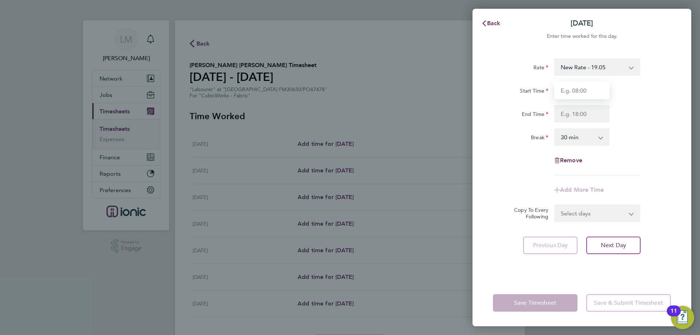
type input "07:00"
click at [576, 112] on input "End Time" at bounding box center [581, 114] width 55 height 18
type input "16:30"
click at [578, 211] on form "Rate New Rate - 19.05 Day Rate - 17.85 Start Time 07:00 End Time 16:30 Break 0 …" at bounding box center [582, 140] width 178 height 164
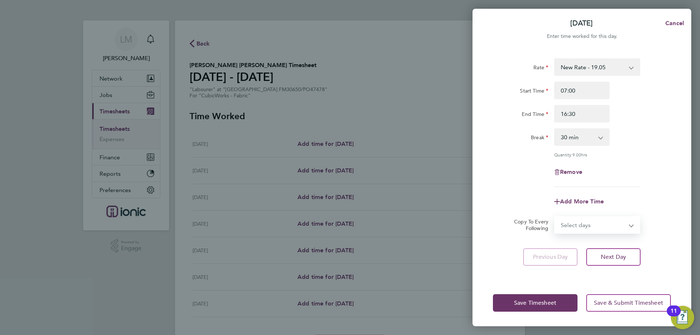
select select "WEEKDAY"
click at [555, 217] on select "Select days Day Weekday (Mon-Fri) Weekend (Sat-Sun) Tuesday Wednesday Thursday …" at bounding box center [593, 225] width 77 height 16
select select "2025-09-21"
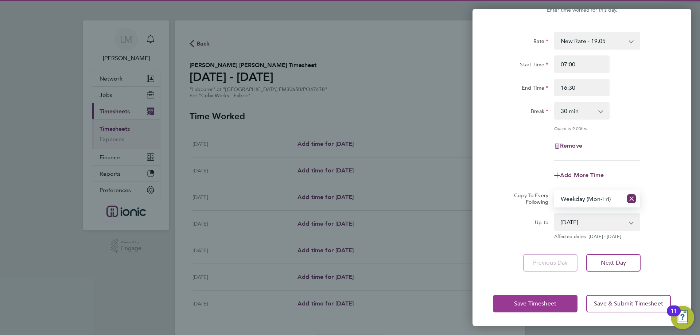
click at [551, 300] on span "Save Timesheet" at bounding box center [535, 303] width 42 height 7
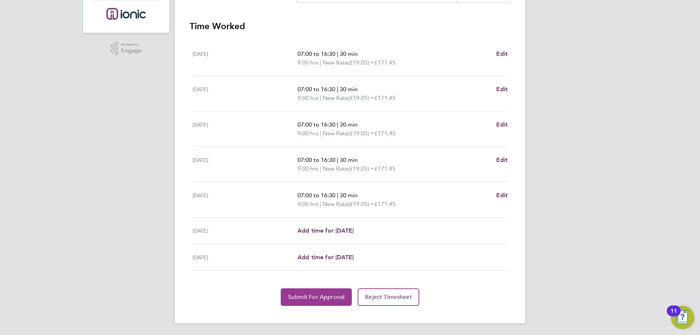
click at [318, 295] on span "Submit For Approval" at bounding box center [316, 297] width 57 height 7
click at [310, 297] on app-form-button "Submit For Approval Loading" at bounding box center [318, 297] width 74 height 18
click at [310, 297] on span "Approve Timesheet" at bounding box center [317, 297] width 54 height 7
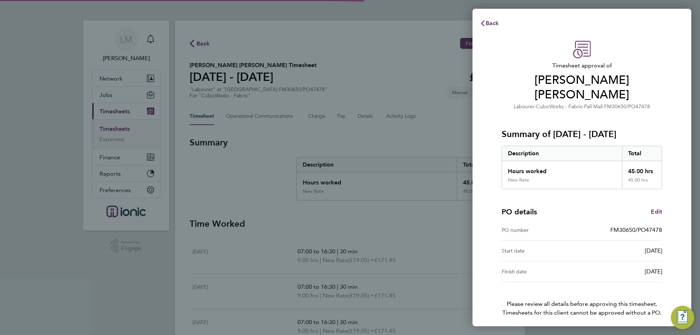
click at [573, 334] on span "Confirm Timesheet Approval" at bounding box center [582, 337] width 78 height 7
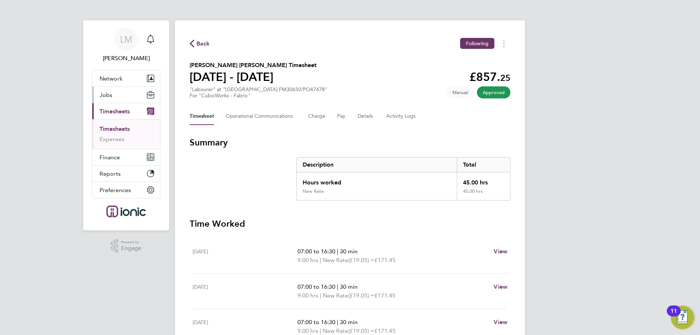
click at [121, 94] on button "Jobs" at bounding box center [126, 95] width 68 height 16
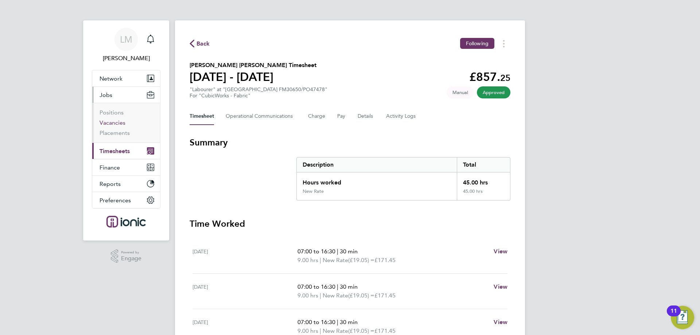
click at [121, 124] on link "Vacancies" at bounding box center [113, 122] width 26 height 7
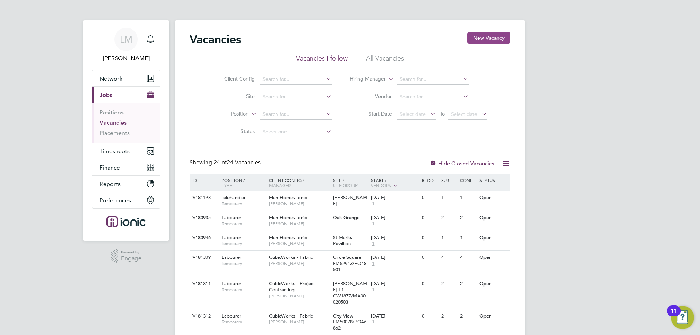
click at [495, 36] on button "New Vacancy" at bounding box center [489, 38] width 43 height 12
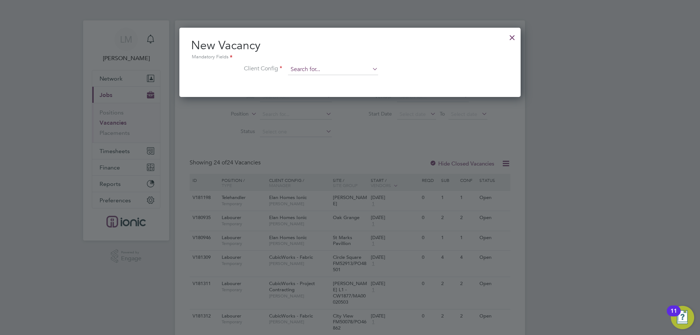
click at [325, 73] on input at bounding box center [333, 69] width 90 height 11
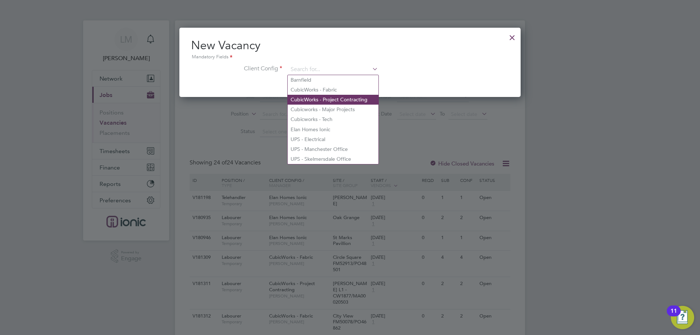
click at [322, 96] on li "CubicWorks - Project Contracting" at bounding box center [333, 100] width 91 height 10
type input "CubicWorks - Project Contracting"
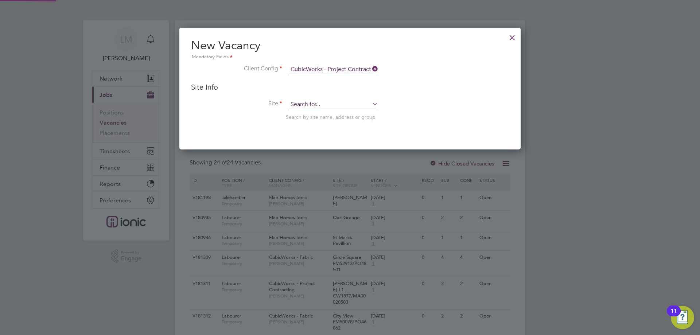
click at [318, 101] on input at bounding box center [333, 104] width 90 height 11
type input "fm51166"
click at [508, 34] on div at bounding box center [512, 35] width 13 height 13
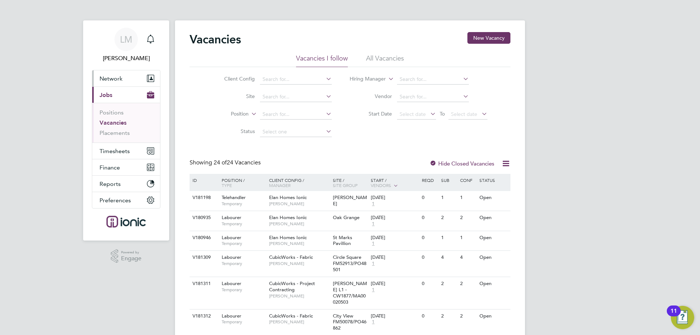
click at [113, 84] on button "Network" at bounding box center [126, 78] width 68 height 16
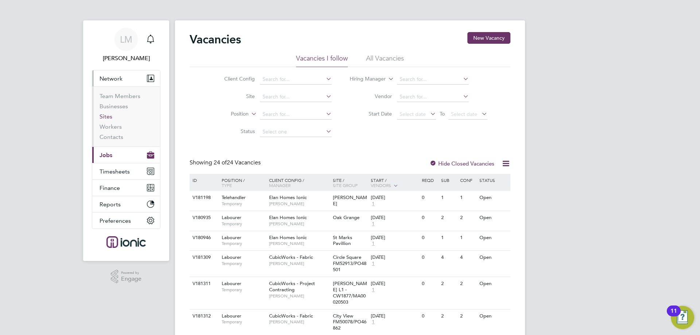
click at [107, 116] on link "Sites" at bounding box center [106, 116] width 13 height 7
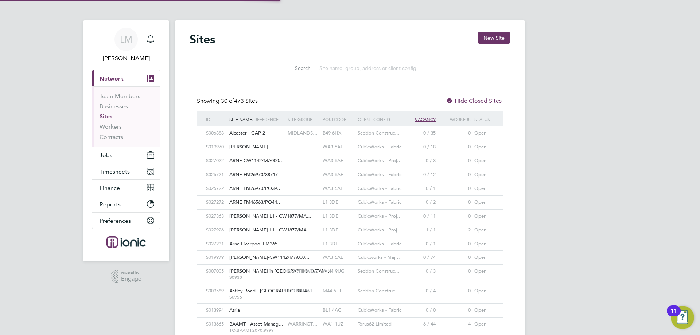
click at [329, 66] on input at bounding box center [369, 68] width 106 height 14
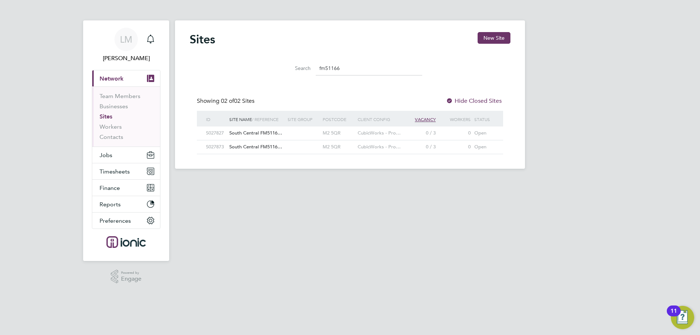
type input "fm51166"
click at [289, 137] on div at bounding box center [303, 133] width 35 height 13
click at [490, 36] on button "New Site" at bounding box center [494, 38] width 33 height 12
type input "[GEOGRAPHIC_DATA]"
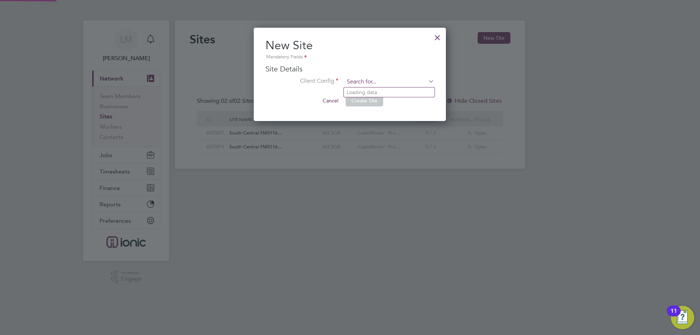
click at [372, 78] on input at bounding box center [389, 82] width 90 height 11
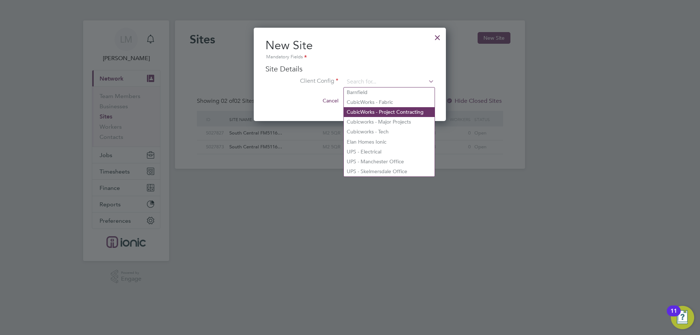
click at [379, 109] on li "CubicWorks - Project Contracting" at bounding box center [389, 112] width 91 height 10
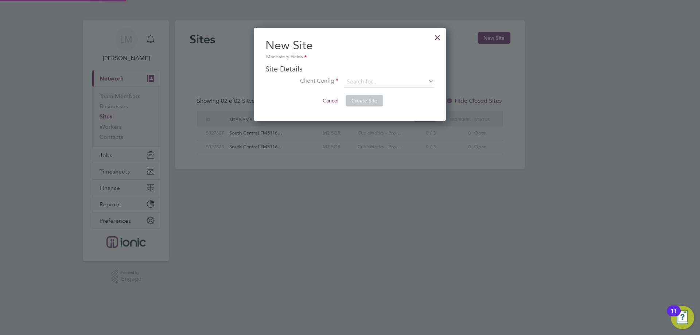
type input "CubicWorks - Project Contracting"
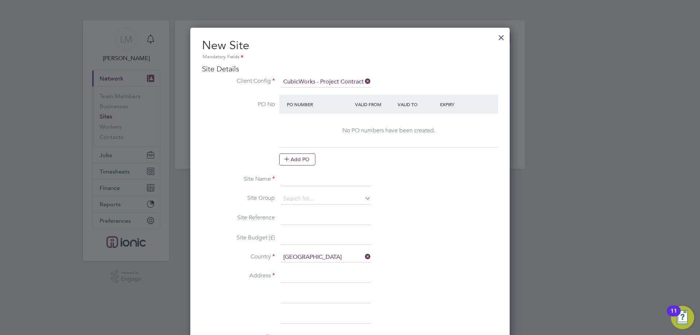
click at [298, 181] on input at bounding box center [326, 179] width 90 height 13
paste input "South Central FM51166/PO"
drag, startPoint x: 317, startPoint y: 178, endPoint x: 368, endPoint y: 177, distance: 51.1
click at [368, 177] on input "South Central FM51166/PO48500" at bounding box center [326, 179] width 90 height 13
type input "South Central FM51166/PO48500"
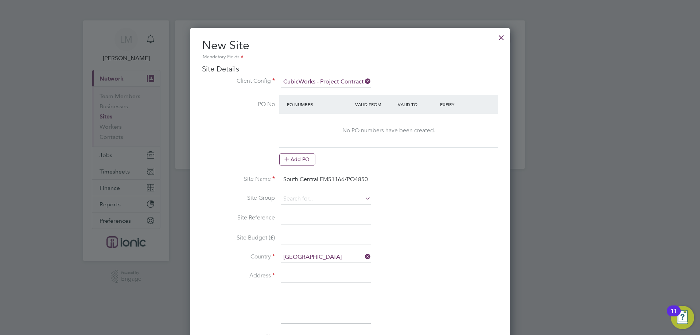
drag, startPoint x: 295, startPoint y: 275, endPoint x: 286, endPoint y: 269, distance: 10.7
click at [295, 275] on input at bounding box center [326, 276] width 90 height 13
type input "11 Peter Street"
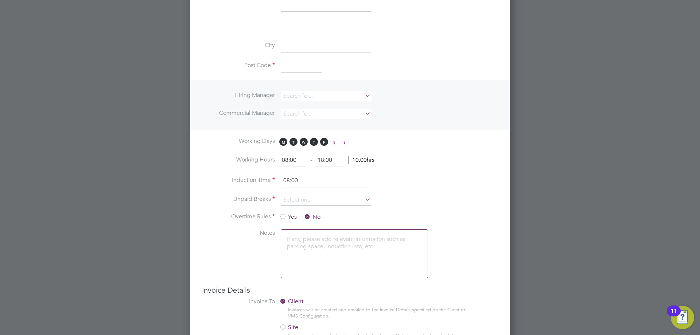
click at [291, 67] on input at bounding box center [301, 66] width 41 height 13
type input "M2 5QR"
click at [310, 96] on input at bounding box center [326, 96] width 90 height 11
click at [309, 108] on li "Alie sha Murphy" at bounding box center [325, 106] width 91 height 10
type input "[PERSON_NAME]"
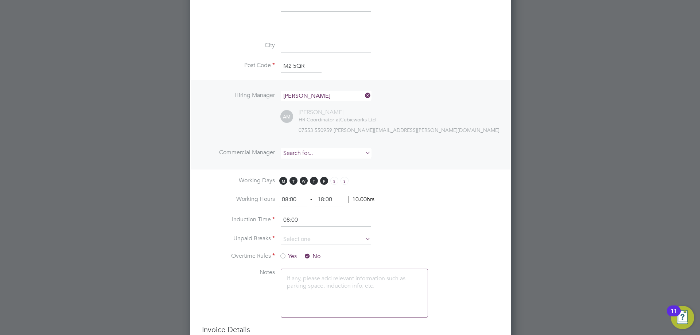
click at [305, 152] on input at bounding box center [326, 153] width 90 height 11
click at [305, 164] on li "Alie sha Murphy" at bounding box center [325, 163] width 91 height 10
type input "[PERSON_NAME]"
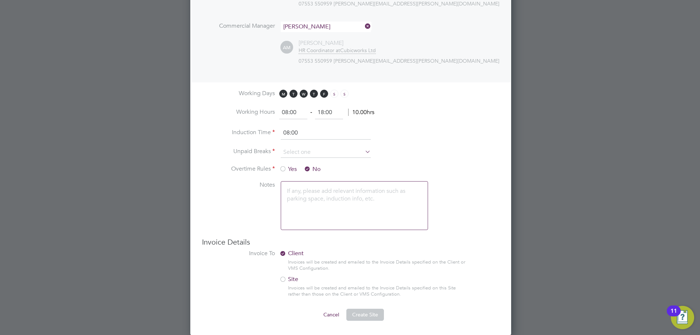
drag, startPoint x: 297, startPoint y: 113, endPoint x: 214, endPoint y: 107, distance: 83.0
click at [214, 109] on li "Working Hours 08:00 ‐ 18:00 10.00hrs" at bounding box center [351, 116] width 298 height 20
type input "07:00"
click at [293, 151] on input at bounding box center [326, 152] width 90 height 11
click at [305, 185] on li "30 mins" at bounding box center [325, 181] width 91 height 9
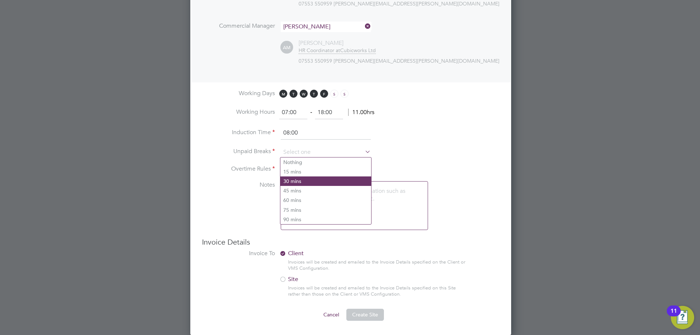
type input "30 mins"
click at [362, 314] on span "Create Site" at bounding box center [365, 314] width 26 height 7
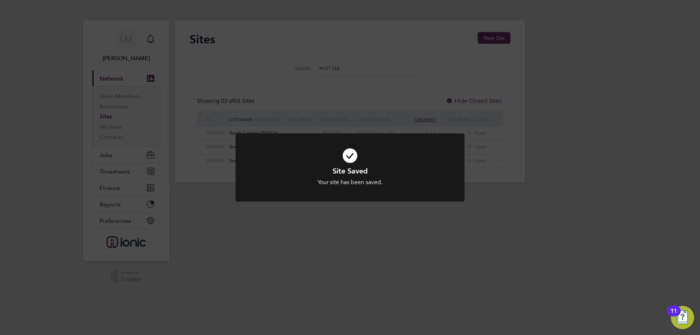
click at [315, 257] on div "Site Saved Your site has been saved. Cancel Okay" at bounding box center [350, 167] width 700 height 335
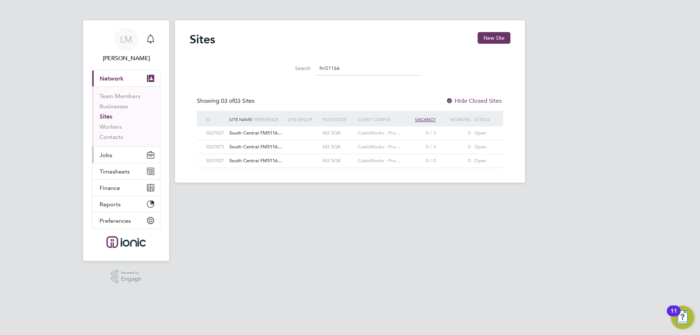
click at [120, 155] on button "Jobs" at bounding box center [126, 155] width 68 height 16
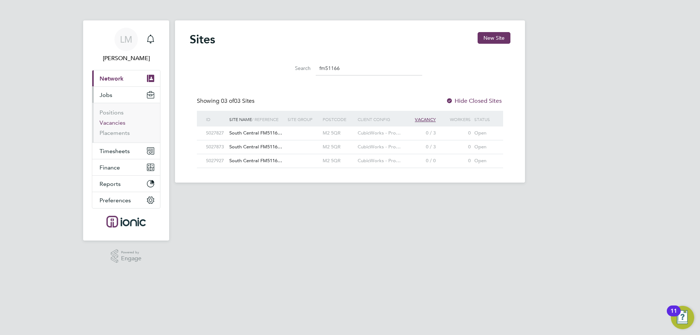
click at [111, 124] on link "Vacancies" at bounding box center [113, 122] width 26 height 7
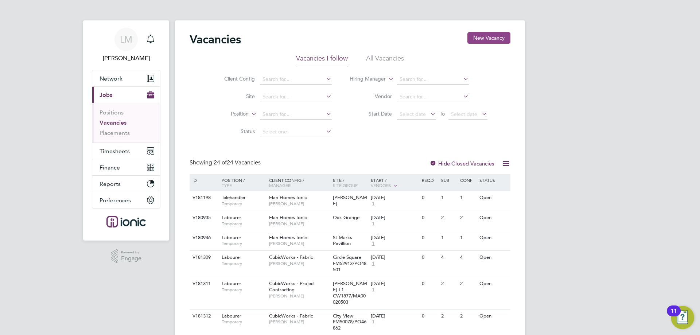
click at [504, 39] on button "New Vacancy" at bounding box center [489, 38] width 43 height 12
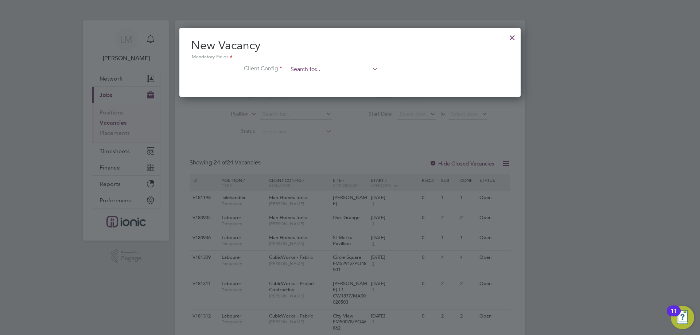
click at [337, 69] on input at bounding box center [333, 69] width 90 height 11
click at [338, 97] on li "CubicWorks - Project Contracting" at bounding box center [333, 100] width 91 height 10
type input "CubicWorks - Project Contracting"
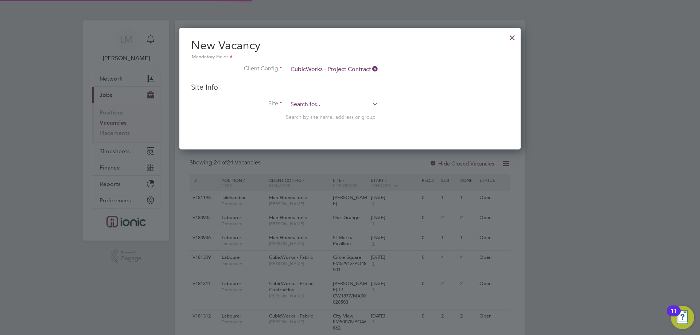
click at [327, 103] on input at bounding box center [333, 104] width 90 height 11
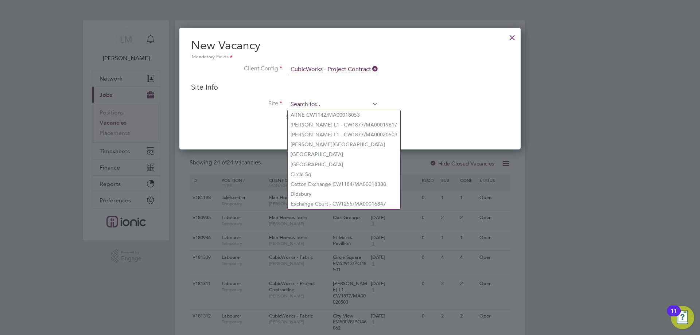
paste input "FM51166/PO48500"
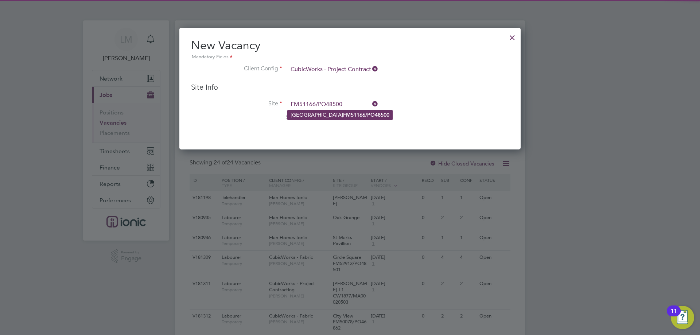
click at [343, 114] on b "FM51166/PO48500" at bounding box center [366, 115] width 46 height 6
type input "South Central FM51166/PO48500"
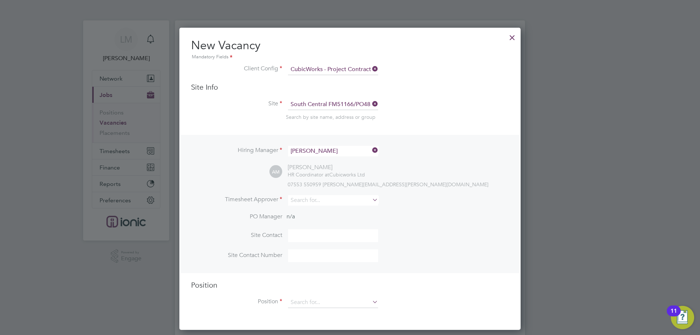
scroll to position [36, 0]
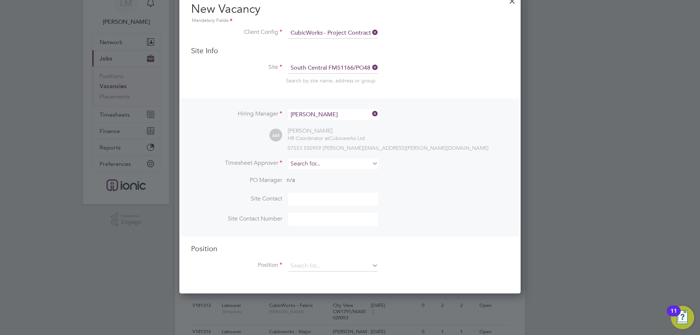
click at [318, 164] on input at bounding box center [333, 164] width 90 height 11
click at [347, 173] on li "Alie sha Murphy" at bounding box center [333, 175] width 91 height 10
type input "[PERSON_NAME]"
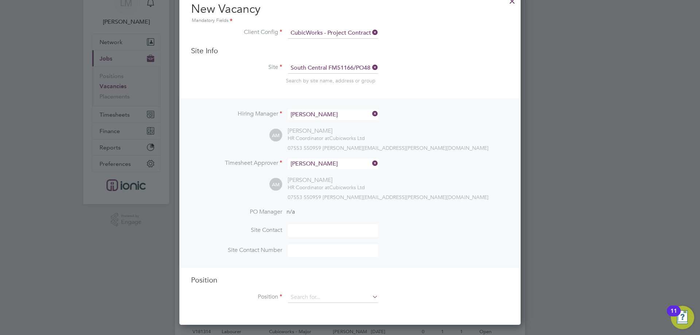
scroll to position [219, 0]
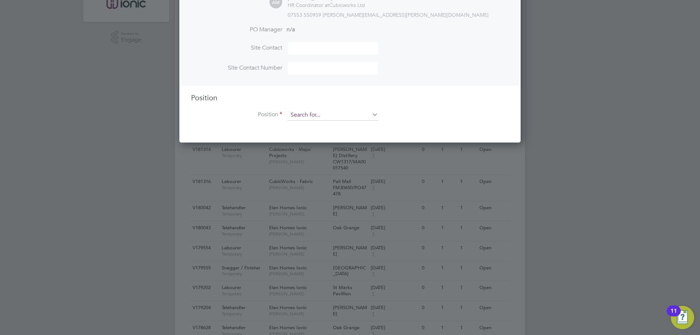
click at [322, 113] on input at bounding box center [333, 115] width 90 height 11
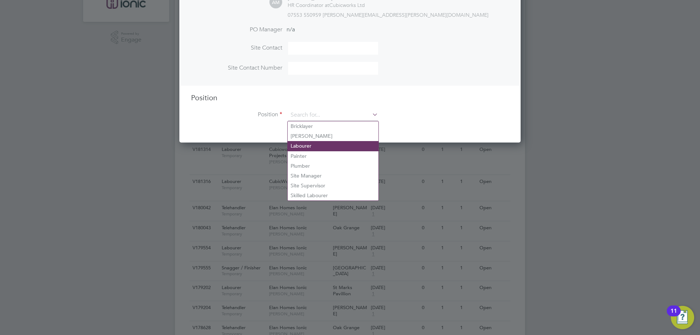
click at [312, 147] on li "Labourer" at bounding box center [333, 146] width 91 height 10
type input "Labourer"
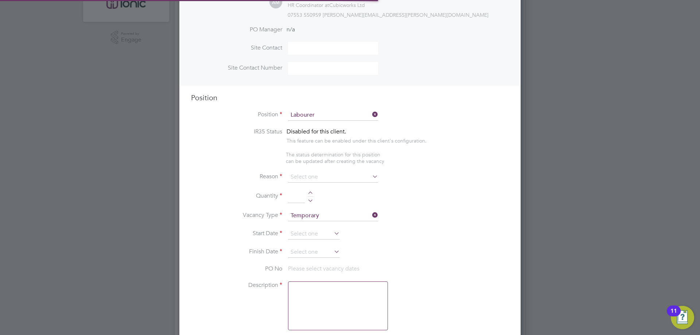
type textarea "General labourer, working on office rip outs / refurbs"
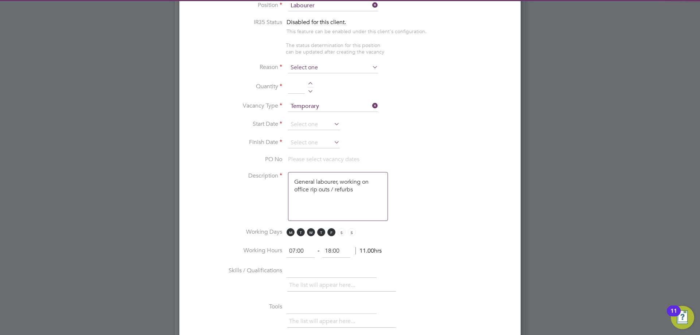
click at [319, 67] on input at bounding box center [333, 67] width 90 height 11
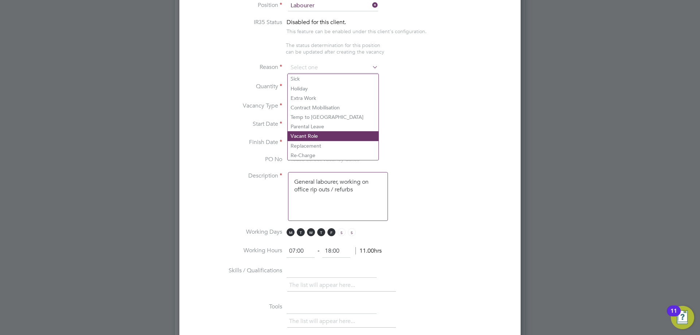
click at [312, 136] on li "Vacant Role" at bounding box center [333, 135] width 91 height 9
type input "Vacant Role"
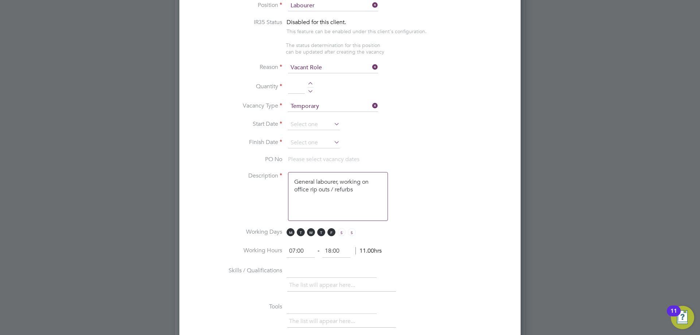
click at [311, 83] on div at bounding box center [310, 84] width 6 height 5
type input "4"
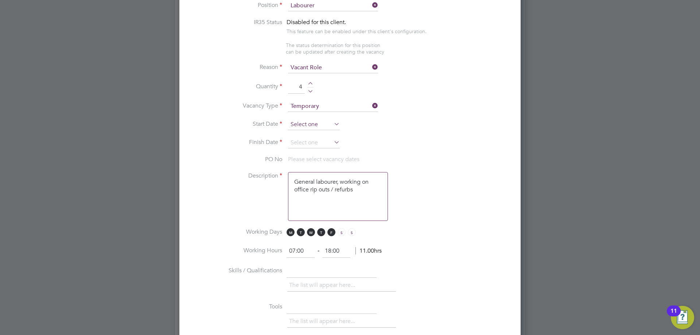
drag, startPoint x: 306, startPoint y: 130, endPoint x: 306, endPoint y: 127, distance: 3.7
click at [306, 129] on input at bounding box center [314, 124] width 52 height 11
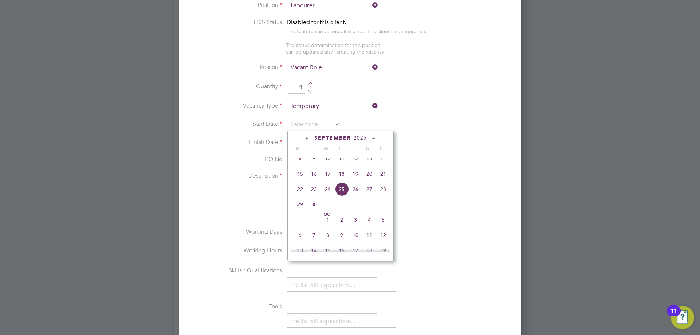
click at [296, 181] on span "15" at bounding box center [300, 174] width 14 height 14
type input "15 Sep 2025"
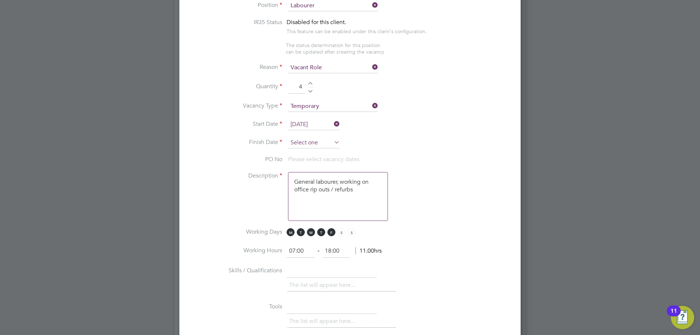
click at [306, 145] on input at bounding box center [314, 142] width 52 height 11
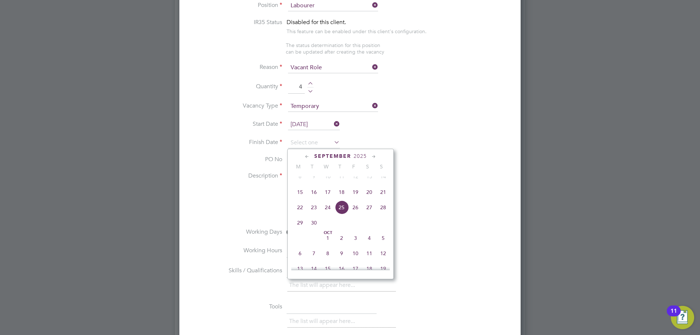
click at [382, 196] on span "21" at bounding box center [383, 192] width 14 height 14
type input "21 Sep 2025"
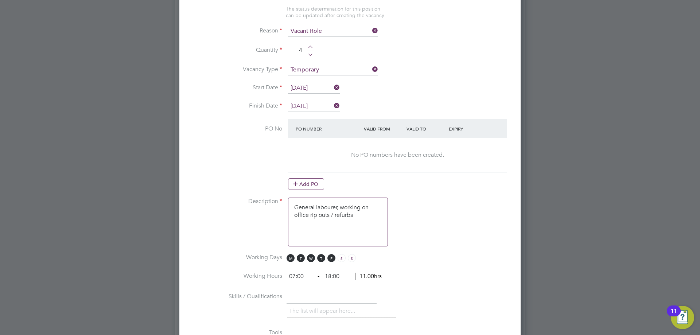
click at [314, 180] on button "Add PO" at bounding box center [306, 184] width 36 height 12
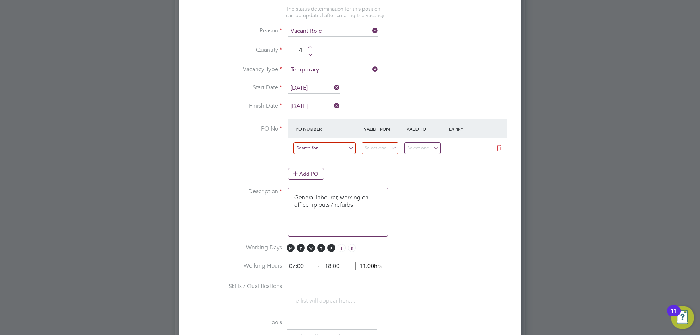
click at [313, 149] on input at bounding box center [325, 148] width 62 height 12
paste input "FM51166/PO48500"
type input "FM51166/PO48500"
click at [345, 170] on li "Use "FM51166/PO48500"" at bounding box center [326, 169] width 67 height 10
click at [387, 152] on input at bounding box center [380, 148] width 37 height 12
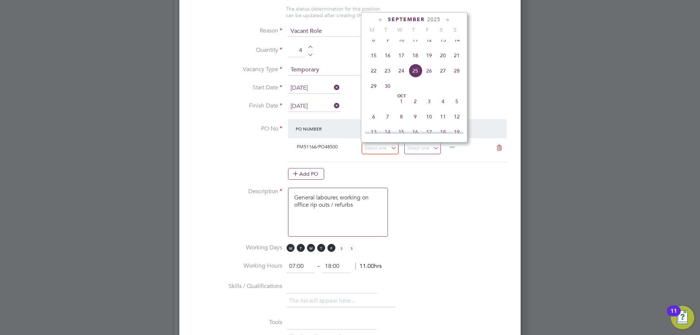
click at [374, 62] on span "15" at bounding box center [374, 56] width 14 height 14
type input "15 Sep 2025"
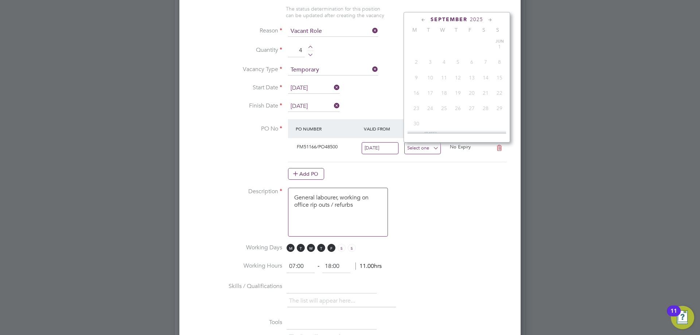
click at [417, 150] on input at bounding box center [422, 148] width 37 height 12
click at [497, 58] on span "21" at bounding box center [500, 56] width 14 height 14
type input "21 Sep 2025"
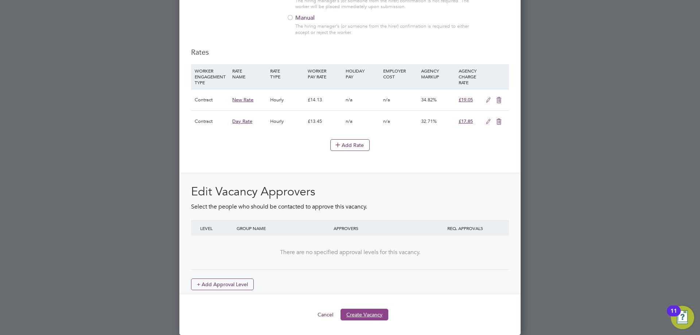
click at [357, 319] on button "Create Vacancy" at bounding box center [365, 315] width 48 height 12
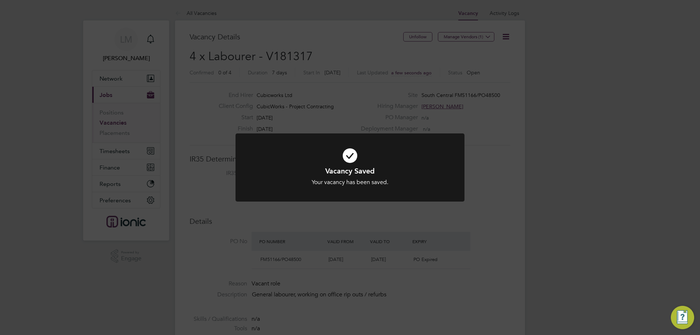
click at [381, 264] on div "Vacancy Saved Your vacancy has been saved. Cancel Okay" at bounding box center [350, 167] width 700 height 335
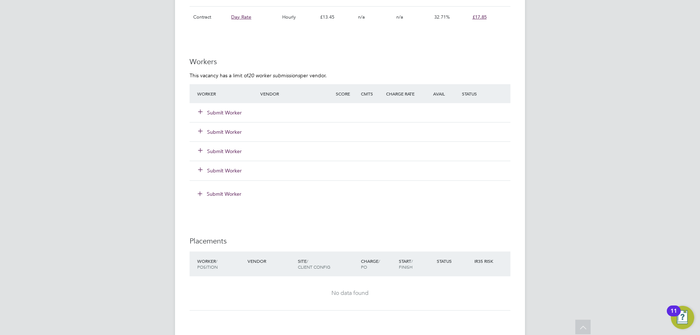
click at [226, 115] on button "Submit Worker" at bounding box center [220, 112] width 44 height 7
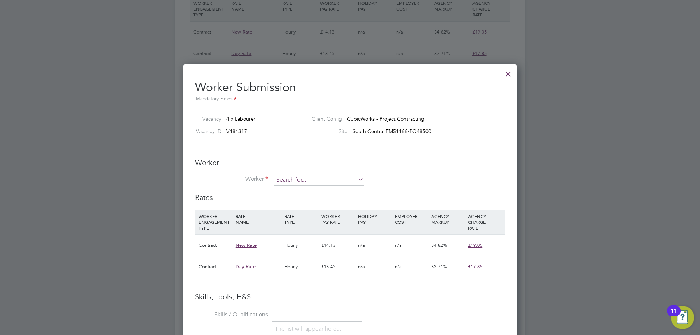
click at [297, 179] on input at bounding box center [319, 180] width 90 height 11
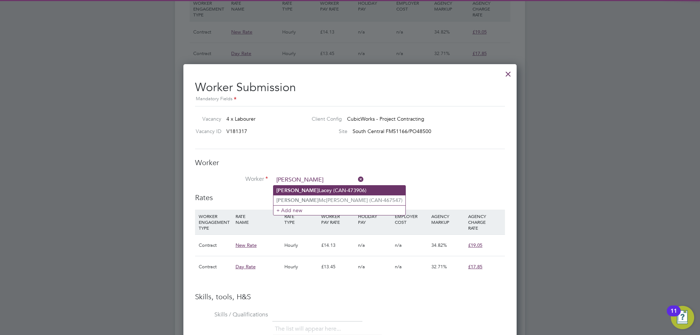
click at [316, 189] on li "Kyle La c ey (CAN-473906)" at bounding box center [340, 191] width 132 height 10
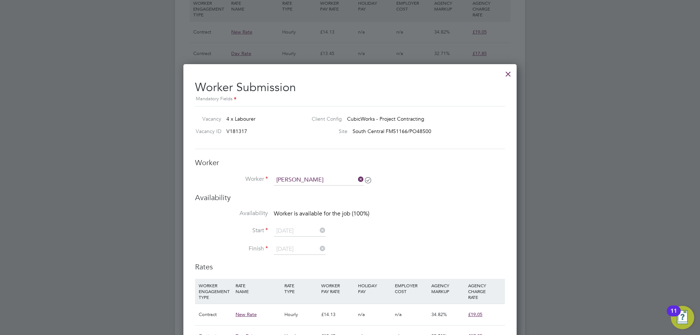
type input "Kyle Lacey (CAN-473906)"
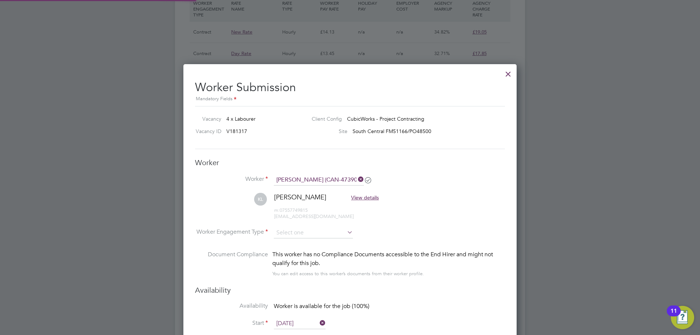
type input "16 Sep 2025"
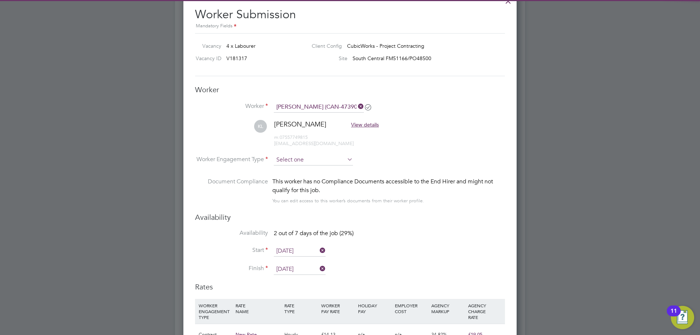
click at [314, 159] on input at bounding box center [313, 160] width 79 height 11
click at [310, 173] on li "Contract" at bounding box center [314, 170] width 80 height 9
type input "Contract"
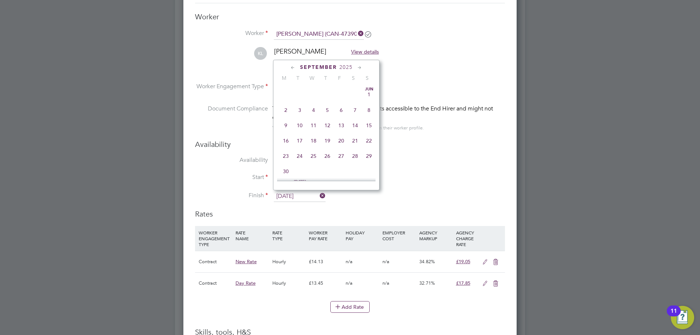
click at [299, 195] on input "16 Sep 2025" at bounding box center [300, 196] width 52 height 11
click at [314, 126] on span "17" at bounding box center [314, 119] width 14 height 14
type input "17 Sep 2025"
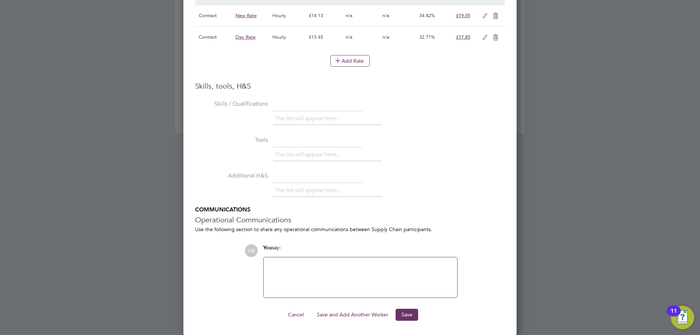
click at [345, 313] on button "Save and Add Another Worker" at bounding box center [352, 315] width 83 height 12
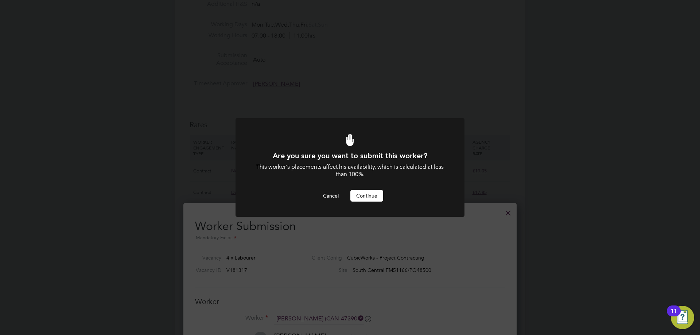
click at [367, 195] on button "Continue" at bounding box center [366, 196] width 33 height 12
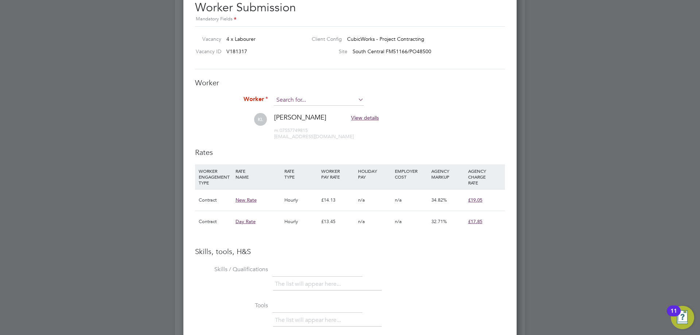
click at [295, 101] on input at bounding box center [319, 100] width 90 height 11
click at [320, 108] on b "Cull" at bounding box center [324, 111] width 9 height 6
type input "Cameron Cullen (Cullen)"
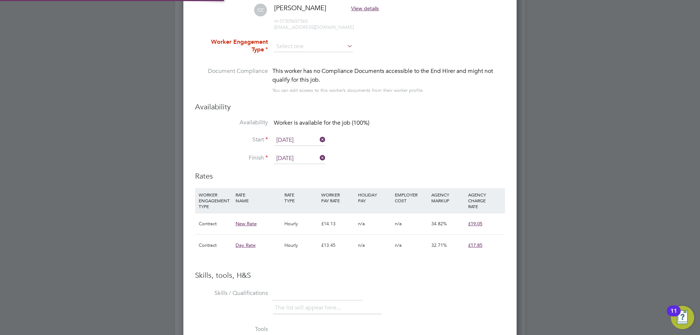
type input "16 Sep 2025"
click at [298, 44] on input at bounding box center [313, 46] width 79 height 11
click at [288, 46] on input at bounding box center [313, 46] width 79 height 11
click at [285, 58] on li "Contract" at bounding box center [314, 56] width 80 height 9
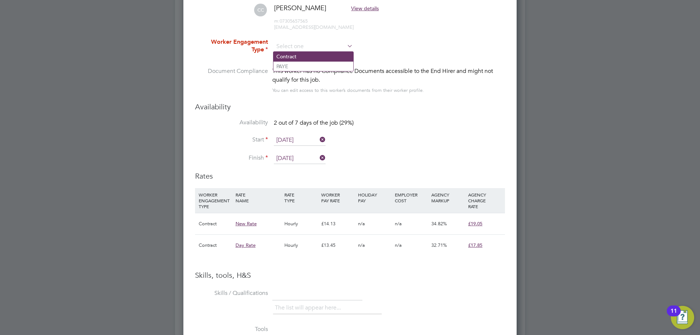
type input "Contract"
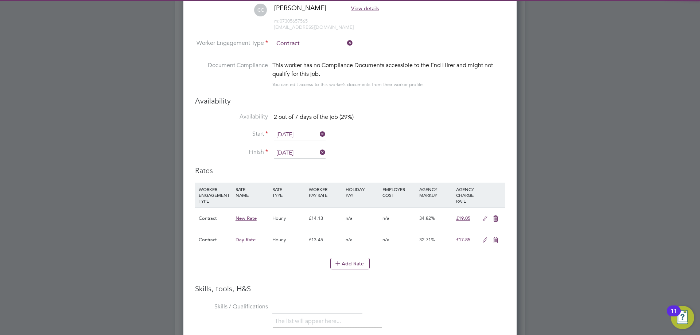
click at [287, 158] on input "16 Sep 2025" at bounding box center [300, 153] width 52 height 11
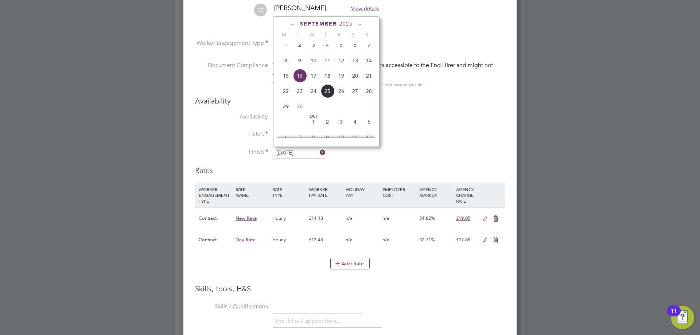
click at [311, 83] on span "17" at bounding box center [314, 76] width 14 height 14
type input "17 Sep 2025"
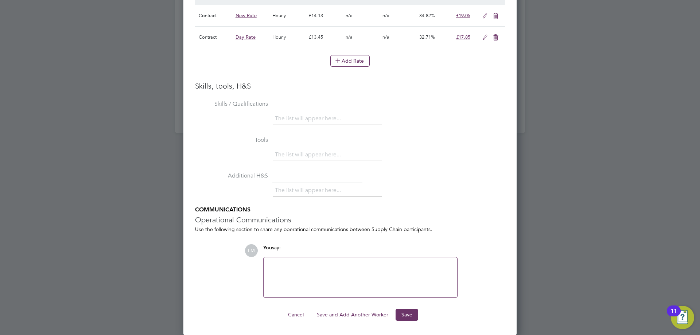
click at [359, 317] on button "Save and Add Another Worker" at bounding box center [352, 315] width 83 height 12
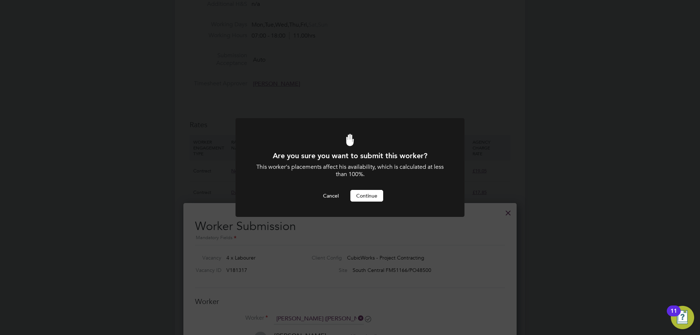
click at [365, 198] on button "Continue" at bounding box center [366, 196] width 33 height 12
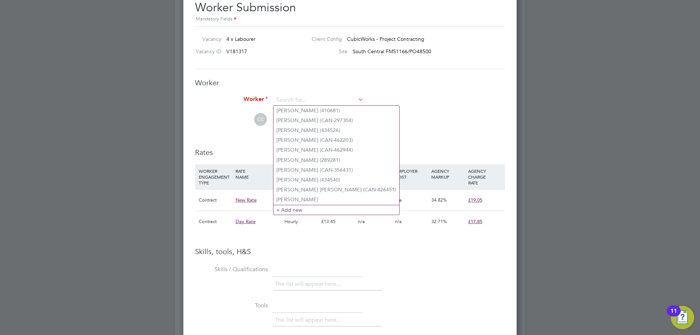
drag, startPoint x: 302, startPoint y: 96, endPoint x: 302, endPoint y: 87, distance: 8.8
click at [302, 96] on input at bounding box center [319, 100] width 90 height 11
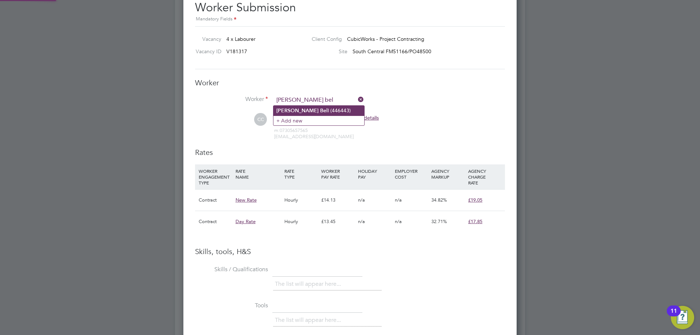
click at [311, 113] on li "Selvin Bel l (446443)" at bounding box center [319, 111] width 91 height 10
type input "Selvin Bell (446443)"
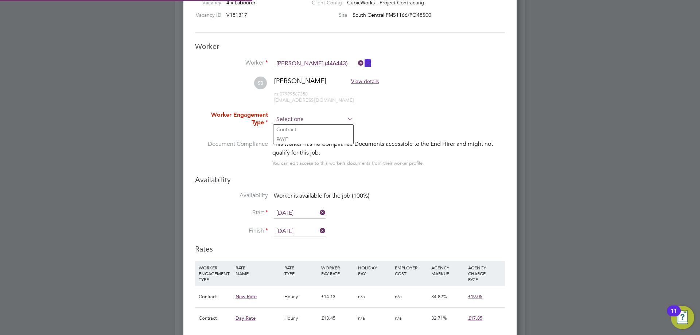
click at [314, 121] on input at bounding box center [313, 119] width 79 height 11
click at [314, 129] on li "Contract" at bounding box center [314, 129] width 80 height 9
type input "Contract"
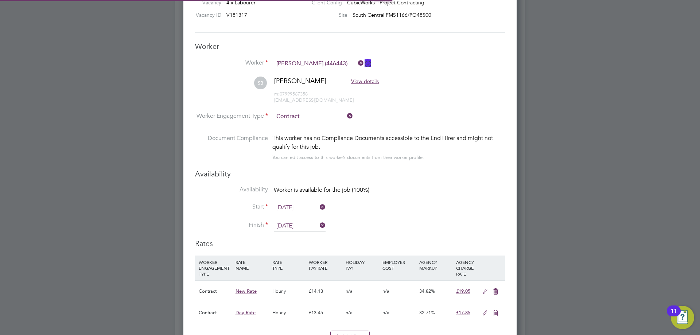
click at [297, 223] on input "21 Sep 2025" at bounding box center [300, 226] width 52 height 11
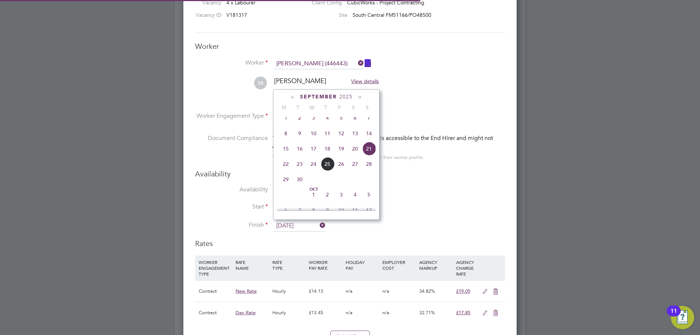
click at [286, 154] on span "15" at bounding box center [286, 149] width 14 height 14
type input "15 Sep 2025"
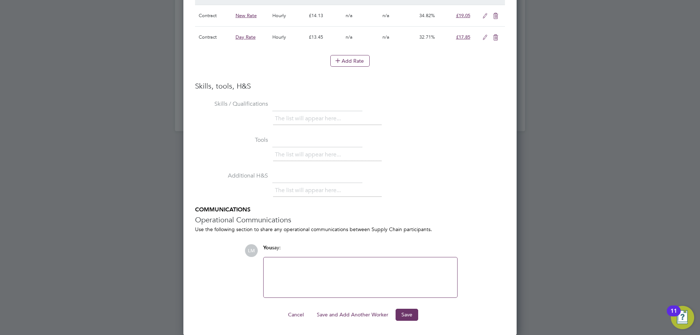
click at [353, 321] on div "Worker Submission Mandatory Fields Vacancy 4 x Labourer Client Config CubicWork…" at bounding box center [349, 3] width 333 height 663
click at [352, 311] on button "Save and Add Another Worker" at bounding box center [352, 315] width 83 height 12
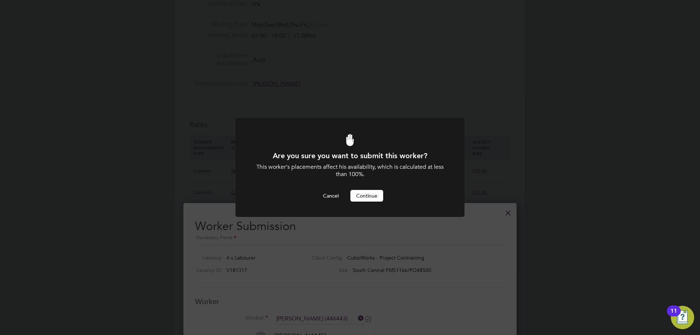
click at [368, 202] on div at bounding box center [350, 167] width 229 height 99
click at [368, 196] on button "Continue" at bounding box center [366, 196] width 33 height 12
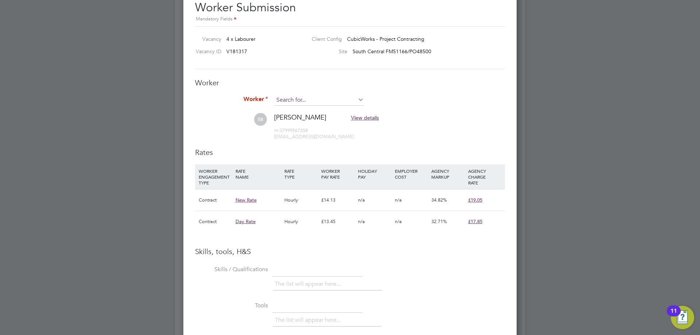
click at [307, 101] on input at bounding box center [319, 100] width 90 height 11
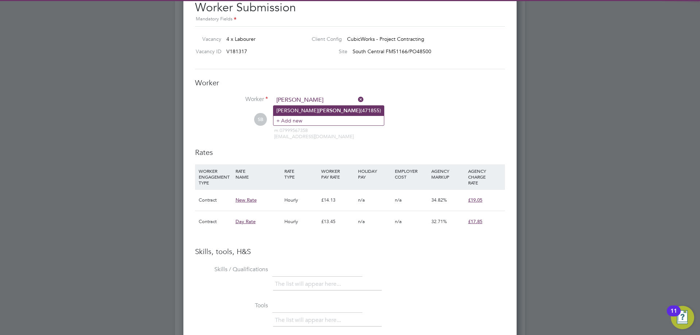
click at [309, 109] on li "Lee Fahey (471855)" at bounding box center [329, 111] width 111 height 10
type input "Lee Fahey (471855)"
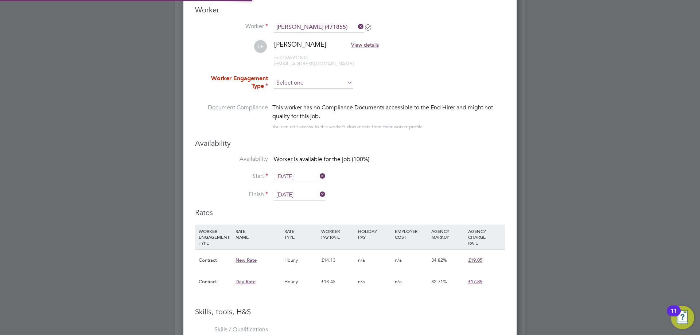
click at [296, 79] on input at bounding box center [313, 83] width 79 height 11
click at [295, 90] on li "Contract" at bounding box center [314, 92] width 80 height 9
type input "Contract"
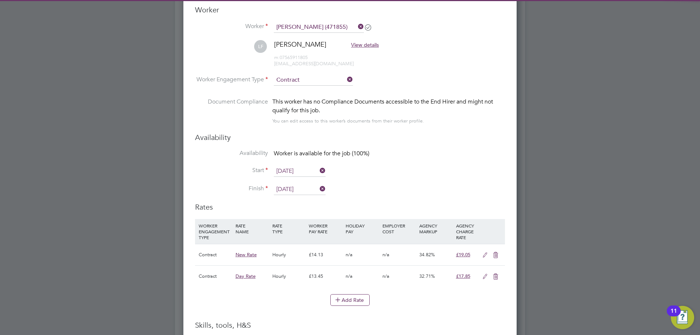
click at [302, 188] on input "21 Sep 2025" at bounding box center [300, 189] width 52 height 11
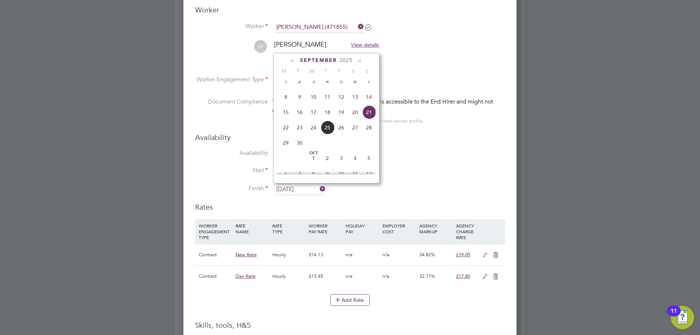
click at [286, 117] on span "15" at bounding box center [286, 112] width 14 height 14
type input "15 Sep 2025"
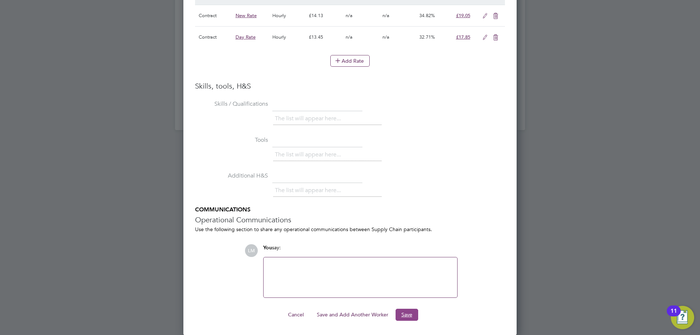
click at [412, 314] on button "Save" at bounding box center [407, 315] width 23 height 12
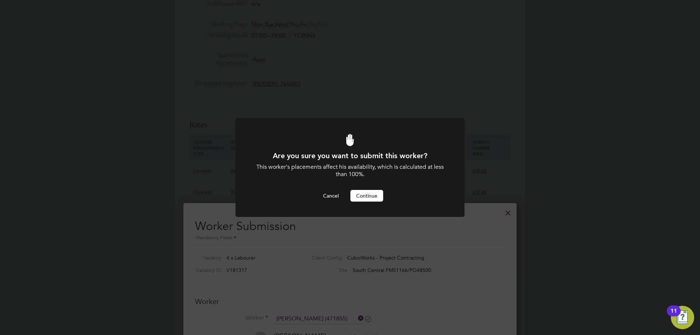
click at [366, 193] on button "Continue" at bounding box center [366, 196] width 33 height 12
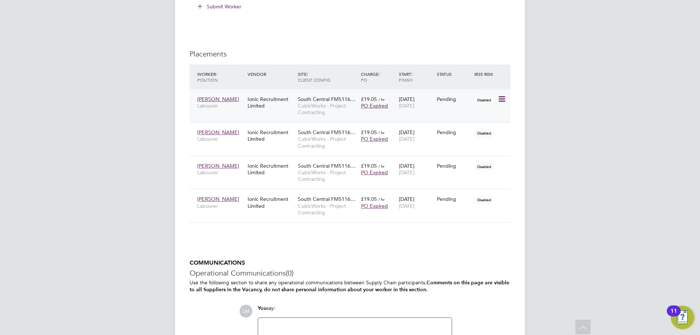
click at [500, 102] on icon at bounding box center [501, 99] width 7 height 9
click at [467, 145] on li "Start" at bounding box center [468, 144] width 75 height 10
type input "[PERSON_NAME]"
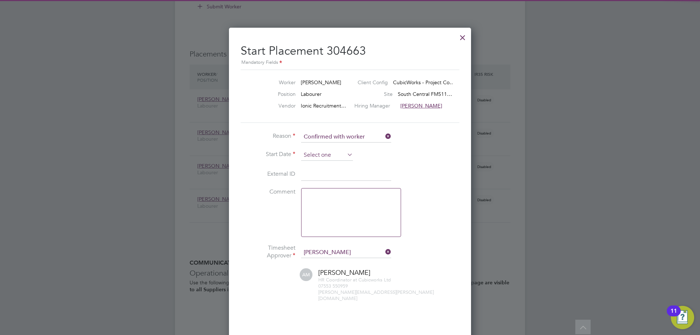
click at [318, 159] on input at bounding box center [327, 155] width 52 height 11
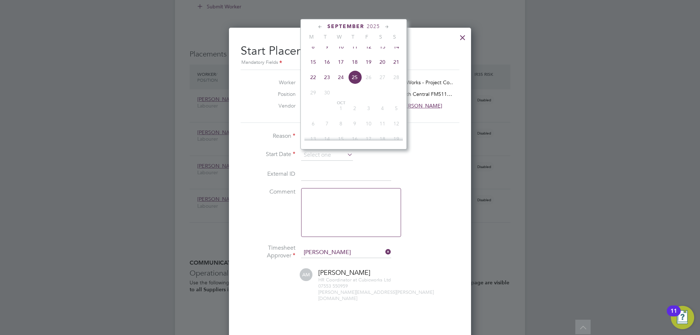
click at [311, 69] on span "15" at bounding box center [313, 62] width 14 height 14
type input "15 Sep 2025"
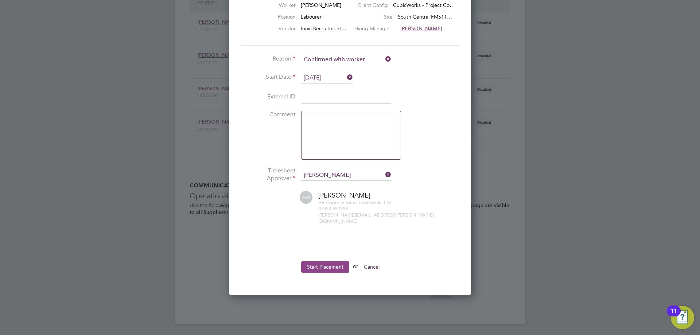
click at [320, 261] on button "Start Placement" at bounding box center [325, 267] width 48 height 12
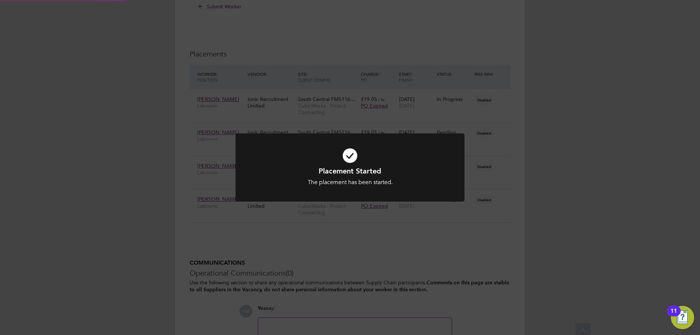
click at [507, 214] on div "Placement Started The placement has been started. Cancel Okay" at bounding box center [350, 167] width 700 height 335
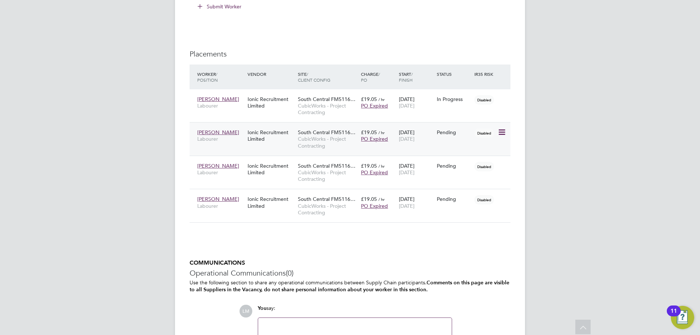
click at [501, 138] on div at bounding box center [504, 131] width 13 height 13
click at [503, 132] on icon at bounding box center [501, 132] width 7 height 9
click at [461, 177] on li "Start" at bounding box center [468, 178] width 75 height 10
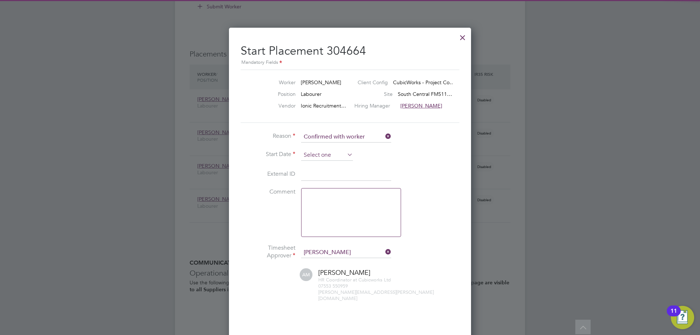
click at [339, 154] on input at bounding box center [327, 155] width 52 height 11
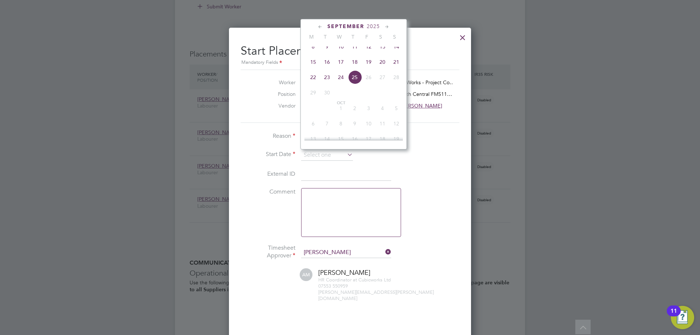
click at [314, 69] on span "15" at bounding box center [313, 62] width 14 height 14
type input "15 Sep 2025"
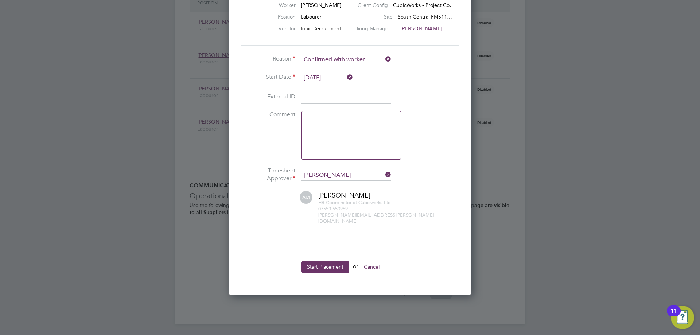
click at [323, 262] on button "Start Placement" at bounding box center [325, 267] width 48 height 12
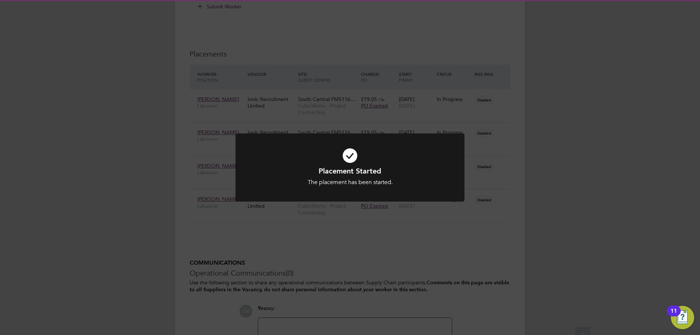
drag, startPoint x: 530, startPoint y: 245, endPoint x: 518, endPoint y: 205, distance: 41.3
click at [530, 245] on div "Placement Started The placement has been started. Cancel Okay" at bounding box center [350, 167] width 700 height 335
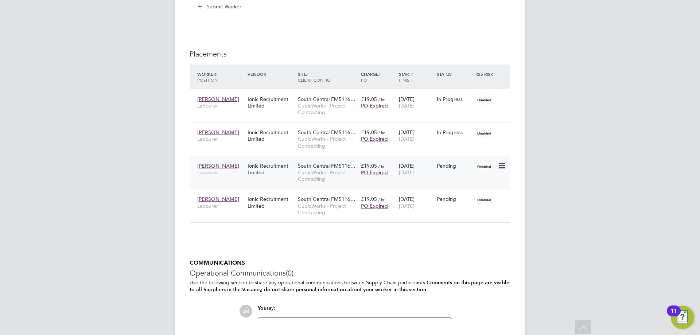
click at [501, 164] on icon at bounding box center [501, 166] width 7 height 9
click at [445, 212] on li "Start" at bounding box center [468, 211] width 75 height 10
type input "[PERSON_NAME]"
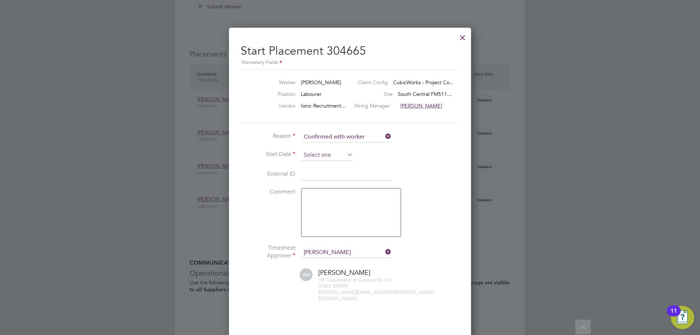
click at [328, 153] on input at bounding box center [327, 155] width 52 height 11
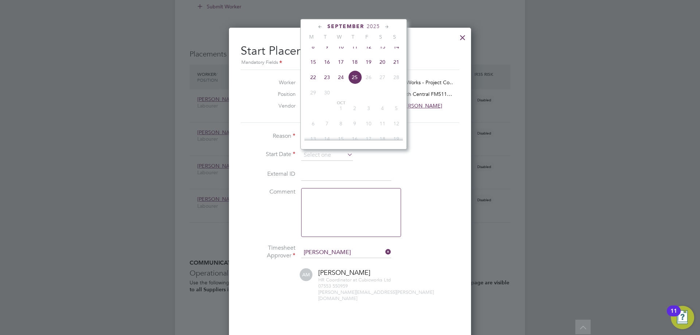
click at [313, 69] on span "15" at bounding box center [313, 62] width 14 height 14
type input "15 Sep 2025"
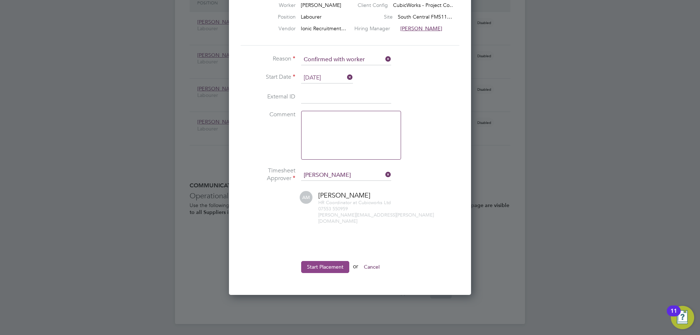
click at [320, 261] on button "Start Placement" at bounding box center [325, 267] width 48 height 12
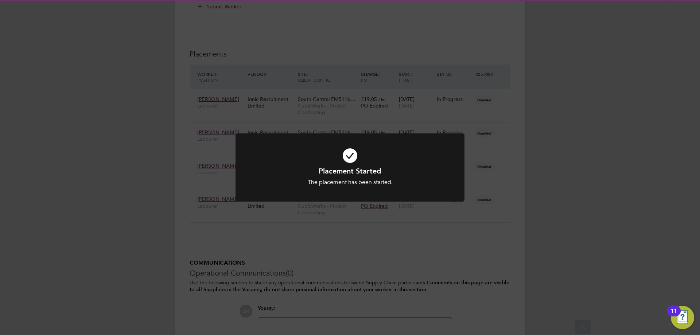
click at [525, 254] on div "Placement Started The placement has been started. Cancel Okay" at bounding box center [350, 167] width 700 height 335
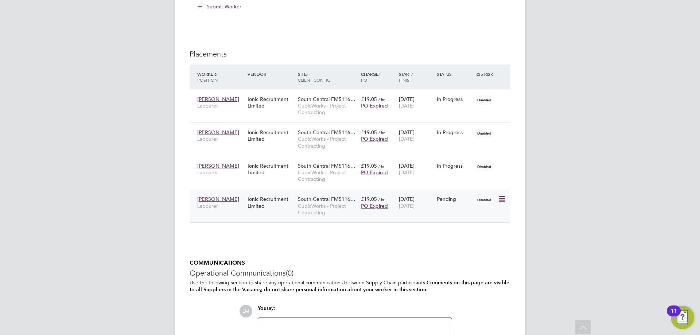
click at [505, 198] on icon at bounding box center [501, 199] width 7 height 9
click at [437, 244] on li "Start" at bounding box center [468, 245] width 75 height 10
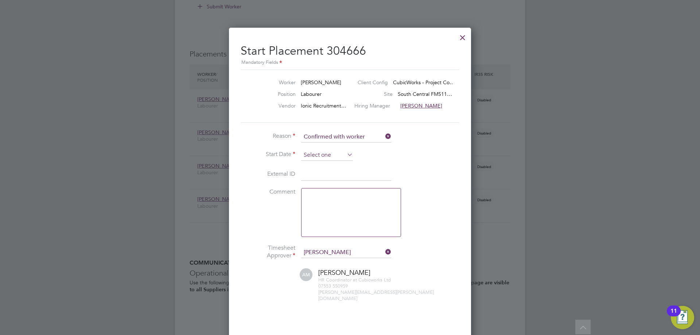
click at [324, 159] on input at bounding box center [327, 155] width 52 height 11
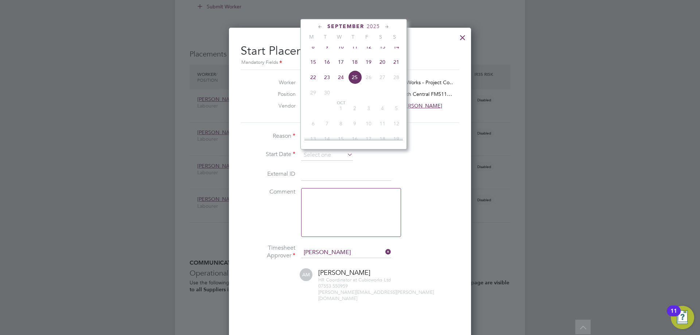
click at [316, 69] on span "15" at bounding box center [313, 62] width 14 height 14
type input "15 Sep 2025"
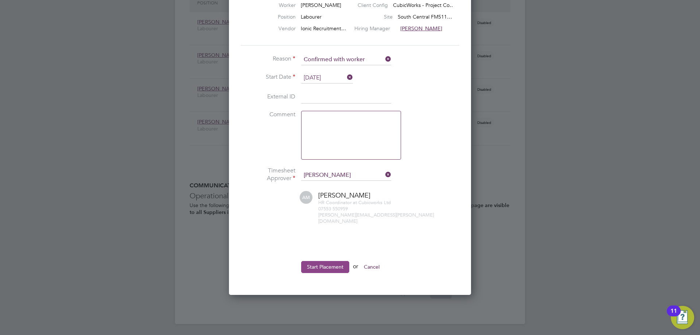
click at [326, 266] on button "Start Placement" at bounding box center [325, 267] width 48 height 12
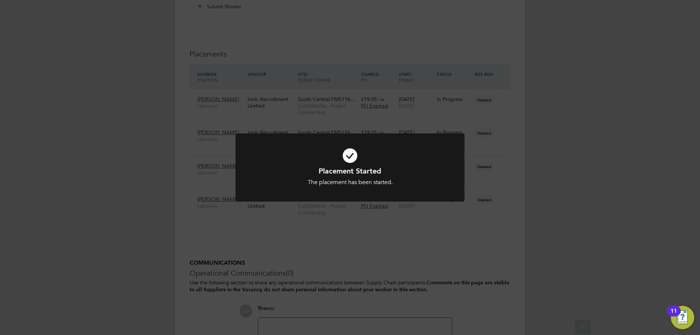
drag, startPoint x: 314, startPoint y: 257, endPoint x: 228, endPoint y: 187, distance: 110.9
click at [313, 257] on div "Placement Started The placement has been started. Cancel Okay" at bounding box center [350, 167] width 700 height 335
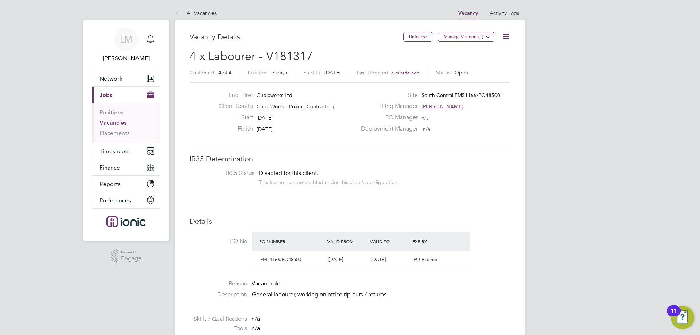
click at [123, 159] on li "Timesheets Timesheets Expenses" at bounding box center [126, 151] width 68 height 16
click at [124, 154] on span "Timesheets" at bounding box center [115, 151] width 30 height 7
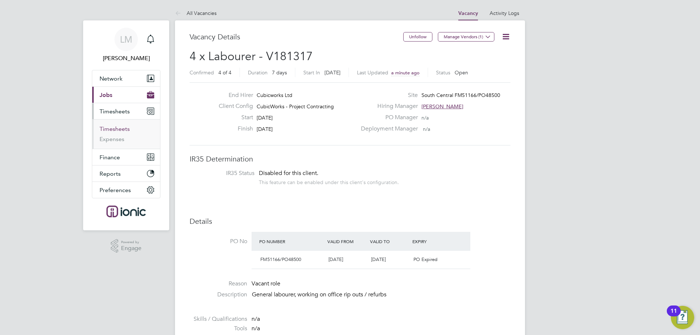
click at [119, 130] on link "Timesheets" at bounding box center [115, 128] width 30 height 7
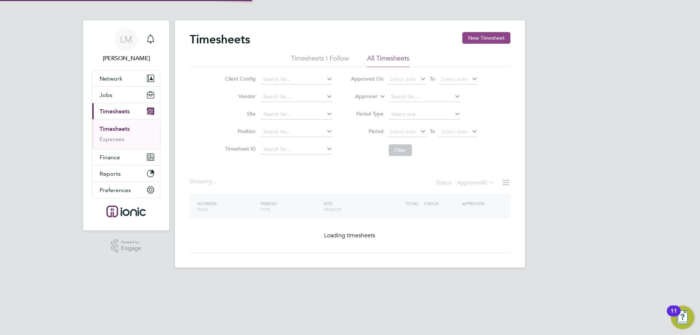
click at [493, 38] on button "New Timesheet" at bounding box center [486, 38] width 48 height 12
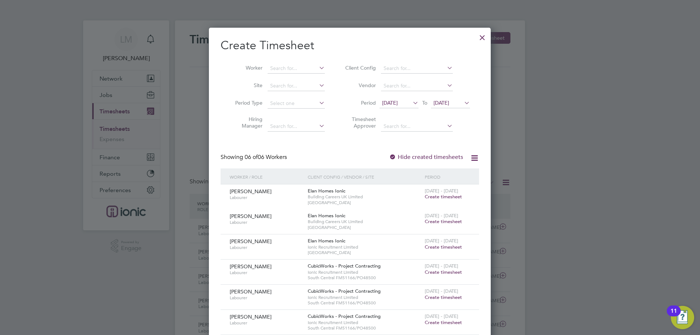
click at [441, 272] on span "Create timesheet" at bounding box center [443, 272] width 37 height 6
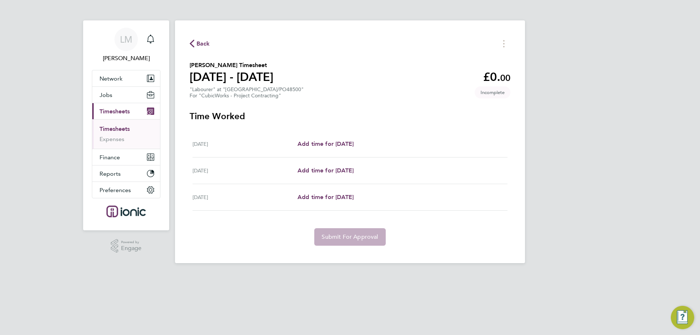
click at [328, 152] on div "Mon 15 Sep Add time for Mon 15 Sep Add time for Mon 15 Sep" at bounding box center [350, 144] width 315 height 27
click at [328, 146] on span "Add time for Mon 15 Sep" at bounding box center [326, 143] width 56 height 7
select select "30"
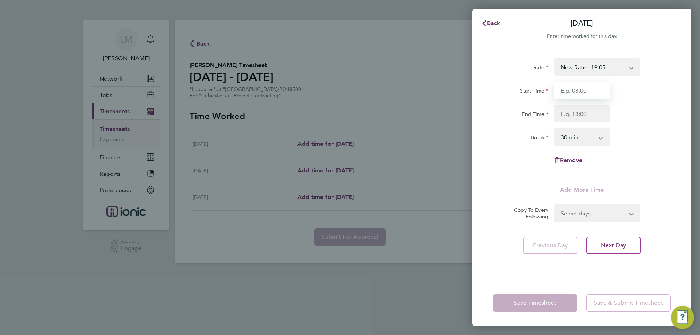
click at [583, 90] on input "Start Time" at bounding box center [581, 91] width 55 height 18
type input "07:30"
drag, startPoint x: 585, startPoint y: 112, endPoint x: 587, endPoint y: 122, distance: 10.0
click at [585, 112] on input "End Time" at bounding box center [581, 114] width 55 height 18
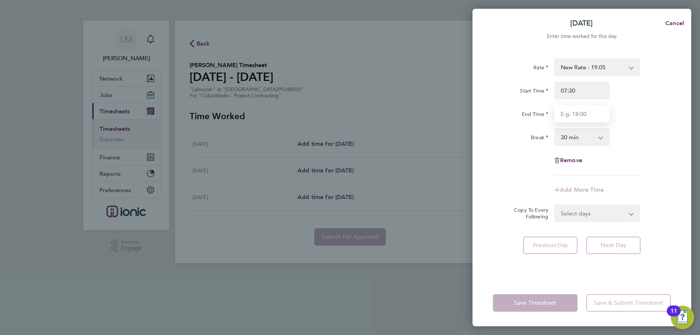
type input "16:00"
click at [582, 213] on form "Rate New Rate - 19.05 Day Rate - 17.85 Start Time 07:30 End Time 16:00 Break 0 …" at bounding box center [582, 140] width 178 height 164
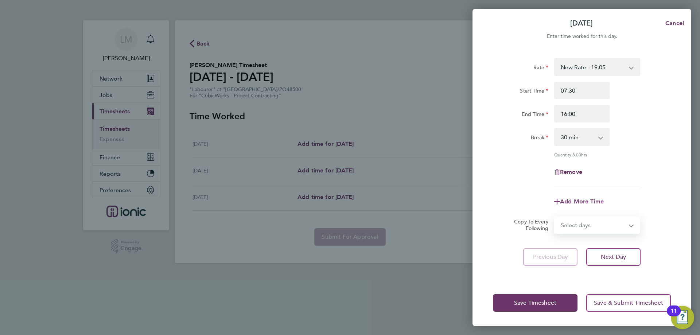
select select "TUE"
click at [555, 217] on select "Select days Day Tuesday Wednesday" at bounding box center [593, 225] width 77 height 16
select select "2025-09-17"
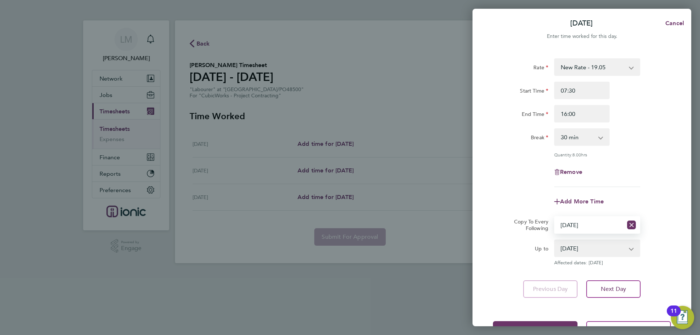
click at [613, 279] on div "Rate New Rate - 19.05 Day Rate - 17.85 Start Time 07:30 End Time 16:00 Break 0 …" at bounding box center [582, 178] width 219 height 257
click at [615, 285] on button "Next Day" at bounding box center [613, 289] width 54 height 18
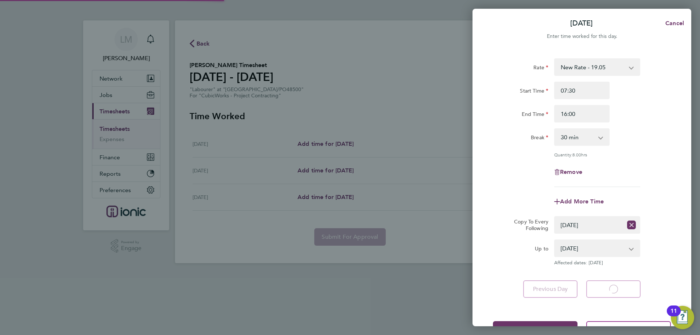
select select "30"
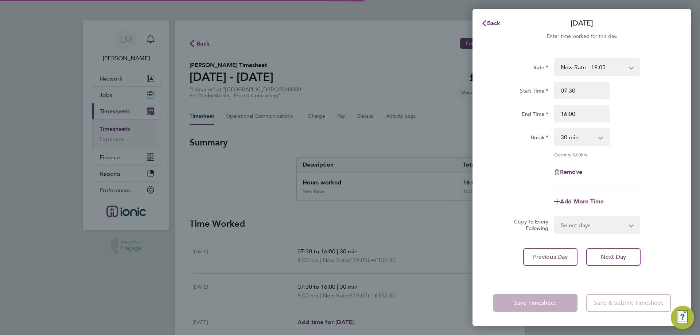
click at [582, 224] on select "Select days Wednesday" at bounding box center [593, 225] width 77 height 16
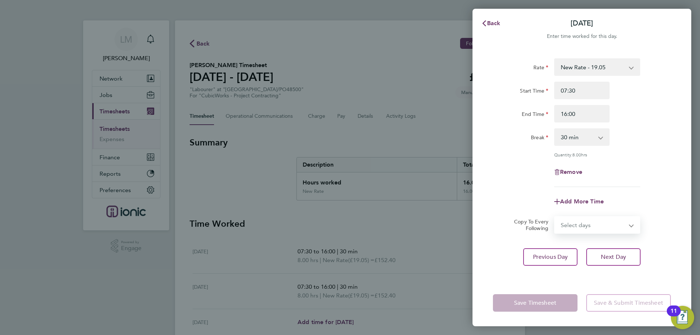
select select "WED"
click at [555, 217] on select "Select days Wednesday" at bounding box center [593, 225] width 77 height 16
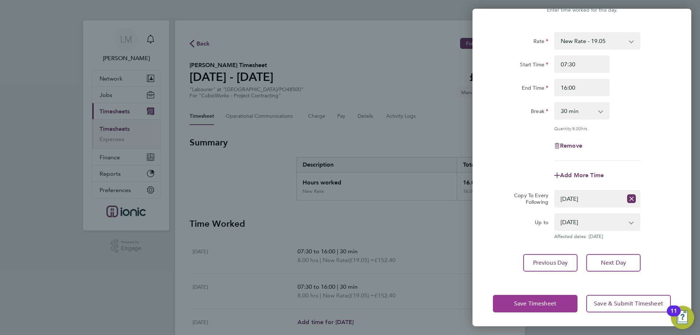
click at [546, 302] on span "Save Timesheet" at bounding box center [535, 303] width 42 height 7
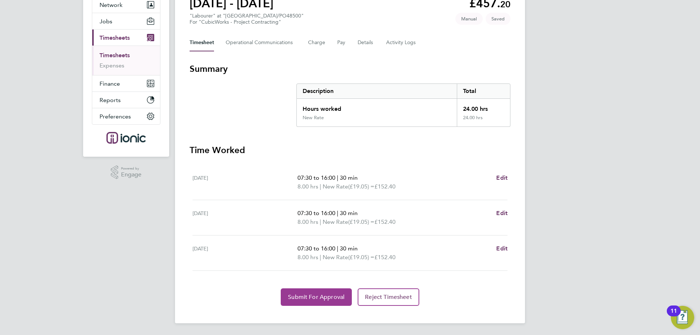
click at [315, 292] on button "Submit For Approval" at bounding box center [316, 297] width 71 height 18
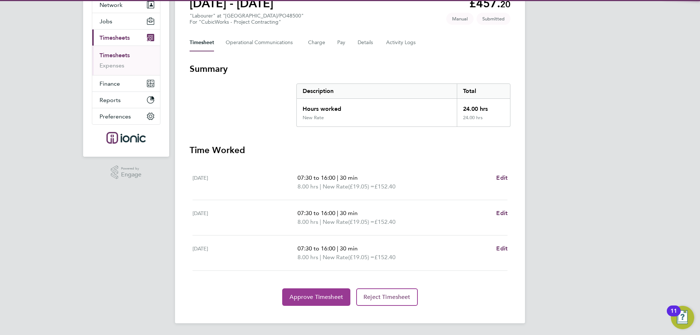
click at [304, 303] on button "Approve Timesheet" at bounding box center [316, 297] width 68 height 18
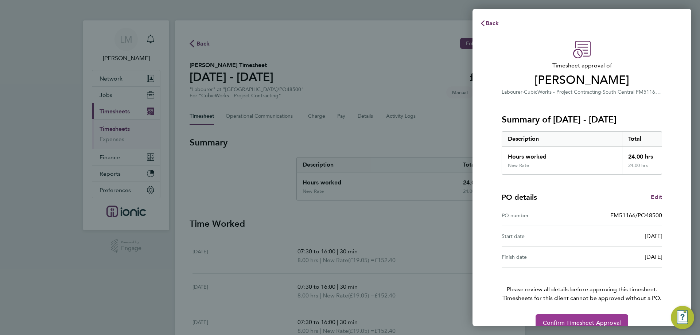
click at [573, 326] on span "Confirm Timesheet Approval" at bounding box center [582, 322] width 78 height 7
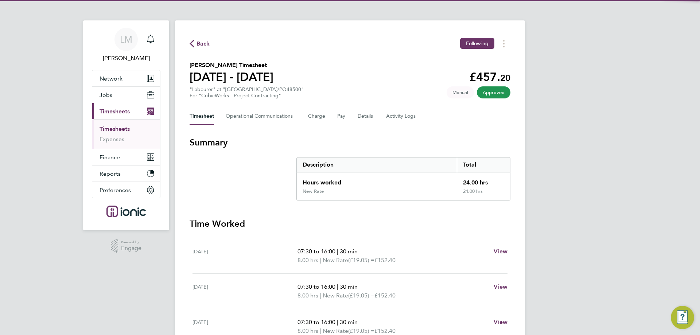
click at [199, 42] on span "Back" at bounding box center [203, 43] width 13 height 9
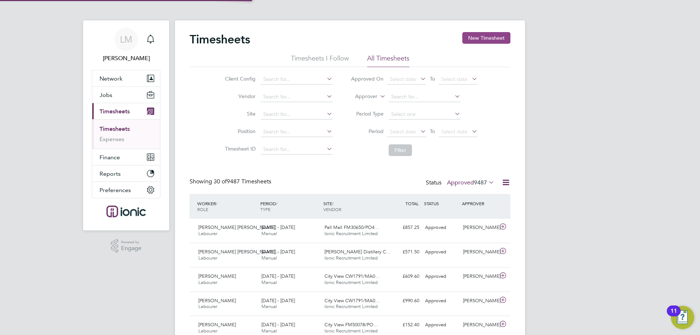
click at [494, 34] on button "New Timesheet" at bounding box center [486, 38] width 48 height 12
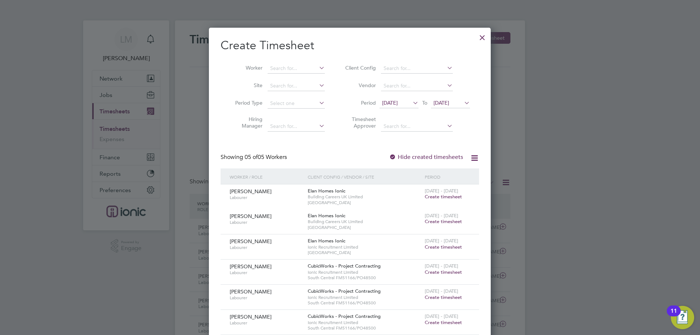
click at [449, 272] on span "Create timesheet" at bounding box center [443, 272] width 37 height 6
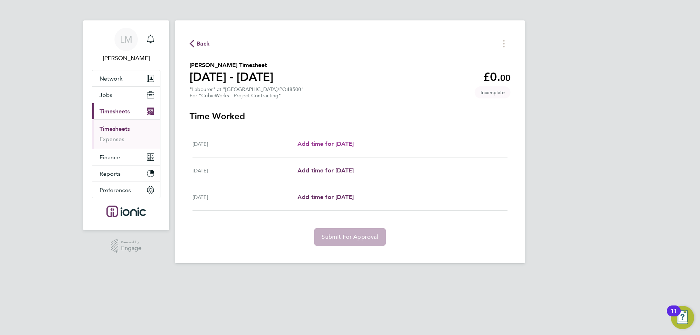
click at [308, 147] on span "Add time for Mon 15 Sep" at bounding box center [326, 143] width 56 height 7
select select "30"
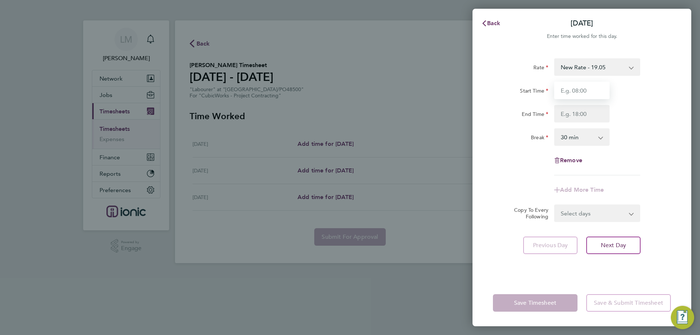
click at [581, 92] on input "Start Time" at bounding box center [581, 91] width 55 height 18
type input "07:30"
click at [590, 110] on input "End Time" at bounding box center [581, 114] width 55 height 18
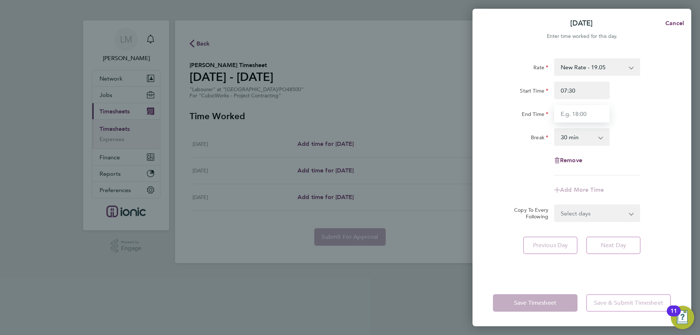
type input "16:00"
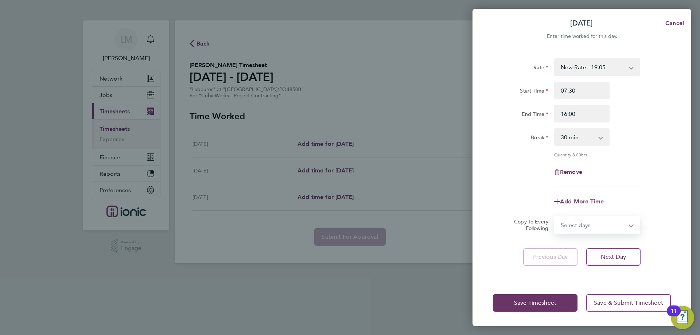
drag, startPoint x: 572, startPoint y: 215, endPoint x: 574, endPoint y: 225, distance: 10.1
click at [572, 215] on form "Rate New Rate - 19.05 Day Rate - 17.85 Start Time 07:30 End Time 16:00 Break 0 …" at bounding box center [582, 145] width 178 height 175
select select "TUE"
click at [555, 217] on select "Select days Day Tuesday Wednesday" at bounding box center [593, 225] width 77 height 16
select select "2025-09-17"
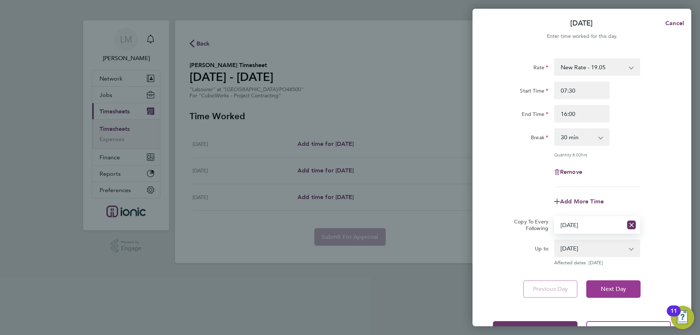
click at [612, 295] on button "Next Day" at bounding box center [613, 289] width 54 height 18
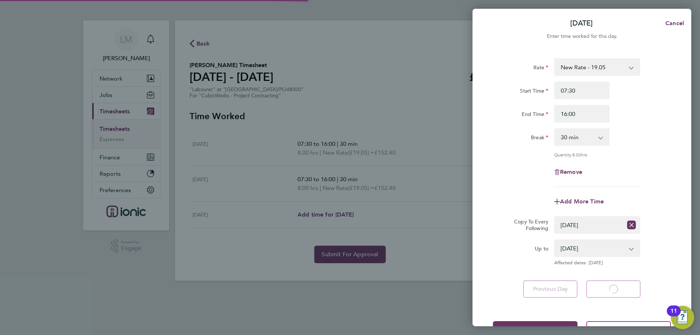
select select "30"
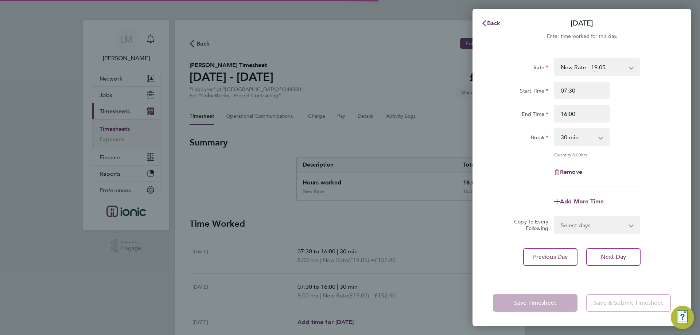
click at [582, 224] on select "Select days Wednesday" at bounding box center [593, 225] width 77 height 16
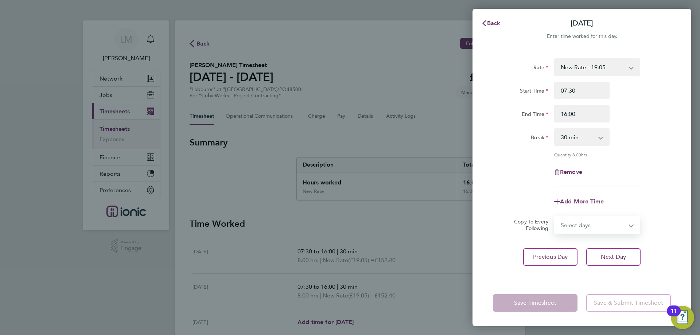
click at [570, 215] on form "Rate New Rate - 19.05 Day Rate - 17.85 Start Time 07:30 End Time 16:00 Break 0 …" at bounding box center [582, 145] width 178 height 175
click at [580, 232] on select "Select days Wednesday" at bounding box center [593, 225] width 77 height 16
select select "WED"
click at [555, 217] on select "Select days Wednesday" at bounding box center [593, 225] width 77 height 16
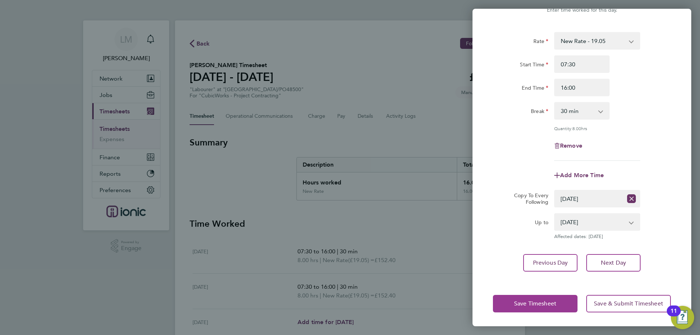
click at [514, 299] on button "Save Timesheet" at bounding box center [535, 304] width 85 height 18
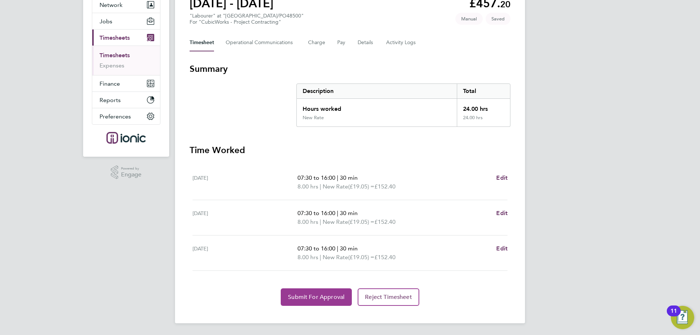
click at [308, 297] on span "Submit For Approval" at bounding box center [316, 297] width 57 height 7
click at [294, 295] on span "Approve Timesheet" at bounding box center [317, 297] width 54 height 7
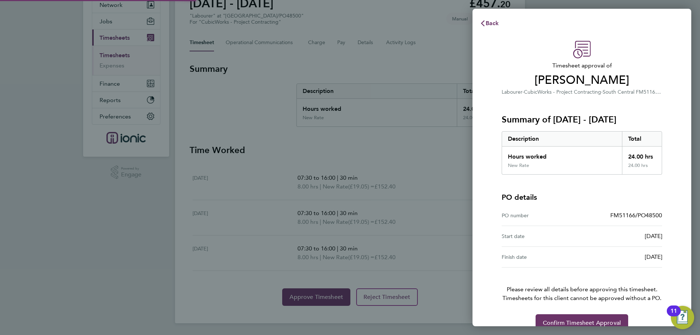
click at [295, 296] on div "Back Timesheet approval of Cameron Cullen Labourer · CubicWorks - Project Contr…" at bounding box center [350, 167] width 700 height 335
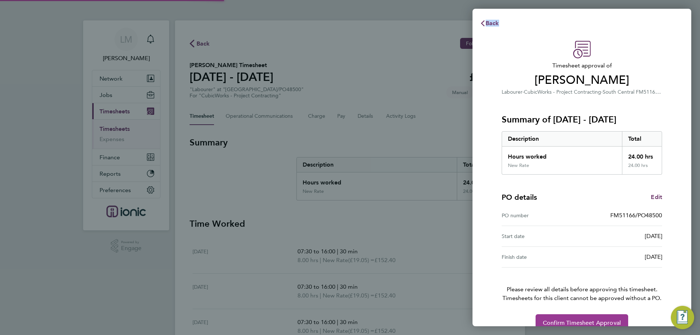
click at [563, 320] on span "Confirm Timesheet Approval" at bounding box center [582, 322] width 78 height 7
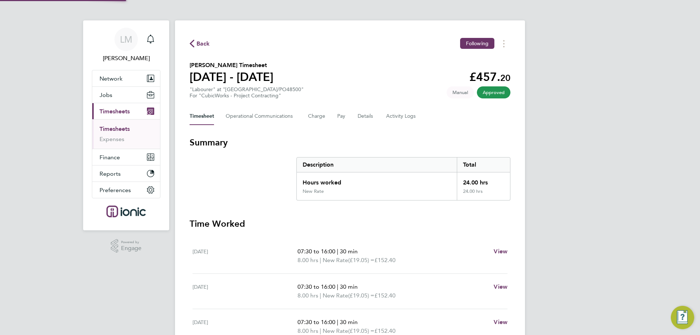
click at [202, 39] on span "Back" at bounding box center [203, 43] width 13 height 9
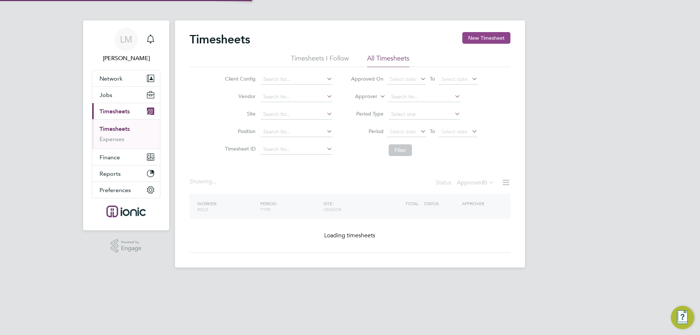
click at [466, 36] on button "New Timesheet" at bounding box center [486, 38] width 48 height 12
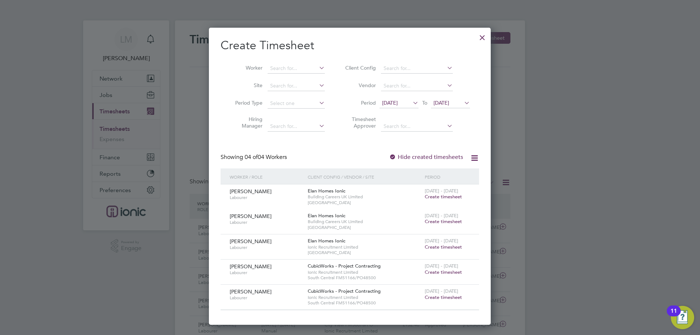
drag, startPoint x: 442, startPoint y: 271, endPoint x: 538, endPoint y: 135, distance: 167.0
click at [441, 271] on span "Create timesheet" at bounding box center [443, 272] width 37 height 6
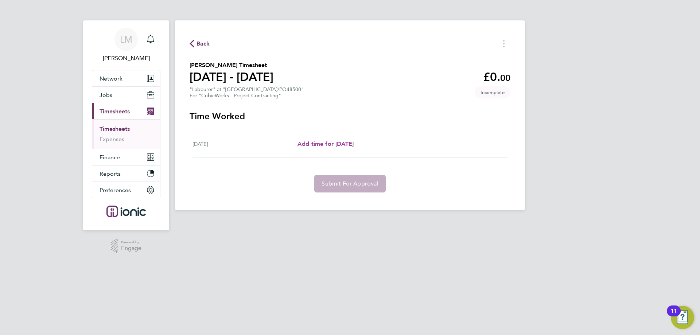
click at [329, 143] on span "Add time for Mon 15 Sep" at bounding box center [326, 143] width 56 height 7
select select "30"
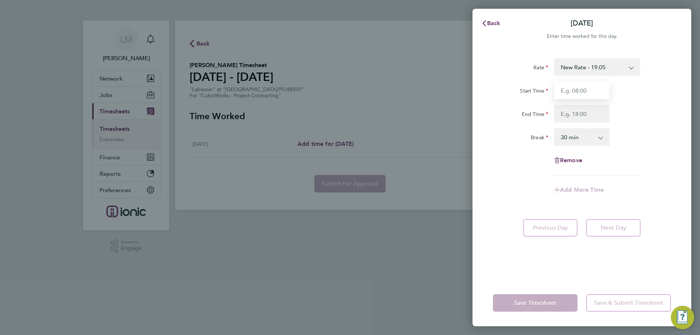
click at [588, 84] on input "Start Time" at bounding box center [581, 91] width 55 height 18
type input "07:30"
click at [582, 108] on input "End Time" at bounding box center [581, 114] width 55 height 18
click at [578, 114] on input "End Time" at bounding box center [581, 114] width 55 height 18
click at [647, 132] on div "Break 0 min 15 min 30 min 45 min 60 min 75 min 90 min" at bounding box center [582, 137] width 184 height 18
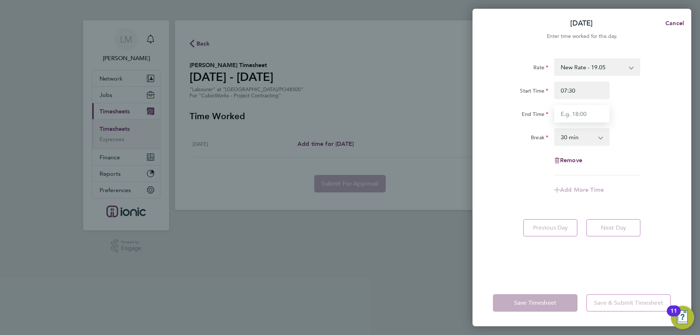
click at [573, 118] on input "End Time" at bounding box center [581, 114] width 55 height 18
click at [669, 125] on div "Rate New Rate - 19.05 Day Rate - 17.85 Start Time 07:30 End Time Break 0 min 15…" at bounding box center [582, 116] width 178 height 117
click at [584, 119] on input "End Time" at bounding box center [581, 114] width 55 height 18
click at [661, 133] on div "Break 0 min 15 min 30 min 45 min 60 min 75 min 90 min" at bounding box center [582, 137] width 184 height 18
click at [571, 109] on input "End Time" at bounding box center [581, 114] width 55 height 18
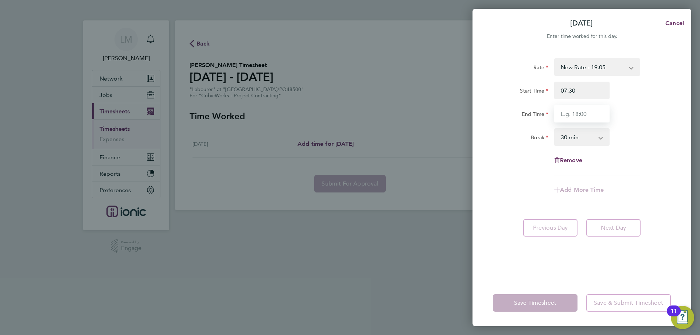
type input "16:00"
drag, startPoint x: 615, startPoint y: 132, endPoint x: 613, endPoint y: 142, distance: 10.0
click at [615, 132] on div "Break 0 min 15 min 30 min 45 min 60 min 75 min 90 min" at bounding box center [582, 137] width 184 height 18
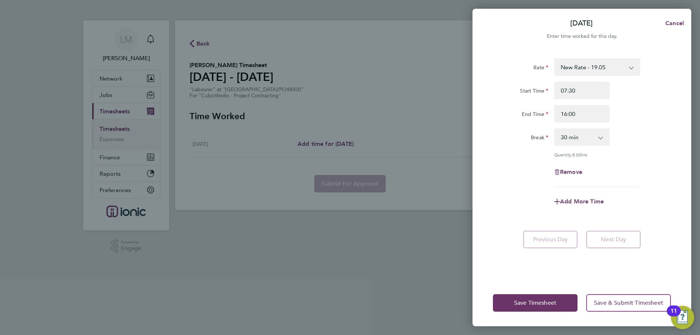
drag, startPoint x: 523, startPoint y: 324, endPoint x: 523, endPoint y: 313, distance: 11.3
click at [524, 321] on div "Save Timesheet Save & Submit Timesheet" at bounding box center [582, 303] width 219 height 47
click at [523, 307] on button "Save Timesheet" at bounding box center [535, 303] width 85 height 18
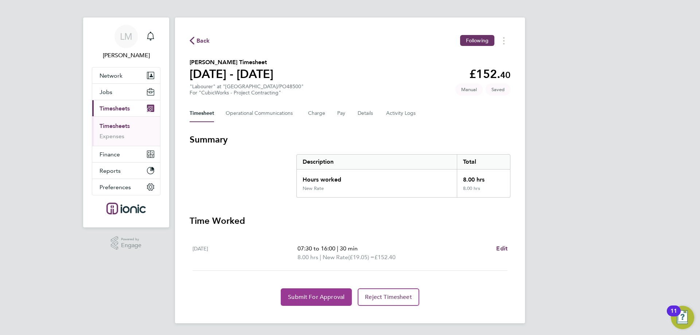
click at [302, 296] on button "Submit For Approval" at bounding box center [316, 297] width 71 height 18
click at [297, 296] on span "Approve Timesheet" at bounding box center [317, 297] width 54 height 7
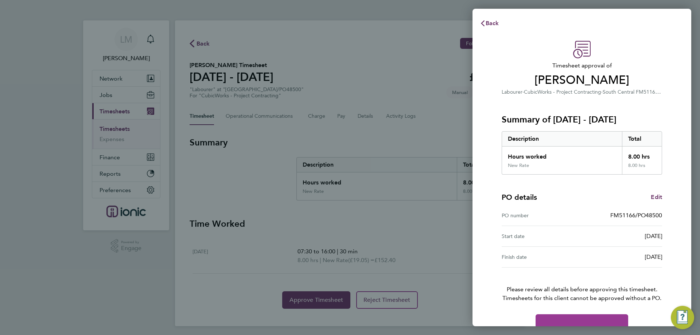
click at [585, 320] on span "Confirm Timesheet Approval" at bounding box center [582, 322] width 78 height 7
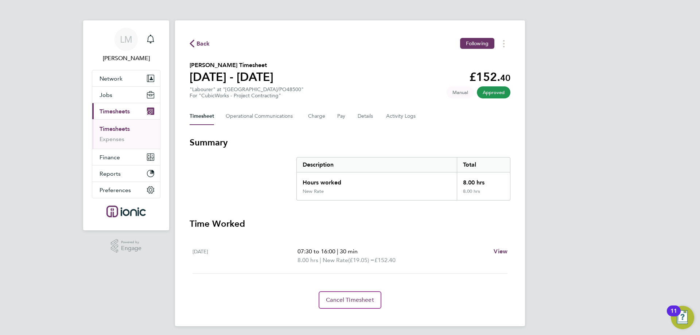
click at [199, 41] on span "Back" at bounding box center [203, 43] width 13 height 9
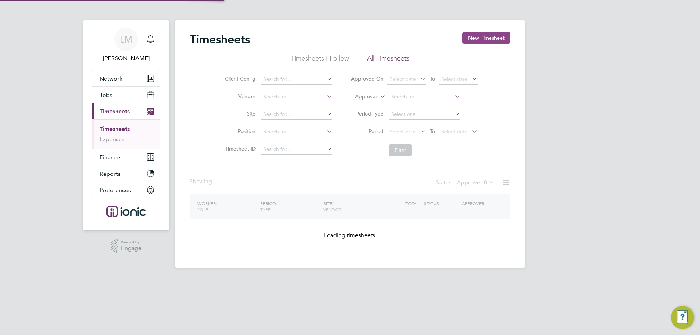
click at [493, 38] on button "New Timesheet" at bounding box center [486, 38] width 48 height 12
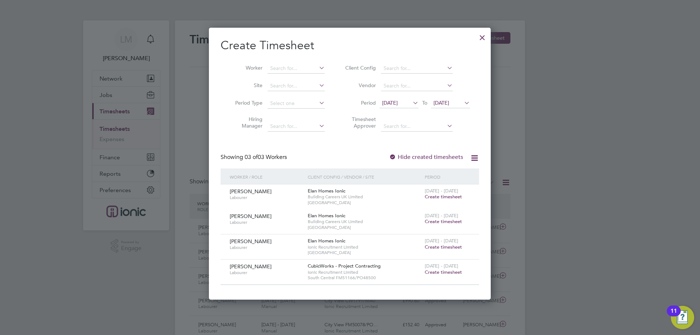
click at [446, 271] on span "Create timesheet" at bounding box center [443, 272] width 37 height 6
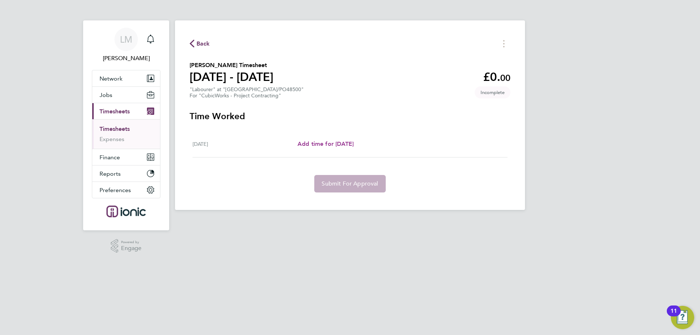
click at [317, 147] on link "Add time for Mon 15 Sep" at bounding box center [326, 144] width 56 height 9
select select "30"
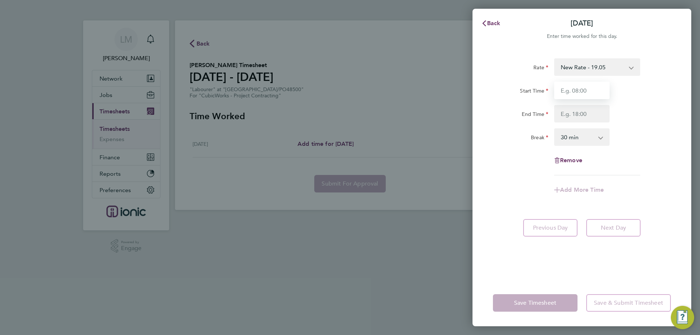
click at [588, 92] on input "Start Time" at bounding box center [581, 91] width 55 height 18
type input "07:30"
click at [589, 110] on input "End Time" at bounding box center [581, 114] width 55 height 18
type input "16:00"
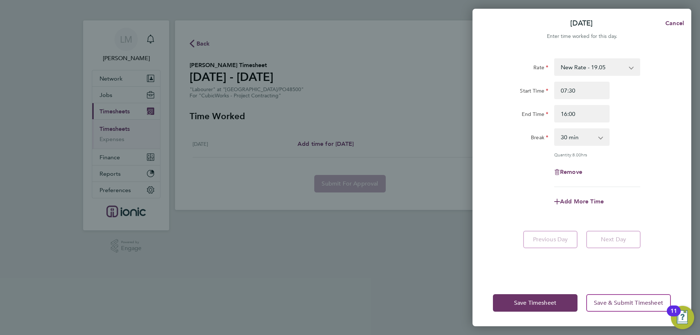
click at [658, 136] on div "Break 0 min 15 min 30 min 45 min 60 min 75 min 90 min" at bounding box center [582, 137] width 184 height 18
click at [541, 297] on button "Save Timesheet" at bounding box center [535, 303] width 85 height 18
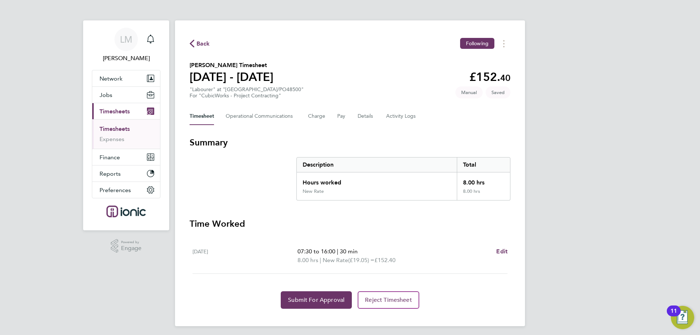
click at [273, 289] on section "Time Worked Mon 15 Sep 07:30 to 16:00 | 30 min 8.00 hrs | New Rate (£19.05) = £…" at bounding box center [350, 263] width 321 height 91
click at [297, 297] on span "Submit For Approval" at bounding box center [316, 300] width 57 height 7
click at [326, 301] on span "Approve Timesheet" at bounding box center [317, 300] width 54 height 7
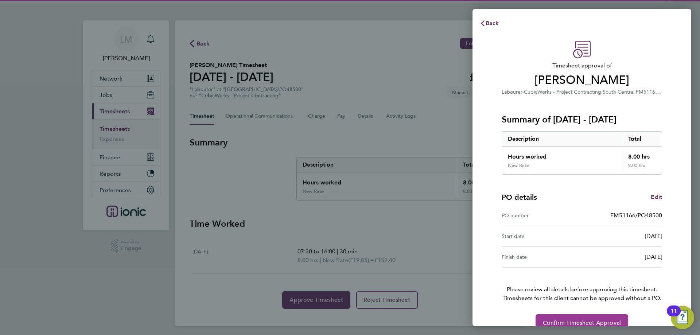
click at [548, 320] on span "Confirm Timesheet Approval" at bounding box center [582, 322] width 78 height 7
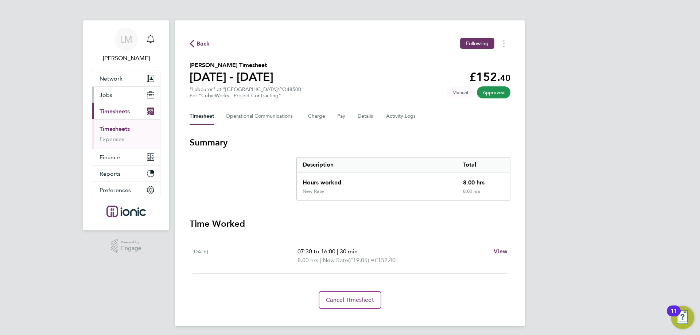
click at [108, 88] on button "Jobs" at bounding box center [126, 95] width 68 height 16
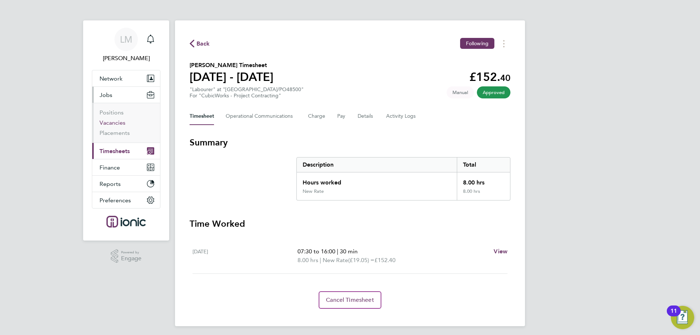
click at [113, 123] on link "Vacancies" at bounding box center [113, 122] width 26 height 7
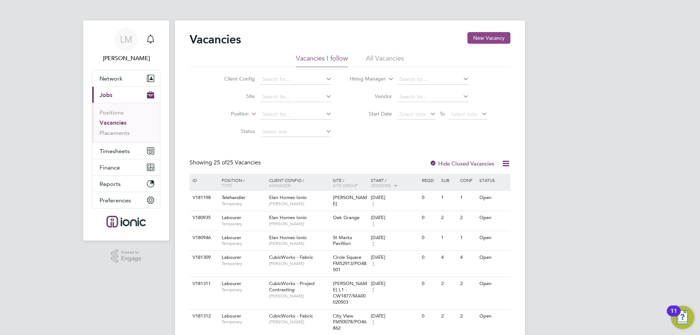
click at [485, 37] on button "New Vacancy" at bounding box center [489, 38] width 43 height 12
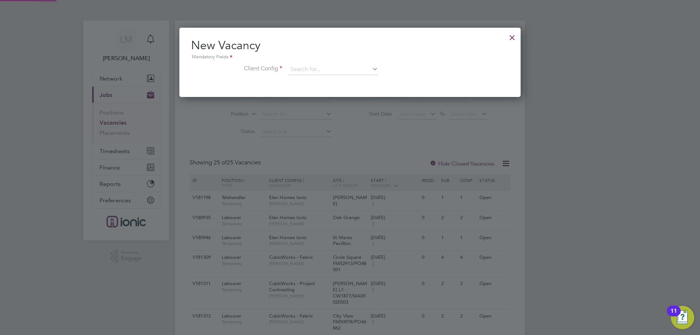
scroll to position [69, 342]
click at [333, 66] on input at bounding box center [333, 69] width 90 height 11
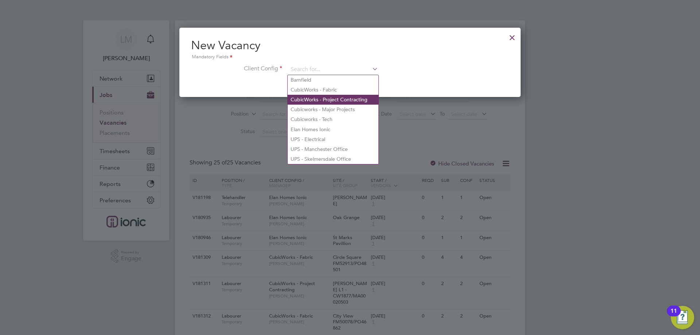
click at [338, 102] on li "CubicWorks - Project Contracting" at bounding box center [333, 100] width 91 height 10
type input "CubicWorks - Project Contracting"
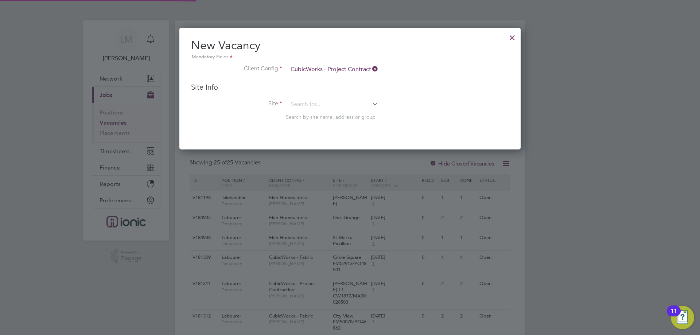
scroll to position [122, 342]
click at [321, 104] on input at bounding box center [333, 104] width 90 height 11
click at [339, 113] on b "CW2006" at bounding box center [349, 115] width 20 height 6
type input "St James CW2006/MA00020224"
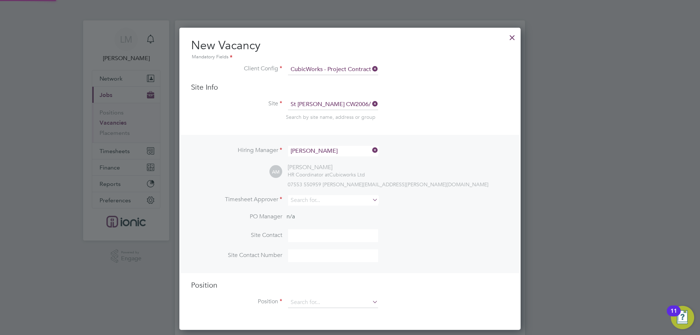
scroll to position [303, 342]
drag, startPoint x: 316, startPoint y: 204, endPoint x: 305, endPoint y: 196, distance: 13.6
click at [317, 203] on input at bounding box center [333, 200] width 90 height 11
click at [318, 210] on li "Alie sha Murphy" at bounding box center [333, 211] width 91 height 10
type input "[PERSON_NAME]"
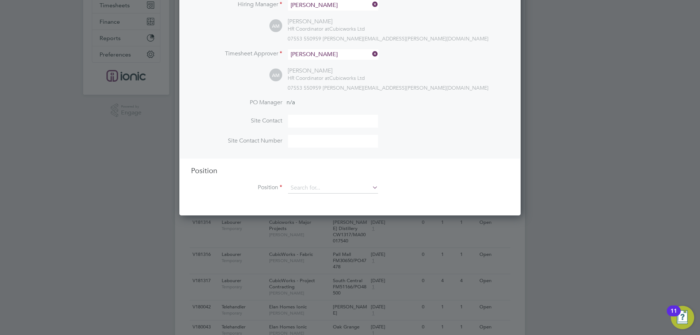
scroll to position [182, 0]
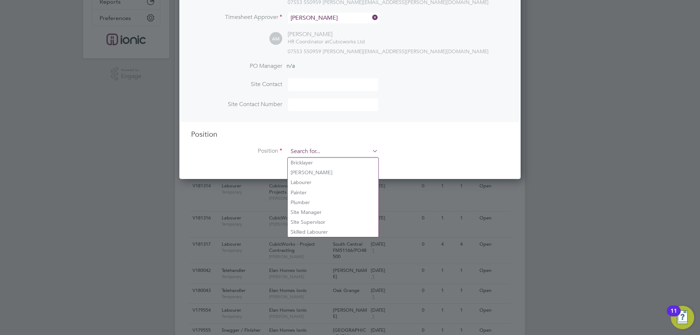
click at [313, 152] on input at bounding box center [333, 151] width 90 height 11
click at [311, 181] on li "Labourer" at bounding box center [333, 183] width 91 height 10
type input "Labourer"
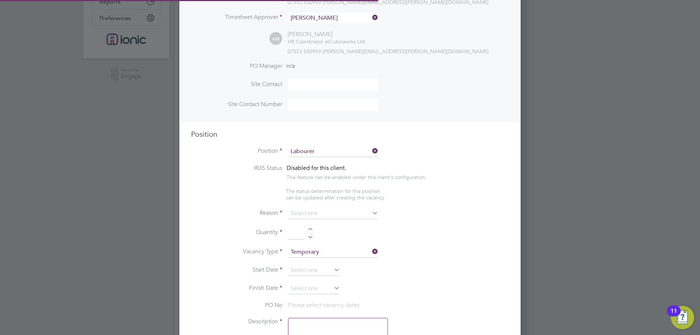
type textarea "General labourer, working on office rip outs / refurbs"
click at [355, 215] on input at bounding box center [333, 213] width 90 height 11
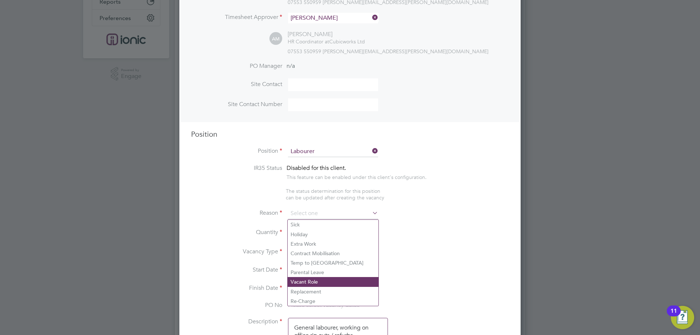
click at [328, 282] on li "Vacant Role" at bounding box center [333, 281] width 91 height 9
type input "Vacant Role"
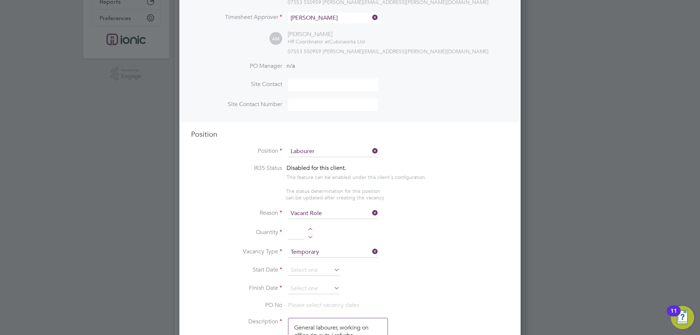
click at [311, 228] on li "Quantity" at bounding box center [350, 236] width 318 height 20
click at [311, 231] on div at bounding box center [310, 230] width 6 height 5
type input "1"
drag, startPoint x: 314, startPoint y: 274, endPoint x: 313, endPoint y: 267, distance: 6.4
click at [314, 273] on input at bounding box center [314, 270] width 52 height 11
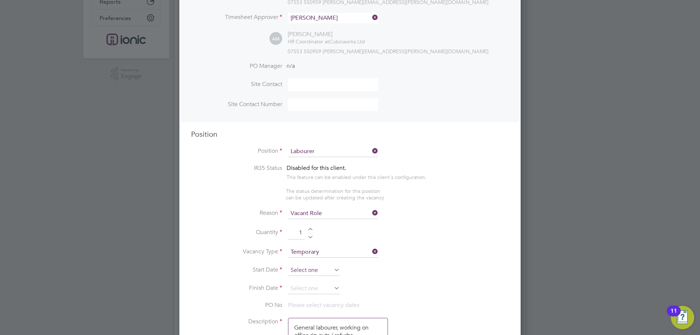
scroll to position [268, 0]
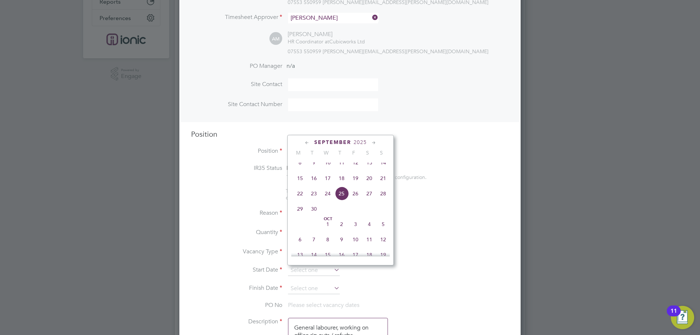
click at [298, 182] on span "15" at bounding box center [300, 178] width 14 height 14
type input "15 Sep 2025"
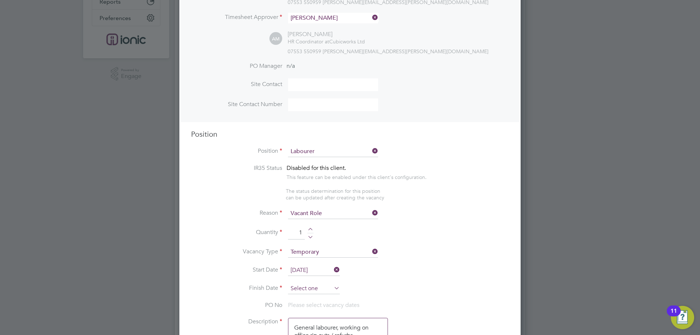
click at [307, 290] on input at bounding box center [314, 288] width 52 height 11
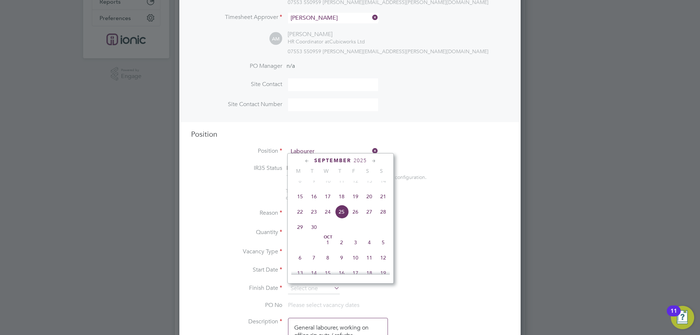
click at [385, 202] on span "21" at bounding box center [383, 197] width 14 height 14
type input "21 Sep 2025"
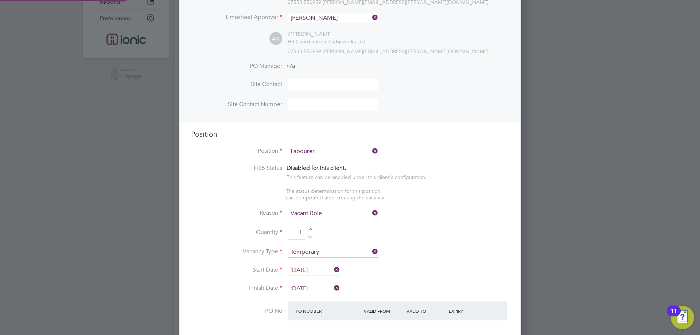
scroll to position [292, 0]
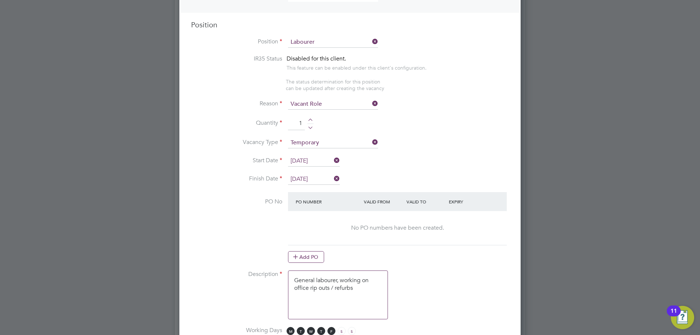
drag, startPoint x: 302, startPoint y: 260, endPoint x: 302, endPoint y: 257, distance: 3.7
click at [303, 260] on button "Add PO" at bounding box center [306, 257] width 36 height 12
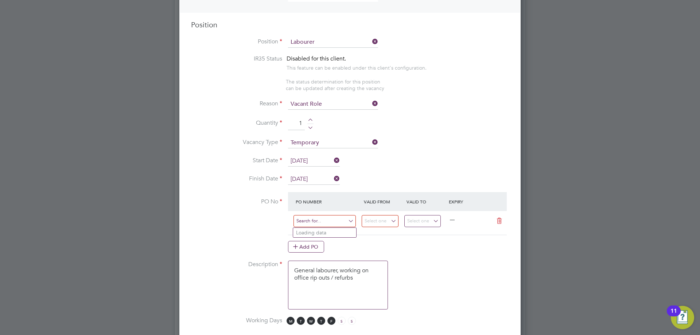
click at [328, 223] on input at bounding box center [325, 221] width 62 height 12
type input "CW2006"
click at [326, 240] on li "CW2006 /MA00020224" at bounding box center [324, 243] width 63 height 10
type input "08 Sep 2025"
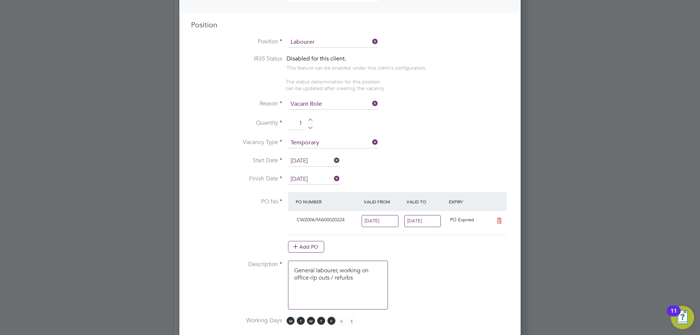
click at [416, 222] on input "14 Sep 2025" at bounding box center [422, 221] width 37 height 12
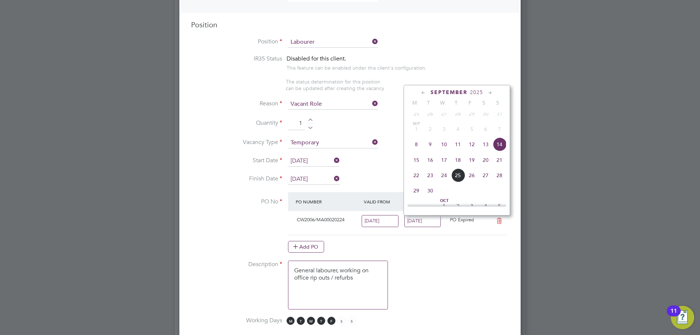
click at [497, 167] on span "21" at bounding box center [500, 160] width 14 height 14
type input "21 Sep 2025"
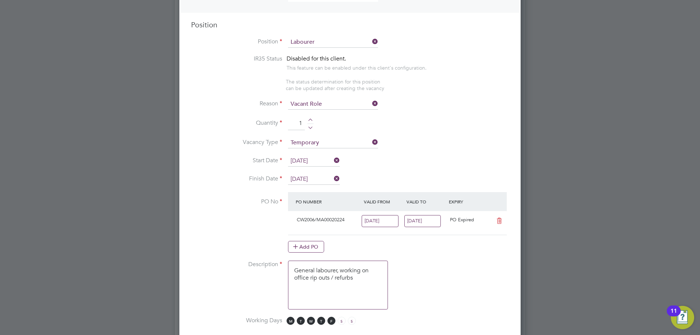
click at [369, 225] on input "08 Sep 2025" at bounding box center [380, 221] width 37 height 12
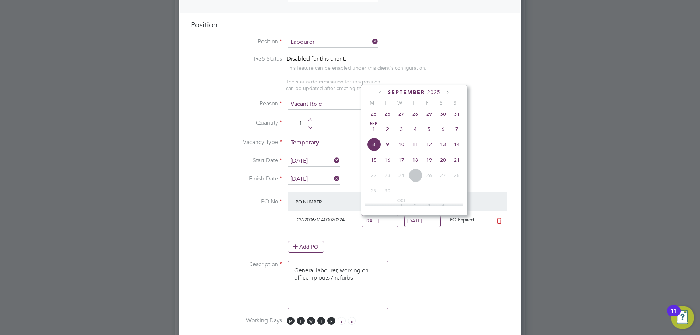
click at [376, 167] on span "15" at bounding box center [374, 160] width 14 height 14
type input "15 Sep 2025"
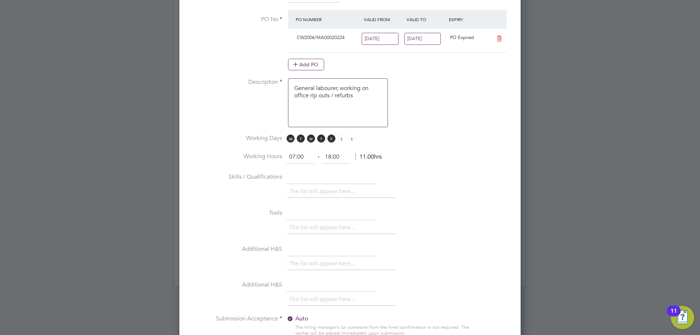
scroll to position [693, 0]
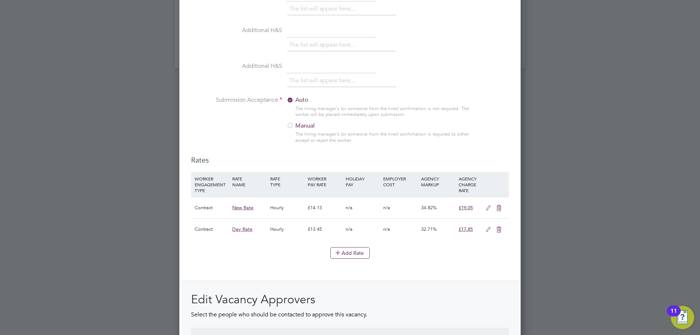
click at [489, 206] on icon at bounding box center [488, 208] width 9 height 6
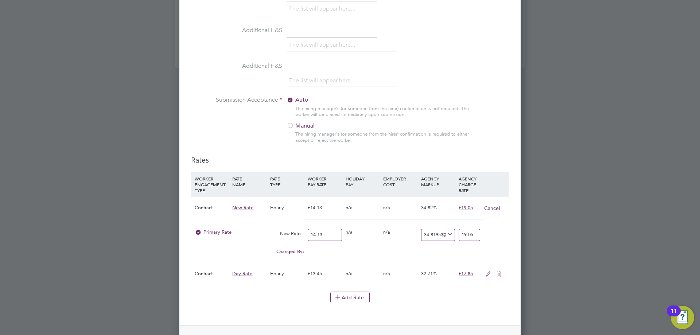
drag, startPoint x: 329, startPoint y: 240, endPoint x: 188, endPoint y: 236, distance: 140.5
type input "2"
type input "2.6963906581740975"
type input "1"
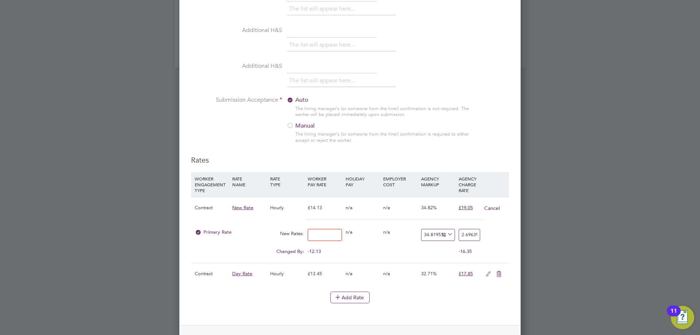
type input "1.3481953290870488"
type input "18"
type input "24.26751592356688"
type input "18.00"
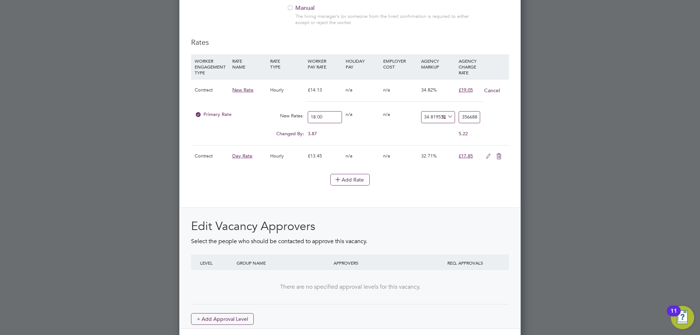
type input "-88.88888888888889"
type input "2"
type input "22.22222222222222"
type input "22.00"
click at [415, 214] on div "Edit Vacancy Approvers Select the people who should be contacted to approve thi…" at bounding box center [350, 268] width 340 height 121
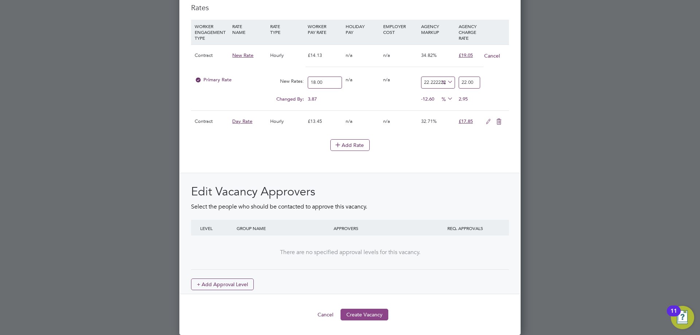
click at [366, 316] on button "Create Vacancy" at bounding box center [365, 315] width 48 height 12
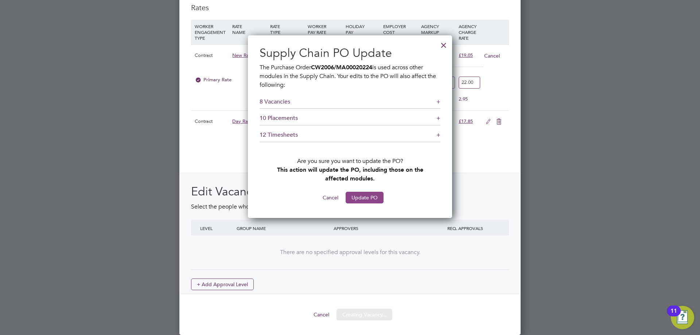
click at [367, 195] on button "Update PO" at bounding box center [365, 198] width 38 height 12
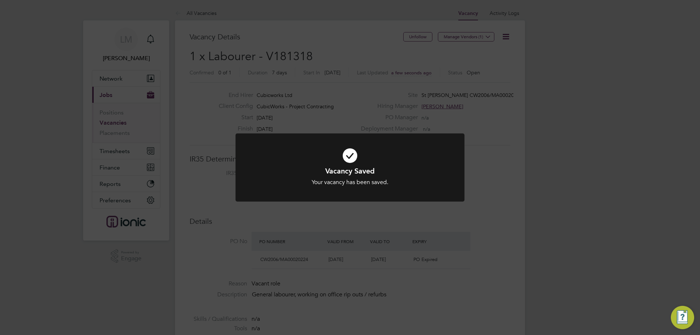
click at [372, 235] on div "Vacancy Saved Your vacancy has been saved. Cancel Okay" at bounding box center [350, 167] width 700 height 335
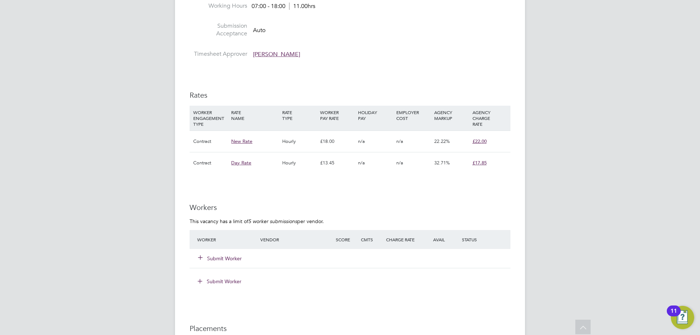
click at [226, 258] on button "Submit Worker" at bounding box center [220, 258] width 44 height 7
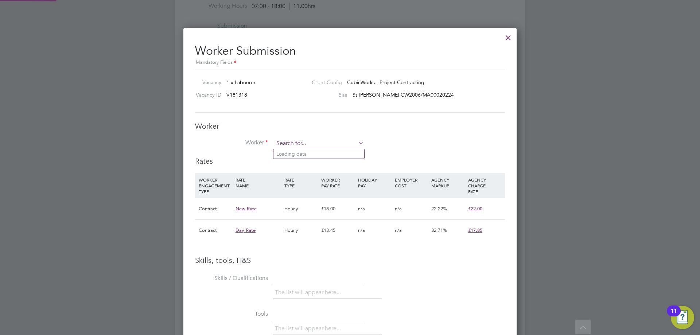
click at [312, 140] on input at bounding box center [319, 143] width 90 height 11
click at [326, 151] on li "Exauce Manan ga (446533)" at bounding box center [320, 154] width 93 height 10
type input "Exauce Mananga (446533)"
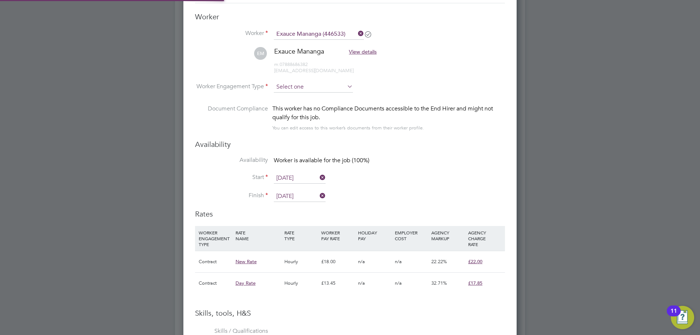
click at [315, 86] on input at bounding box center [313, 87] width 79 height 11
click at [312, 97] on li "Contract" at bounding box center [314, 97] width 80 height 9
type input "Contract"
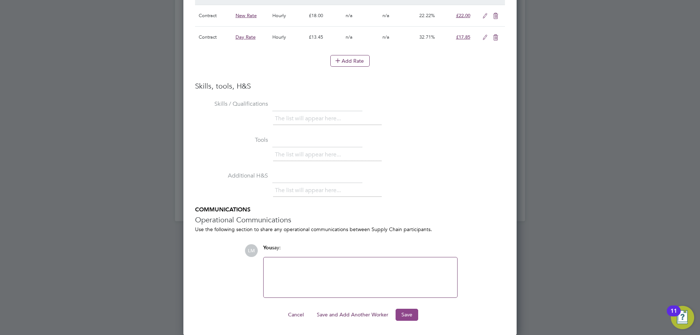
click at [402, 313] on button "Save" at bounding box center [407, 315] width 23 height 12
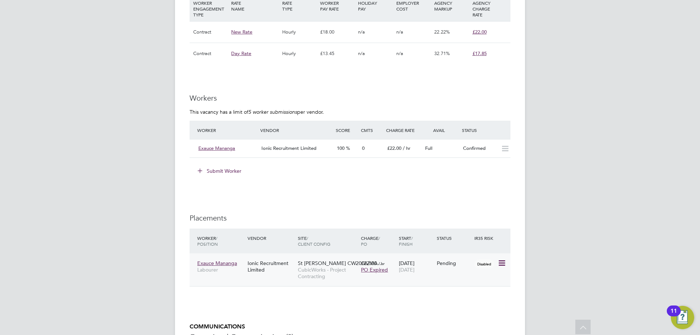
click at [501, 263] on icon at bounding box center [501, 263] width 7 height 9
click at [452, 307] on li "Start" at bounding box center [468, 308] width 75 height 10
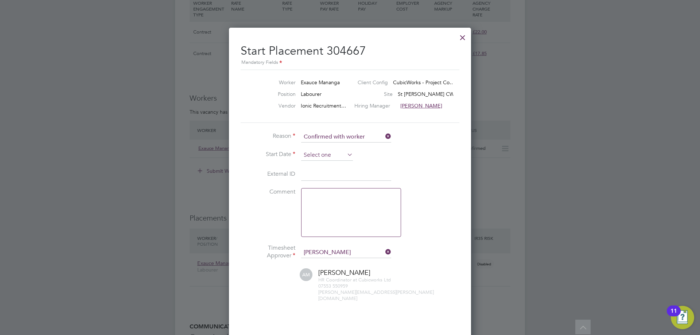
click at [318, 155] on input at bounding box center [327, 155] width 52 height 11
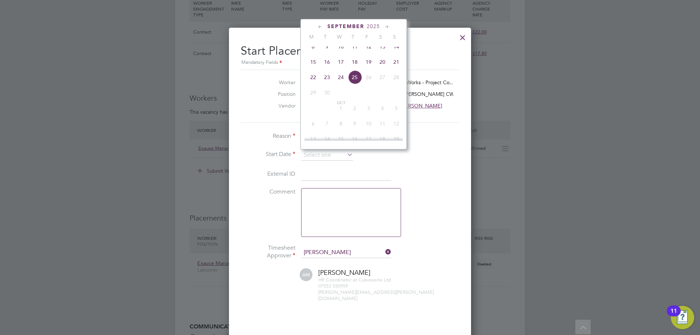
click at [315, 68] on span "15" at bounding box center [313, 62] width 14 height 14
type input "15 Sep 2025"
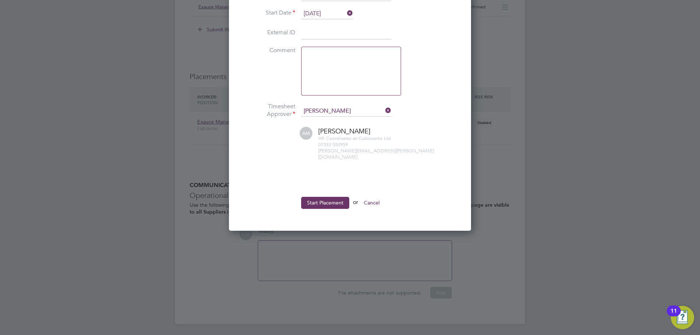
click at [326, 197] on button "Start Placement" at bounding box center [325, 203] width 48 height 12
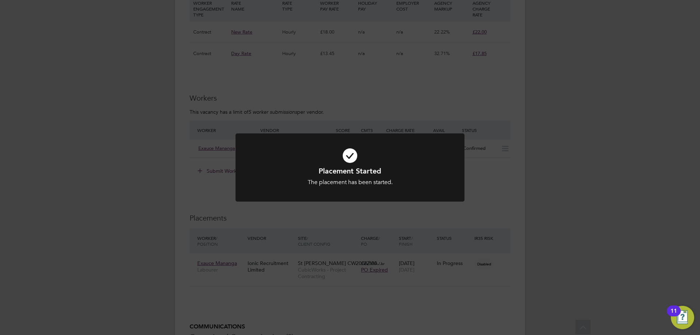
drag, startPoint x: 382, startPoint y: 219, endPoint x: 310, endPoint y: 209, distance: 72.3
click at [382, 219] on div "Placement Started The placement has been started. Cancel Okay" at bounding box center [350, 167] width 700 height 335
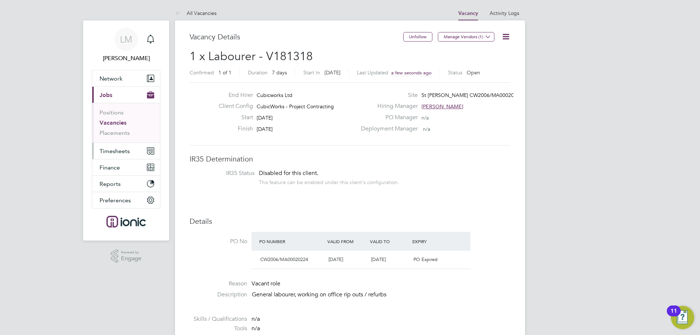
click at [129, 155] on button "Timesheets" at bounding box center [126, 151] width 68 height 16
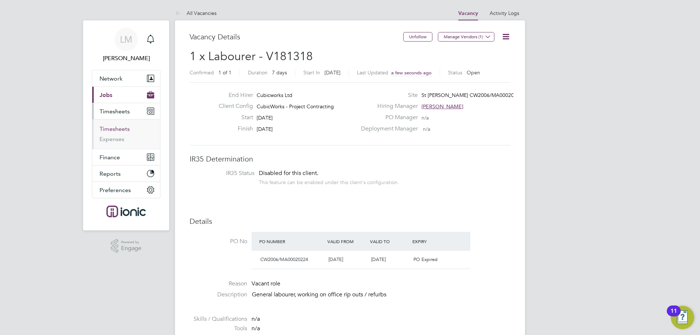
click at [121, 130] on link "Timesheets" at bounding box center [115, 128] width 30 height 7
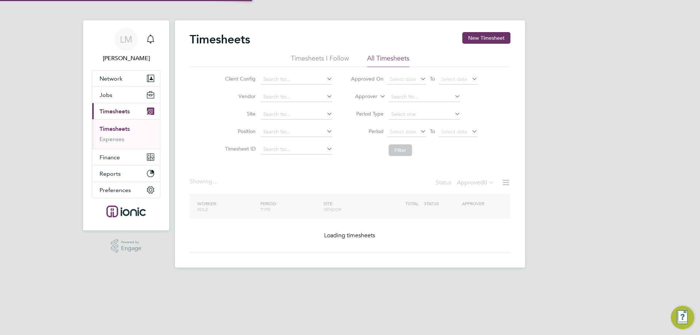
click at [486, 38] on button "New Timesheet" at bounding box center [486, 38] width 48 height 12
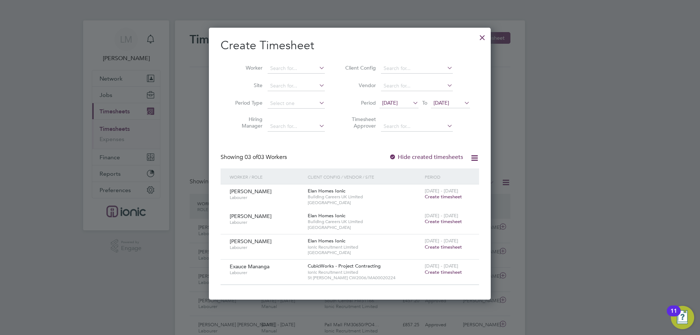
click at [448, 270] on span "Create timesheet" at bounding box center [443, 272] width 37 height 6
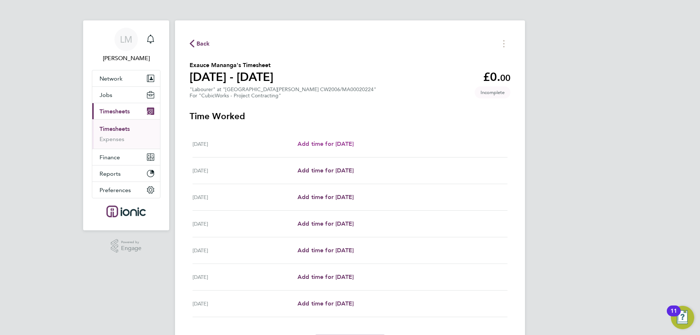
click at [337, 146] on span "Add time for Mon 15 Sep" at bounding box center [326, 143] width 56 height 7
select select "30"
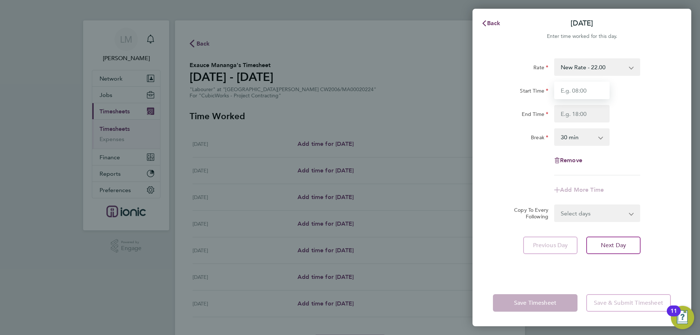
click at [588, 93] on input "Start Time" at bounding box center [581, 91] width 55 height 18
type input "07:00"
click at [581, 113] on input "End Time" at bounding box center [581, 114] width 55 height 18
type input "17:30"
click at [510, 152] on div "Rate New Rate - 22.00 Day Rate - 17.85 Start Time 07:00 End Time 17:30 Break 0 …" at bounding box center [582, 116] width 178 height 117
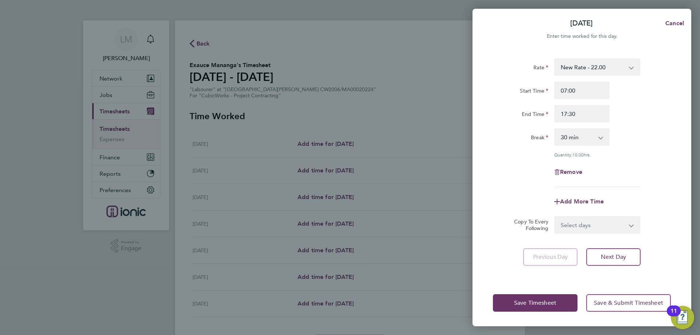
click at [565, 231] on select "Select days Day Weekday (Mon-Fri) Weekend (Sat-Sun) Tuesday Wednesday Thursday …" at bounding box center [593, 225] width 77 height 16
click at [566, 227] on select "Select days Day Weekday (Mon-Fri) Weekend (Sat-Sun) Tuesday Wednesday Thursday …" at bounding box center [593, 225] width 77 height 16
select select "WEEKDAY"
click at [555, 217] on select "Select days Day Weekday (Mon-Fri) Weekend (Sat-Sun) Tuesday Wednesday Thursday …" at bounding box center [593, 225] width 77 height 16
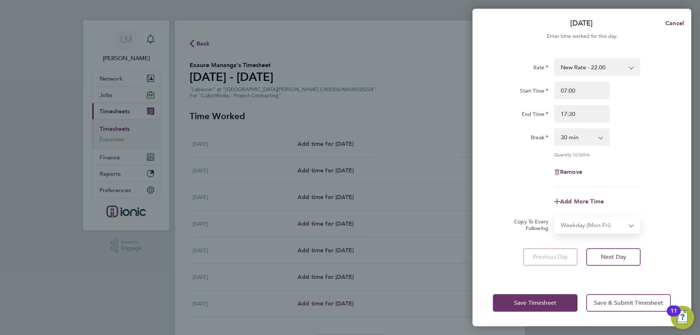
select select "2025-09-21"
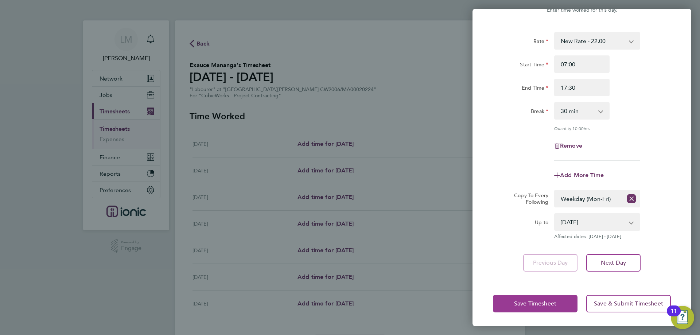
click at [517, 306] on button "Save Timesheet" at bounding box center [535, 304] width 85 height 18
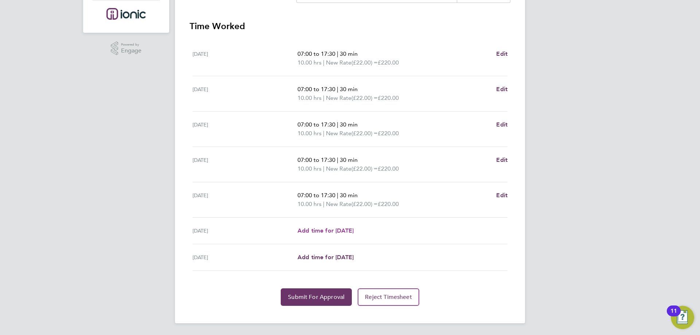
click at [342, 232] on span "Add time for Sat 20 Sep" at bounding box center [326, 230] width 56 height 7
select select "30"
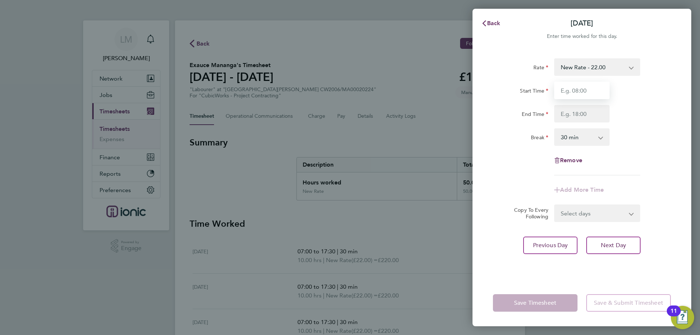
click at [576, 91] on input "Start Time" at bounding box center [581, 91] width 55 height 18
type input "07:00"
click at [583, 119] on input "End Time" at bounding box center [581, 114] width 55 height 18
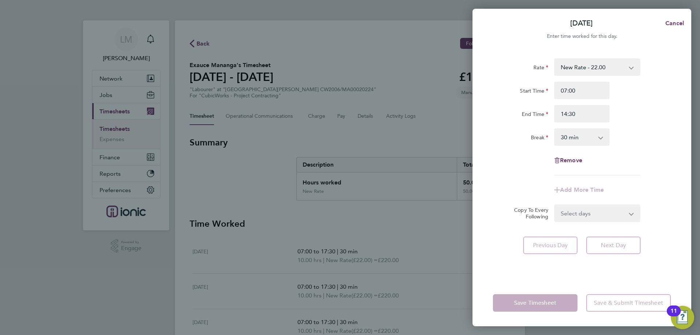
click at [535, 143] on div "Break" at bounding box center [520, 137] width 61 height 18
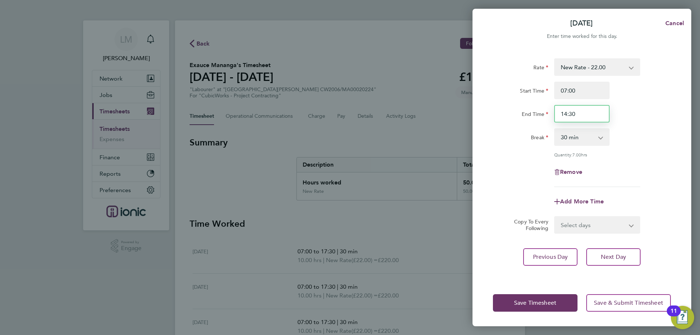
click at [566, 114] on input "14:30" at bounding box center [581, 114] width 55 height 18
type input "13:30"
drag, startPoint x: 521, startPoint y: 168, endPoint x: 528, endPoint y: 182, distance: 15.2
click at [522, 168] on div "Remove" at bounding box center [582, 172] width 184 height 18
click at [539, 309] on button "Save Timesheet" at bounding box center [535, 303] width 85 height 18
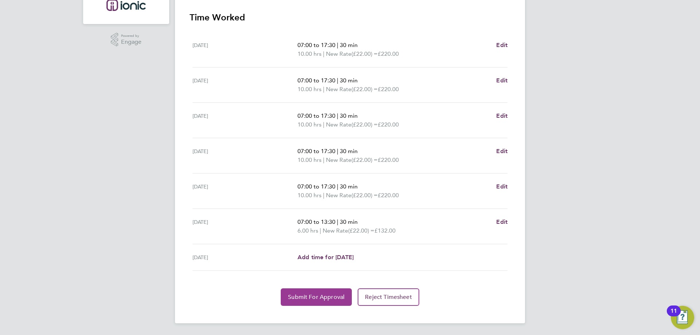
click at [327, 297] on span "Submit For Approval" at bounding box center [316, 297] width 57 height 7
click at [303, 295] on span "Approve Timesheet" at bounding box center [317, 297] width 54 height 7
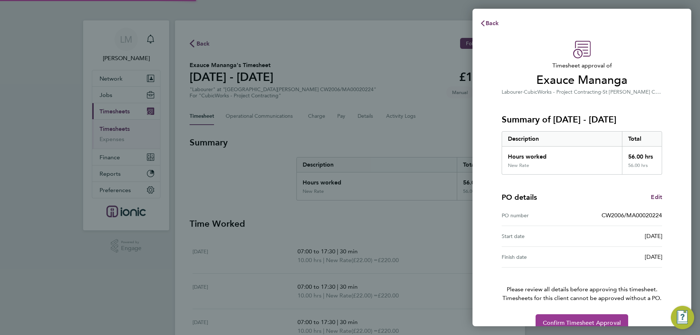
click at [557, 318] on button "Confirm Timesheet Approval" at bounding box center [582, 323] width 93 height 18
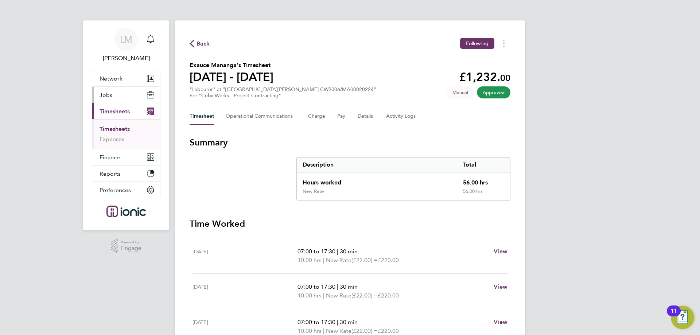
click at [133, 96] on button "Jobs" at bounding box center [126, 95] width 68 height 16
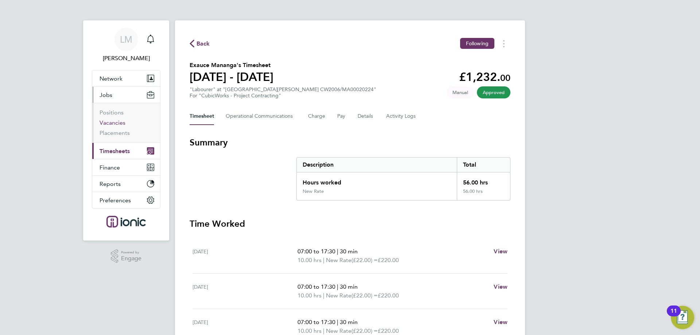
click at [107, 122] on link "Vacancies" at bounding box center [113, 122] width 26 height 7
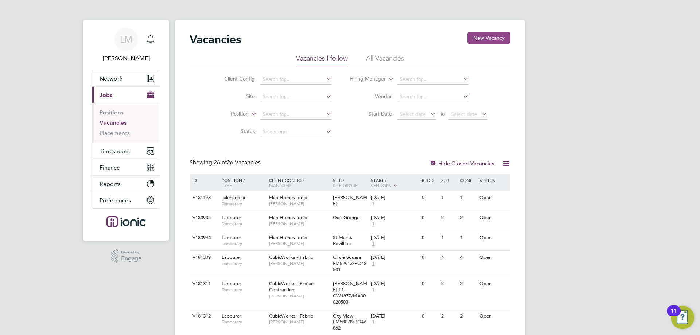
click at [483, 37] on button "New Vacancy" at bounding box center [489, 38] width 43 height 12
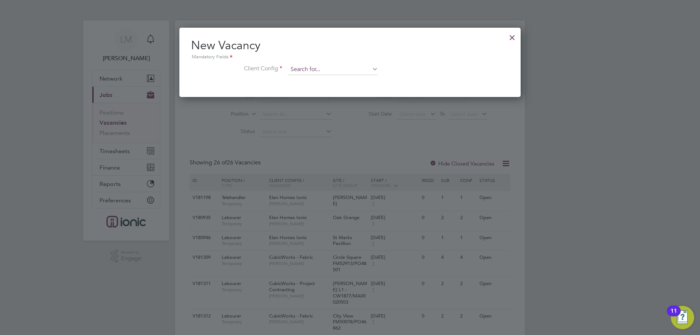
click at [357, 67] on input at bounding box center [333, 69] width 90 height 11
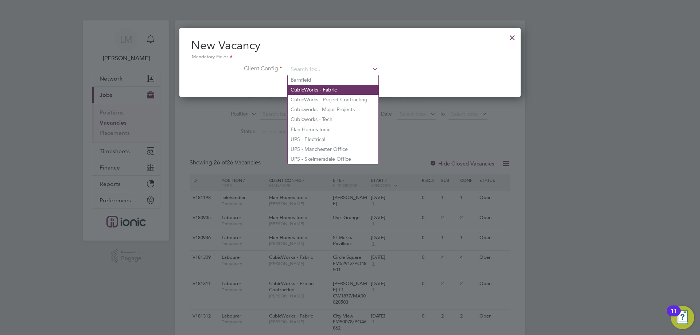
click at [320, 90] on li "CubicWorks - Fabric" at bounding box center [333, 90] width 91 height 10
type input "CubicWorks - Fabric"
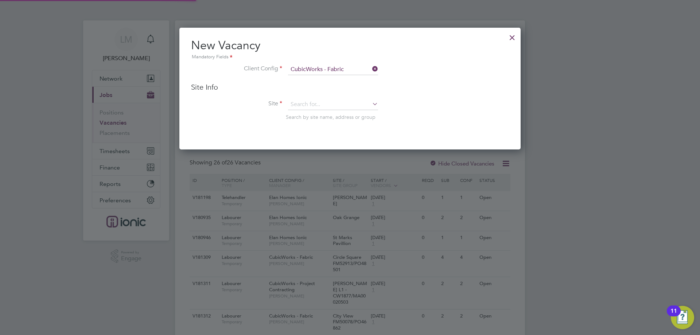
scroll to position [122, 342]
click at [316, 104] on input at bounding box center [333, 104] width 90 height 11
type input "fm52297"
click at [371, 105] on icon at bounding box center [371, 104] width 0 height 10
drag, startPoint x: 510, startPoint y: 33, endPoint x: 509, endPoint y: 29, distance: 4.0
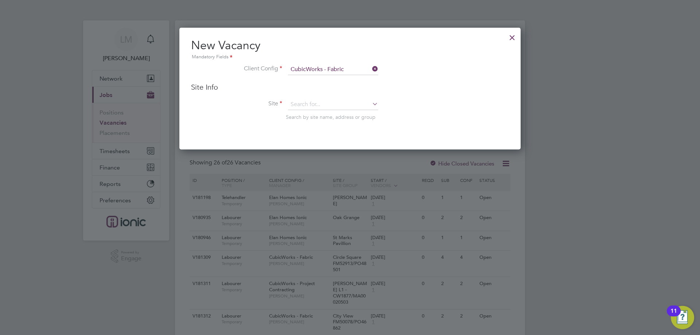
click at [510, 32] on div at bounding box center [512, 35] width 13 height 13
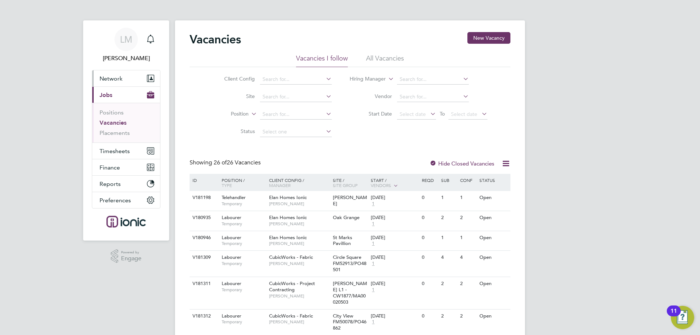
click at [120, 84] on button "Network" at bounding box center [126, 78] width 68 height 16
click at [122, 86] on li "Network Team Members Businesses Sites Workers Contacts" at bounding box center [126, 78] width 68 height 16
click at [123, 83] on button "Network" at bounding box center [126, 78] width 68 height 16
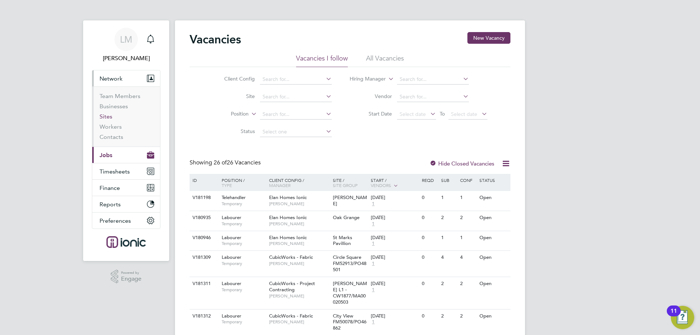
click at [107, 118] on link "Sites" at bounding box center [106, 116] width 13 height 7
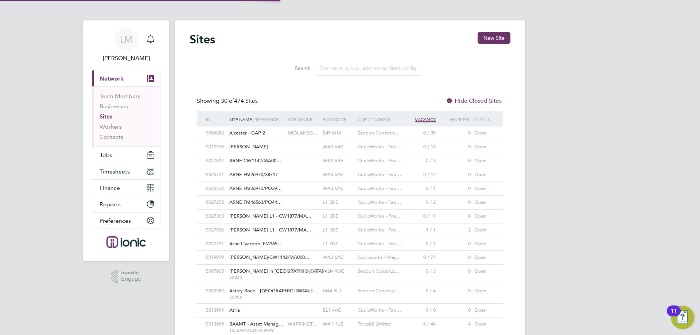
scroll to position [14, 35]
click at [354, 66] on input at bounding box center [369, 68] width 106 height 14
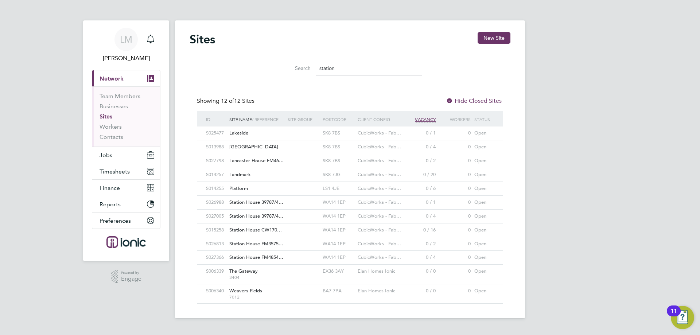
type input "station"
click at [277, 243] on span "Station House FM3575…" at bounding box center [256, 244] width 54 height 6
click at [500, 39] on button "New Site" at bounding box center [494, 38] width 33 height 12
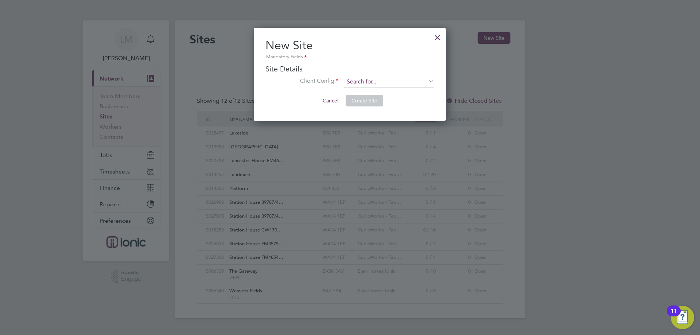
click at [383, 83] on input at bounding box center [389, 82] width 90 height 11
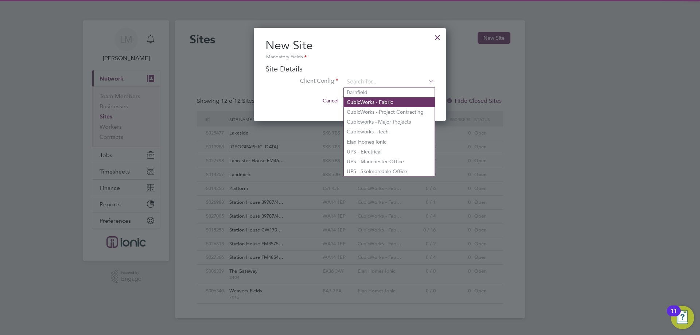
click at [383, 104] on li "CubicWorks - Fabric" at bounding box center [389, 102] width 91 height 10
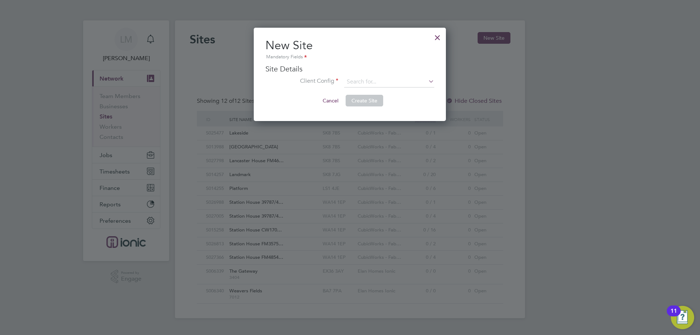
type input "CubicWorks - Fabric"
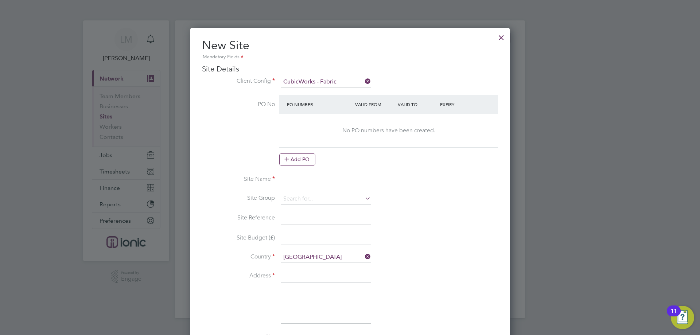
click at [340, 182] on input at bounding box center [326, 179] width 90 height 13
click at [344, 182] on input at bounding box center [326, 179] width 90 height 13
drag, startPoint x: 317, startPoint y: 181, endPoint x: 398, endPoint y: 175, distance: 81.1
click at [398, 175] on li "Site Name Station House FM52297/PO48502" at bounding box center [350, 183] width 296 height 20
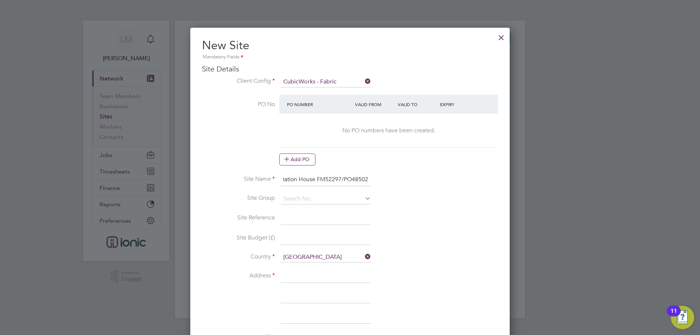
type input "Station House FM52297/PO48502"
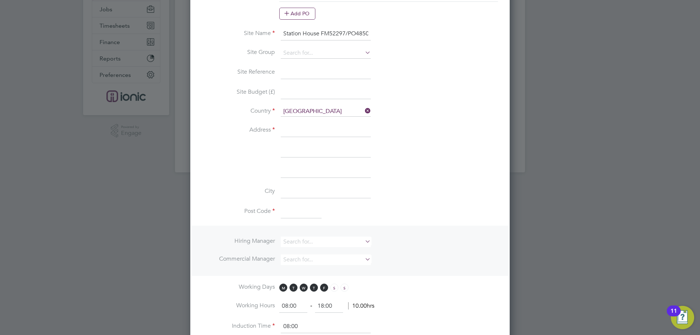
click at [291, 132] on input at bounding box center [326, 130] width 90 height 13
type input "[GEOGRAPHIC_DATA]"
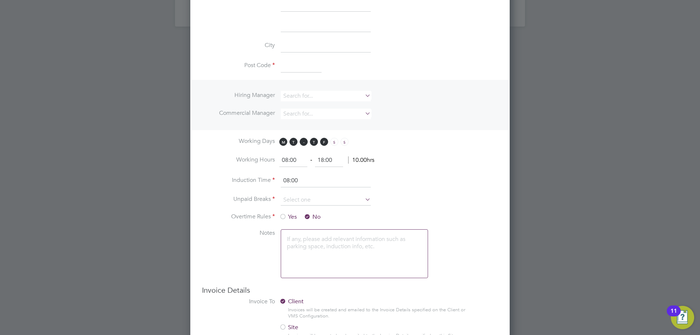
scroll to position [219, 0]
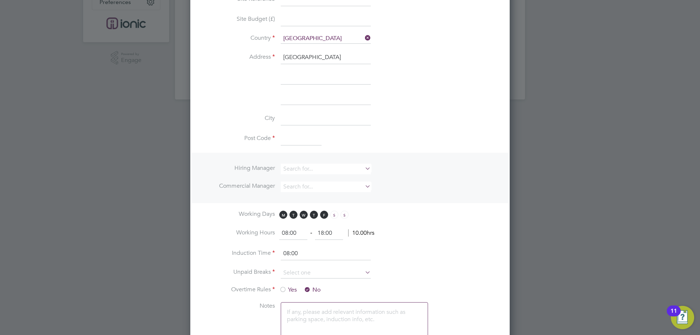
click at [302, 140] on input at bounding box center [301, 139] width 41 height 13
click at [315, 167] on input at bounding box center [326, 169] width 90 height 11
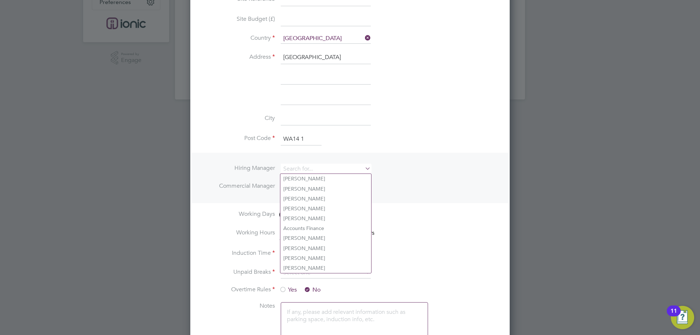
click at [310, 139] on input "WA14 1" at bounding box center [301, 139] width 41 height 13
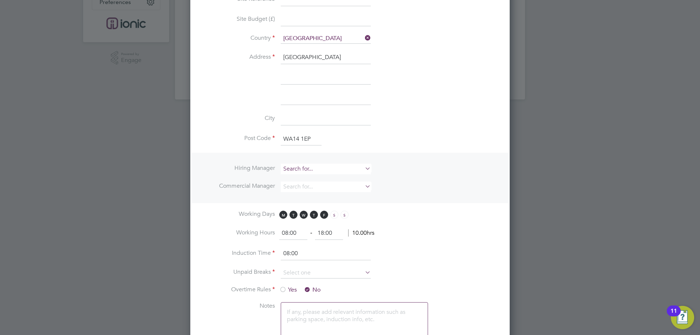
type input "WA14 1EP"
click at [321, 166] on input at bounding box center [326, 169] width 90 height 11
click at [320, 180] on li "Alie sha Murphy" at bounding box center [325, 179] width 91 height 10
type input "[PERSON_NAME]"
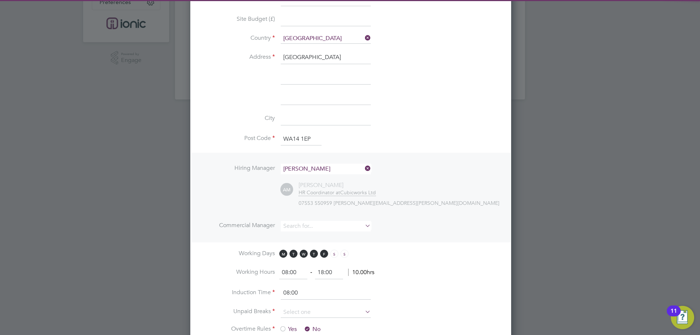
scroll to position [686, 320]
click at [310, 221] on input at bounding box center [326, 226] width 90 height 11
click at [308, 237] on li "Alie sha Murphy" at bounding box center [325, 236] width 91 height 10
type input "[PERSON_NAME]"
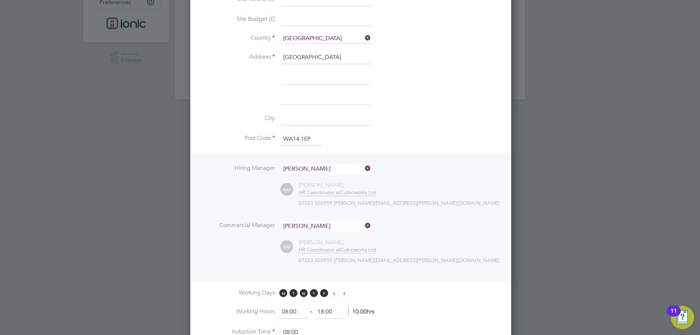
scroll to position [328, 0]
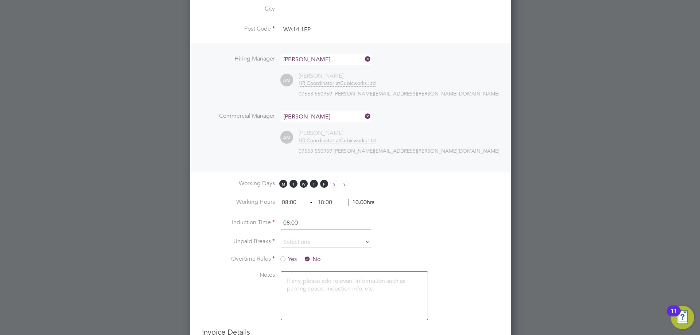
click at [295, 197] on input "08:00" at bounding box center [293, 202] width 28 height 13
type input "0"
type input "07:00"
click at [304, 242] on input at bounding box center [326, 242] width 90 height 11
click at [302, 270] on li "30 mins" at bounding box center [325, 271] width 91 height 9
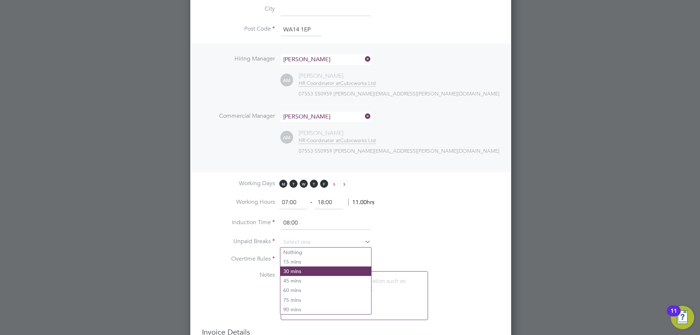
type input "30 mins"
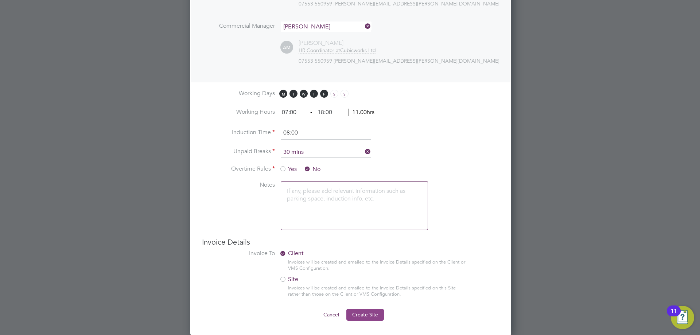
click at [373, 314] on span "Create Site" at bounding box center [365, 314] width 26 height 7
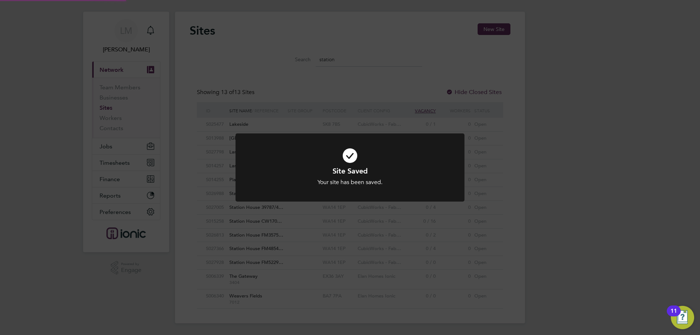
scroll to position [0, 0]
drag, startPoint x: 291, startPoint y: 242, endPoint x: 271, endPoint y: 170, distance: 75.2
click at [291, 241] on div "Site Saved Your site has been saved. Cancel Okay" at bounding box center [350, 167] width 700 height 335
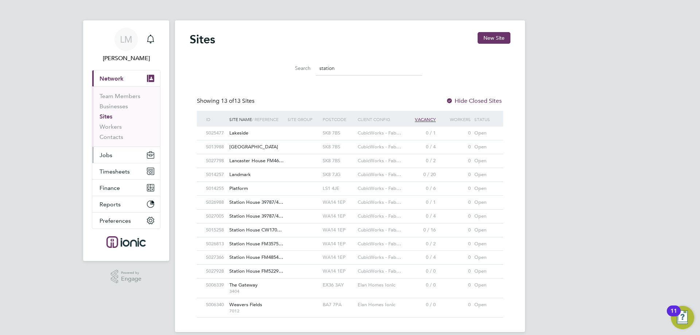
click at [126, 152] on button "Jobs" at bounding box center [126, 155] width 68 height 16
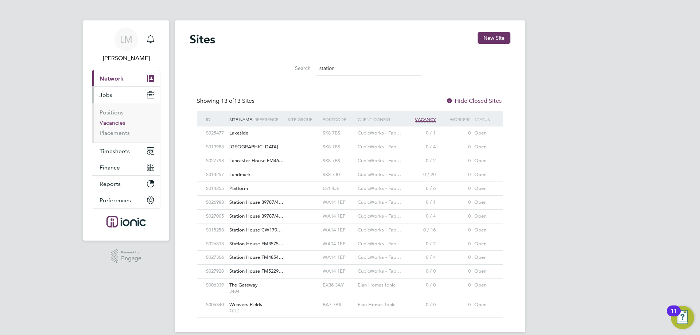
click at [111, 123] on link "Vacancies" at bounding box center [113, 122] width 26 height 7
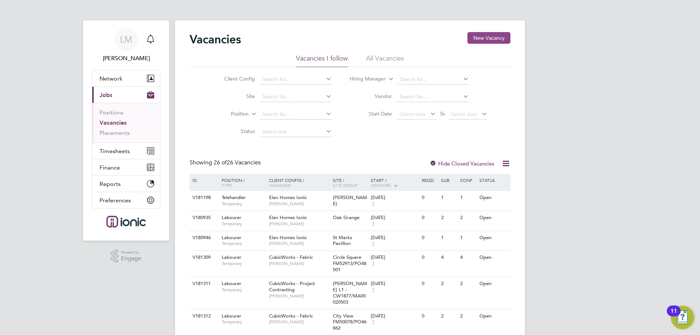
click at [485, 38] on button "New Vacancy" at bounding box center [489, 38] width 43 height 12
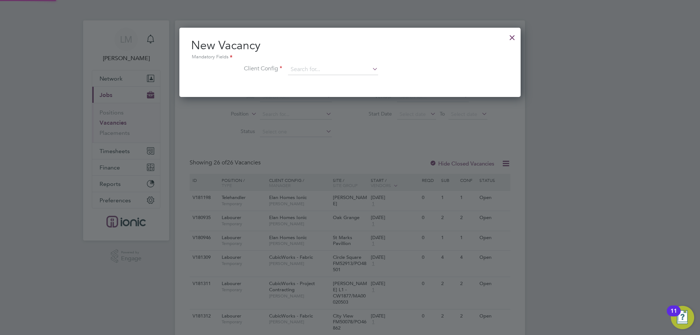
scroll to position [69, 342]
click at [319, 70] on input at bounding box center [333, 69] width 90 height 11
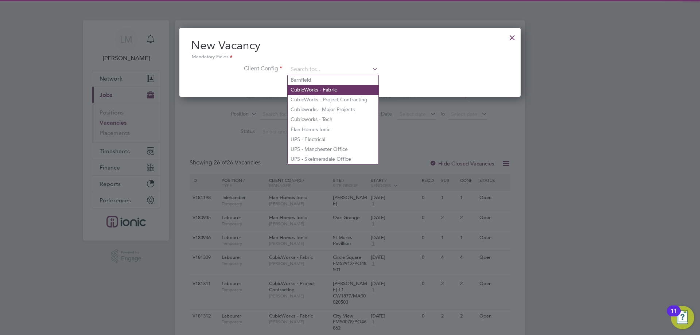
click at [330, 90] on li "CubicWorks - Fabric" at bounding box center [333, 90] width 91 height 10
type input "CubicWorks - Fabric"
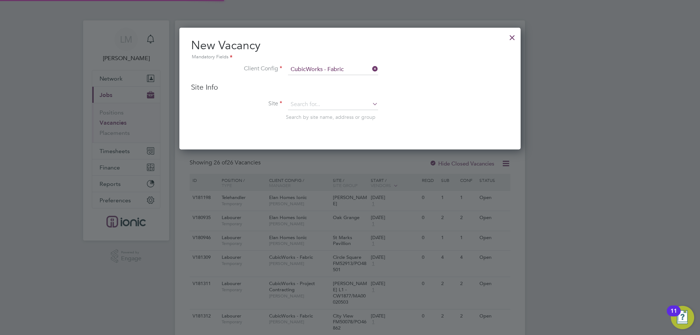
scroll to position [122, 342]
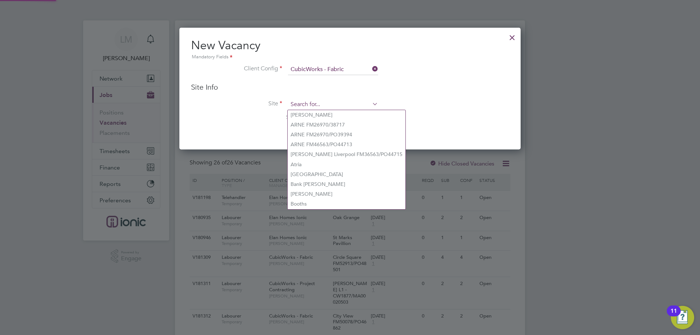
click at [325, 102] on input at bounding box center [333, 104] width 90 height 11
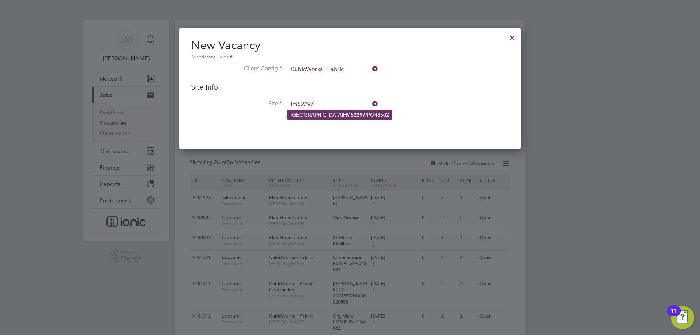
click at [343, 112] on b "FM52297" at bounding box center [354, 115] width 22 height 6
type input "Station House FM52297/PO48502"
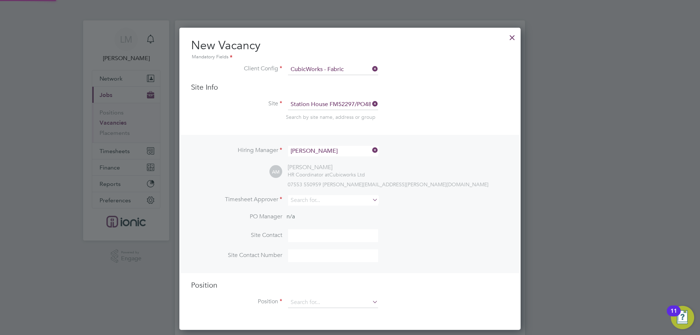
scroll to position [73, 0]
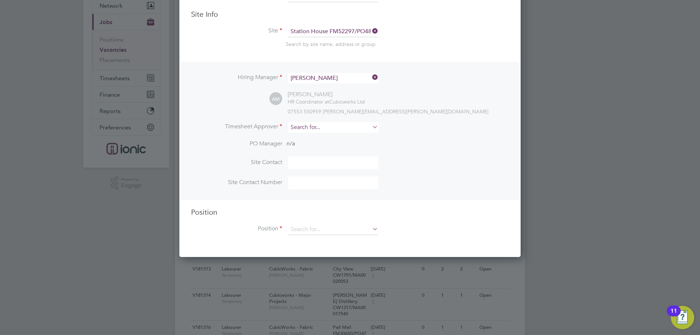
click at [311, 130] on input at bounding box center [333, 127] width 90 height 11
click at [335, 139] on li "Alie sha Murphy" at bounding box center [333, 138] width 91 height 10
type input "[PERSON_NAME]"
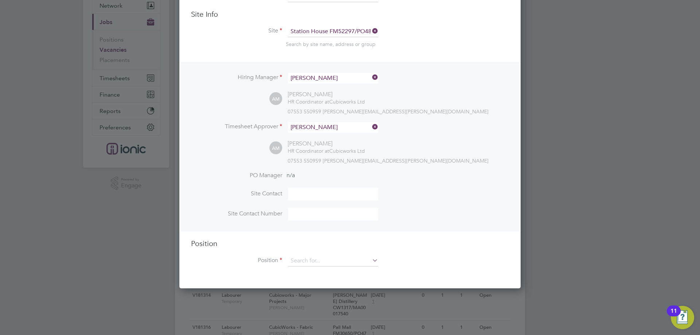
scroll to position [146, 0]
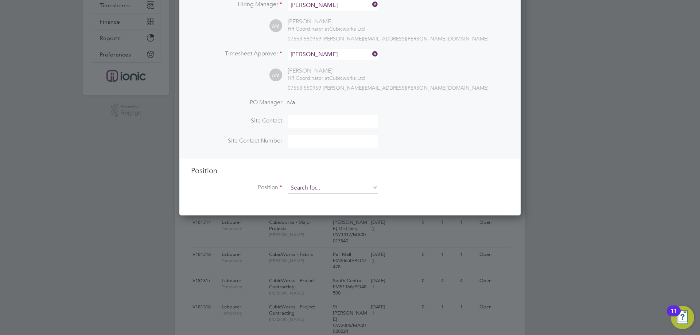
click at [313, 188] on input at bounding box center [333, 188] width 90 height 11
click at [320, 221] on li "Labourer" at bounding box center [333, 219] width 91 height 10
type input "Labourer"
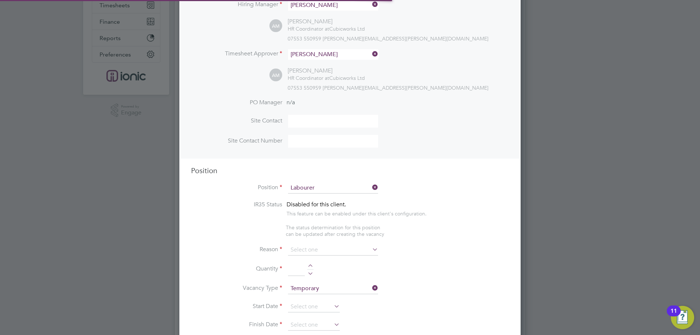
scroll to position [4, 4]
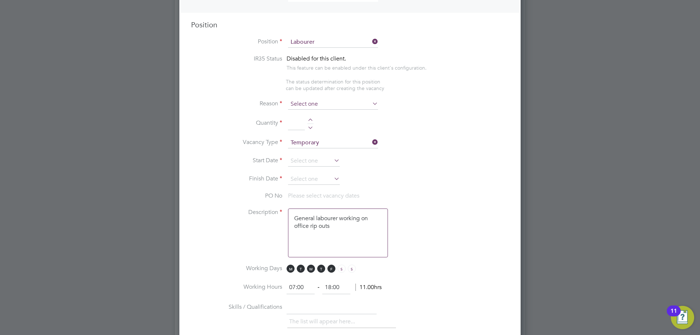
click at [304, 107] on input at bounding box center [333, 104] width 90 height 11
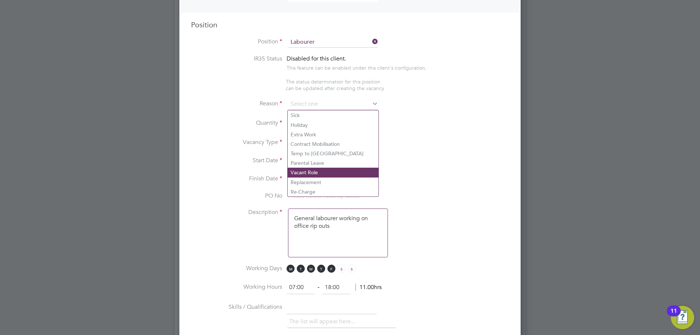
click at [311, 172] on li "Vacant Role" at bounding box center [333, 172] width 91 height 9
type input "Vacant Role"
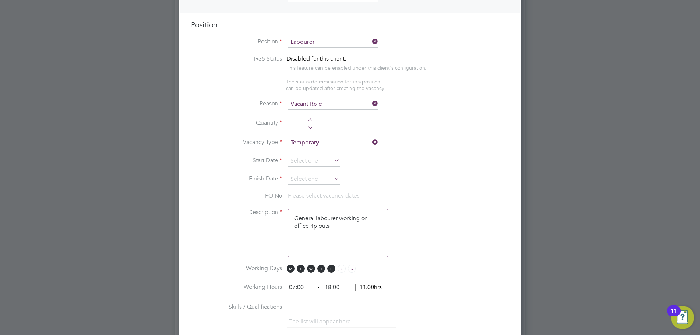
click at [311, 120] on div at bounding box center [310, 121] width 6 height 5
type input "3"
click at [311, 165] on input at bounding box center [314, 161] width 52 height 11
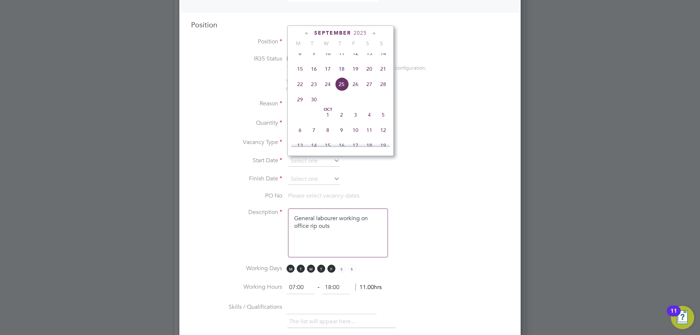
click at [299, 76] on span "15" at bounding box center [300, 69] width 14 height 14
type input "15 Sep 2025"
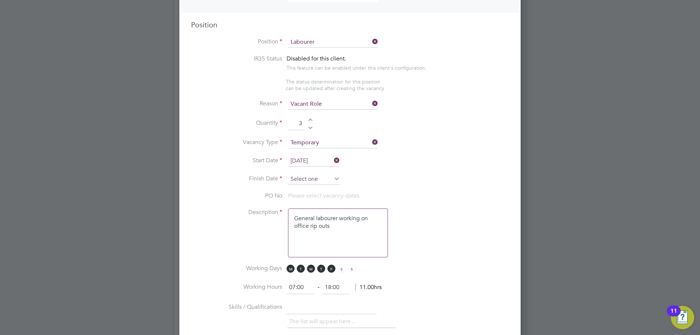
click at [310, 177] on input at bounding box center [314, 179] width 52 height 11
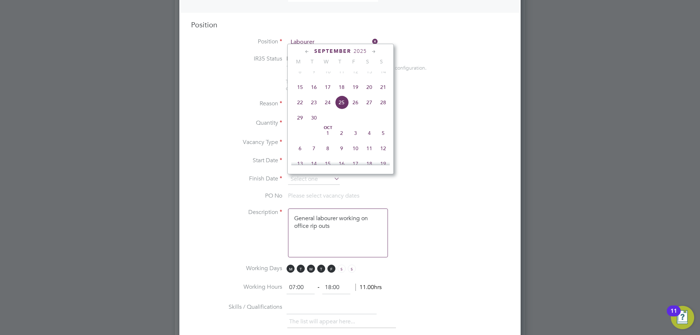
click at [381, 91] on span "21" at bounding box center [383, 87] width 14 height 14
type input "21 Sep 2025"
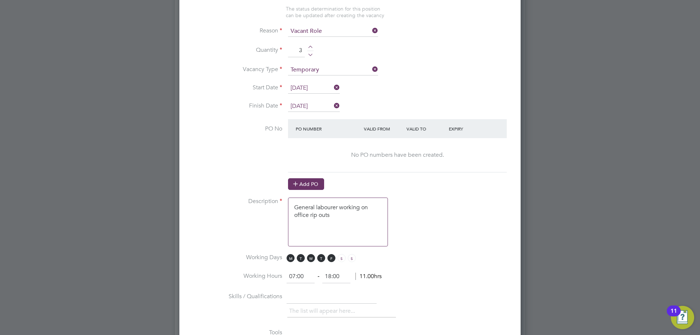
click at [307, 181] on button "Add PO" at bounding box center [306, 184] width 36 height 12
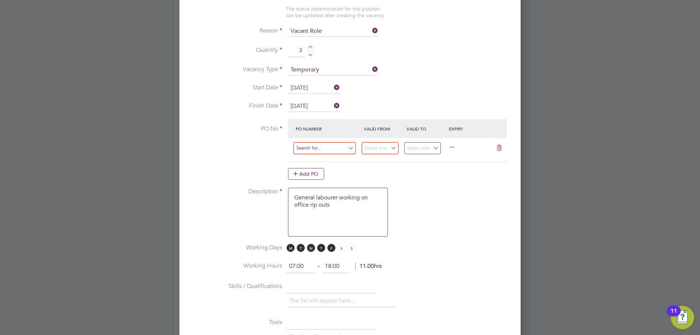
click at [319, 147] on input at bounding box center [325, 148] width 62 height 12
type input "FM52297/PO48502"
click at [328, 169] on li "Use "FM52297/PO48502"" at bounding box center [326, 169] width 67 height 10
click at [390, 150] on input at bounding box center [380, 148] width 37 height 12
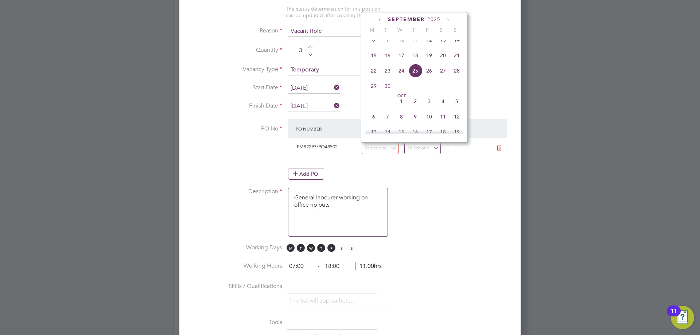
click at [376, 62] on span "15" at bounding box center [374, 56] width 14 height 14
type input "15 Sep 2025"
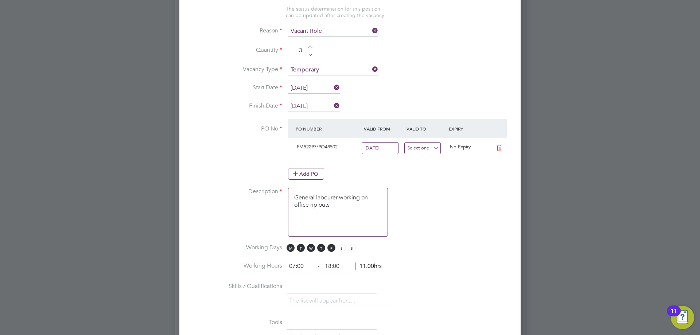
click at [426, 152] on input at bounding box center [422, 148] width 37 height 12
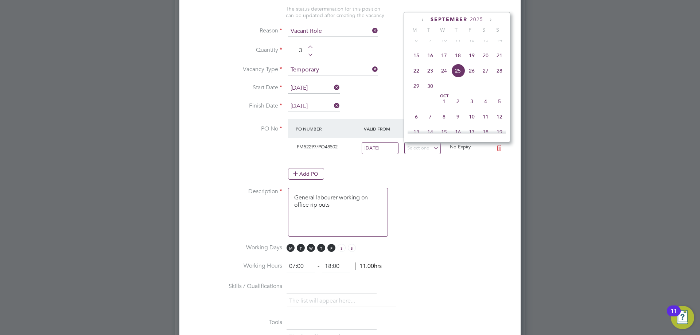
click at [500, 61] on span "21" at bounding box center [500, 56] width 14 height 14
type input "21 Sep 2025"
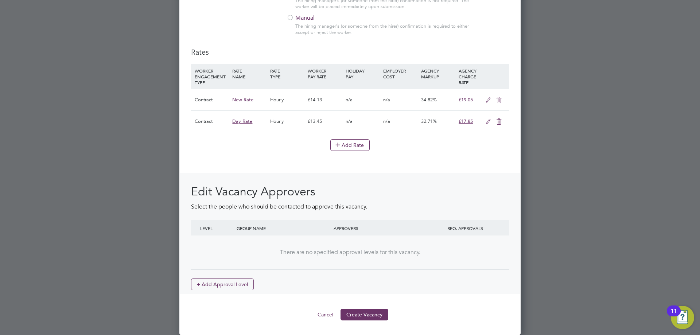
click at [375, 316] on button "Create Vacancy" at bounding box center [365, 315] width 48 height 12
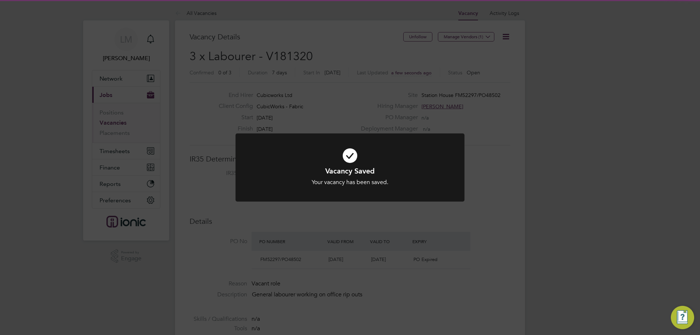
click at [330, 237] on div "Vacancy Saved Your vacancy has been saved. Cancel Okay" at bounding box center [350, 167] width 700 height 335
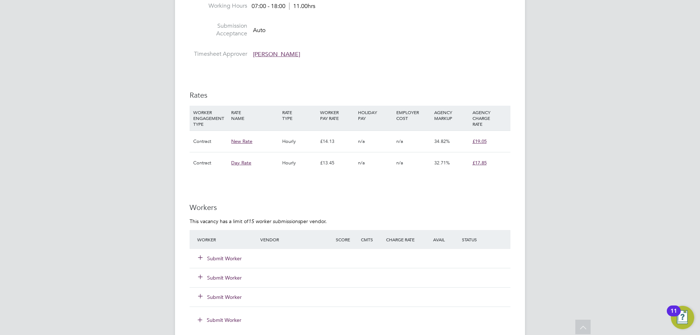
click at [216, 253] on div "Submit Worker" at bounding box center [232, 258] width 75 height 13
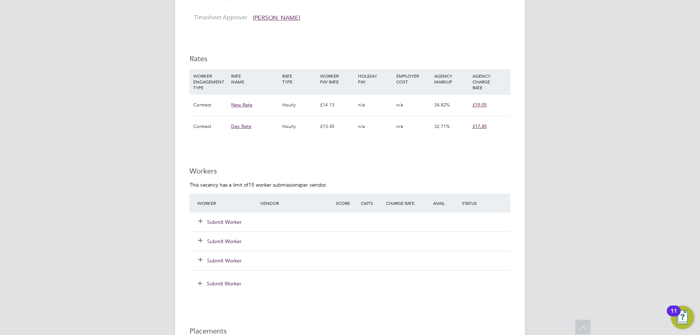
click at [231, 221] on button "Submit Worker" at bounding box center [220, 221] width 44 height 7
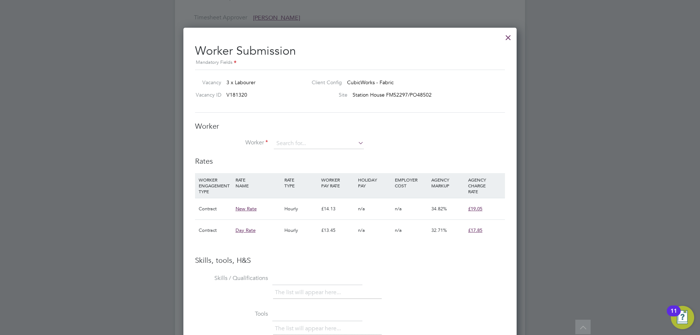
click at [198, 218] on button "Submit Worker" at bounding box center [220, 221] width 44 height 7
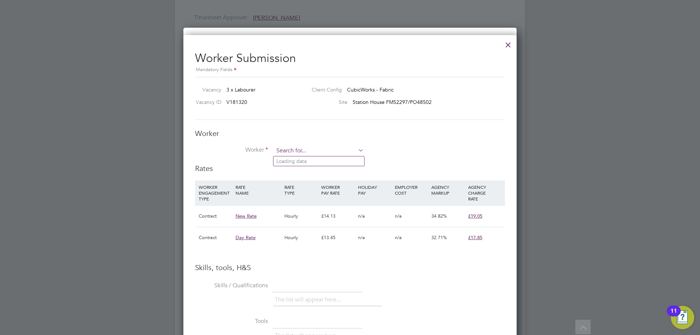
click at [311, 146] on input at bounding box center [319, 151] width 90 height 11
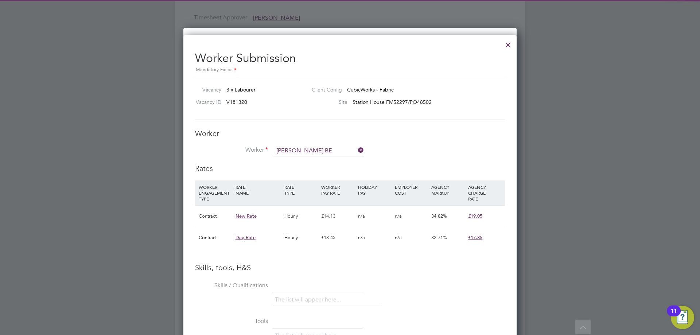
click at [306, 163] on li "Selvin Be ll (446443)" at bounding box center [319, 161] width 91 height 10
type input "Selvin Bell (446443)"
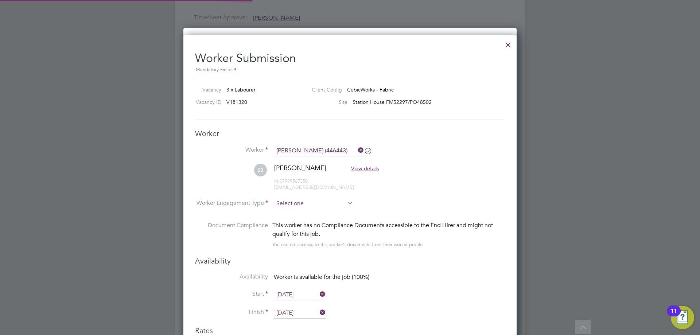
click at [296, 202] on input at bounding box center [313, 203] width 79 height 11
click at [294, 214] on li "Contract" at bounding box center [314, 213] width 80 height 9
type input "Contract"
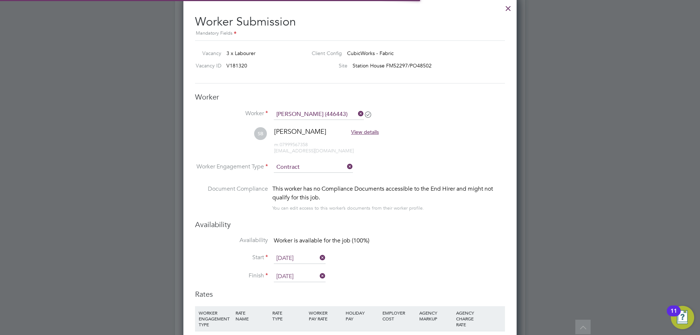
type input "16 Sep 2025"
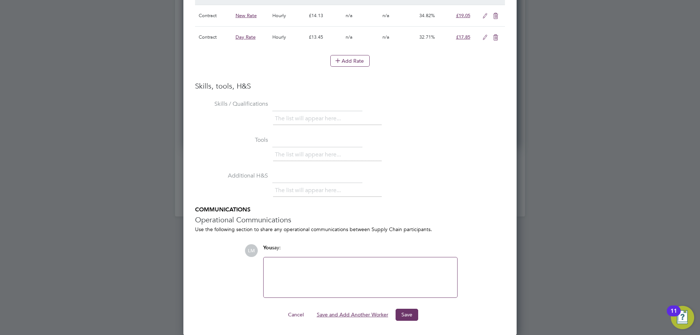
click at [337, 315] on button "Save and Add Another Worker" at bounding box center [352, 315] width 83 height 12
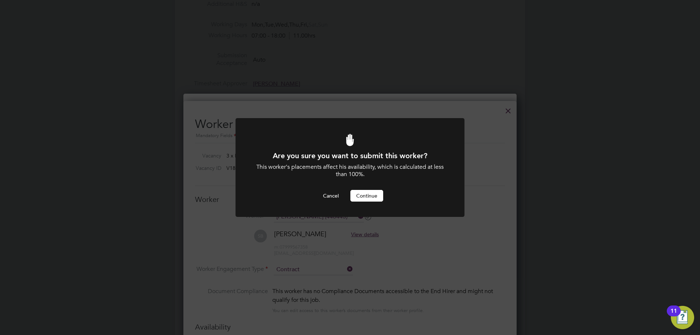
click at [360, 199] on button "Continue" at bounding box center [366, 196] width 33 height 12
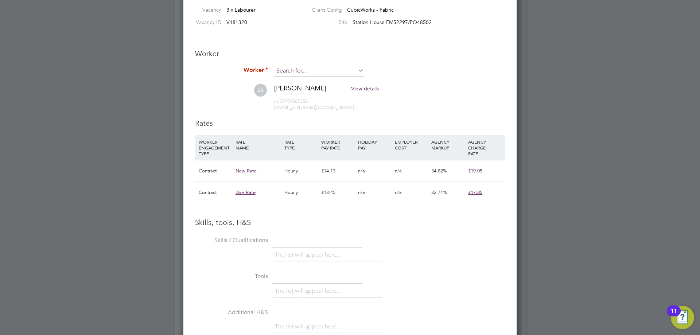
click at [305, 69] on input at bounding box center [319, 71] width 90 height 11
click at [318, 82] on b "Fahey" at bounding box center [339, 81] width 42 height 6
type input "Lee Fahey (471855)"
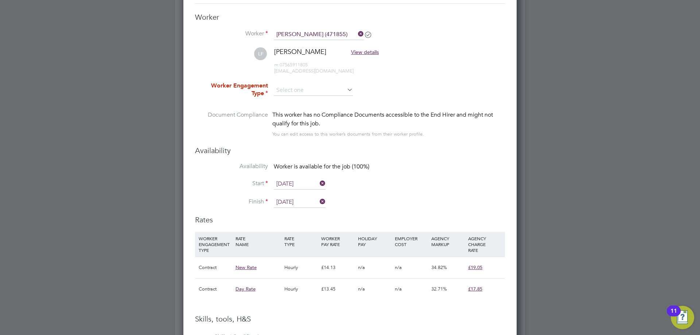
type input "16 Sep 2025"
click at [296, 88] on input at bounding box center [313, 90] width 79 height 11
click at [295, 100] on li "Contract" at bounding box center [314, 100] width 80 height 9
type input "Contract"
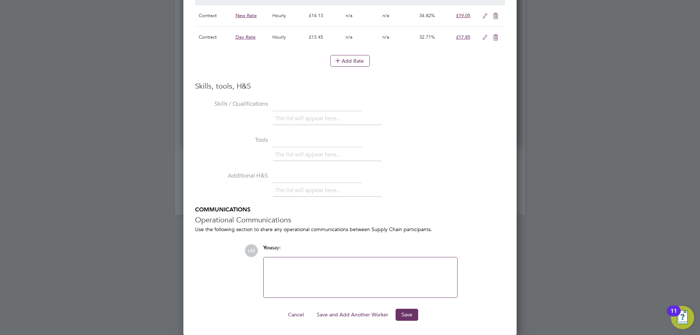
click at [336, 315] on button "Save and Add Another Worker" at bounding box center [352, 315] width 83 height 12
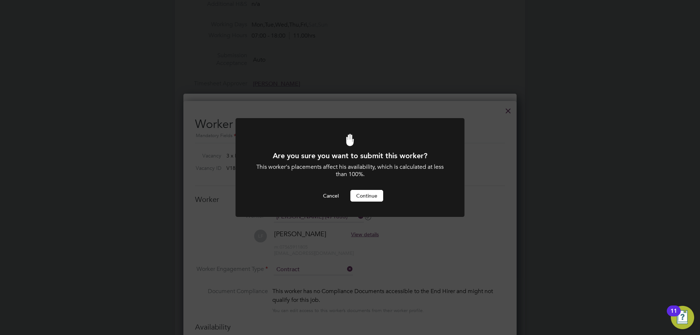
click at [368, 194] on button "Continue" at bounding box center [366, 196] width 33 height 12
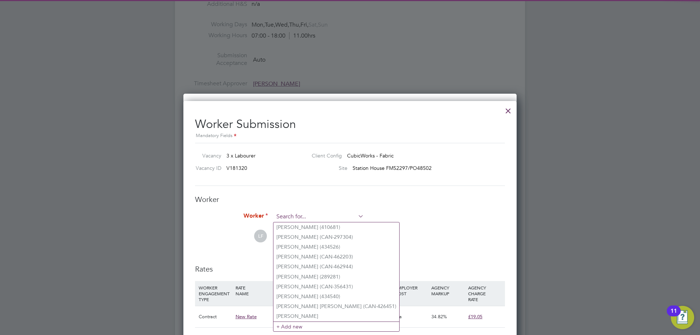
click at [303, 212] on input at bounding box center [319, 217] width 90 height 11
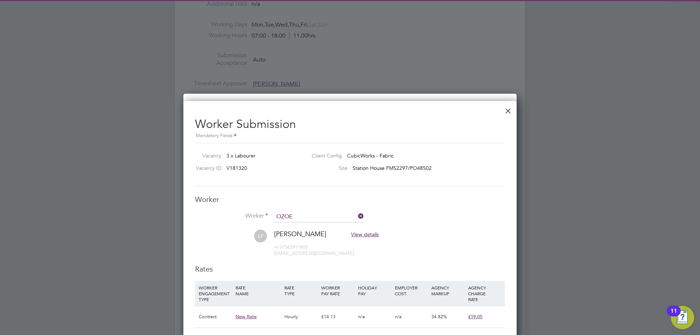
click at [305, 226] on b "Ozoe" at bounding box center [298, 227] width 13 height 6
type input "Victory Ozoemena (471432)"
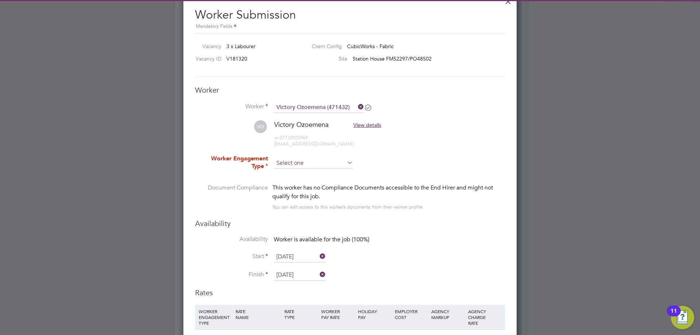
click at [304, 162] on input at bounding box center [313, 163] width 79 height 11
click at [302, 176] on li "Contract" at bounding box center [314, 172] width 80 height 9
type input "Contract"
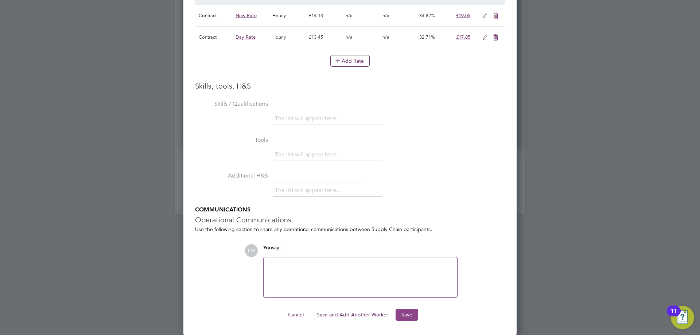
click at [408, 310] on button "Save" at bounding box center [407, 315] width 23 height 12
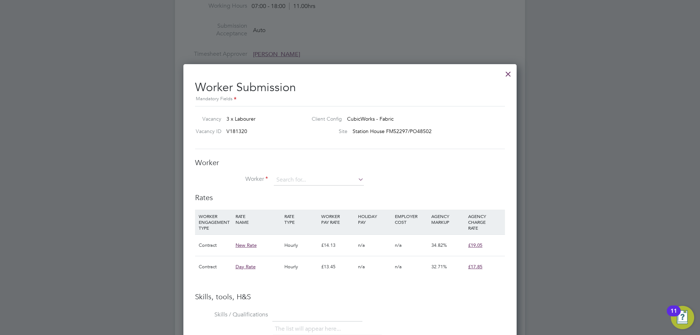
click at [505, 73] on div at bounding box center [508, 72] width 13 height 13
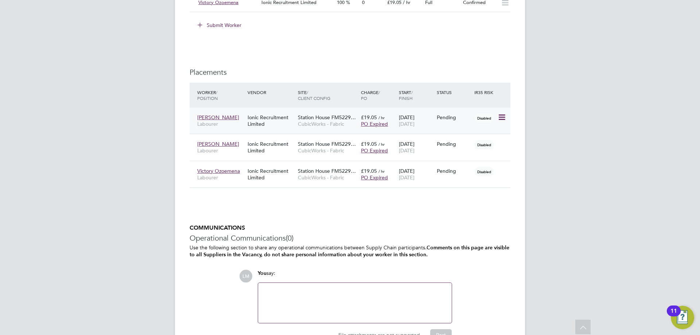
click at [502, 116] on icon at bounding box center [501, 117] width 7 height 9
click at [466, 168] on li "Postpone" at bounding box center [468, 173] width 75 height 10
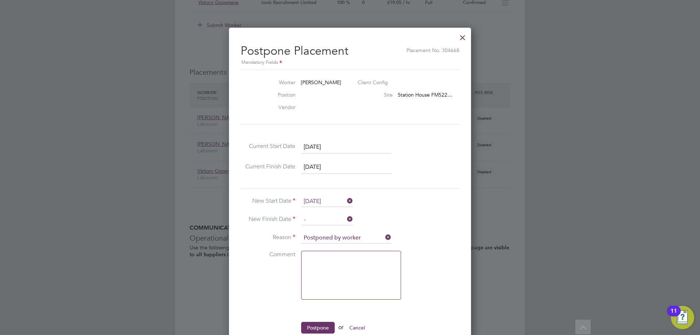
click at [462, 38] on div at bounding box center [462, 35] width 13 height 13
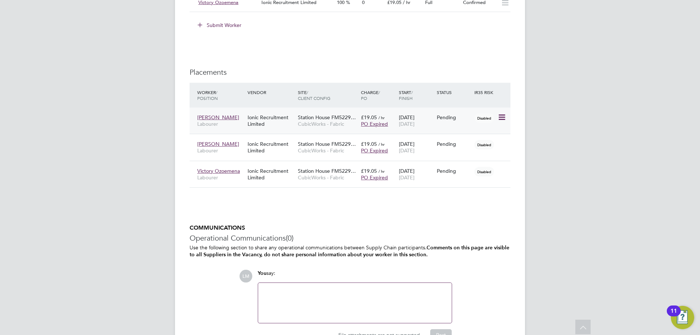
click at [502, 118] on icon at bounding box center [501, 117] width 7 height 9
click at [459, 160] on li "Start" at bounding box center [468, 163] width 75 height 10
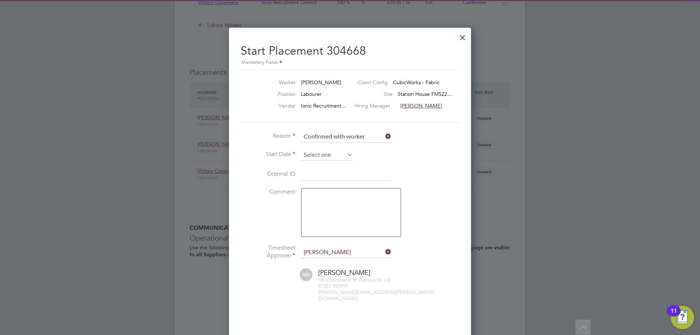
click at [309, 154] on input at bounding box center [327, 155] width 52 height 11
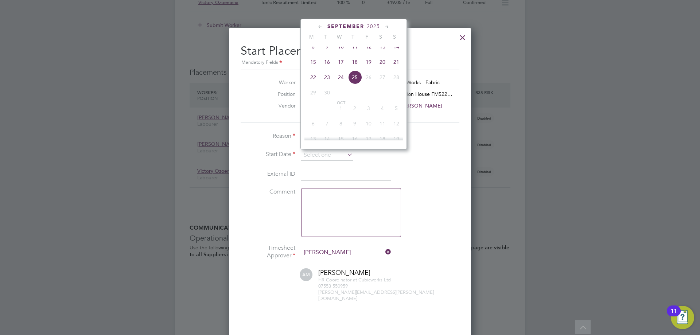
click at [315, 69] on span "15" at bounding box center [313, 62] width 14 height 14
type input "15 Sep 2025"
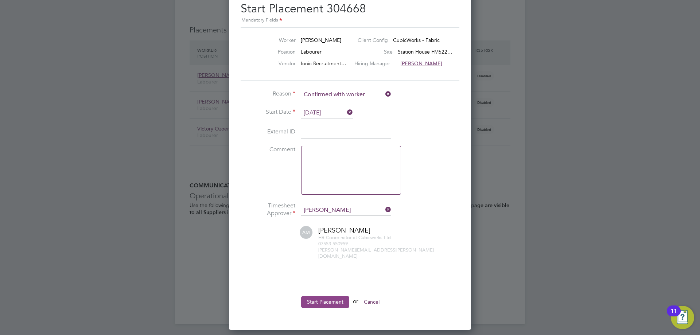
click at [315, 296] on button "Start Placement" at bounding box center [325, 302] width 48 height 12
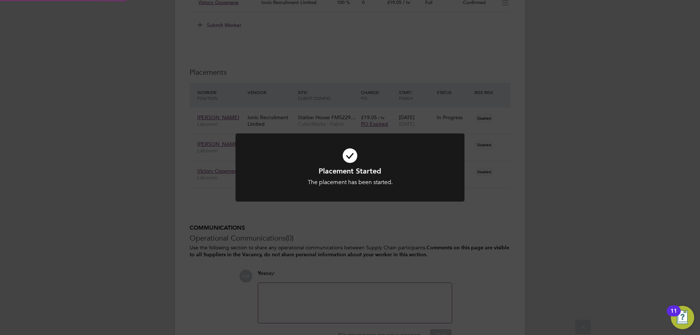
click at [306, 263] on div "Placement Started The placement has been started. Cancel Okay" at bounding box center [350, 167] width 700 height 335
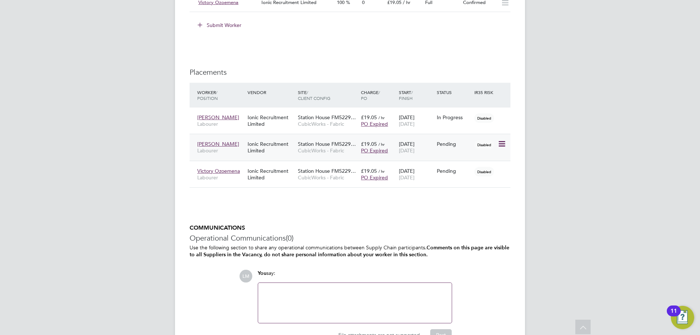
click at [502, 142] on icon at bounding box center [501, 144] width 7 height 9
click at [435, 191] on li "Start" at bounding box center [468, 189] width 75 height 10
type input "[PERSON_NAME]"
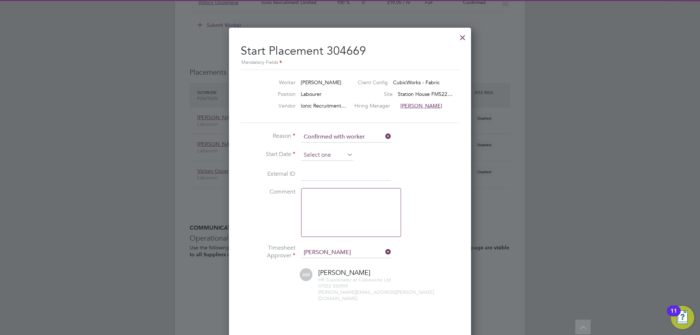
click at [314, 156] on input at bounding box center [327, 155] width 52 height 11
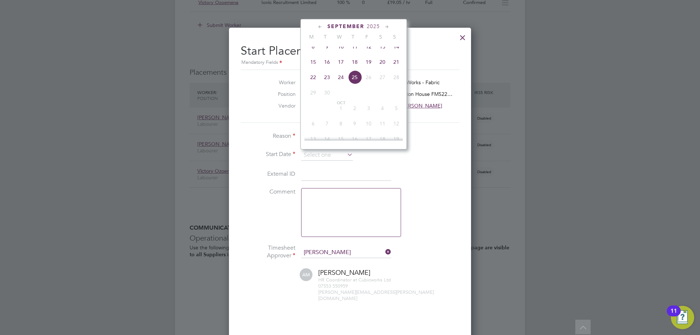
click at [324, 69] on span "16" at bounding box center [327, 62] width 14 height 14
type input "16 Sep 2025"
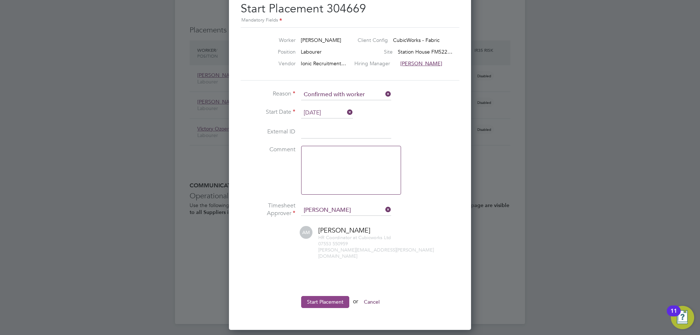
click at [326, 297] on button "Start Placement" at bounding box center [325, 302] width 48 height 12
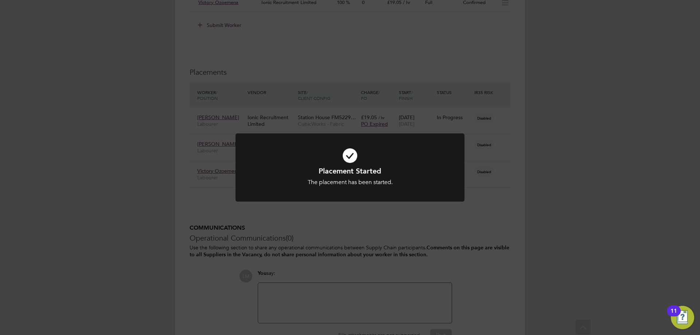
click at [337, 225] on div "Placement Started The placement has been started. Cancel Okay" at bounding box center [350, 167] width 700 height 335
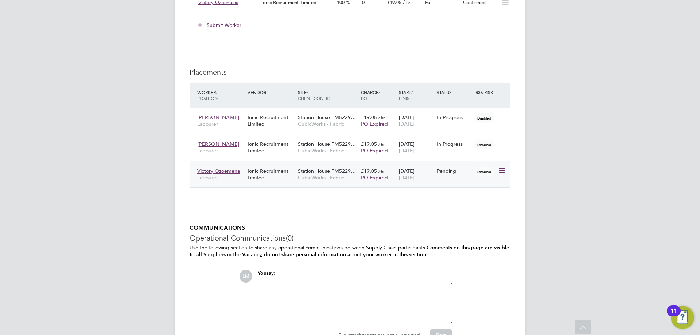
click at [502, 171] on icon at bounding box center [501, 170] width 7 height 9
click at [438, 214] on li "Start" at bounding box center [468, 216] width 75 height 10
type input "[PERSON_NAME]"
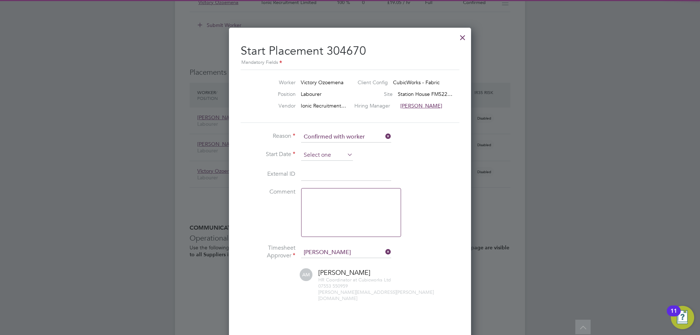
click at [333, 153] on input at bounding box center [327, 155] width 52 height 11
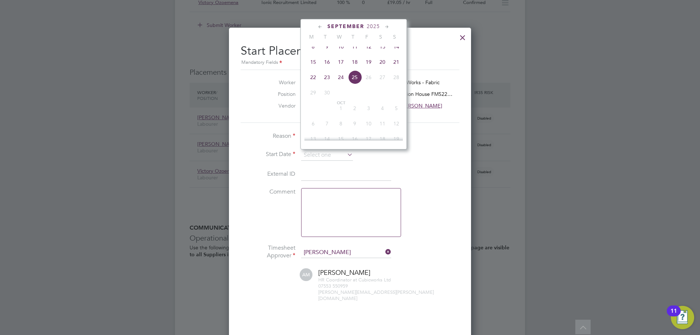
click at [314, 69] on span "15" at bounding box center [313, 62] width 14 height 14
type input "15 Sep 2025"
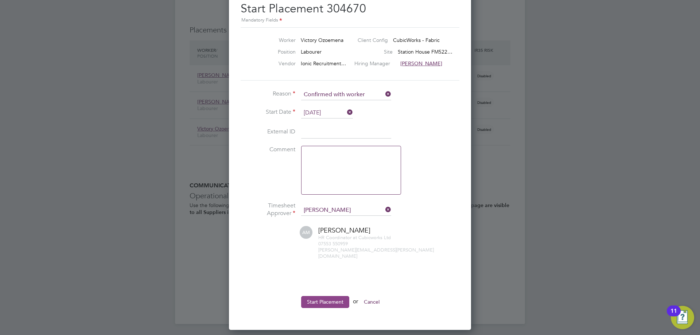
click at [310, 296] on button "Start Placement" at bounding box center [325, 302] width 48 height 12
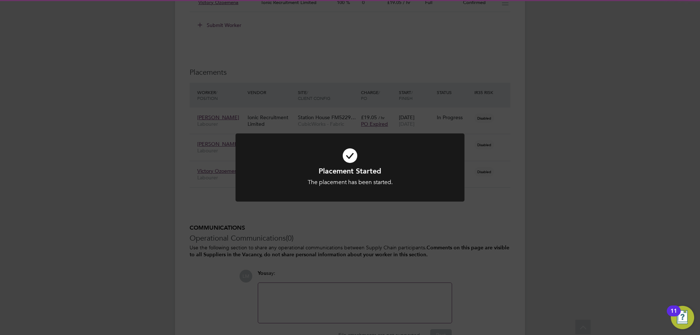
click at [437, 276] on div "Placement Started The placement has been started. Cancel Okay" at bounding box center [350, 167] width 700 height 335
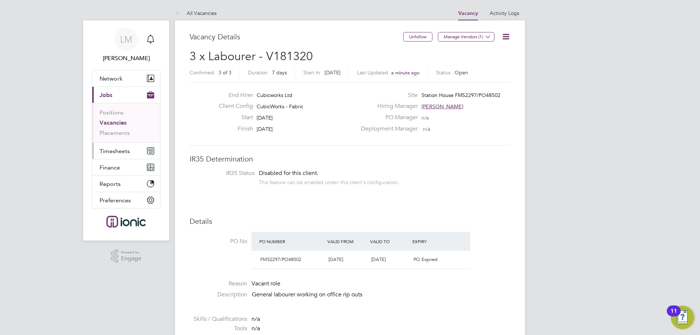
click at [126, 150] on span "Timesheets" at bounding box center [115, 151] width 30 height 7
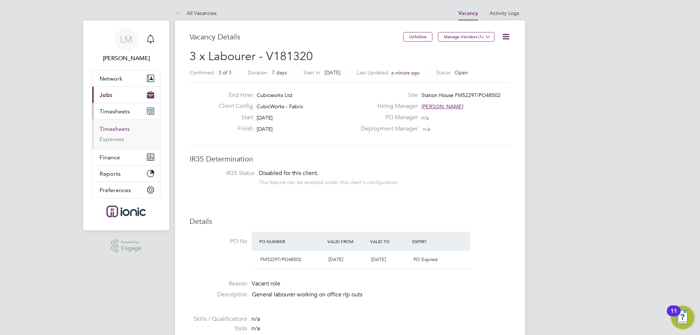
click at [121, 129] on link "Timesheets" at bounding box center [115, 128] width 30 height 7
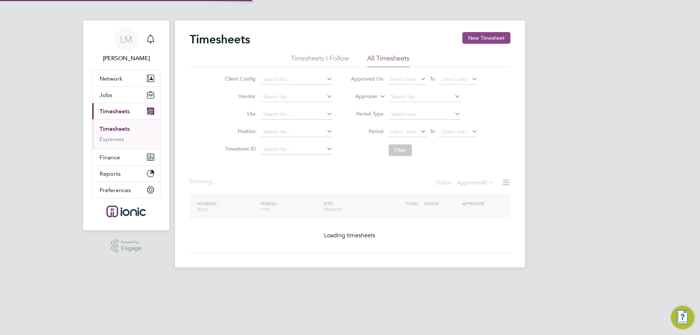
click at [494, 40] on button "New Timesheet" at bounding box center [486, 38] width 48 height 12
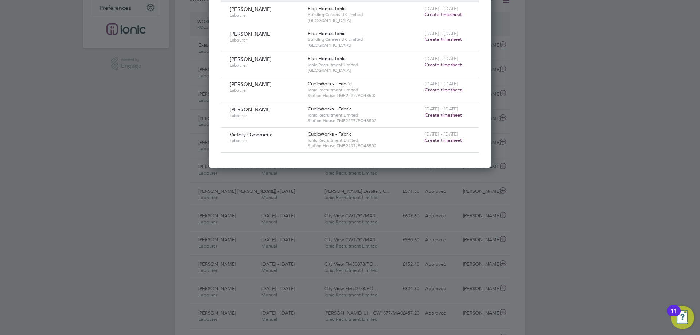
click at [441, 90] on span "Create timesheet" at bounding box center [443, 90] width 37 height 6
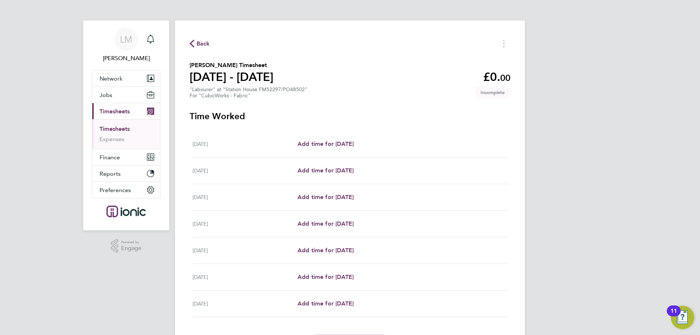
click at [336, 166] on div "Tue 16 Sep Add time for Tue 16 Sep Add time for Tue 16 Sep" at bounding box center [350, 171] width 315 height 27
click at [336, 169] on span "Add time for Tue 16 Sep" at bounding box center [326, 170] width 56 height 7
select select "30"
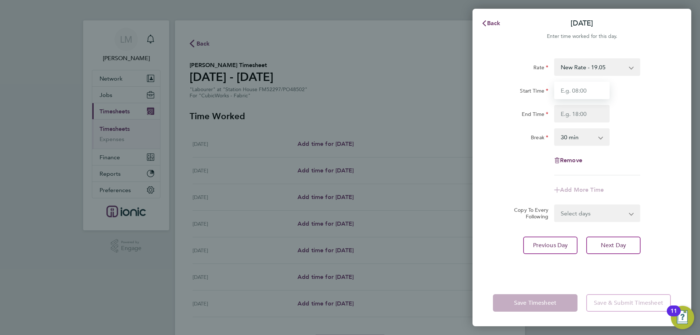
click at [577, 85] on input "Start Time" at bounding box center [581, 91] width 55 height 18
type input "07:00"
click at [578, 115] on input "End Time" at bounding box center [581, 114] width 55 height 18
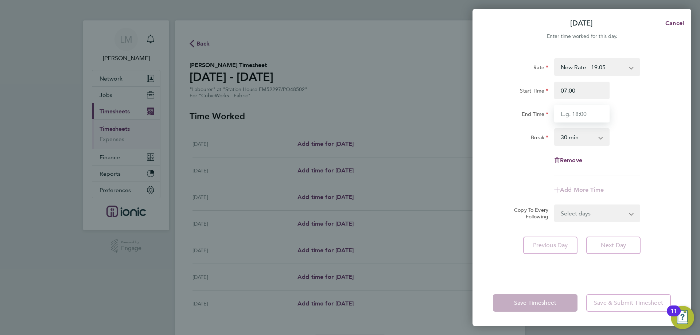
type input "16:30"
click at [589, 216] on div "Select days Day Weekday (Mon-Fri) Weekend (Sat-Sun) Wednesday Thursday Friday S…" at bounding box center [597, 214] width 86 height 18
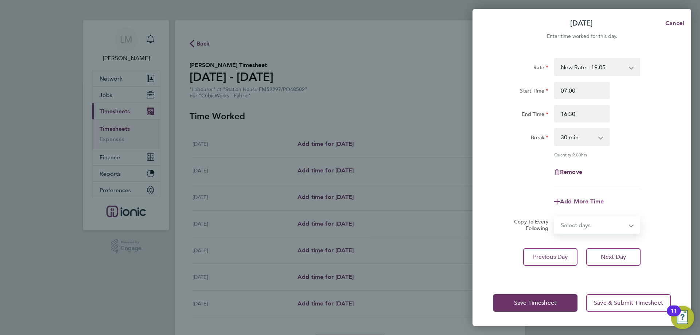
select select "WEEKDAY"
click at [555, 217] on select "Select days Day Weekday (Mon-Fri) Weekend (Sat-Sun) Wednesday Thursday Friday S…" at bounding box center [593, 225] width 77 height 16
select select "2025-09-21"
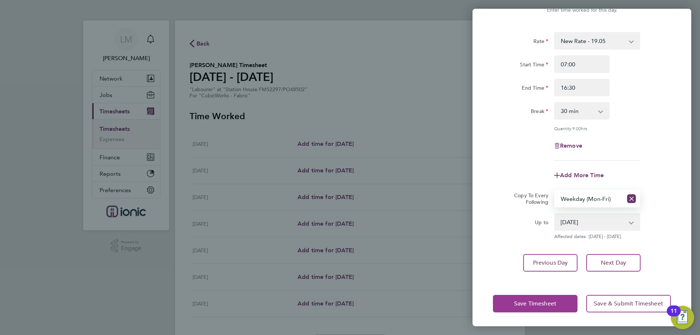
click at [557, 296] on button "Save Timesheet" at bounding box center [535, 304] width 85 height 18
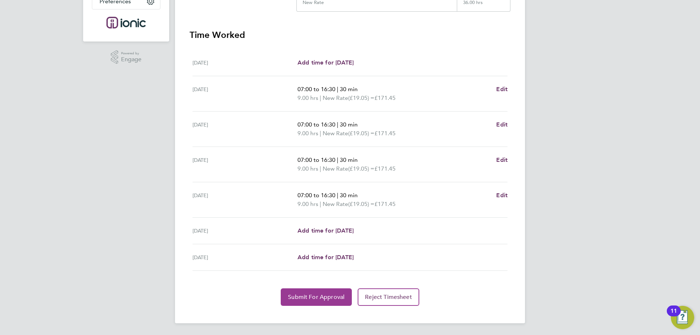
click at [300, 297] on span "Submit For Approval" at bounding box center [316, 297] width 57 height 7
click at [294, 299] on span "Approve Timesheet" at bounding box center [317, 297] width 54 height 7
click at [294, 299] on app-root "LM Laura Moody Notifications Applications: Network Team Members Businesses Site…" at bounding box center [350, 73] width 700 height 524
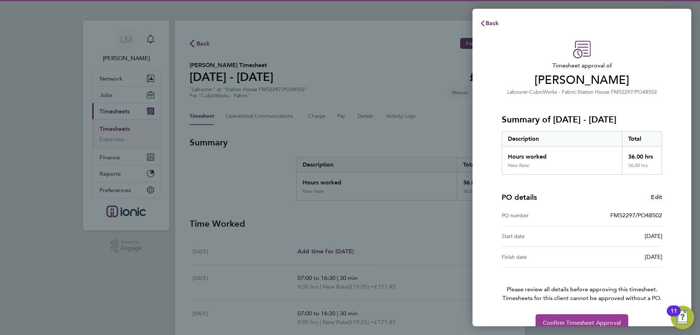
click at [563, 319] on span "Confirm Timesheet Approval" at bounding box center [582, 322] width 78 height 7
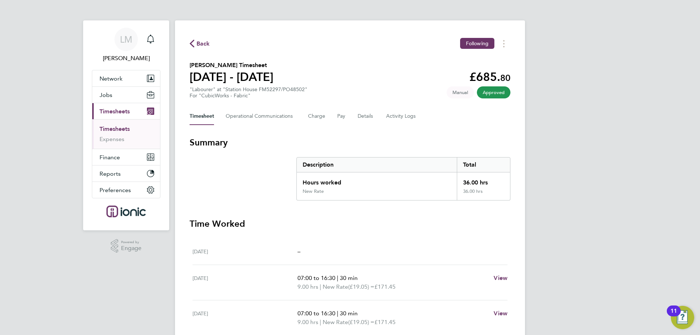
click at [196, 42] on span "Back" at bounding box center [200, 43] width 20 height 7
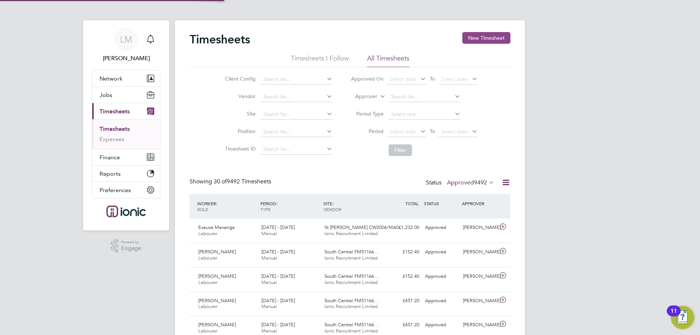
click at [484, 37] on button "New Timesheet" at bounding box center [486, 38] width 48 height 12
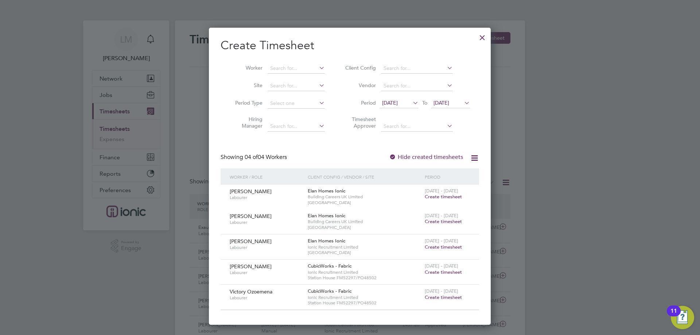
drag, startPoint x: 442, startPoint y: 274, endPoint x: 385, endPoint y: 182, distance: 107.6
click at [442, 273] on span "Create timesheet" at bounding box center [443, 272] width 37 height 6
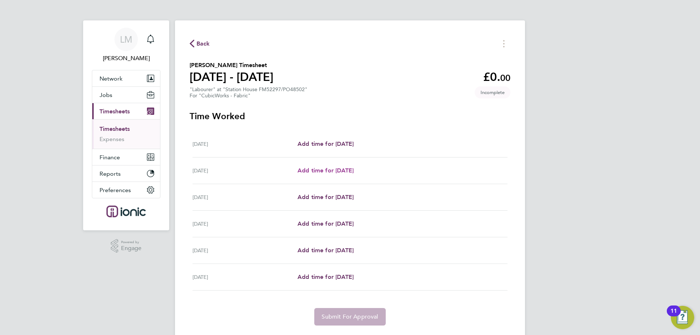
click at [352, 174] on link "Add time for Wed 17 Sep" at bounding box center [326, 170] width 56 height 9
select select "30"
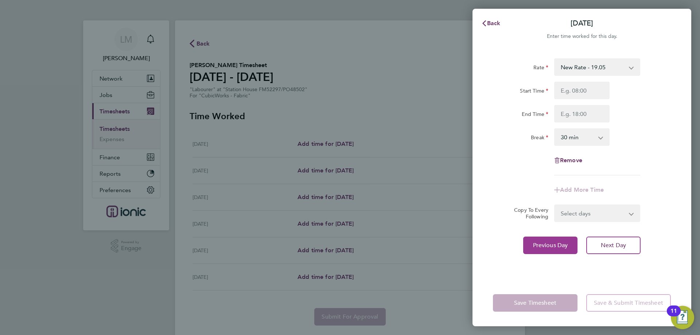
click at [561, 250] on button "Previous Day" at bounding box center [550, 246] width 54 height 18
select select "30"
click at [570, 93] on input "Start Time" at bounding box center [581, 91] width 55 height 18
type input "07:00"
click at [581, 113] on input "End Time" at bounding box center [581, 114] width 55 height 18
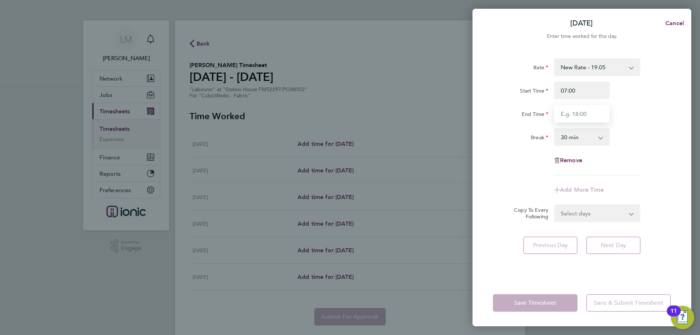
type input "16:30"
click at [534, 174] on div "Rate New Rate - 19.05 Day Rate - 17.85 Start Time 07:00 End Time 16:30 Break 0 …" at bounding box center [582, 116] width 178 height 117
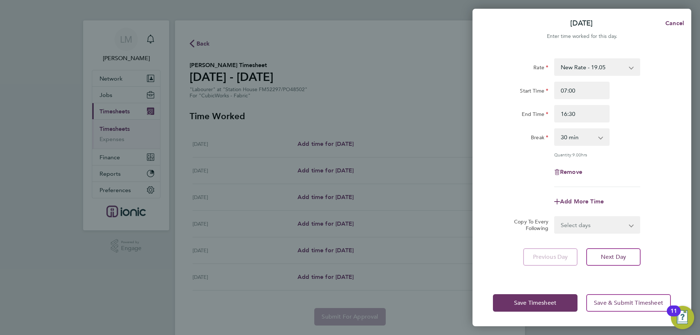
drag, startPoint x: 572, startPoint y: 225, endPoint x: 573, endPoint y: 232, distance: 6.8
click at [572, 225] on select "Select days Day Weekday (Mon-Fri) Weekend (Sat-Sun) Wednesday Thursday Friday S…" at bounding box center [593, 225] width 77 height 16
select select "WEEKDAY"
click at [555, 217] on select "Select days Day Weekday (Mon-Fri) Weekend (Sat-Sun) Wednesday Thursday Friday S…" at bounding box center [593, 225] width 77 height 16
select select "2025-09-21"
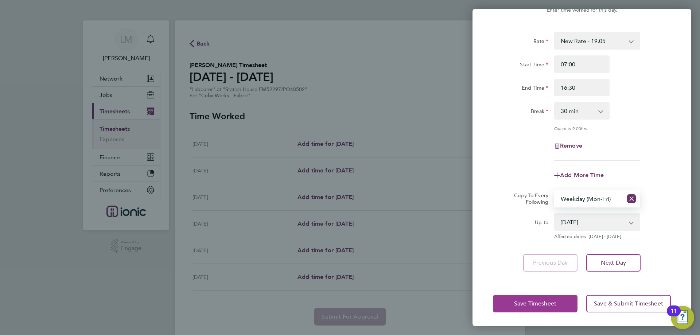
click at [530, 311] on button "Save Timesheet" at bounding box center [535, 304] width 85 height 18
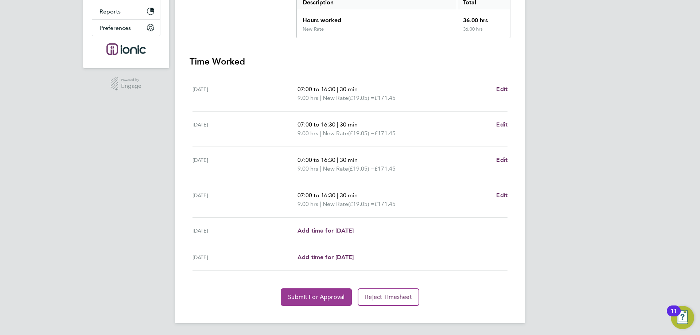
click at [314, 294] on button "Submit For Approval" at bounding box center [316, 297] width 71 height 18
click at [306, 297] on span "Approve Timesheet" at bounding box center [317, 297] width 54 height 7
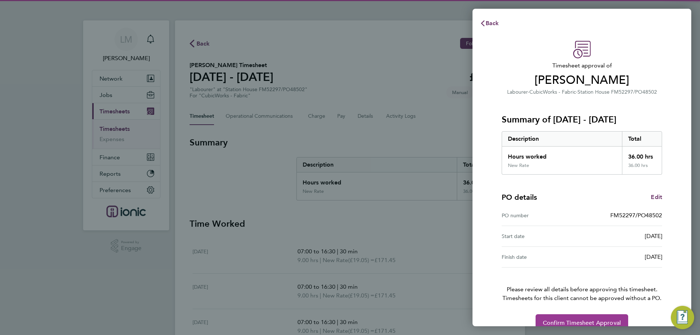
click at [576, 325] on span "Confirm Timesheet Approval" at bounding box center [582, 322] width 78 height 7
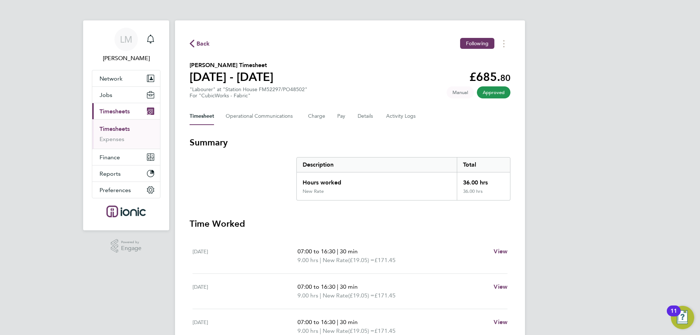
click at [203, 42] on span "Back" at bounding box center [203, 43] width 13 height 9
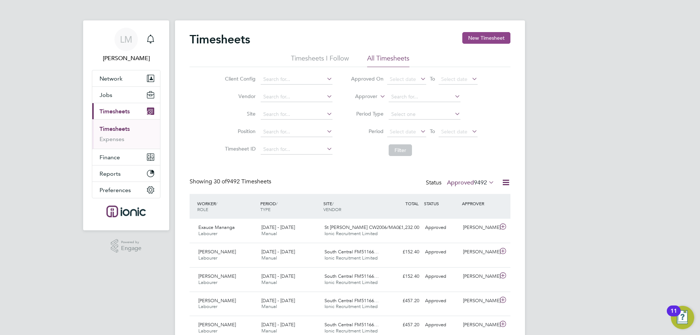
click at [487, 36] on button "New Timesheet" at bounding box center [486, 38] width 48 height 12
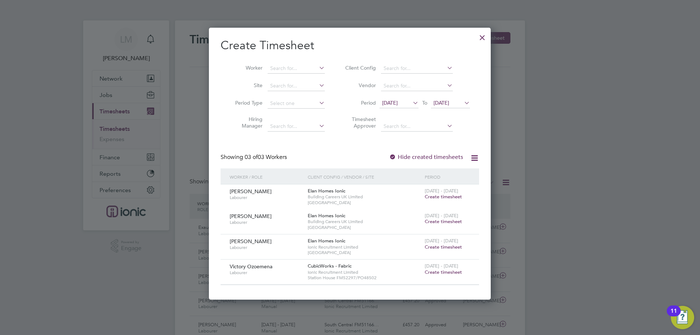
click at [431, 270] on span "Create timesheet" at bounding box center [443, 272] width 37 height 6
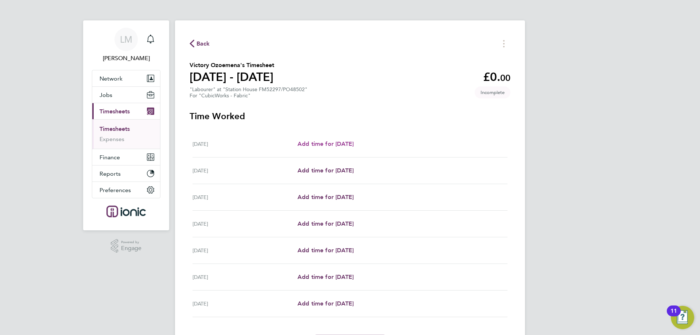
click at [338, 147] on span "Add time for Mon 15 Sep" at bounding box center [326, 143] width 56 height 7
select select "30"
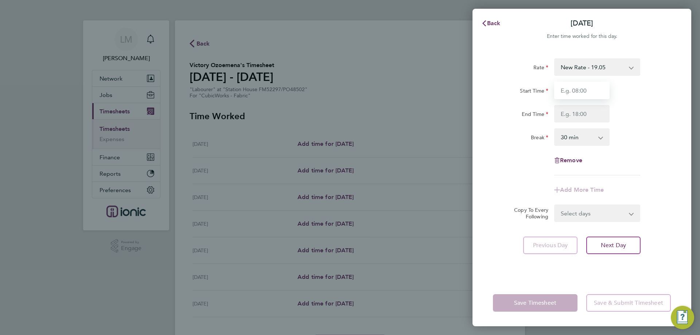
drag, startPoint x: 586, startPoint y: 98, endPoint x: 585, endPoint y: 94, distance: 4.8
click at [586, 94] on input "Start Time" at bounding box center [581, 91] width 55 height 18
type input "07:30"
click at [584, 113] on input "End Time" at bounding box center [581, 114] width 55 height 18
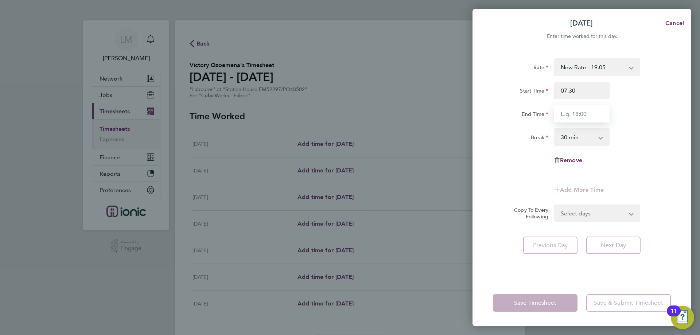
type input "16:30"
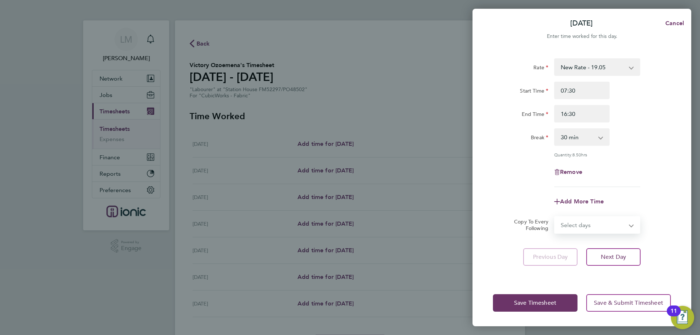
click at [594, 221] on select "Select days Day Weekday (Mon-Fri) Weekend (Sat-Sun) Tuesday Wednesday Thursday …" at bounding box center [593, 225] width 77 height 16
select select "TUE"
click at [555, 217] on select "Select days Day Weekday (Mon-Fri) Weekend (Sat-Sun) Tuesday Wednesday Thursday …" at bounding box center [593, 225] width 77 height 16
select select "2025-09-21"
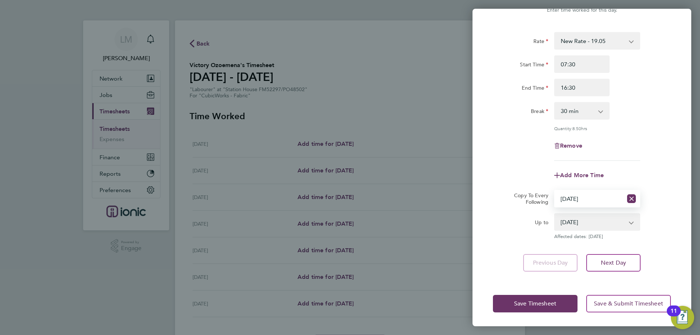
click at [519, 288] on div "Save Timesheet Save & Submit Timesheet" at bounding box center [582, 303] width 219 height 47
click at [523, 303] on span "Save Timesheet" at bounding box center [535, 303] width 42 height 7
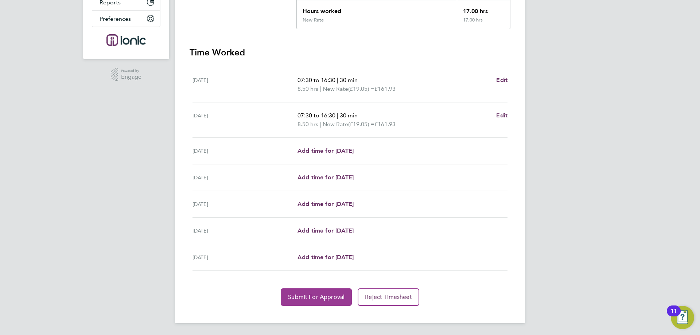
click at [310, 297] on span "Submit For Approval" at bounding box center [316, 297] width 57 height 7
click at [299, 292] on button "Approve Timesheet" at bounding box center [316, 297] width 68 height 18
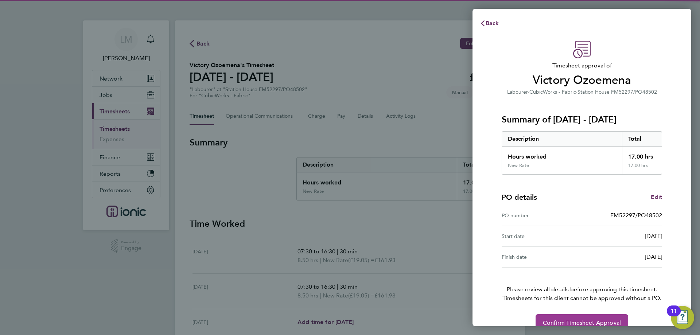
click at [576, 321] on span "Confirm Timesheet Approval" at bounding box center [582, 322] width 78 height 7
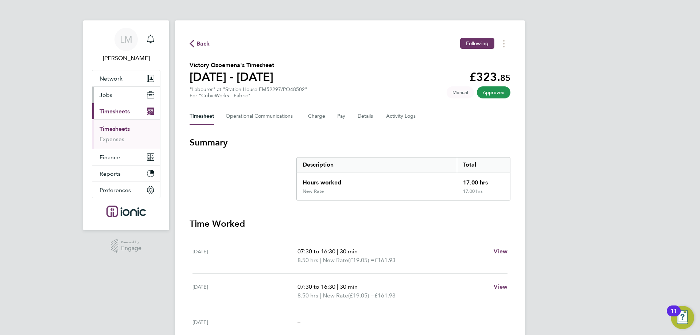
click at [114, 97] on button "Jobs" at bounding box center [126, 95] width 68 height 16
click at [109, 97] on span "Jobs" at bounding box center [106, 95] width 13 height 7
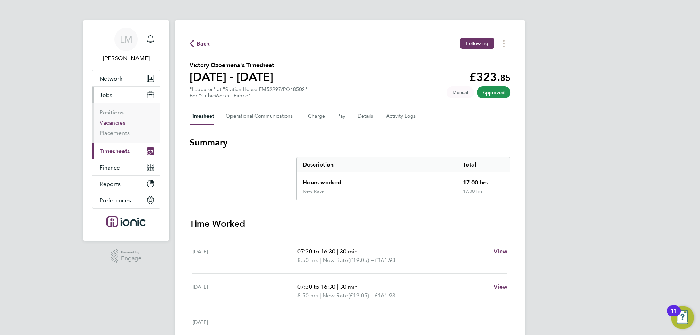
click at [113, 124] on link "Vacancies" at bounding box center [113, 122] width 26 height 7
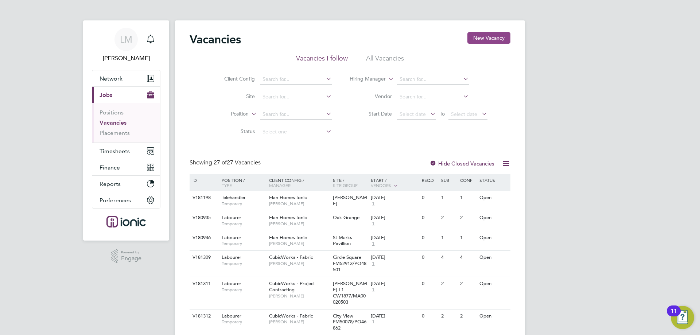
click at [499, 34] on button "New Vacancy" at bounding box center [489, 38] width 43 height 12
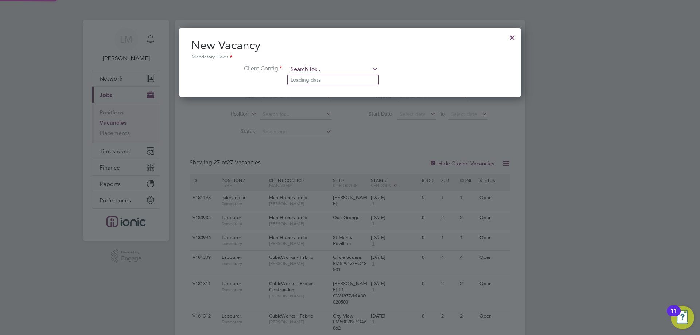
click at [346, 70] on input at bounding box center [333, 69] width 90 height 11
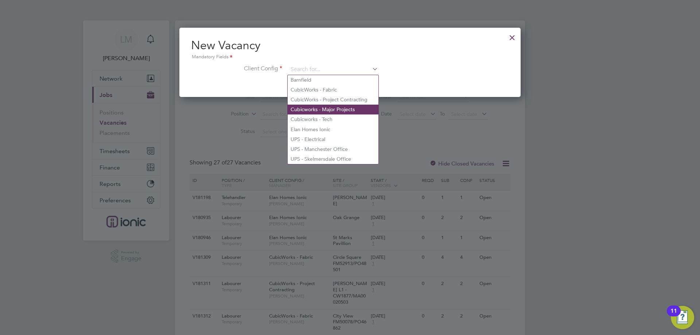
click at [331, 108] on li "Cubicworks - Major Projects" at bounding box center [333, 110] width 91 height 10
type input "Cubicworks - Major Projects"
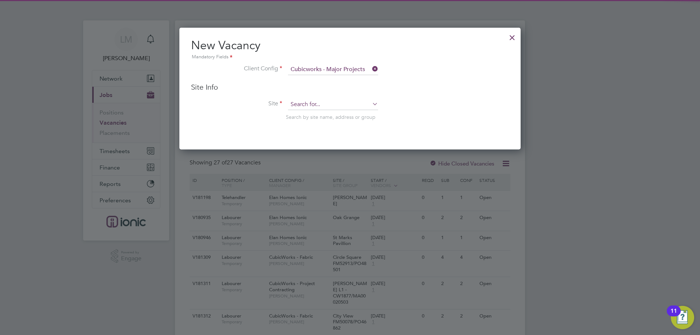
click at [327, 105] on input at bounding box center [333, 104] width 90 height 11
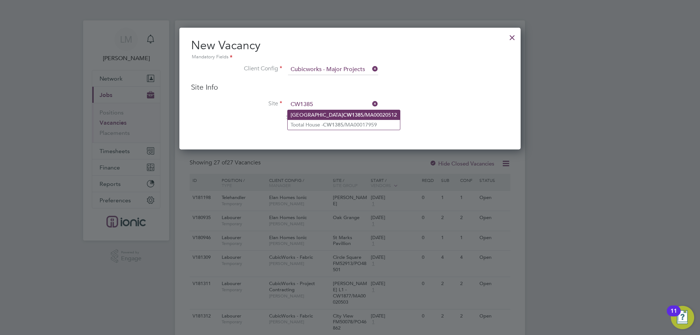
click at [343, 115] on b "CW1385" at bounding box center [353, 115] width 20 height 6
type input "Tootal Building CW1385/MA00020512"
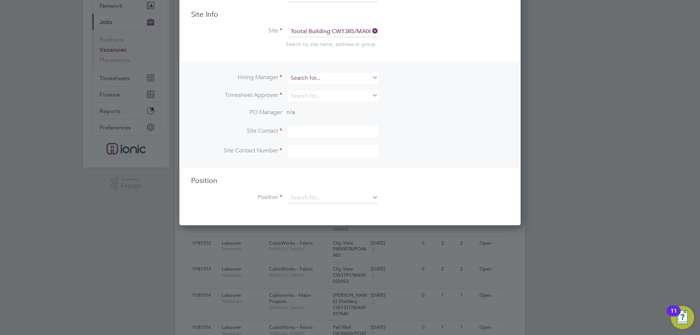
click at [313, 78] on input at bounding box center [333, 78] width 90 height 11
click at [313, 77] on input "ALIE" at bounding box center [333, 78] width 90 height 11
click at [311, 88] on li "Alie sha Murphy" at bounding box center [333, 89] width 91 height 10
type input "[PERSON_NAME]"
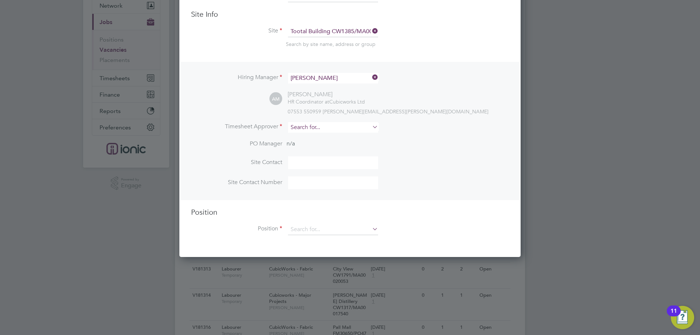
click at [315, 126] on input at bounding box center [333, 127] width 90 height 11
click at [314, 136] on li "Alie sha Murphy" at bounding box center [333, 138] width 91 height 10
type input "[PERSON_NAME]"
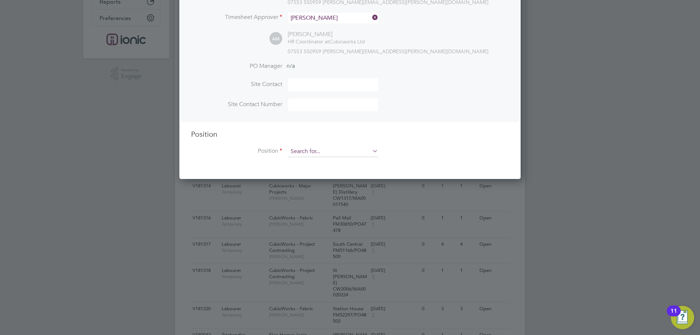
click at [311, 151] on input at bounding box center [333, 151] width 90 height 11
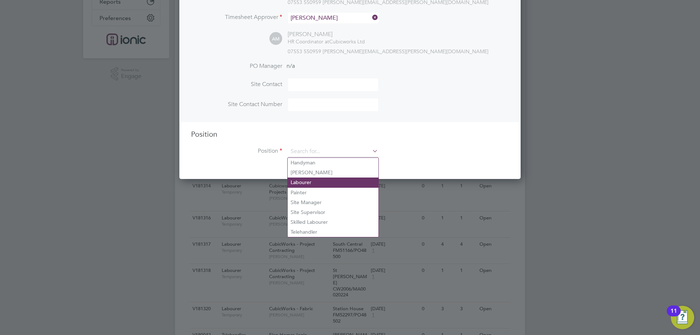
click at [320, 183] on li "Labourer" at bounding box center [333, 183] width 91 height 10
type input "Labourer"
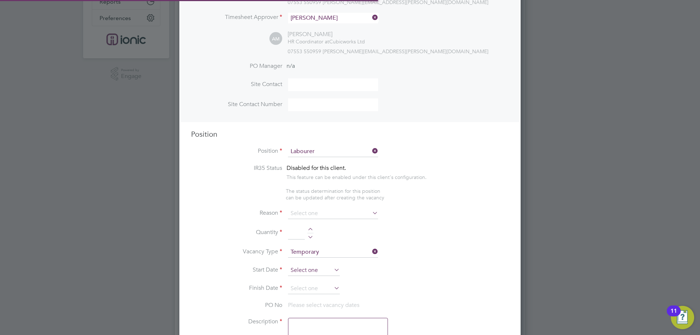
type textarea "General laboring duties"
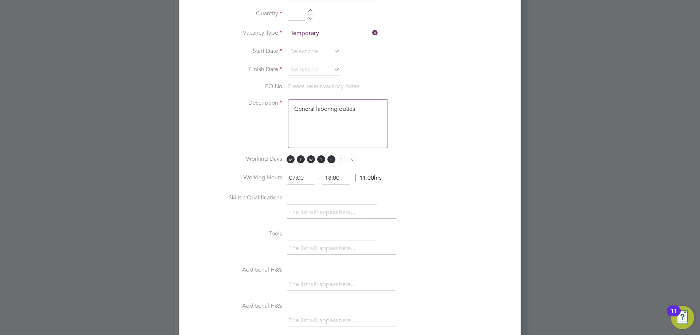
click at [311, 12] on div at bounding box center [310, 11] width 6 height 5
type input "2"
click at [311, 53] on input at bounding box center [314, 51] width 52 height 11
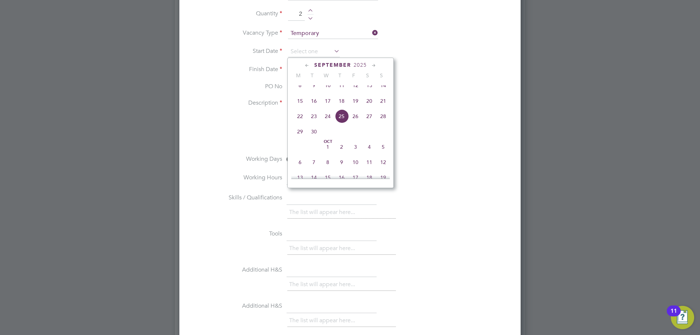
click at [302, 107] on span "15" at bounding box center [300, 101] width 14 height 14
type input "15 Sep 2025"
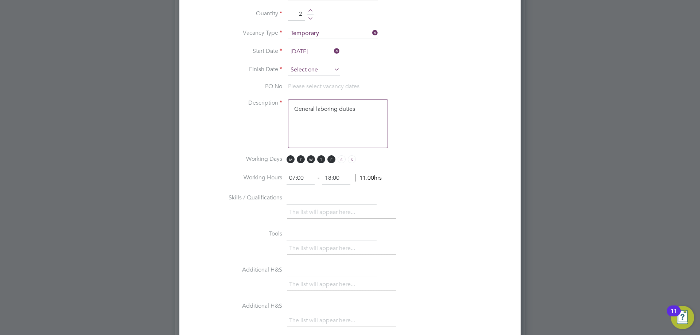
click at [304, 69] on input at bounding box center [314, 70] width 52 height 11
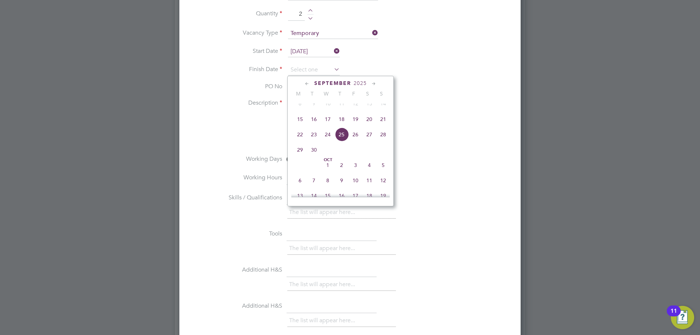
drag, startPoint x: 387, startPoint y: 125, endPoint x: 383, endPoint y: 124, distance: 4.4
click at [386, 125] on span "21" at bounding box center [383, 119] width 14 height 14
type input "21 Sep 2025"
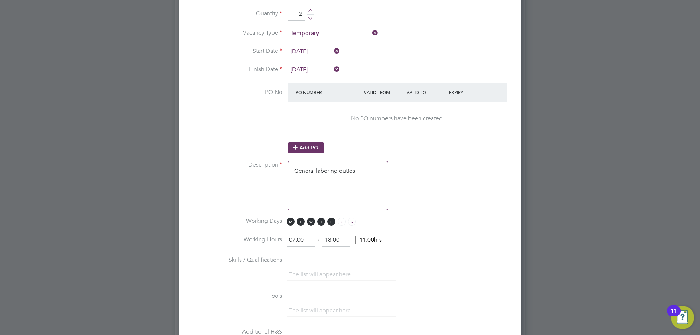
drag, startPoint x: 302, startPoint y: 149, endPoint x: 303, endPoint y: 139, distance: 10.6
click at [302, 149] on button "Add PO" at bounding box center [306, 148] width 36 height 12
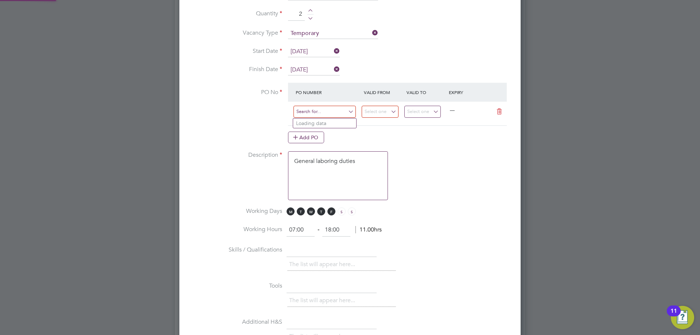
click at [313, 116] on input at bounding box center [325, 112] width 62 height 12
type input "cw1385"
click at [320, 133] on li "CW1385 /MA00020512" at bounding box center [324, 133] width 63 height 10
type input "08 Sep 2025"
click at [432, 115] on input "14 Sep 2025" at bounding box center [422, 112] width 37 height 12
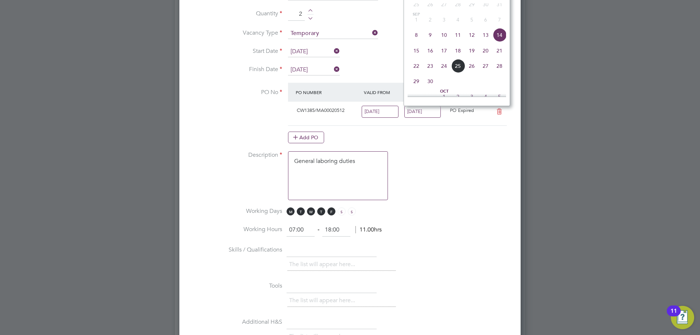
click at [501, 54] on span "21" at bounding box center [500, 51] width 14 height 14
type input "21 Sep 2025"
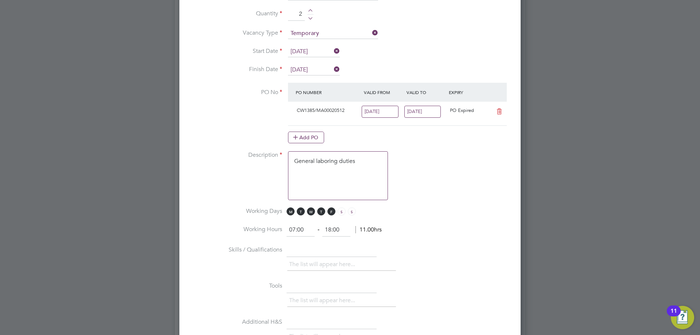
click at [372, 113] on input "08 Sep 2025" at bounding box center [380, 112] width 37 height 12
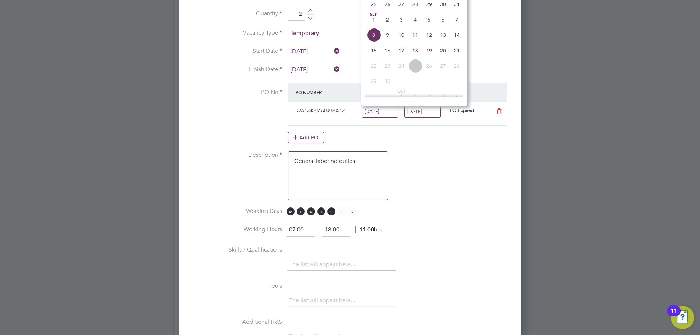
click at [374, 56] on span "15" at bounding box center [374, 51] width 14 height 14
type input "15 Sep 2025"
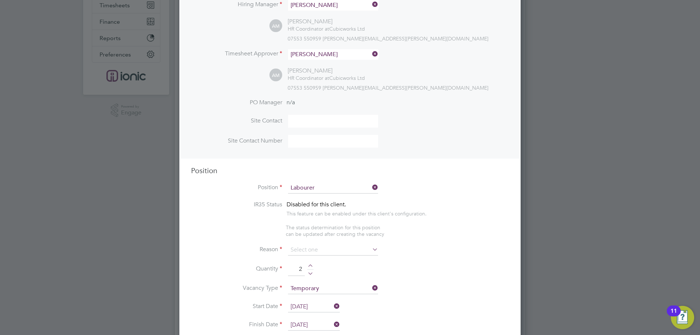
click at [212, 251] on label "Reason" at bounding box center [236, 250] width 91 height 8
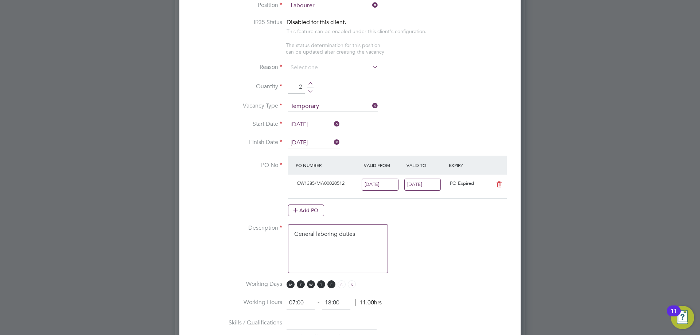
click at [307, 57] on ng-container "IR35 Status Disabled for this client. This feature can be enabled under this cl…" at bounding box center [350, 269] width 318 height 501
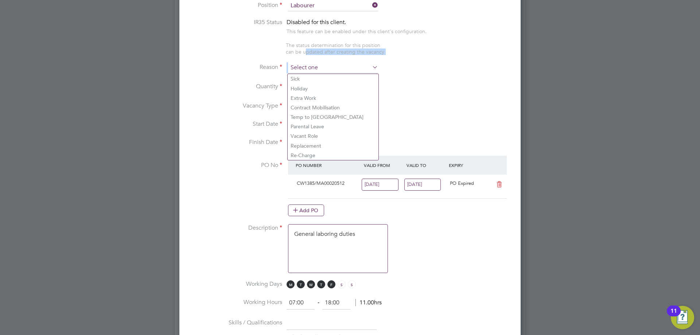
click at [307, 66] on input at bounding box center [333, 67] width 90 height 11
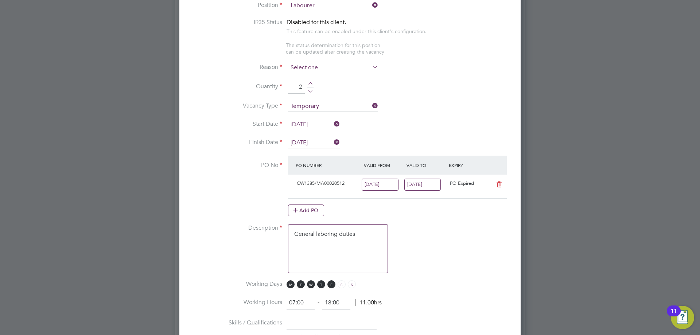
drag, startPoint x: 318, startPoint y: 117, endPoint x: 314, endPoint y: 71, distance: 46.5
click at [315, 93] on div "Vacancies New Vacancy Vacancies I follow All Vacancies Client Config Site Posit…" at bounding box center [350, 94] width 350 height 805
click at [313, 70] on input at bounding box center [333, 67] width 90 height 11
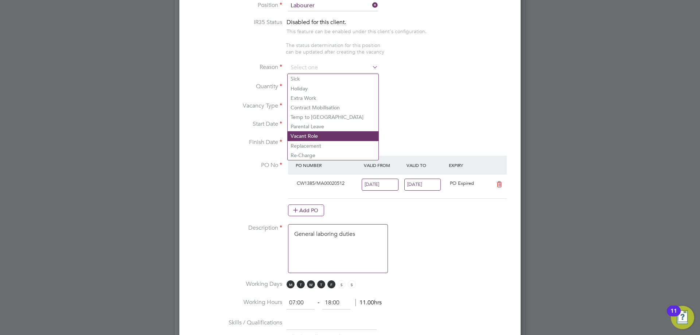
click at [317, 138] on li "Vacant Role" at bounding box center [333, 135] width 91 height 9
type input "Vacant Role"
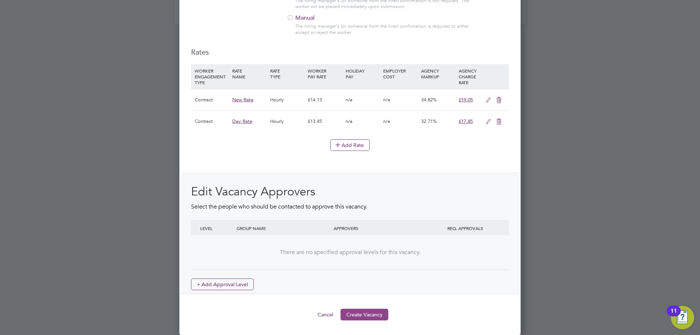
click at [366, 317] on button "Create Vacancy" at bounding box center [365, 315] width 48 height 12
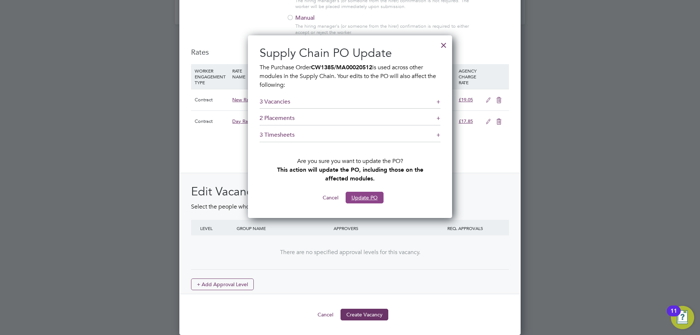
click at [366, 200] on button "Update PO" at bounding box center [365, 198] width 38 height 12
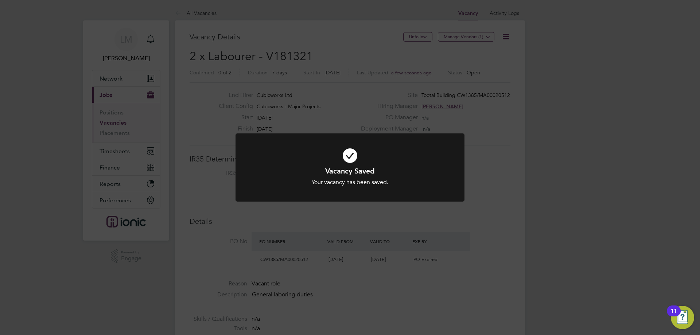
click at [295, 224] on div "Vacancy Saved Your vacancy has been saved. Cancel Okay" at bounding box center [350, 167] width 700 height 335
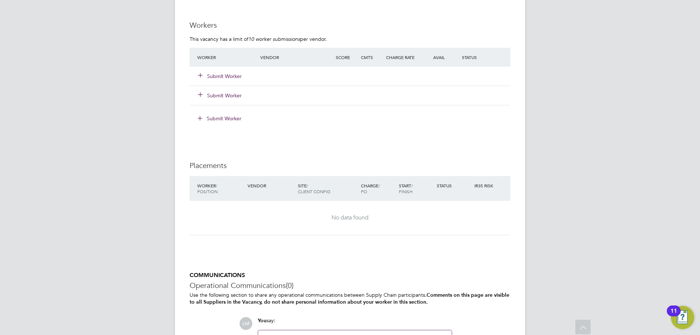
click at [230, 77] on button "Submit Worker" at bounding box center [220, 76] width 44 height 7
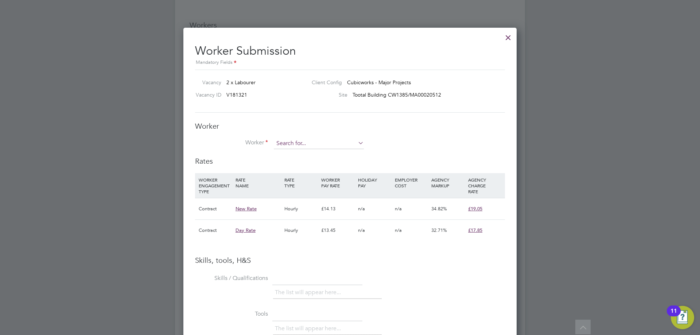
click at [305, 144] on input at bounding box center [319, 143] width 90 height 11
click at [318, 153] on b "Grod" at bounding box center [324, 154] width 12 height 6
type input "Krzysztof Grodzinski (458342)"
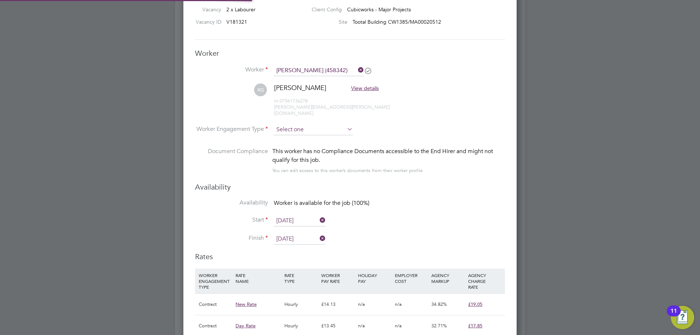
click at [303, 124] on input at bounding box center [313, 129] width 79 height 11
click at [302, 130] on li "Contract" at bounding box center [314, 133] width 80 height 9
type input "Contract"
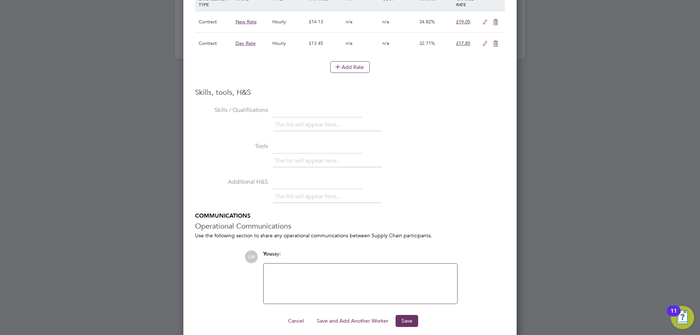
click at [340, 316] on button "Save and Add Another Worker" at bounding box center [352, 321] width 83 height 12
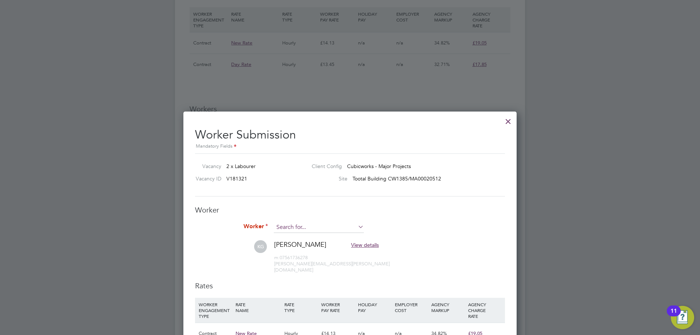
click at [305, 225] on input at bounding box center [319, 227] width 90 height 11
type input "g"
click at [321, 230] on input at bounding box center [319, 227] width 90 height 11
click at [357, 228] on icon at bounding box center [357, 227] width 0 height 10
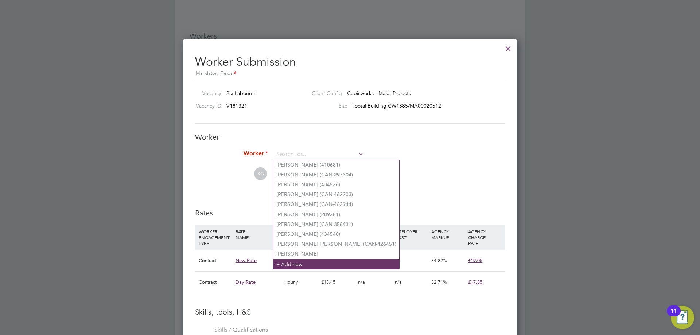
click at [312, 259] on li "+ Add new" at bounding box center [337, 264] width 126 height 10
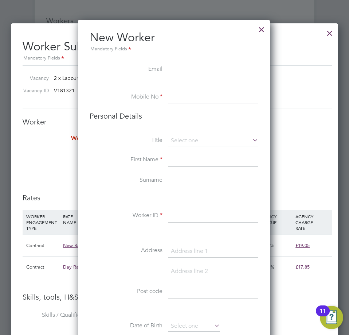
click at [183, 69] on input at bounding box center [213, 69] width 90 height 13
paste input "louie2001gaffney@gmail.com"
type input "louie2001gaffney@gmail.com"
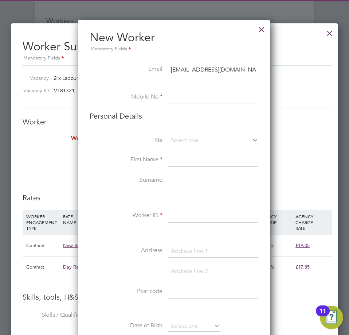
click at [180, 91] on ul "New Worker Mandatory Fields Email louie2001gaffney@gmail.com Mobile No Personal…" at bounding box center [174, 326] width 169 height 592
click at [187, 102] on input at bounding box center [213, 97] width 90 height 13
paste input "07376066219"
type input "07376066219"
click at [187, 144] on input at bounding box center [213, 140] width 90 height 11
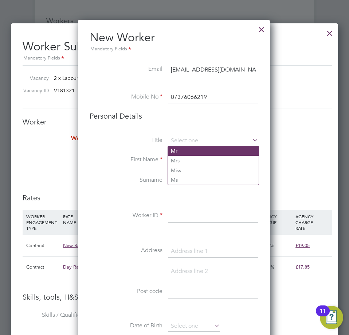
click at [189, 153] on li "Mr" at bounding box center [213, 150] width 91 height 9
type input "Mr"
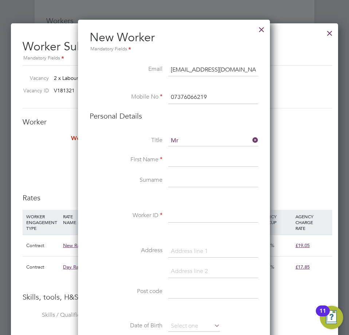
click at [192, 163] on input at bounding box center [213, 160] width 90 height 13
paste input "Louie"
type input "Louie"
drag, startPoint x: 186, startPoint y: 183, endPoint x: 197, endPoint y: 174, distance: 13.4
click at [186, 183] on input at bounding box center [213, 180] width 90 height 13
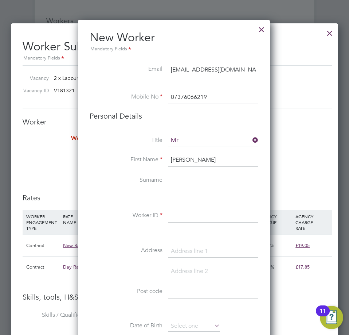
paste input "Gaffney"
type input "Gaffney"
drag, startPoint x: 218, startPoint y: 213, endPoint x: 281, endPoint y: 204, distance: 63.7
click at [218, 213] on input at bounding box center [213, 215] width 90 height 13
paste input "475046"
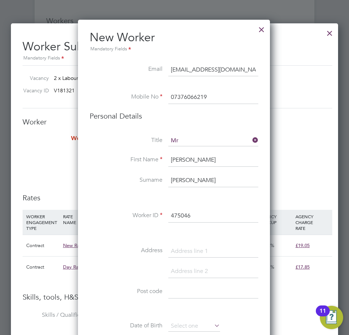
type input "475046"
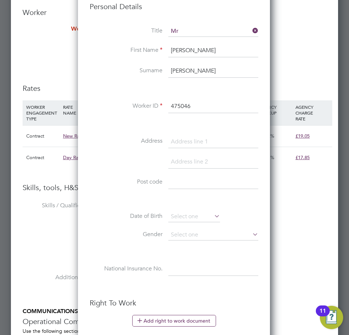
click at [179, 182] on input at bounding box center [213, 182] width 90 height 13
paste input "M40 8DD"
type input "M40 8DD"
click at [183, 216] on input at bounding box center [194, 216] width 52 height 11
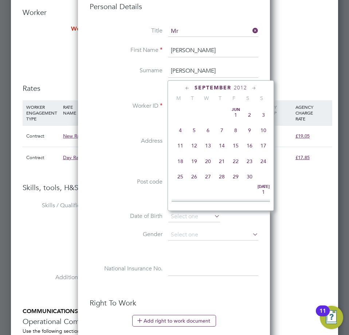
scroll to position [284, 0]
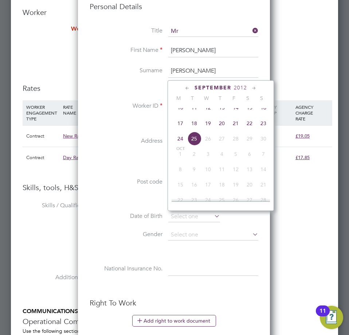
click at [246, 86] on span "2012" at bounding box center [240, 88] width 13 height 6
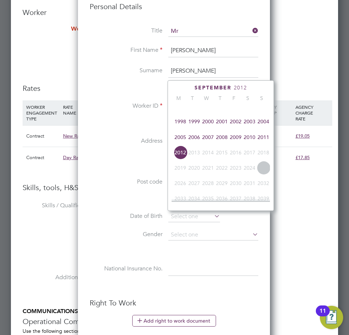
click at [221, 127] on span "2001" at bounding box center [222, 122] width 14 height 14
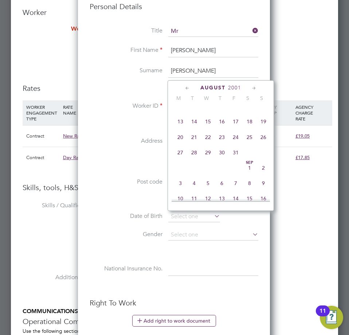
click at [198, 158] on span "28" at bounding box center [194, 153] width 14 height 14
type input "28 Aug 2001"
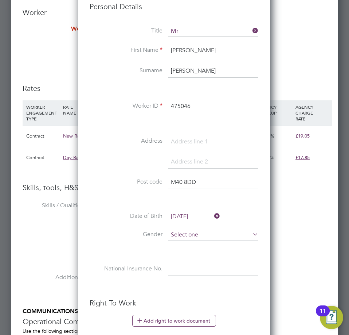
scroll to position [974, 0]
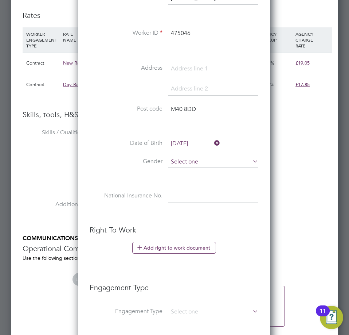
click at [189, 163] on input at bounding box center [213, 161] width 90 height 11
drag, startPoint x: 190, startPoint y: 170, endPoint x: 220, endPoint y: 155, distance: 33.3
click at [190, 170] on li "Male" at bounding box center [213, 171] width 91 height 9
type input "Male"
click at [176, 194] on input at bounding box center [213, 196] width 90 height 13
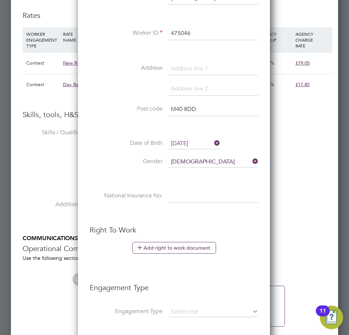
paste input "PH151376A"
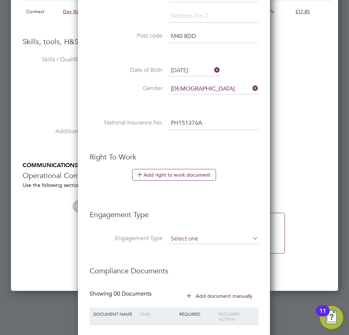
type input "PH 15 13 76 A"
click at [191, 235] on input at bounding box center [213, 239] width 90 height 10
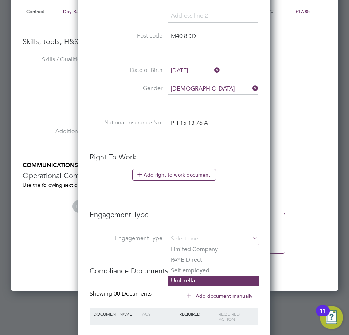
click at [197, 282] on li "Umbrella" at bounding box center [213, 280] width 91 height 11
type input "Umbrella"
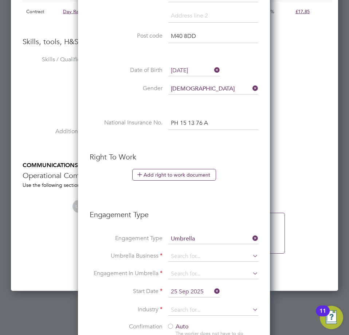
scroll to position [1120, 0]
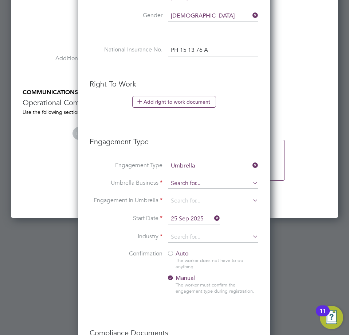
click at [194, 182] on input at bounding box center [213, 183] width 90 height 10
click at [194, 194] on li "Compa ss CE Ltd" at bounding box center [214, 194] width 92 height 11
type input "Compass CE Ltd"
click at [195, 202] on input at bounding box center [213, 201] width 90 height 10
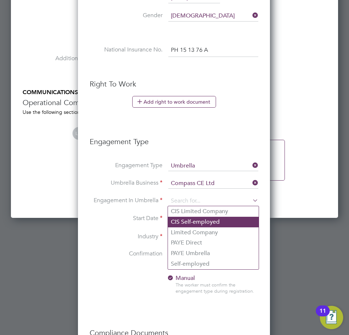
click at [204, 221] on li "CIS Self-employed" at bounding box center [213, 222] width 91 height 11
type input "CIS Self-employed"
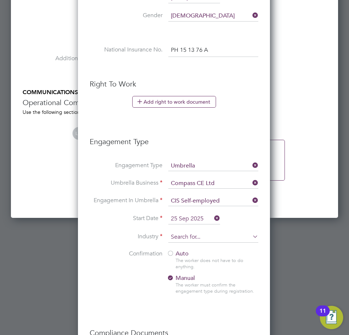
click at [190, 238] on input at bounding box center [213, 237] width 90 height 11
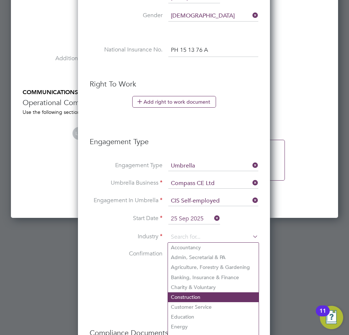
click at [195, 294] on li "Construction" at bounding box center [213, 297] width 91 height 10
type input "Construction"
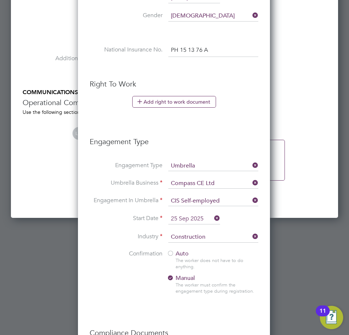
click at [171, 255] on div at bounding box center [170, 253] width 7 height 7
click at [187, 210] on li "Engagement In Umbrella CIS Self-employed" at bounding box center [174, 205] width 169 height 18
click at [188, 217] on input "25 Sep 2025" at bounding box center [194, 218] width 52 height 11
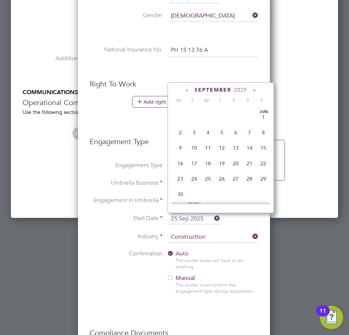
scroll to position [268, 0]
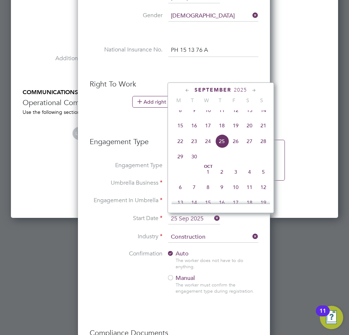
click at [221, 132] on span "18" at bounding box center [222, 126] width 14 height 14
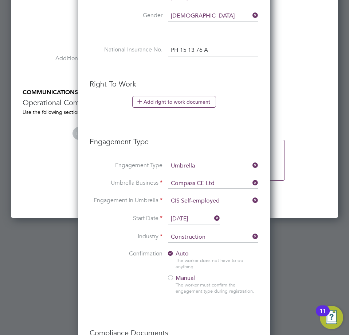
click at [179, 212] on li "Engagement In Umbrella CIS Self-employed" at bounding box center [174, 205] width 169 height 18
click at [183, 216] on input "18 Sep 2025" at bounding box center [194, 218] width 52 height 11
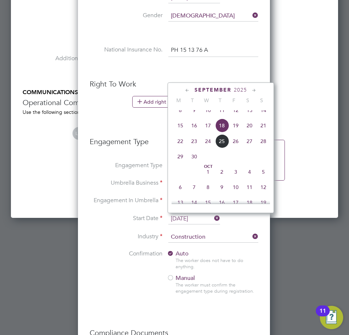
scroll to position [252, 0]
click at [180, 148] on span "15" at bounding box center [181, 142] width 14 height 14
type input "15 Sep 2025"
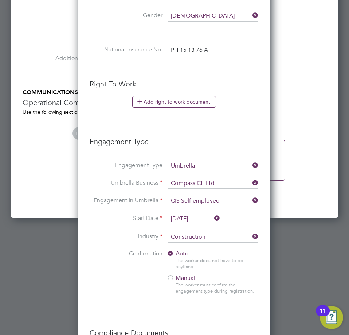
scroll to position [1228, 0]
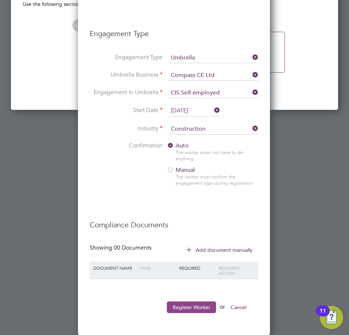
click at [190, 306] on button "Register Worker" at bounding box center [191, 307] width 49 height 12
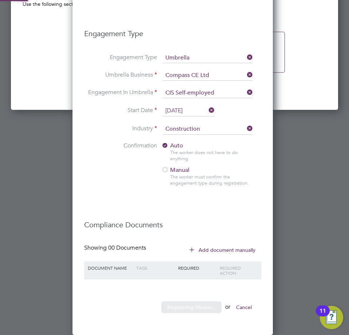
scroll to position [752, 204]
type input "Louie Gaffney (475046)"
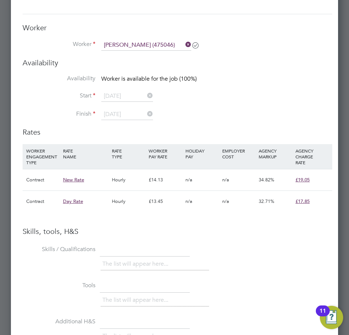
scroll to position [849, 0]
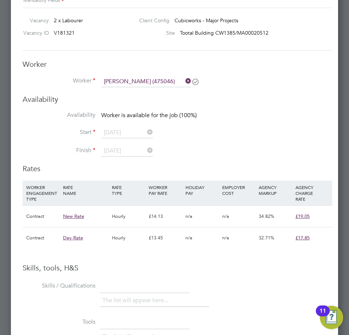
click at [136, 115] on span "Worker is available for the job (100%)" at bounding box center [149, 115] width 96 height 7
click at [133, 141] on li "Start 15 Sep 2025" at bounding box center [178, 136] width 310 height 18
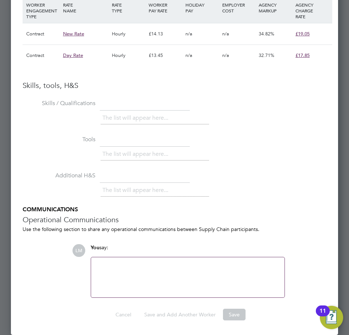
scroll to position [776, 0]
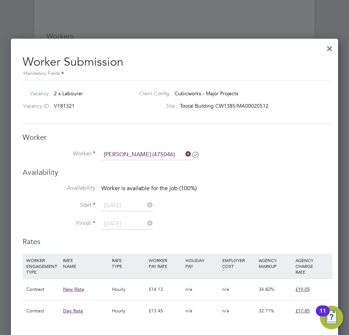
click at [331, 47] on div at bounding box center [330, 46] width 13 height 13
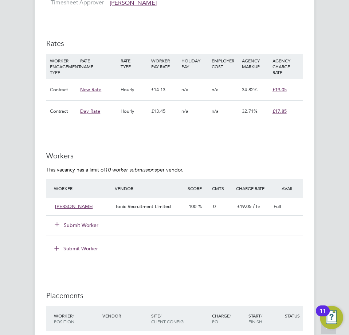
scroll to position [729, 0]
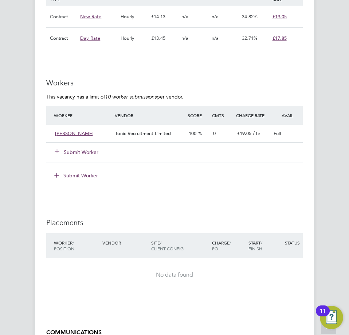
click at [77, 149] on button "Submit Worker" at bounding box center [77, 151] width 44 height 7
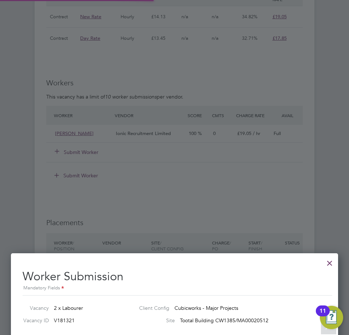
scroll to position [4, 4]
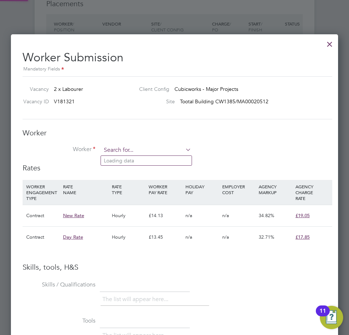
click at [132, 154] on input at bounding box center [146, 150] width 90 height 11
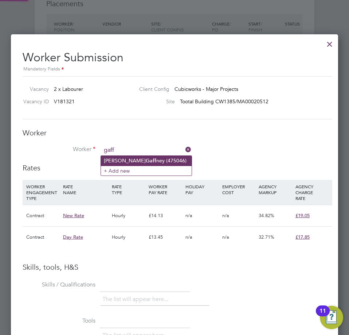
click at [144, 159] on li "Louie Gaff ney (475046)" at bounding box center [146, 161] width 91 height 10
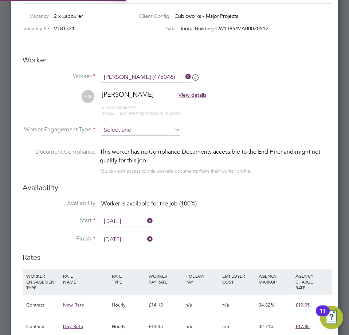
click at [135, 127] on input at bounding box center [140, 130] width 79 height 11
click at [136, 138] on li "Contract" at bounding box center [141, 140] width 80 height 9
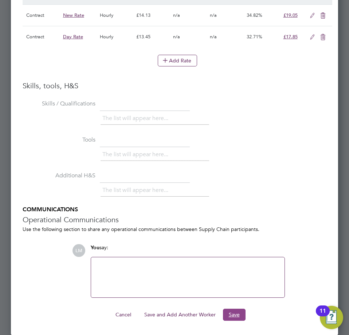
click at [232, 316] on button "Save" at bounding box center [234, 315] width 23 height 12
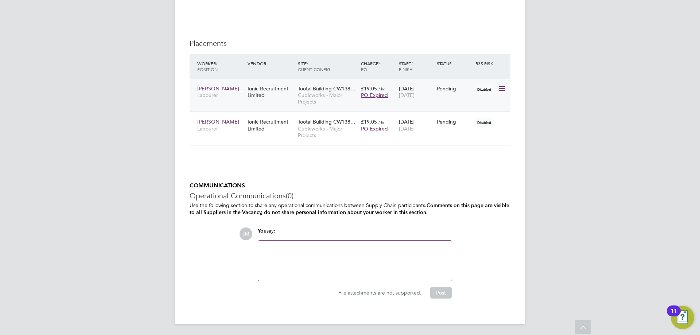
click at [501, 85] on icon at bounding box center [501, 88] width 7 height 9
click at [462, 134] on li "Start" at bounding box center [468, 134] width 75 height 10
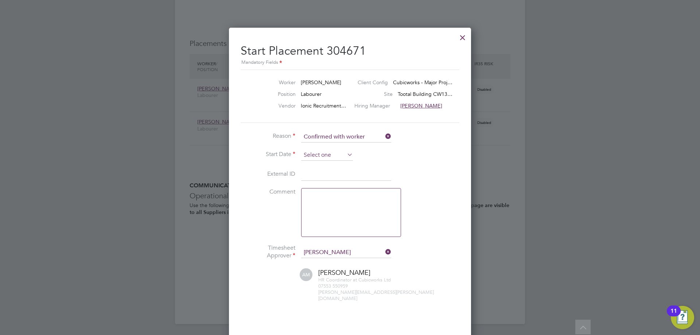
click at [313, 157] on input at bounding box center [327, 155] width 52 height 11
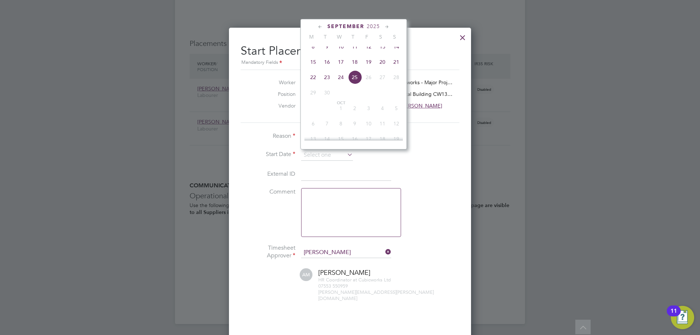
click at [312, 66] on span "15" at bounding box center [313, 62] width 14 height 14
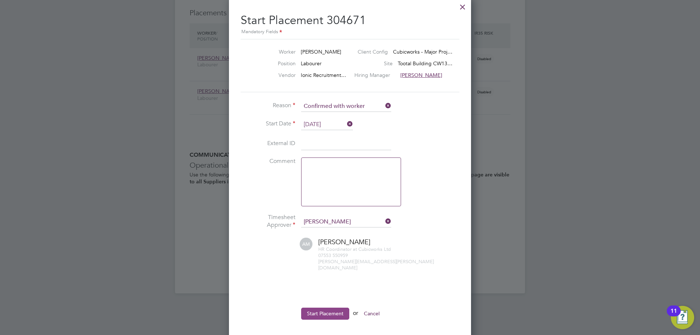
click at [321, 308] on button "Start Placement" at bounding box center [325, 314] width 48 height 12
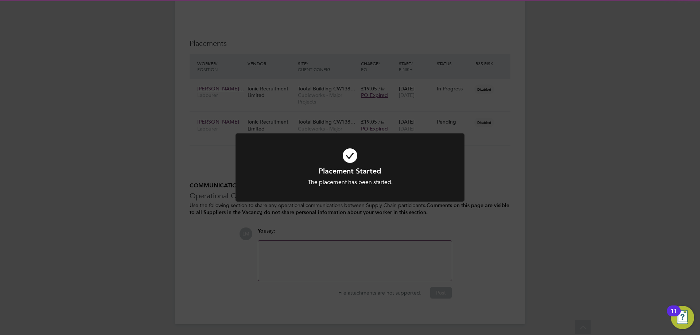
click at [469, 216] on div "Placement Started The placement has been started. Cancel Okay" at bounding box center [350, 167] width 700 height 335
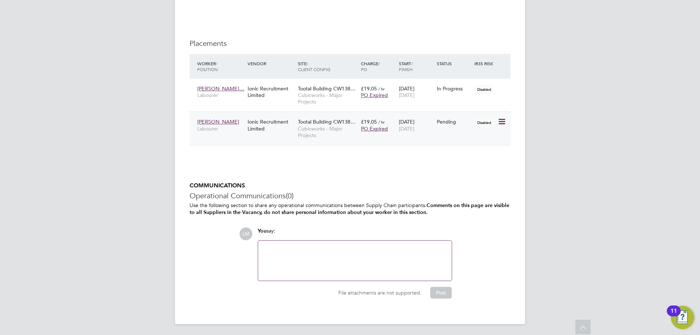
click at [504, 122] on icon at bounding box center [501, 121] width 7 height 9
click at [451, 168] on li "Start" at bounding box center [468, 167] width 75 height 10
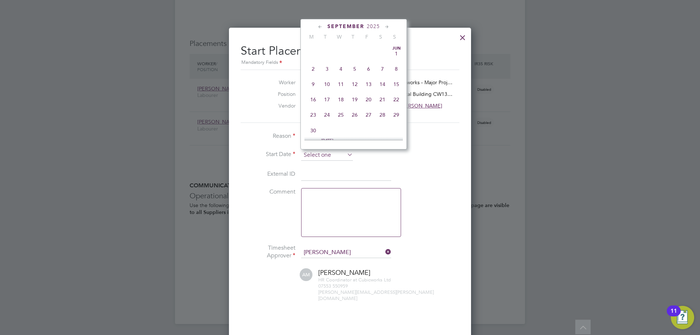
click at [309, 158] on input at bounding box center [327, 155] width 52 height 11
click at [311, 68] on span "15" at bounding box center [313, 62] width 14 height 14
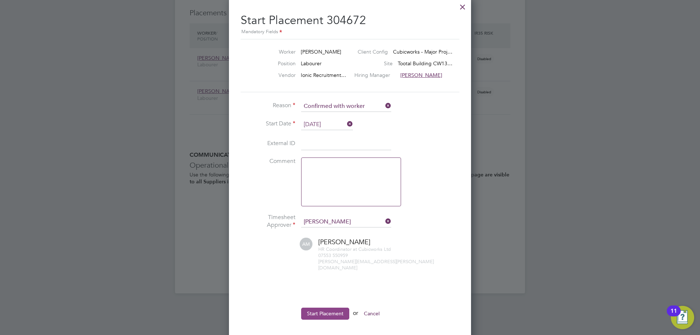
click at [328, 308] on button "Start Placement" at bounding box center [325, 314] width 48 height 12
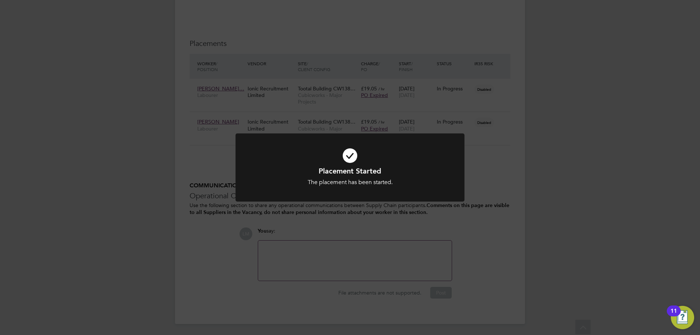
click at [237, 213] on div "Placement Started The placement has been started. Cancel Okay" at bounding box center [350, 167] width 700 height 335
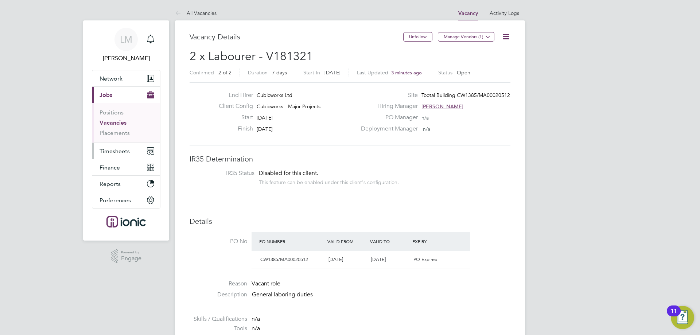
click at [127, 150] on span "Timesheets" at bounding box center [115, 151] width 30 height 7
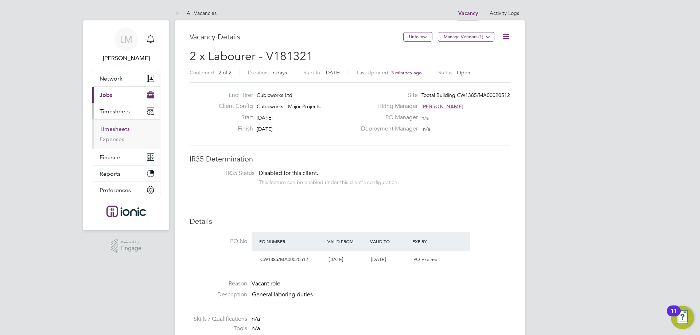
click at [120, 127] on link "Timesheets" at bounding box center [115, 128] width 30 height 7
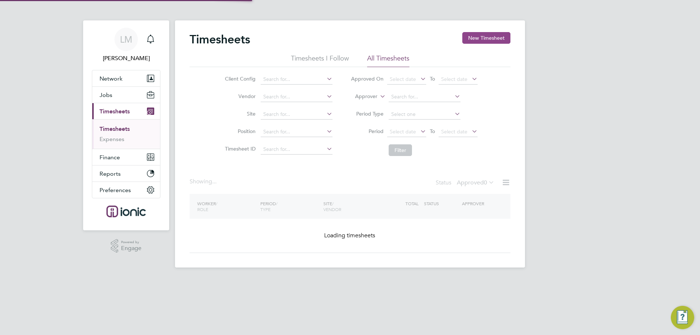
click at [483, 38] on button "New Timesheet" at bounding box center [486, 38] width 48 height 12
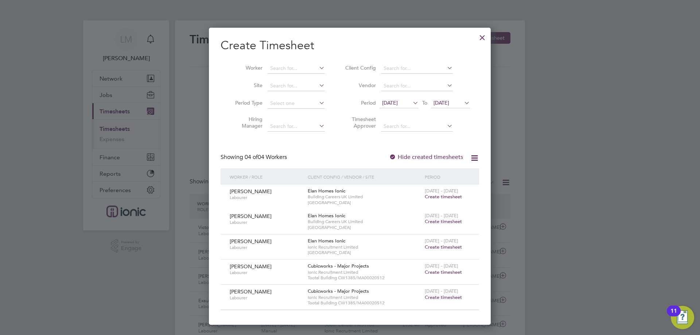
drag, startPoint x: 441, startPoint y: 274, endPoint x: 434, endPoint y: 269, distance: 8.4
click at [440, 275] on span "Create timesheet" at bounding box center [443, 272] width 37 height 6
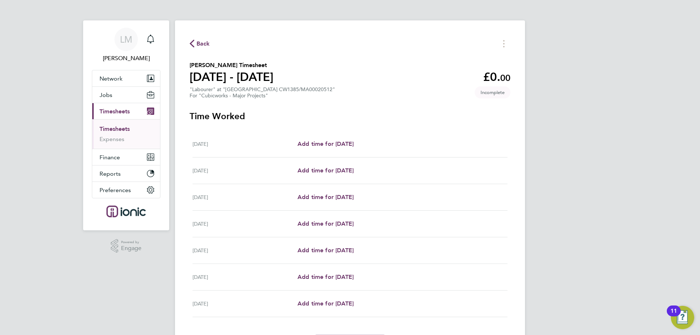
click at [319, 137] on div "Mon 15 Sep Add time for Mon 15 Sep Add time for Mon 15 Sep" at bounding box center [350, 144] width 315 height 27
click at [319, 143] on span "Add time for Mon 15 Sep" at bounding box center [326, 143] width 56 height 7
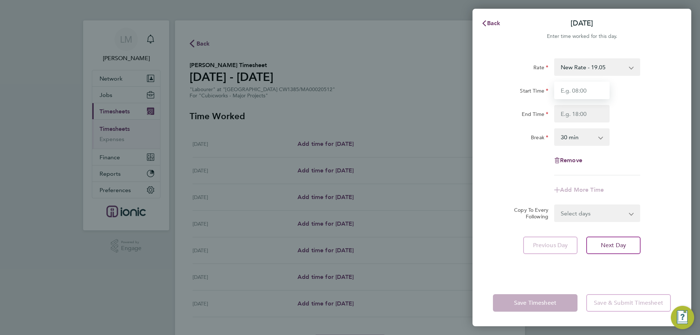
drag, startPoint x: 569, startPoint y: 86, endPoint x: 577, endPoint y: 92, distance: 9.4
click at [569, 86] on input "Start Time" at bounding box center [581, 91] width 55 height 18
click at [580, 117] on input "End Time" at bounding box center [581, 114] width 55 height 18
click at [634, 185] on app-timesheet-line-form-group "Rate New Rate - 19.05 Day Rate - 17.85 Start Time 07:00 End Time 18:30 Break 0 …" at bounding box center [582, 128] width 178 height 140
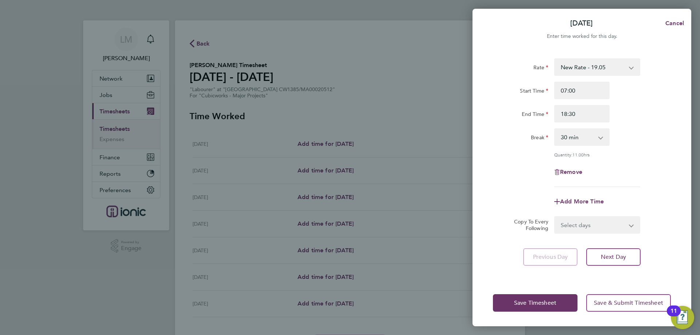
click at [603, 225] on select "Select days Day Weekday (Mon-Fri) Weekend (Sat-Sun) Tuesday Wednesday Thursday …" at bounding box center [593, 225] width 77 height 16
click at [555, 217] on select "Select days Day Weekday (Mon-Fri) Weekend (Sat-Sun) Tuesday Wednesday Thursday …" at bounding box center [593, 225] width 77 height 16
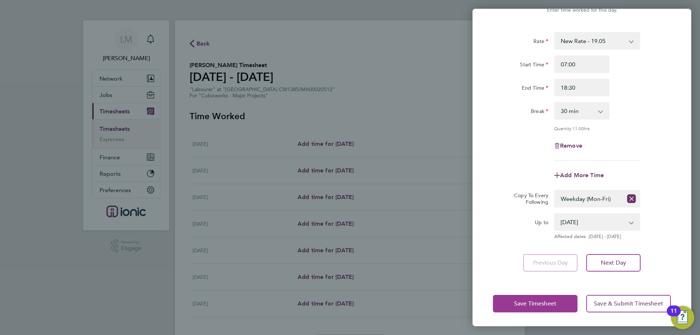
click at [552, 301] on span "Save Timesheet" at bounding box center [535, 303] width 42 height 7
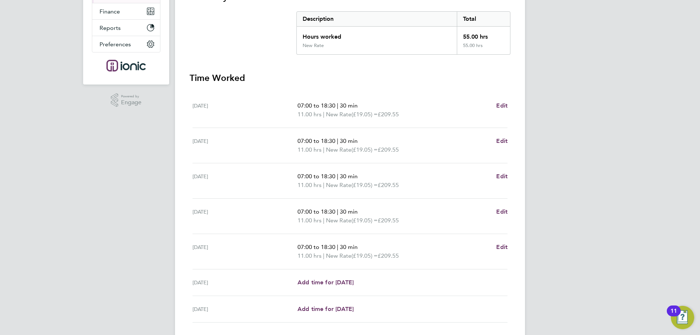
drag, startPoint x: 504, startPoint y: 254, endPoint x: 503, endPoint y: 250, distance: 3.7
click at [503, 254] on app-form-button "Edit" at bounding box center [501, 252] width 11 height 18
click at [503, 250] on link "Edit" at bounding box center [501, 247] width 11 height 9
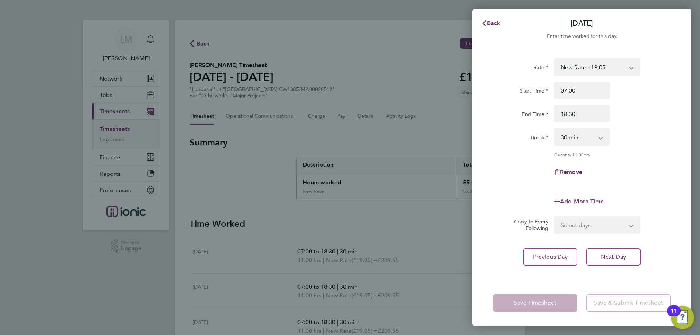
click at [561, 167] on div "Remove" at bounding box center [581, 172] width 61 height 18
click at [566, 172] on span "Remove" at bounding box center [571, 171] width 22 height 7
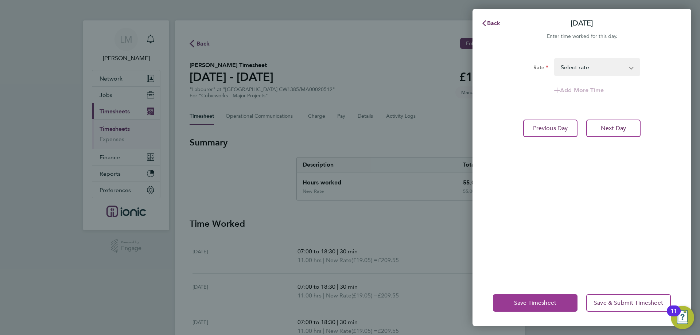
click at [524, 305] on span "Save Timesheet" at bounding box center [535, 302] width 42 height 7
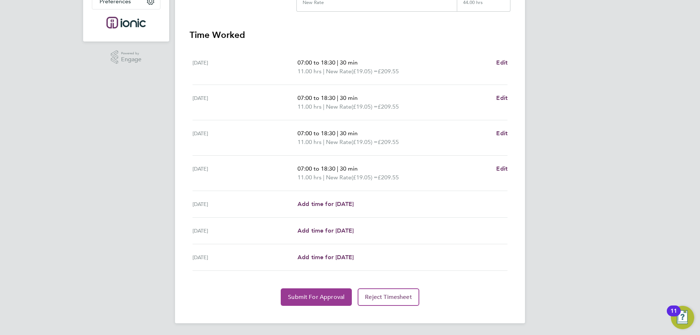
click at [295, 297] on span "Submit For Approval" at bounding box center [316, 297] width 57 height 7
click at [292, 300] on span "Approve Timesheet" at bounding box center [317, 297] width 54 height 7
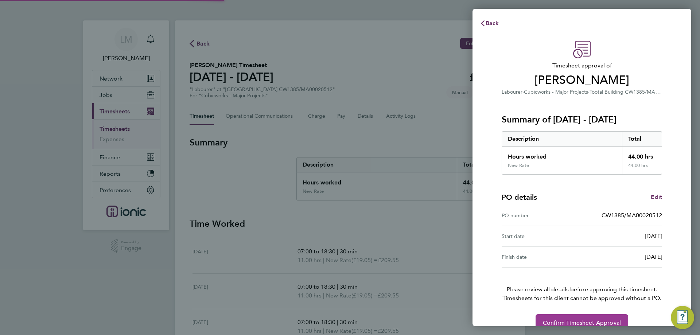
click at [619, 323] on span "Confirm Timesheet Approval" at bounding box center [582, 322] width 78 height 7
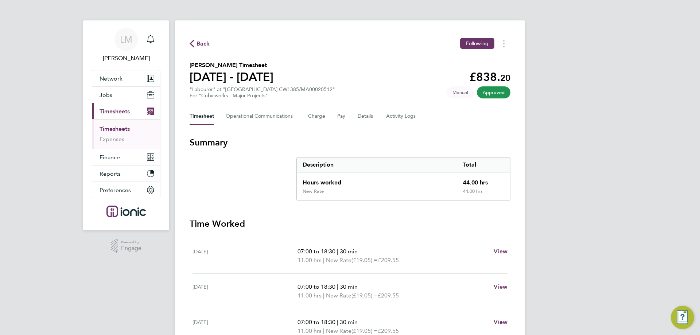
click at [201, 40] on span "Back" at bounding box center [203, 43] width 13 height 9
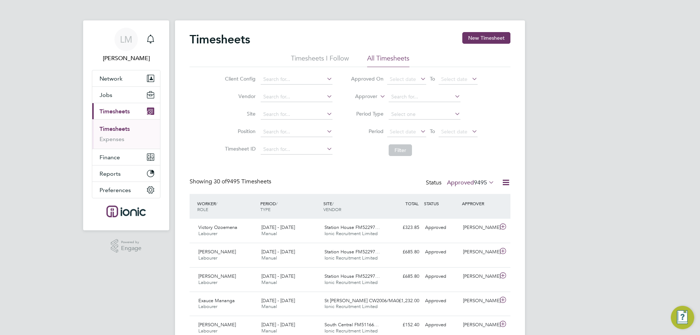
click at [488, 38] on button "New Timesheet" at bounding box center [486, 38] width 48 height 12
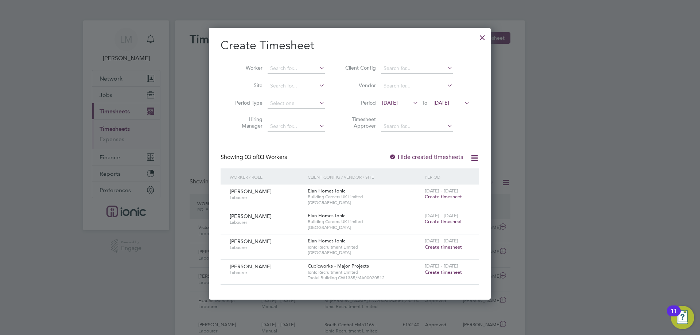
drag, startPoint x: 444, startPoint y: 273, endPoint x: 443, endPoint y: 267, distance: 6.0
click at [445, 273] on span "Create timesheet" at bounding box center [443, 272] width 37 height 6
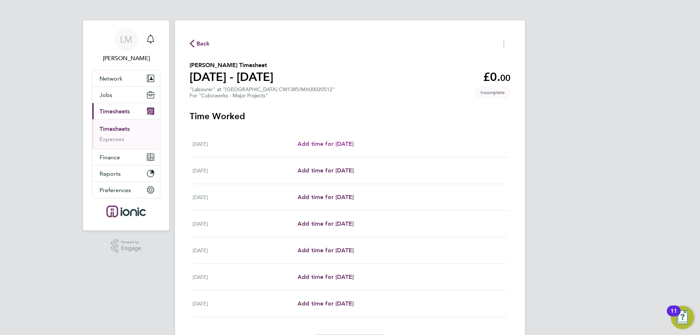
click at [354, 143] on span "Add time for Mon 15 Sep" at bounding box center [326, 143] width 56 height 7
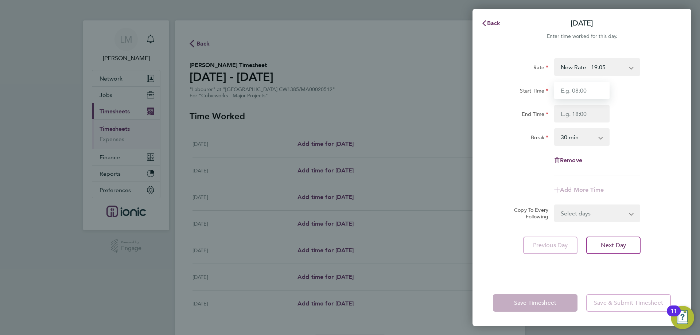
click at [563, 90] on input "Start Time" at bounding box center [581, 91] width 55 height 18
drag, startPoint x: 578, startPoint y: 113, endPoint x: 578, endPoint y: 119, distance: 6.6
click at [577, 113] on input "End Time" at bounding box center [581, 114] width 55 height 18
click at [647, 150] on div "Rate New Rate - 19.05 Day Rate - 17.85 Start Time 07:30 End Time Break 0 min 15…" at bounding box center [582, 116] width 178 height 117
click at [583, 116] on input "End Time" at bounding box center [581, 114] width 55 height 18
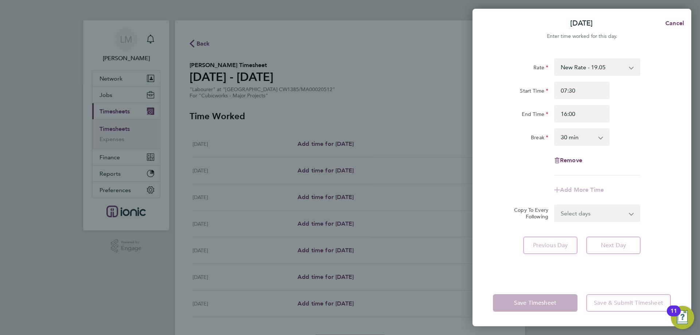
click at [591, 213] on form "Rate New Rate - 19.05 Day Rate - 17.85 Start Time 07:30 End Time 16:00 Break 0 …" at bounding box center [582, 140] width 178 height 164
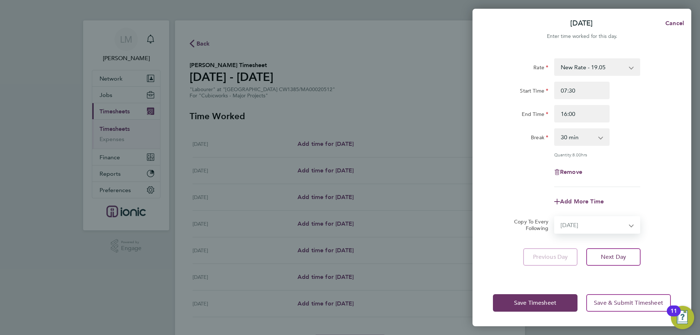
click at [555, 217] on select "Select days Day Weekday (Mon-Fri) Weekend (Sat-Sun) Tuesday Wednesday Thursday …" at bounding box center [593, 225] width 77 height 16
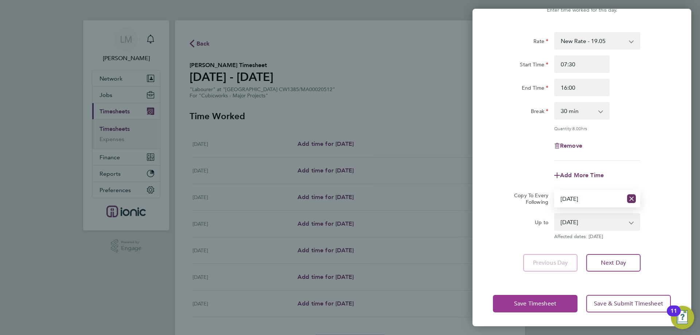
click at [525, 309] on button "Save Timesheet" at bounding box center [535, 304] width 85 height 18
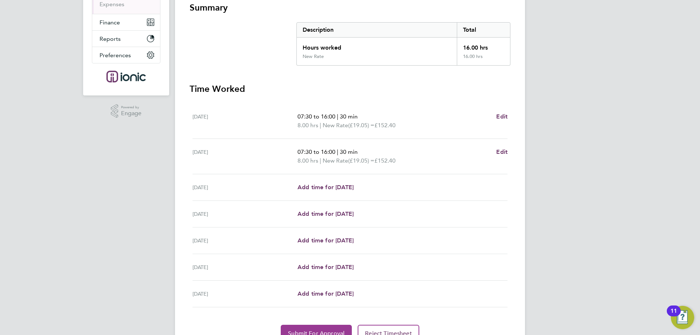
click at [290, 325] on button "Submit For Approval" at bounding box center [316, 334] width 71 height 18
click at [291, 326] on button "Approve Timesheet" at bounding box center [316, 334] width 68 height 18
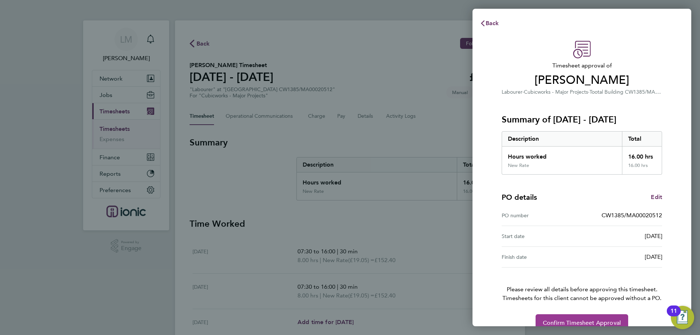
click at [565, 321] on span "Confirm Timesheet Approval" at bounding box center [582, 322] width 78 height 7
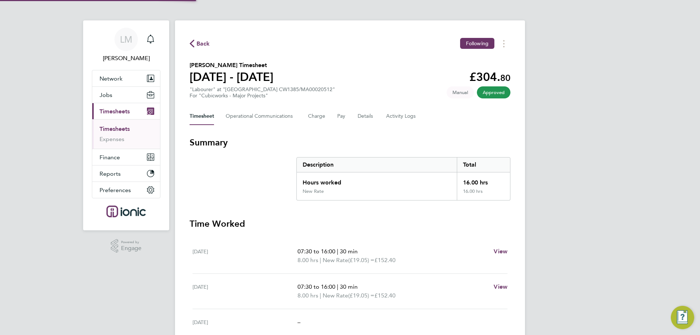
drag, startPoint x: 203, startPoint y: 46, endPoint x: 139, endPoint y: 66, distance: 67.4
click at [203, 46] on span "Back" at bounding box center [203, 43] width 13 height 9
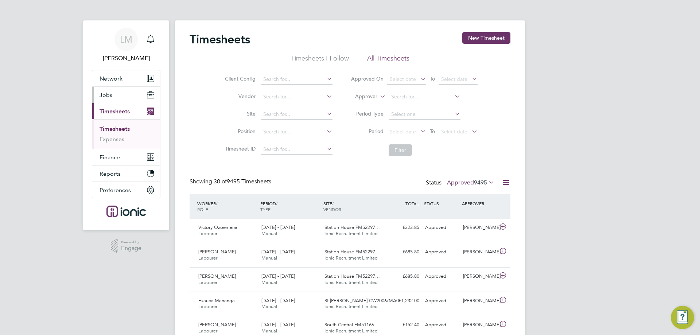
click at [97, 101] on button "Jobs" at bounding box center [126, 95] width 68 height 16
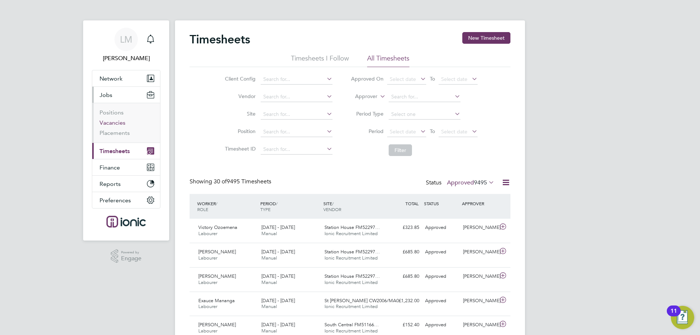
click at [119, 125] on link "Vacancies" at bounding box center [113, 122] width 26 height 7
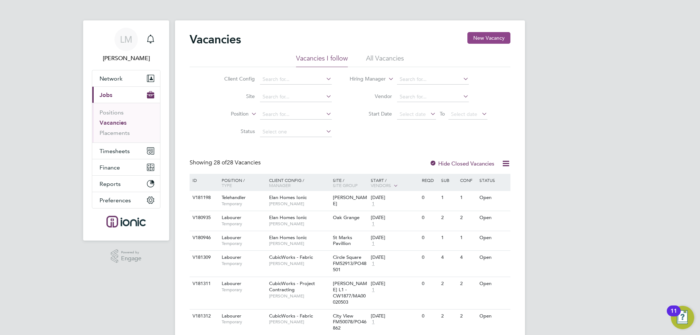
click at [482, 40] on button "New Vacancy" at bounding box center [489, 38] width 43 height 12
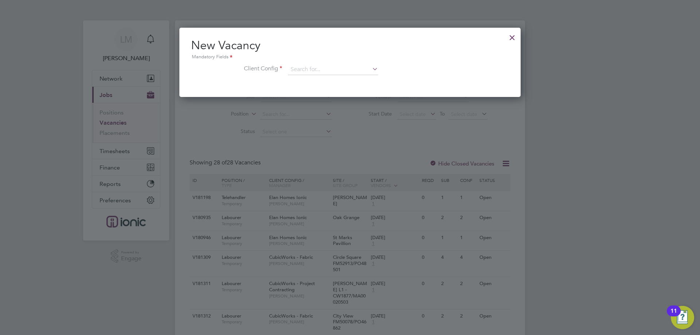
click at [352, 63] on div "New Vacancy Mandatory Fields Client Config" at bounding box center [350, 60] width 318 height 44
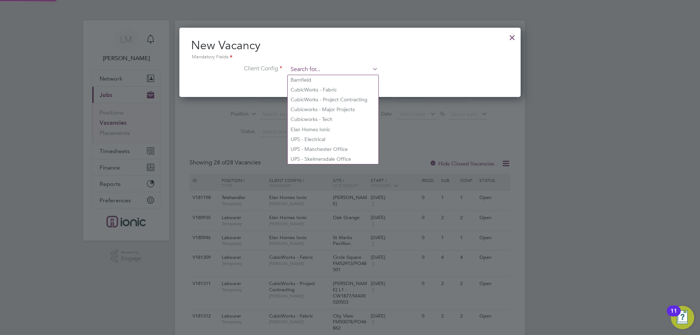
click at [353, 66] on input at bounding box center [333, 69] width 90 height 11
click at [345, 90] on li "CubicWorks - Fabric" at bounding box center [333, 90] width 91 height 10
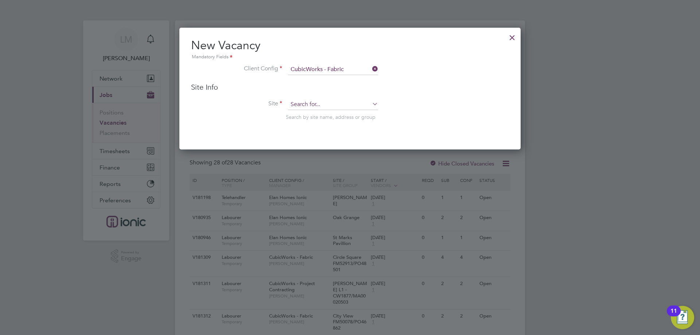
click at [320, 102] on input at bounding box center [333, 104] width 90 height 11
click at [324, 116] on li "DIV526 /PO47251" at bounding box center [333, 115] width 91 height 10
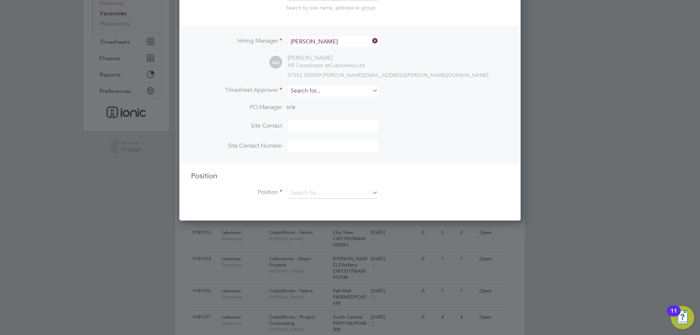
click at [314, 94] on input at bounding box center [333, 91] width 90 height 11
click at [318, 98] on li "Alie sha Murphy" at bounding box center [333, 102] width 91 height 10
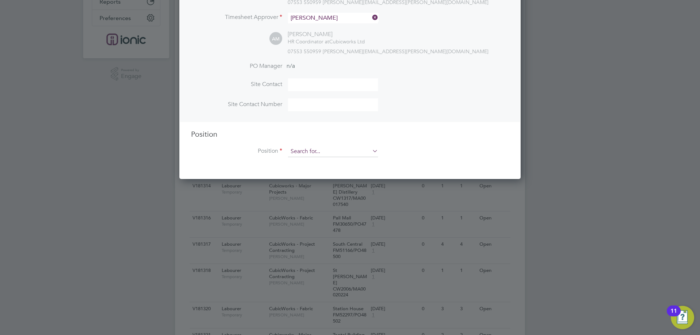
click at [317, 152] on input at bounding box center [333, 151] width 90 height 11
click at [318, 185] on li "Labourer" at bounding box center [333, 183] width 91 height 10
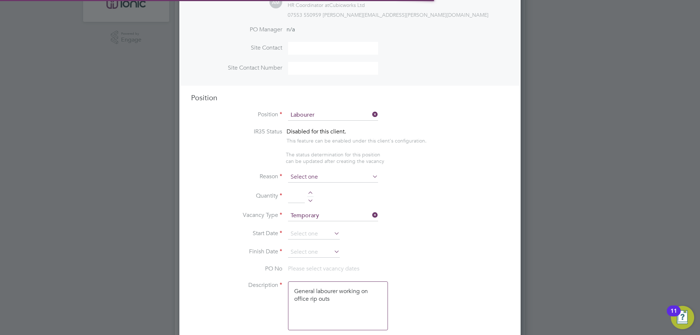
click at [314, 173] on input at bounding box center [333, 177] width 90 height 11
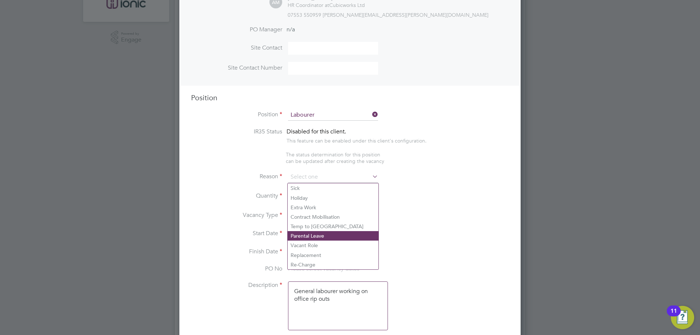
drag, startPoint x: 311, startPoint y: 248, endPoint x: 309, endPoint y: 235, distance: 13.0
click at [311, 248] on li "Vacant Role" at bounding box center [333, 245] width 91 height 9
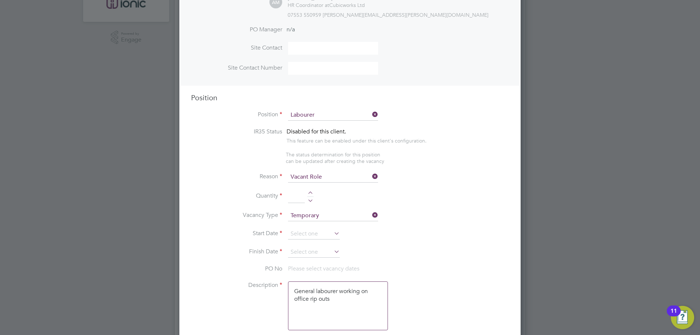
click at [313, 194] on div at bounding box center [310, 193] width 6 height 5
click at [318, 229] on li "Vacancy Type Temporary" at bounding box center [350, 219] width 318 height 18
click at [317, 233] on input at bounding box center [314, 234] width 52 height 11
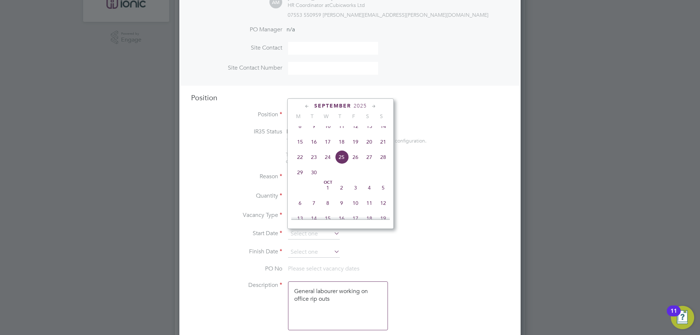
click at [298, 149] on span "15" at bounding box center [300, 142] width 14 height 14
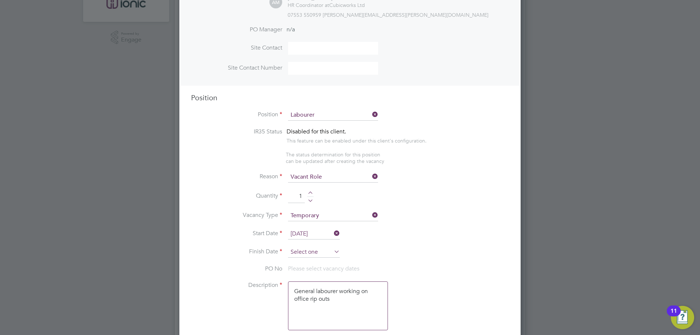
click at [309, 253] on input at bounding box center [314, 252] width 52 height 11
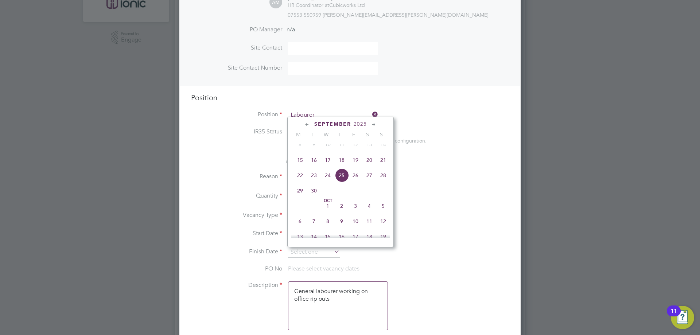
click at [380, 167] on span "21" at bounding box center [383, 160] width 14 height 14
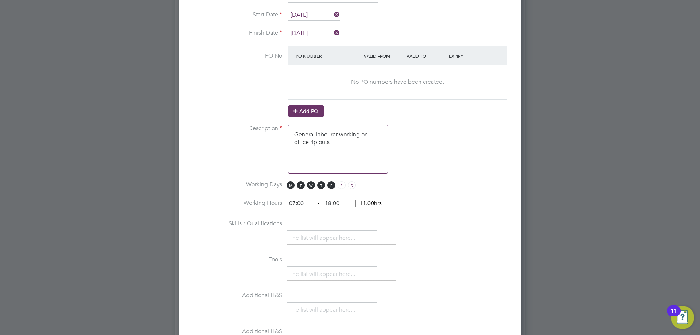
drag, startPoint x: 313, startPoint y: 109, endPoint x: 310, endPoint y: 101, distance: 8.0
click at [313, 109] on button "Add PO" at bounding box center [306, 111] width 36 height 12
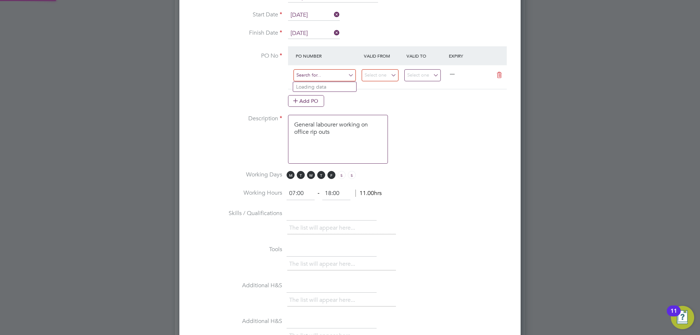
click at [320, 75] on input at bounding box center [325, 75] width 62 height 12
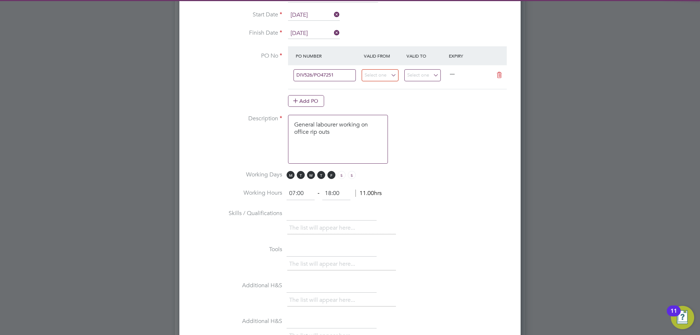
click at [349, 88] on li "DIV526/PO47251" at bounding box center [324, 87] width 63 height 10
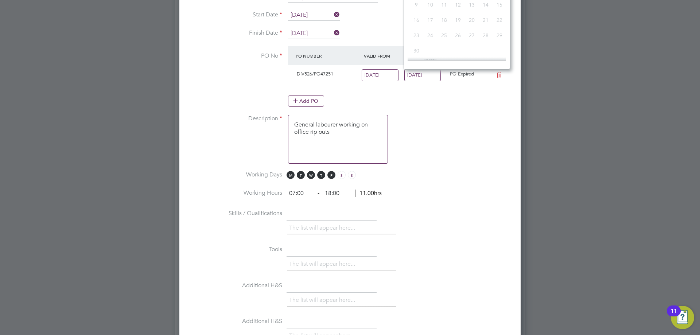
click at [427, 73] on input "14 Sep 2025" at bounding box center [422, 75] width 37 height 12
click at [500, 21] on span "21" at bounding box center [500, 14] width 14 height 14
click at [369, 74] on input "08 Sep 2025" at bounding box center [380, 75] width 37 height 12
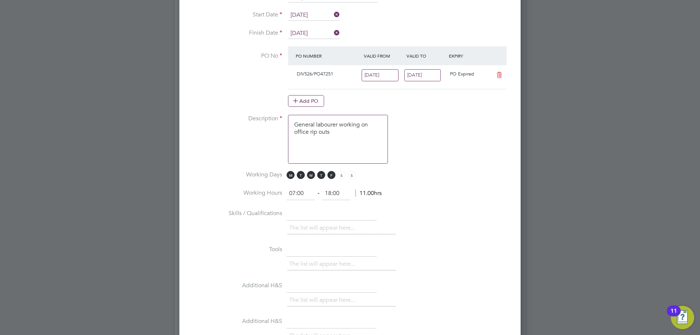
click at [384, 74] on input "08 Sep 2025" at bounding box center [380, 75] width 37 height 12
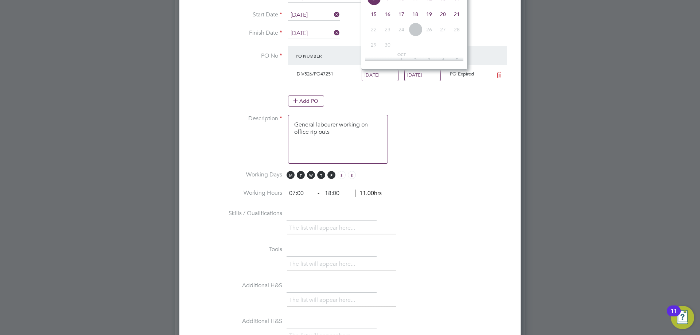
click at [372, 21] on span "15" at bounding box center [374, 14] width 14 height 14
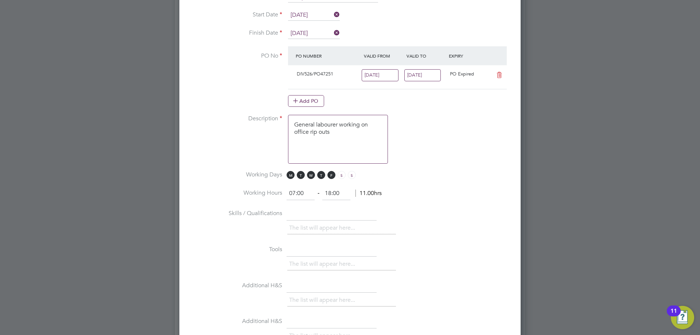
click at [248, 107] on li "PO No PO Number Valid From Valid To Expiry DIV526/PO47251 15 Sep 2025 21 Sep 20…" at bounding box center [350, 80] width 318 height 68
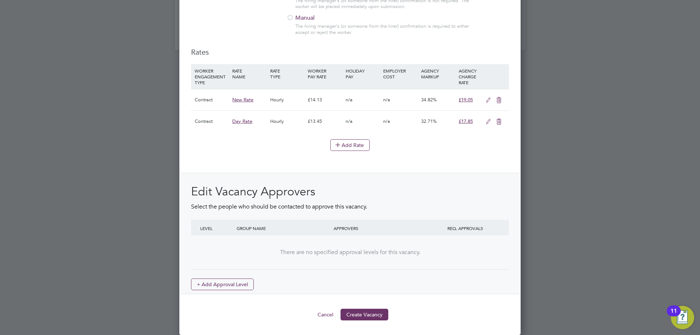
click at [367, 316] on button "Create Vacancy" at bounding box center [365, 315] width 48 height 12
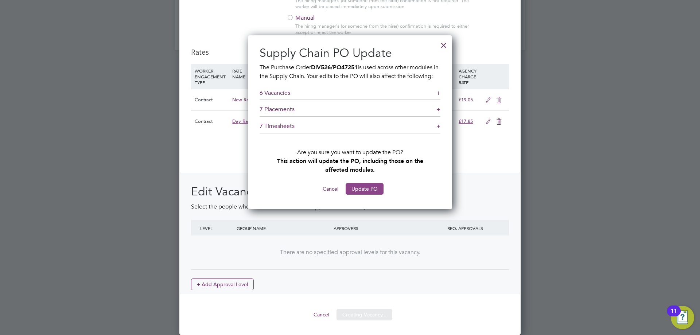
click at [360, 195] on button "Update PO" at bounding box center [365, 189] width 38 height 12
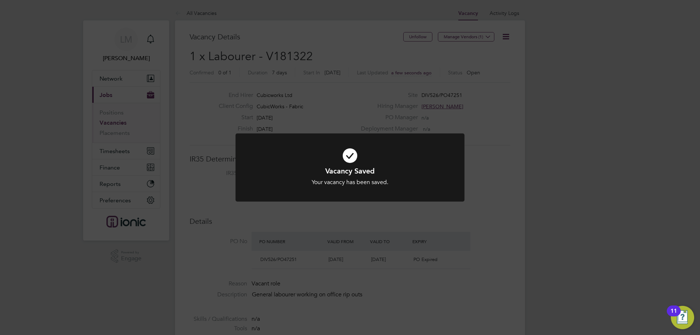
click at [366, 223] on div "Vacancy Saved Your vacancy has been saved. Cancel Okay" at bounding box center [350, 167] width 700 height 335
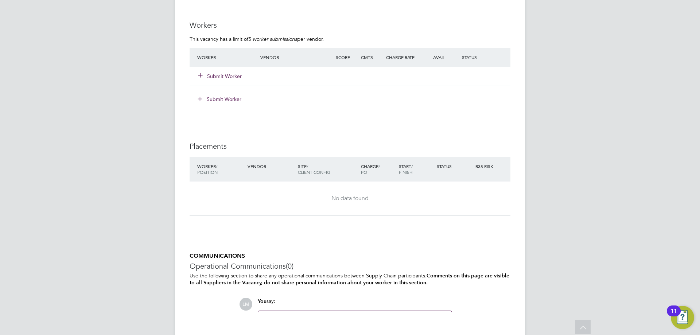
click at [229, 74] on button "Submit Worker" at bounding box center [220, 76] width 44 height 7
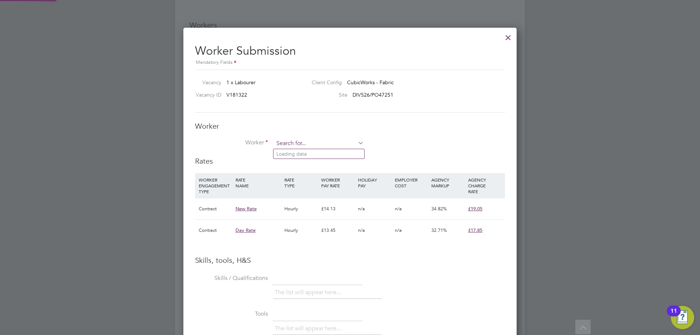
click at [292, 143] on input at bounding box center [319, 143] width 90 height 11
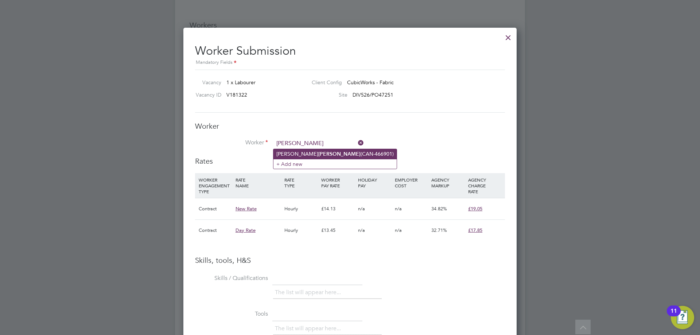
click at [295, 157] on li "Nathan Waul (CAN-466901)" at bounding box center [335, 154] width 123 height 10
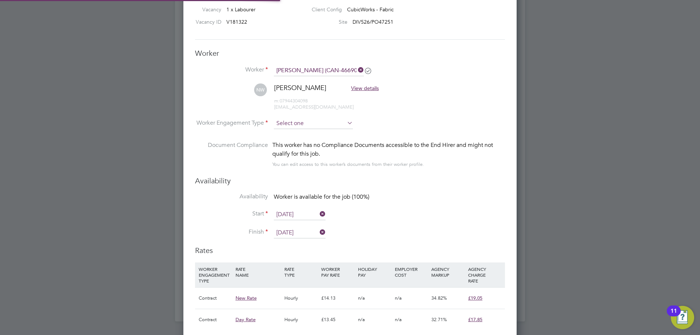
click at [312, 123] on input at bounding box center [313, 123] width 79 height 11
click at [304, 133] on li "Contract" at bounding box center [314, 133] width 80 height 9
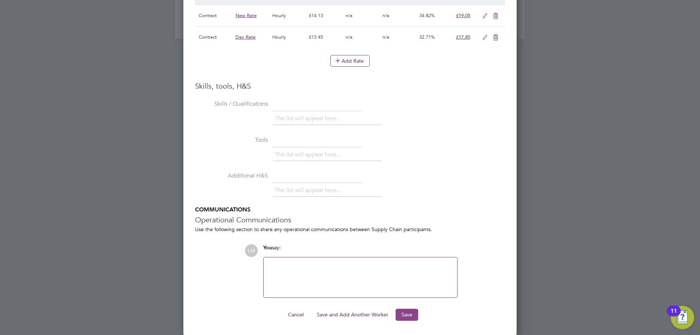
click at [405, 313] on button "Save" at bounding box center [407, 315] width 23 height 12
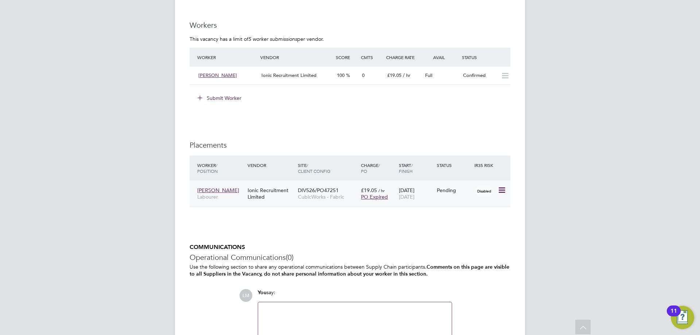
click at [500, 192] on icon at bounding box center [501, 190] width 7 height 9
click at [455, 231] on li "Start" at bounding box center [468, 235] width 75 height 10
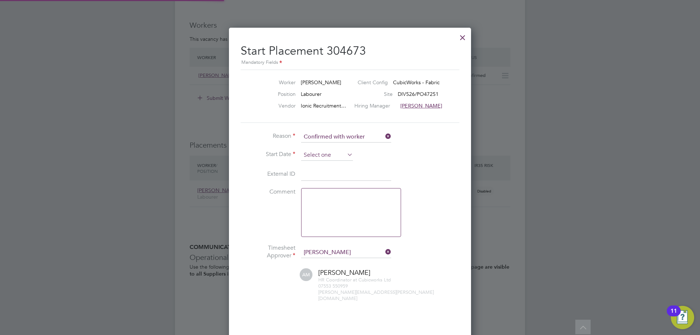
click at [328, 156] on input at bounding box center [327, 155] width 52 height 11
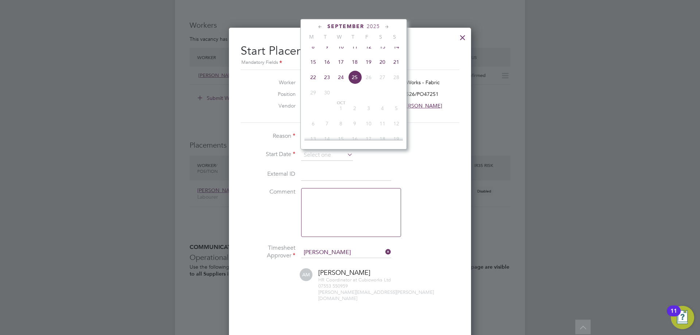
click at [314, 69] on span "15" at bounding box center [313, 62] width 14 height 14
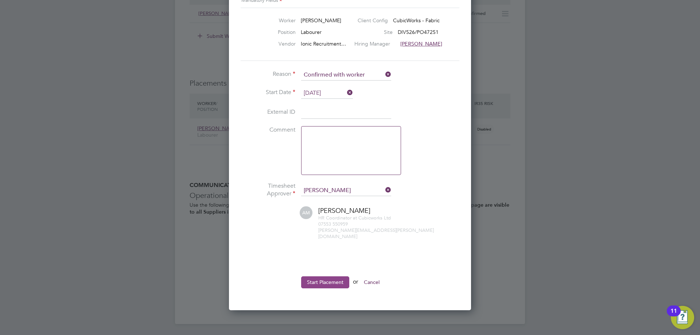
click at [325, 280] on button "Start Placement" at bounding box center [325, 282] width 48 height 12
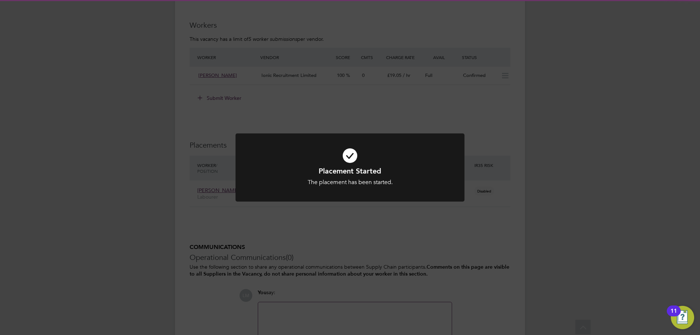
click at [298, 276] on div "Placement Started The placement has been started. Cancel Okay" at bounding box center [350, 167] width 700 height 335
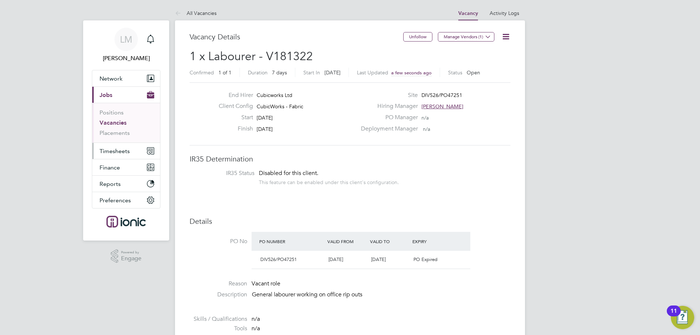
click at [124, 146] on button "Timesheets" at bounding box center [126, 151] width 68 height 16
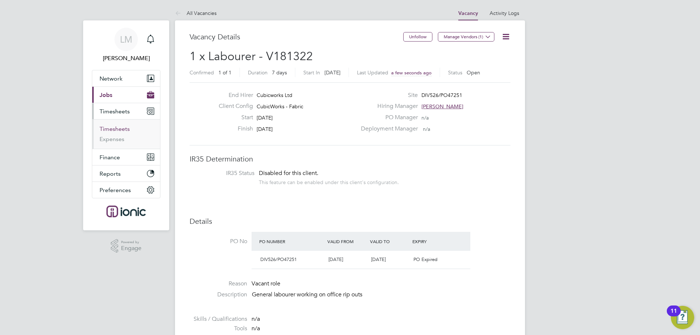
click at [118, 131] on link "Timesheets" at bounding box center [115, 128] width 30 height 7
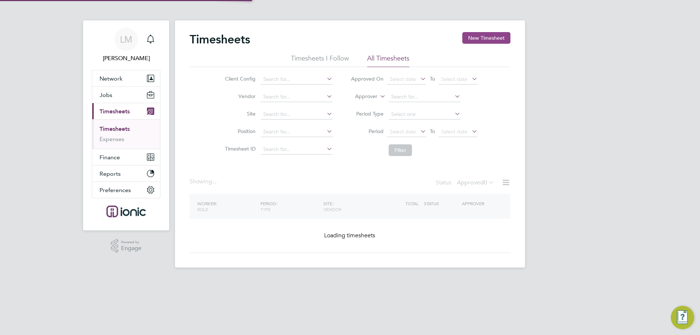
click at [486, 41] on button "New Timesheet" at bounding box center [486, 38] width 48 height 12
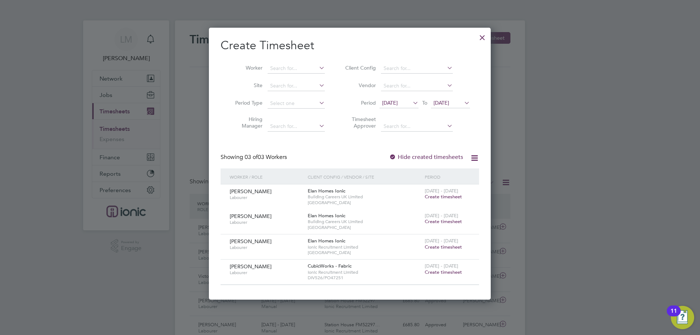
click at [438, 272] on span "Create timesheet" at bounding box center [443, 272] width 37 height 6
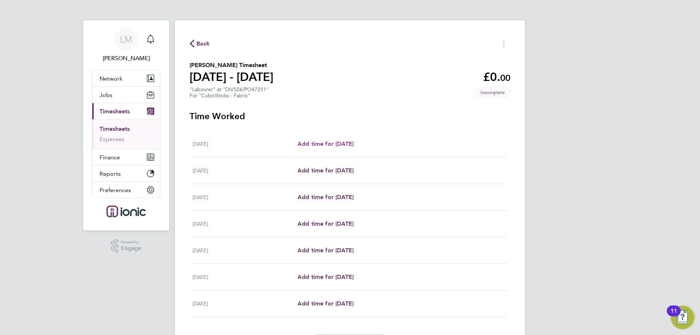
click at [342, 144] on span "Add time for Mon 15 Sep" at bounding box center [326, 143] width 56 height 7
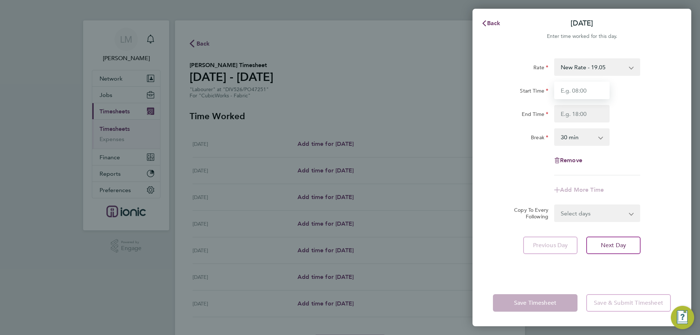
click at [592, 94] on input "Start Time" at bounding box center [581, 91] width 55 height 18
click at [568, 114] on input "End Time" at bounding box center [581, 114] width 55 height 18
click at [656, 139] on div "Break 0 min 15 min 30 min 45 min 60 min 75 min 90 min" at bounding box center [582, 137] width 184 height 18
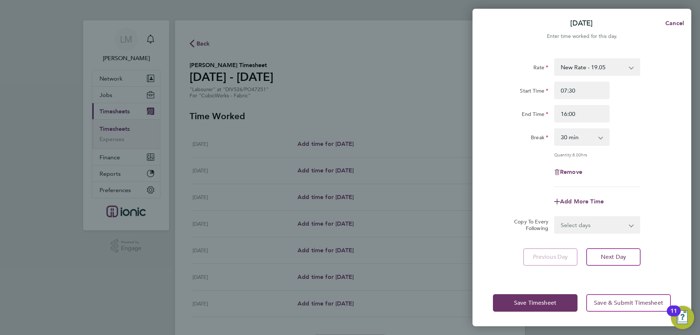
click at [607, 226] on select "Select days Day Weekday (Mon-Fri) Weekend (Sat-Sun) Tuesday Wednesday Thursday …" at bounding box center [593, 225] width 77 height 16
click at [555, 217] on select "Select days Day Weekday (Mon-Fri) Weekend (Sat-Sun) Tuesday Wednesday Thursday …" at bounding box center [593, 225] width 77 height 16
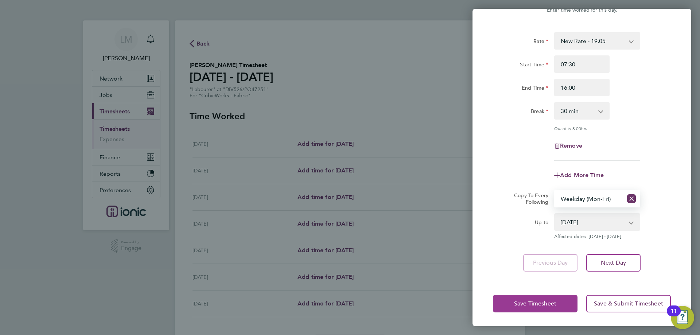
click at [535, 311] on button "Save Timesheet" at bounding box center [535, 304] width 85 height 18
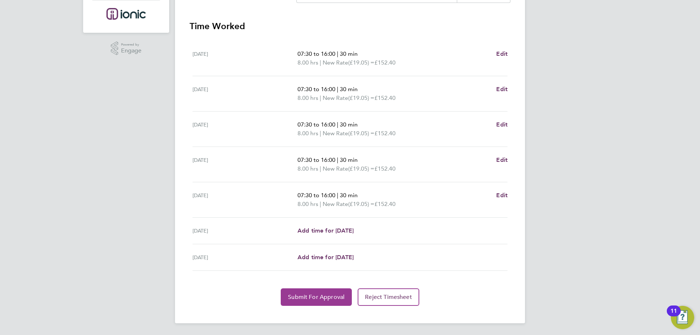
click at [325, 291] on button "Submit For Approval" at bounding box center [316, 297] width 71 height 18
click at [325, 292] on app-form-button "Submit For Approval" at bounding box center [318, 297] width 74 height 18
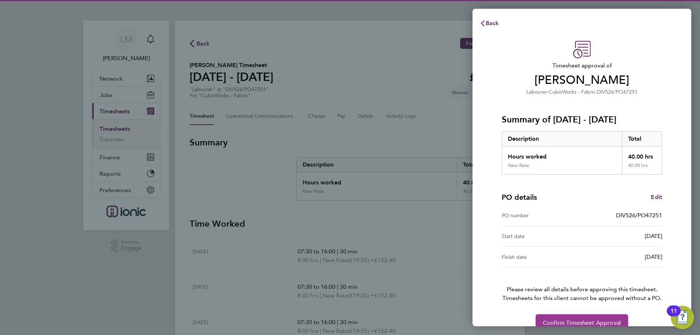
click at [583, 315] on button "Confirm Timesheet Approval" at bounding box center [582, 323] width 93 height 18
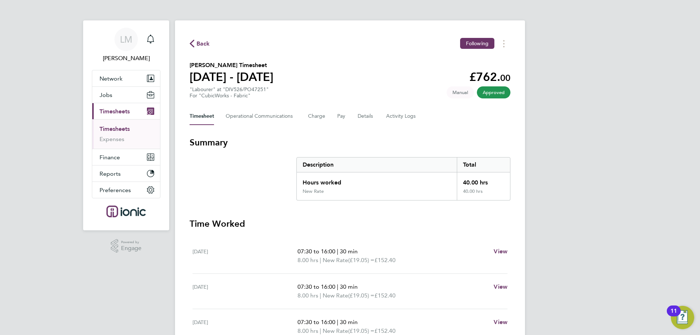
click at [199, 40] on span "Back" at bounding box center [203, 43] width 13 height 9
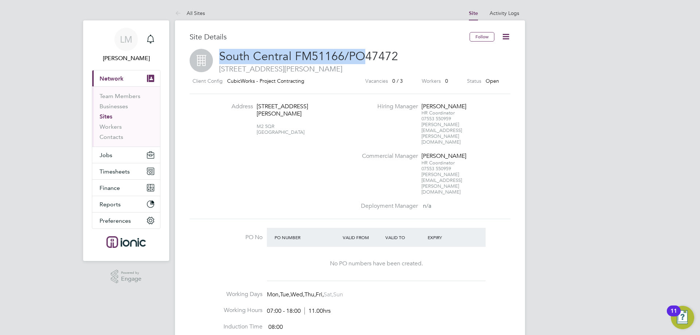
drag, startPoint x: 364, startPoint y: 54, endPoint x: 219, endPoint y: 53, distance: 144.4
click at [220, 53] on span "South Central FM51166/PO47472" at bounding box center [308, 56] width 179 height 14
copy span "South Central FM51166/PO"
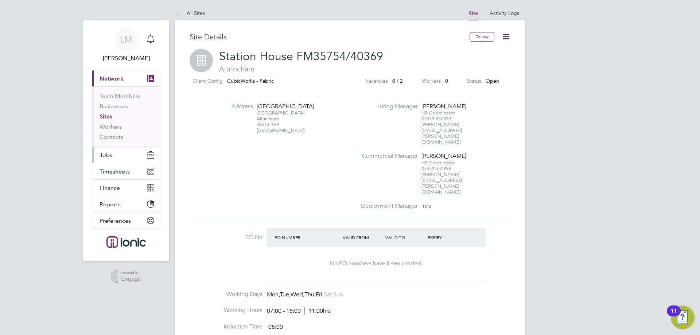
click at [113, 152] on button "Jobs" at bounding box center [126, 155] width 68 height 16
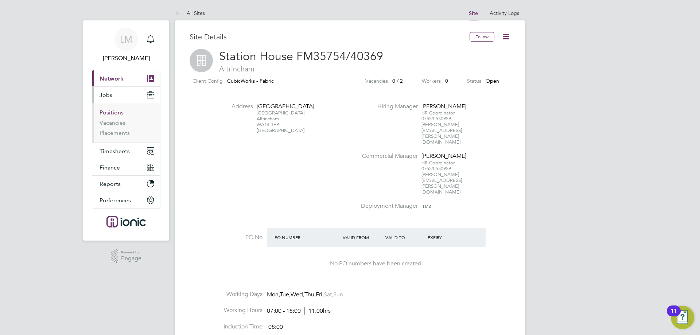
click at [112, 112] on link "Positions" at bounding box center [112, 112] width 24 height 7
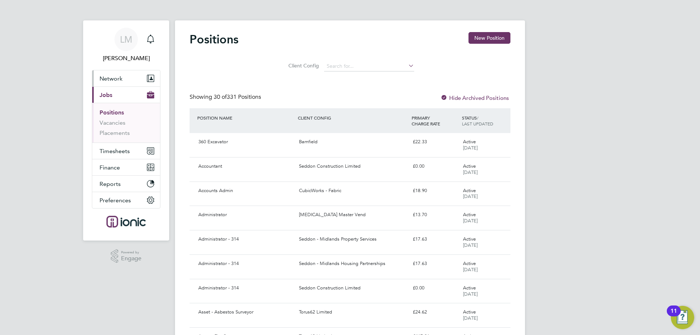
click at [116, 79] on span "Network" at bounding box center [111, 78] width 23 height 7
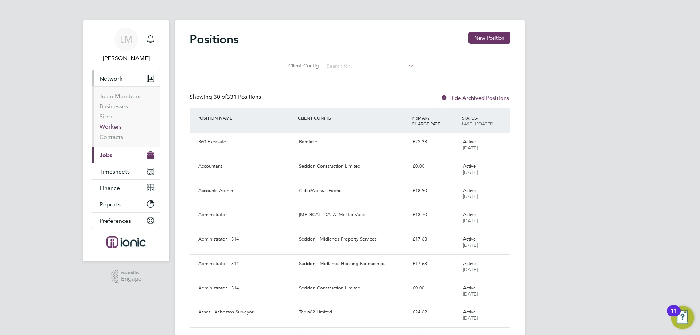
click at [108, 126] on link "Workers" at bounding box center [111, 126] width 22 height 7
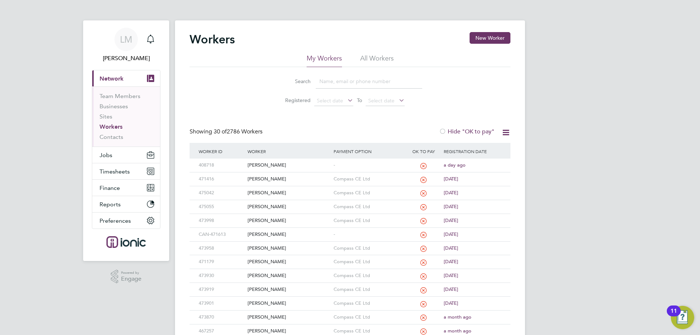
click at [344, 82] on input at bounding box center [369, 81] width 106 height 14
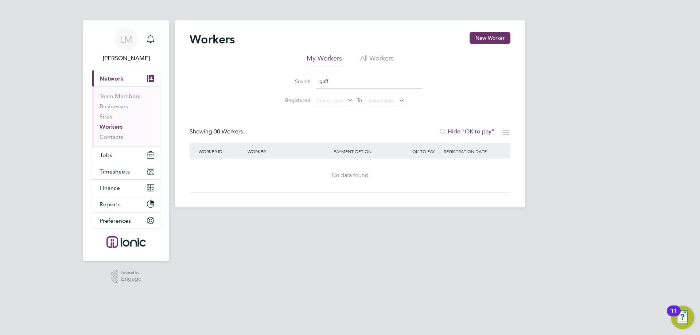
type input "gaff"
